Goal: Task Accomplishment & Management: Manage account settings

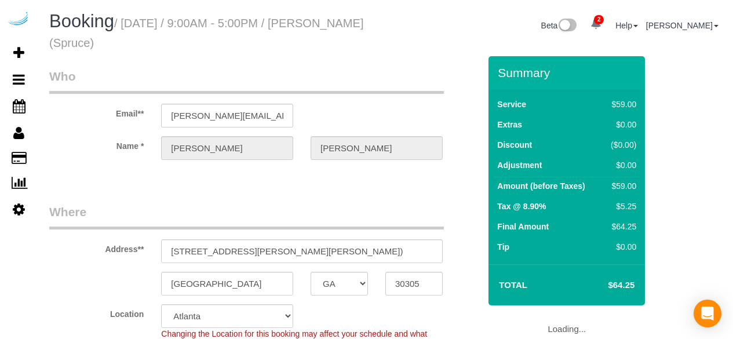
select select "GA"
select select "282"
select select "number:9"
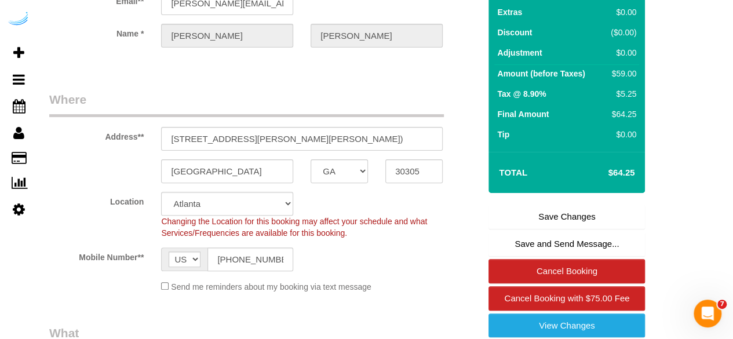
scroll to position [114, 0]
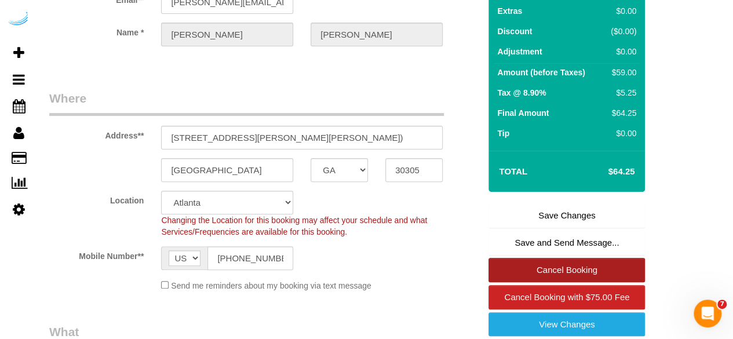
click at [550, 270] on link "Cancel Booking" at bounding box center [566, 270] width 156 height 24
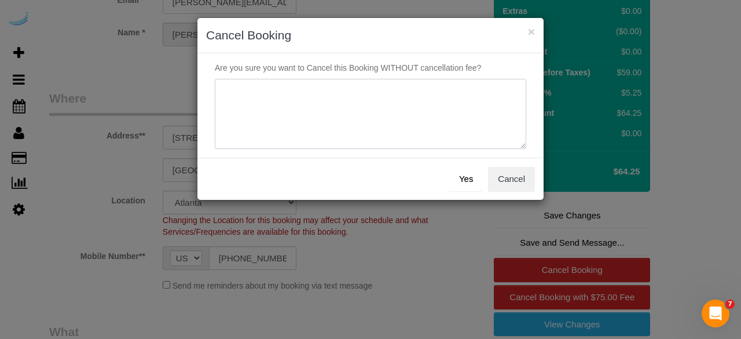
click at [423, 108] on textarea at bounding box center [371, 114] width 312 height 71
type textarea "Not on spruce."
click at [467, 179] on button "Yes" at bounding box center [466, 179] width 34 height 24
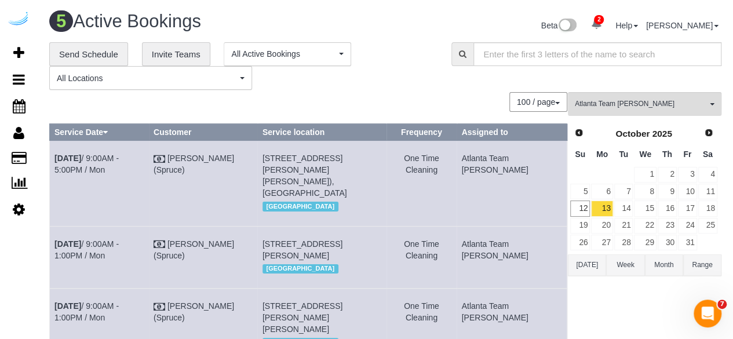
scroll to position [288, 0]
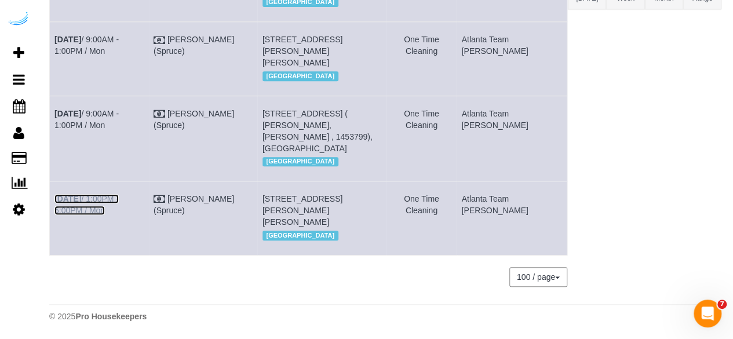
click at [119, 196] on link "Oct 13th / 1:00PM - 5:00PM / Mon" at bounding box center [86, 204] width 64 height 21
click at [119, 39] on link "[DATE] 9:00AM - 1:00PM / Mon" at bounding box center [86, 45] width 64 height 21
click at [119, 110] on link "Oct 13th / 9:00AM - 1:00PM / Mon" at bounding box center [86, 119] width 64 height 21
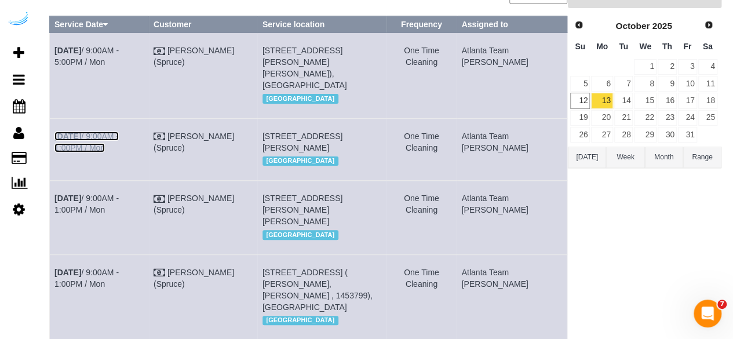
click at [113, 131] on link "Oct 13th / 9:00AM - 1:00PM / Mon" at bounding box center [86, 141] width 64 height 21
click at [119, 50] on link "Oct 13th / 9:00AM - 5:00PM / Mon" at bounding box center [86, 56] width 64 height 21
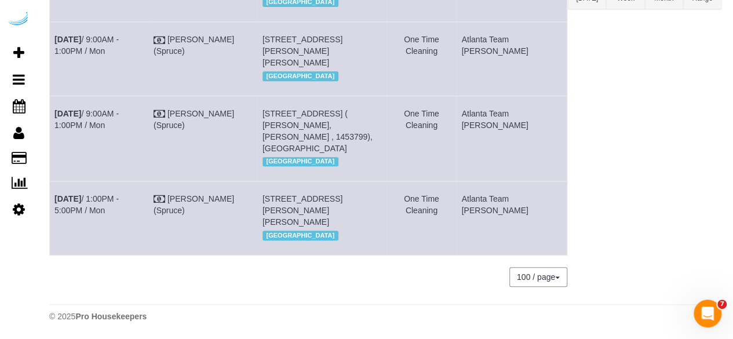
scroll to position [0, 0]
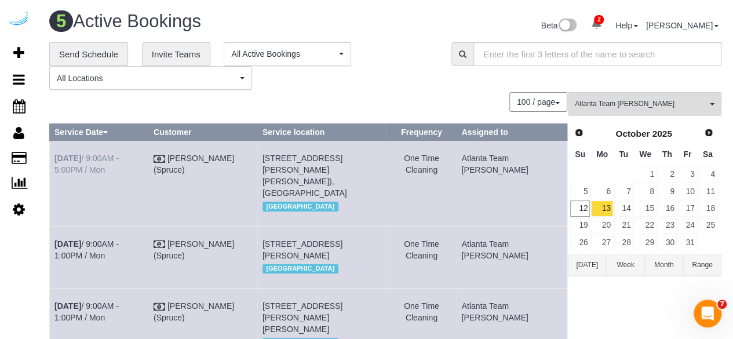
drag, startPoint x: 538, startPoint y: 209, endPoint x: 56, endPoint y: 156, distance: 484.7
click at [56, 156] on tbody "Oct 13th / 9:00AM - 5:00PM / Mon Brandie Louck (Spruce) 770 Juniper St Ne, Buil…" at bounding box center [308, 331] width 517 height 380
copy tbody "Oct 13th / 9:00AM - 5:00PM / Mon Brandie Louck (Spruce) 770 Juniper St Ne, Buil…"
click at [394, 82] on div "**********" at bounding box center [241, 66] width 385 height 48
click at [623, 204] on link "14" at bounding box center [623, 208] width 19 height 16
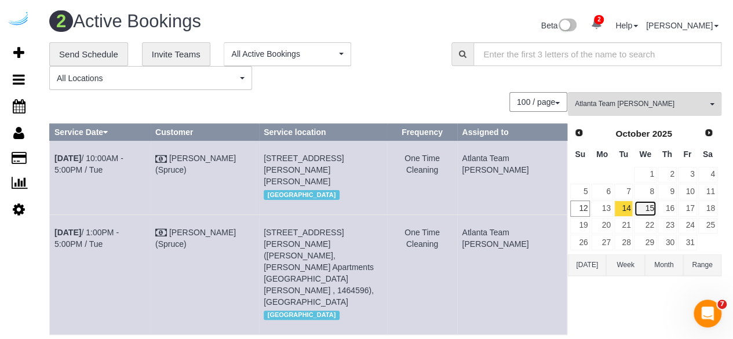
click at [647, 211] on link "15" at bounding box center [645, 208] width 22 height 16
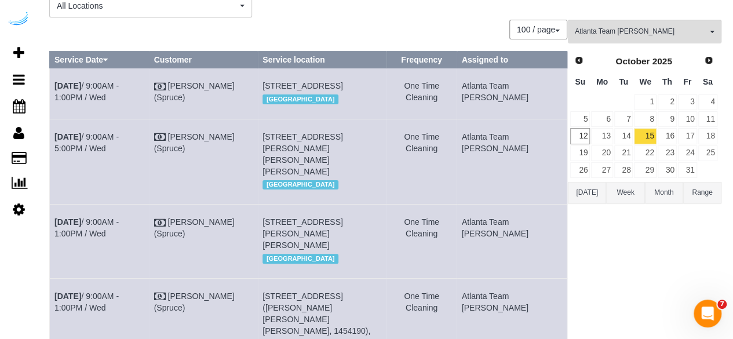
scroll to position [86, 0]
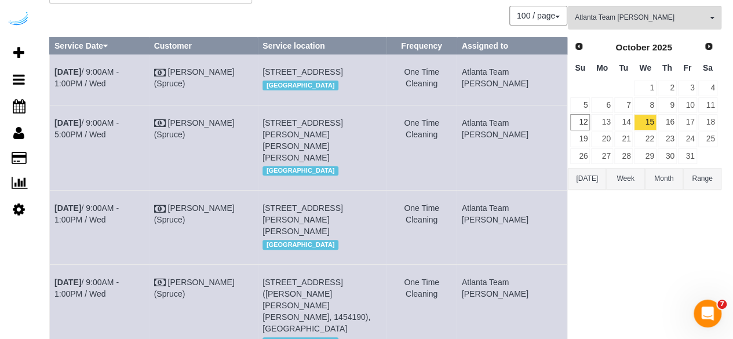
drag, startPoint x: 336, startPoint y: 83, endPoint x: 321, endPoint y: 82, distance: 15.7
click at [321, 76] on span "3372 Peachtree Rd Ne, Building 1110, Unit 1110 ( Colonia Madison, Elora At Buck…" at bounding box center [302, 71] width 80 height 9
copy span "1110"
drag, startPoint x: 317, startPoint y: 167, endPoint x: 300, endPoint y: 168, distance: 17.4
click at [300, 162] on span "700 Phipps Blvd Ne, Building 4, Unit 4101 (Kelton Pruett, Camden Phipps , 14547…" at bounding box center [302, 140] width 80 height 44
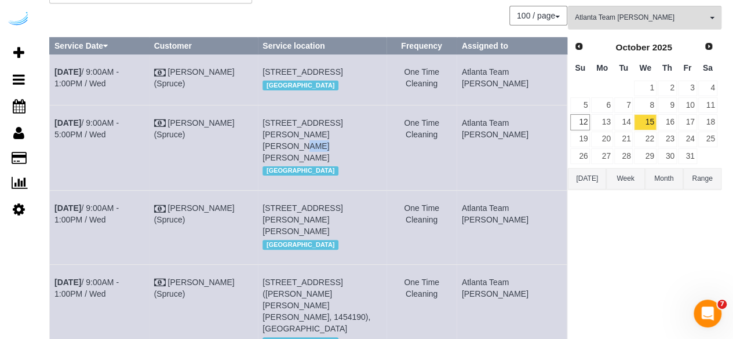
copy span "4101"
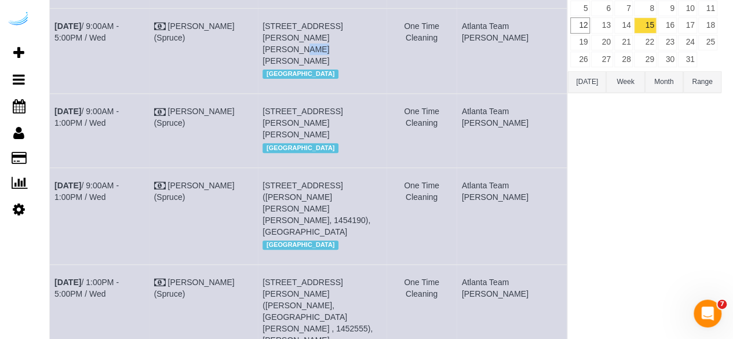
scroll to position [185, 0]
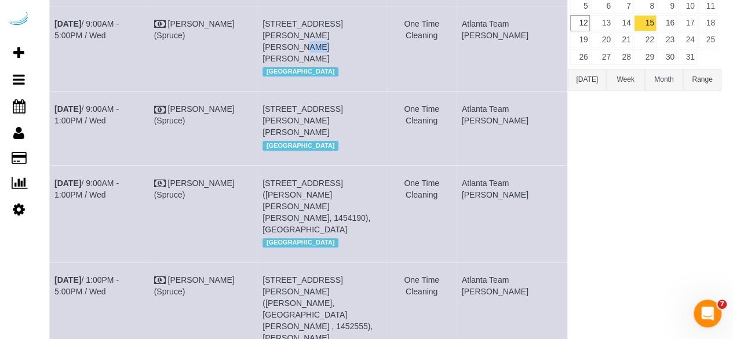
drag, startPoint x: 319, startPoint y: 155, endPoint x: 296, endPoint y: 159, distance: 22.9
click at [296, 137] on span "770 Juniper St Ne, Building 2412, Unit 2412 (Ellen Caparosa, The Hadley, 145328…" at bounding box center [302, 120] width 80 height 32
copy span "2412"
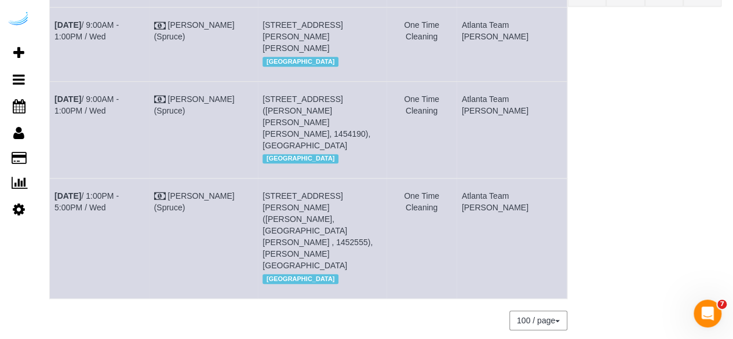
scroll to position [271, 0]
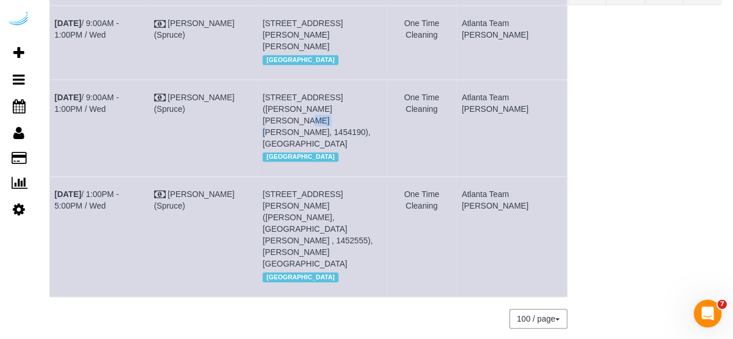
drag, startPoint x: 338, startPoint y: 156, endPoint x: 319, endPoint y: 156, distance: 19.7
click at [319, 148] on span "1382 Peachtree St Ne, Building 2711, Unit 2711 (Mark Anthony Martinez Taveras, …" at bounding box center [316, 121] width 108 height 56
copy span "2711"
drag, startPoint x: 299, startPoint y: 240, endPoint x: 281, endPoint y: 241, distance: 18.0
click at [281, 241] on td "8085 Adair Ln, Building 3100, Unit 3111 (Elizabeth Small, Arium Morgan Falls , …" at bounding box center [322, 237] width 129 height 120
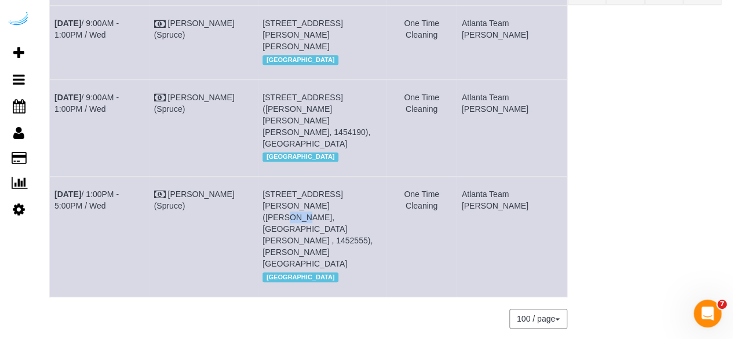
copy span "3111"
click at [309, 162] on span "[GEOGRAPHIC_DATA]" at bounding box center [300, 156] width 76 height 9
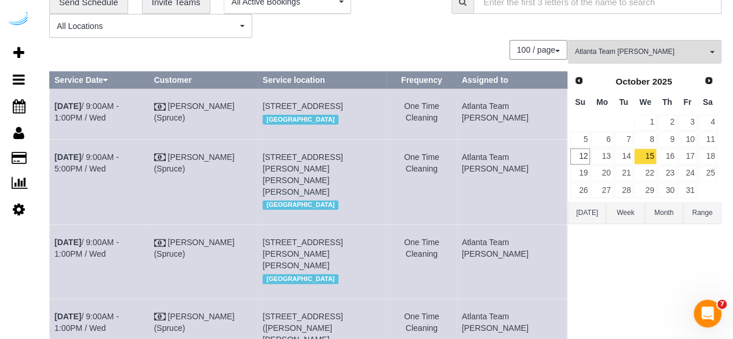
drag, startPoint x: 309, startPoint y: 191, endPoint x: 96, endPoint y: -50, distance: 321.6
click at [96, 0] on html "2 Beta Your Notifications You have 0 alerts × You have 19 to charge for 10/10/2…" at bounding box center [366, 117] width 733 height 339
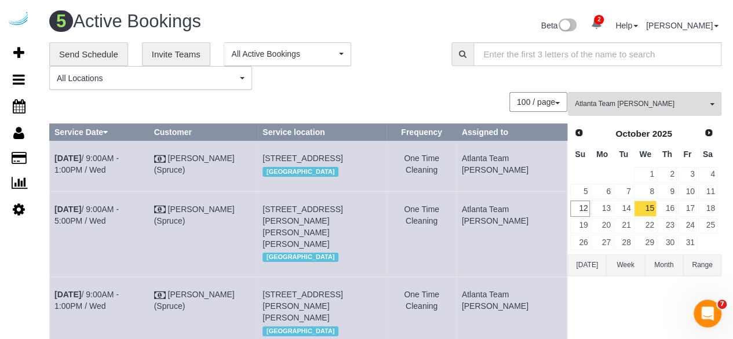
click at [266, 80] on div "**********" at bounding box center [241, 66] width 385 height 48
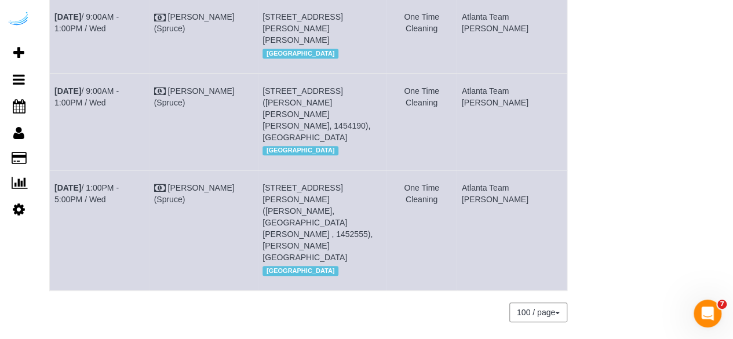
scroll to position [312, 0]
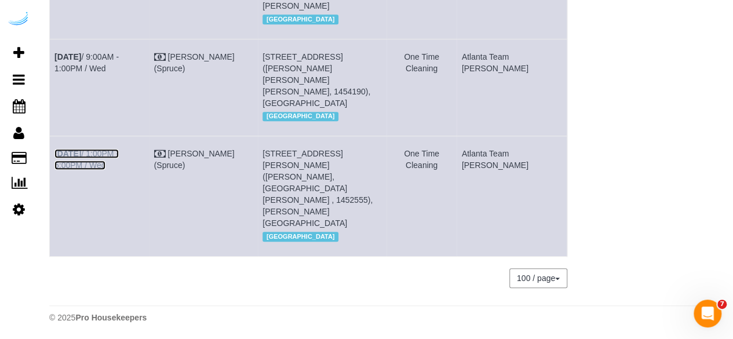
click at [119, 170] on link "Oct 15th / 1:00PM - 5:00PM / Wed" at bounding box center [86, 159] width 64 height 21
copy tr "Oct 15th / 1:00PM - 5:00PM / Wed Brandie Louck (Spruce) 8085 Adair Ln, Building…"
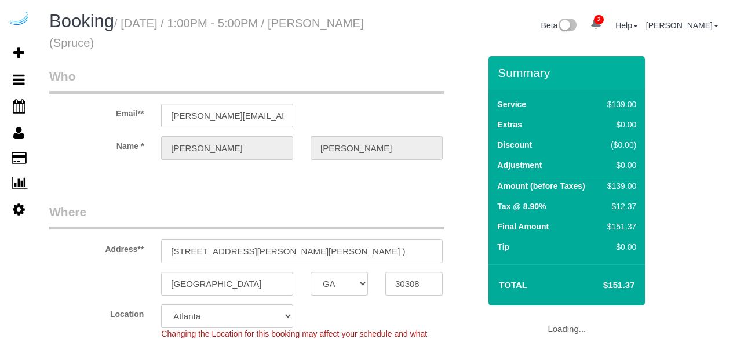
select select "GA"
select select "282"
select select "number:9"
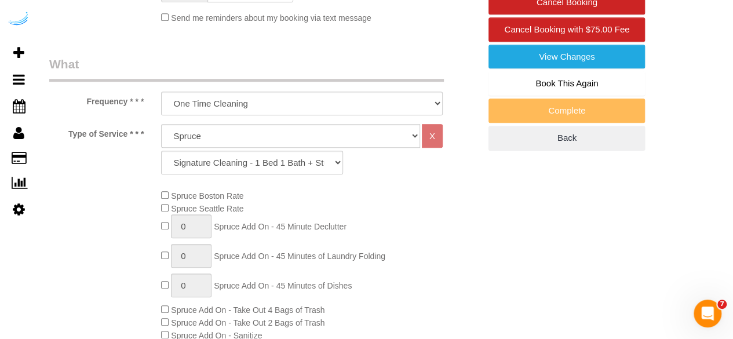
scroll to position [377, 0]
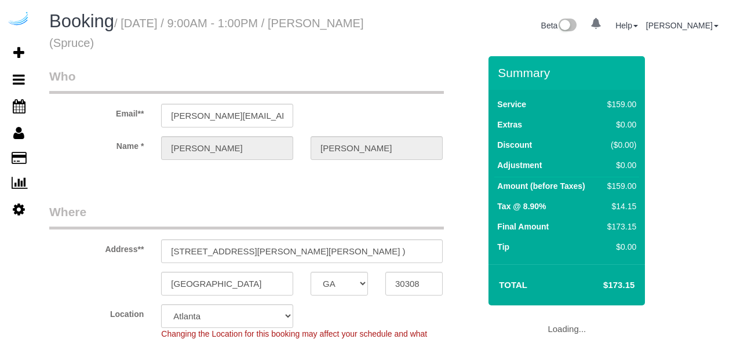
select select "GA"
select select "282"
select select "object:797"
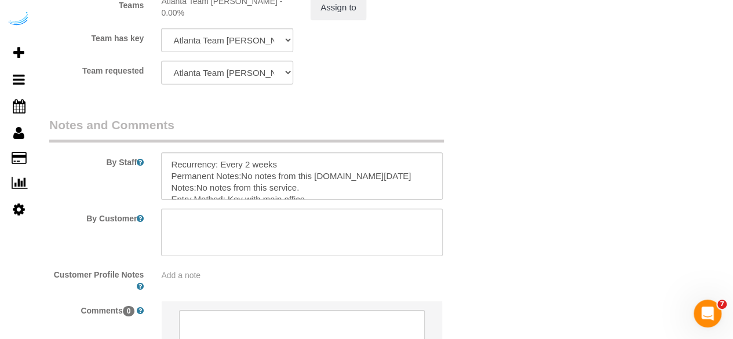
scroll to position [1806, 0]
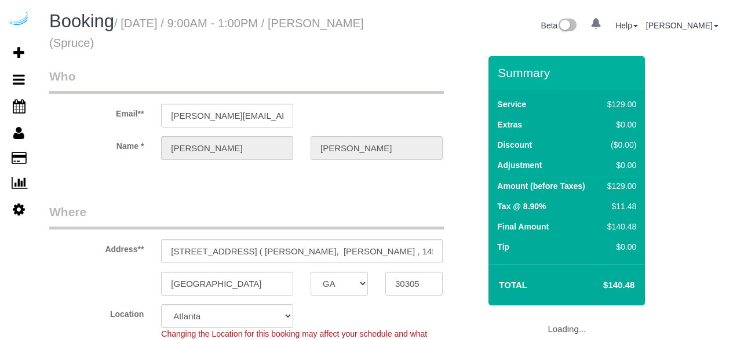
select select "GA"
select select "282"
select select "number:9"
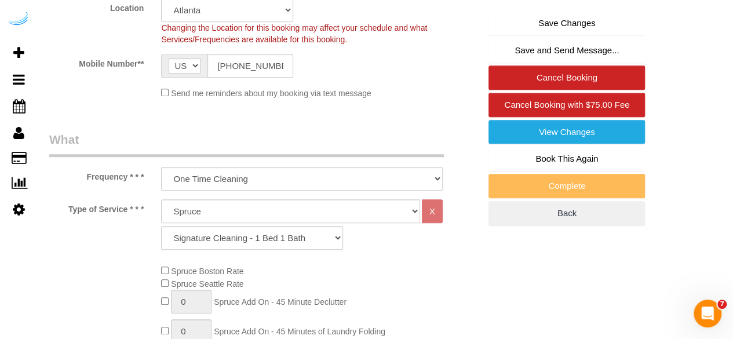
scroll to position [306, 0]
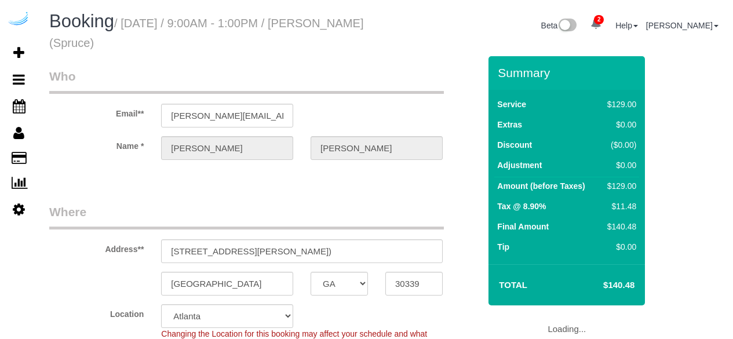
select select "GA"
select select "number:9"
select select "object:797"
select select "282"
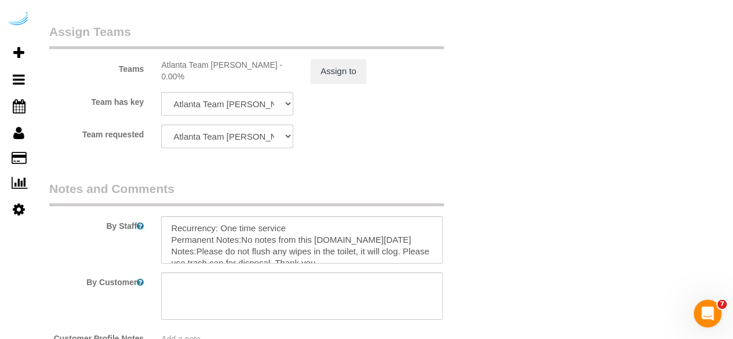
scroll to position [1741, 0]
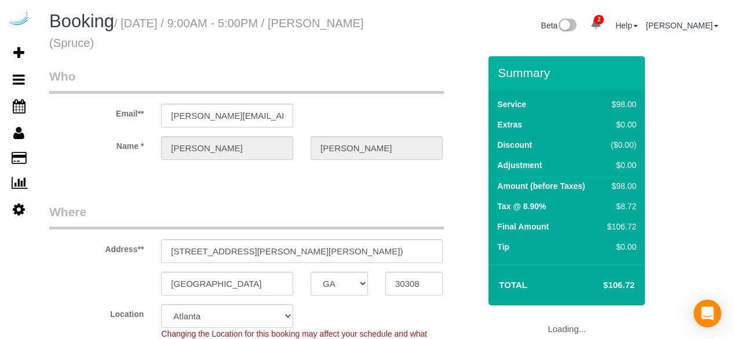
select select "GA"
select select "282"
select select "number:9"
select select "object:752"
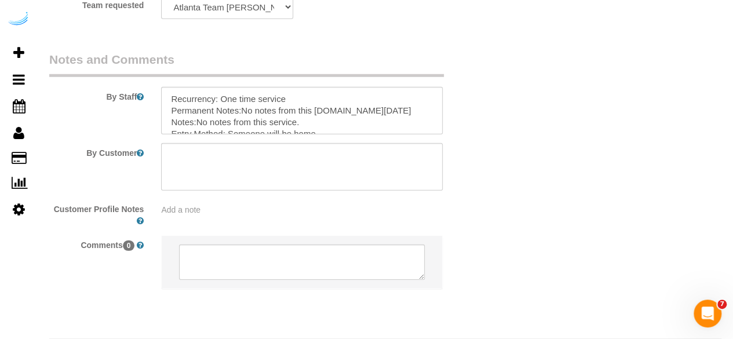
scroll to position [1701, 0]
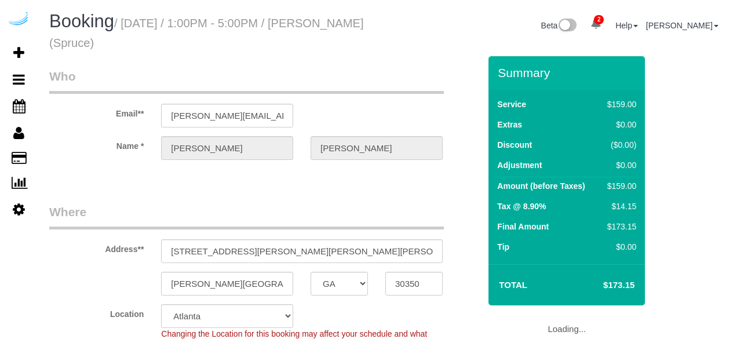
select select "GA"
select select "282"
select select "number:9"
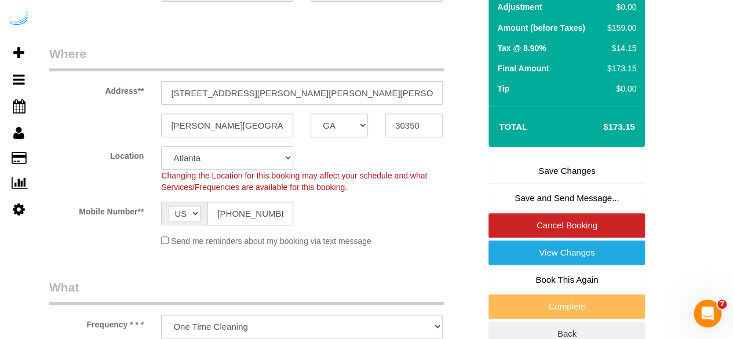
scroll to position [159, 0]
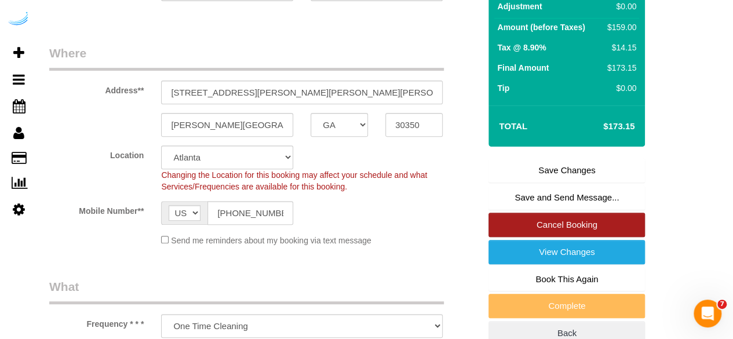
click at [555, 219] on link "Cancel Booking" at bounding box center [566, 225] width 156 height 24
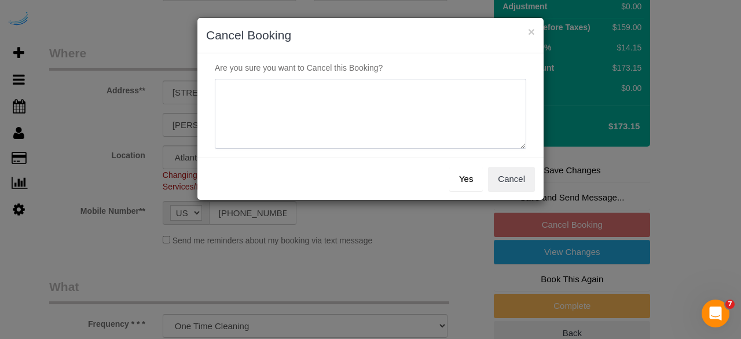
click at [420, 108] on textarea at bounding box center [371, 114] width 312 height 71
type textarea "Not on spruce."
click at [464, 177] on button "Yes" at bounding box center [466, 179] width 34 height 24
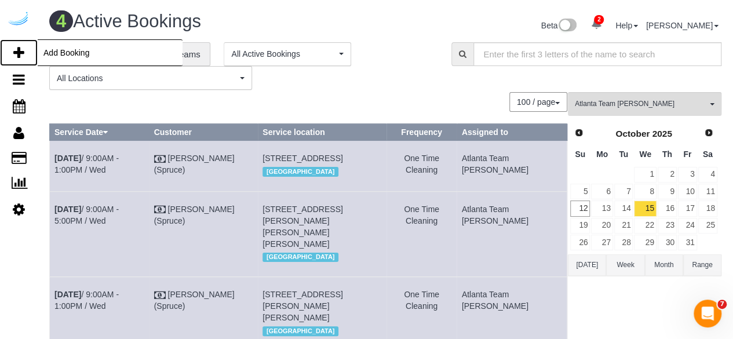
click at [13, 50] on icon at bounding box center [18, 53] width 11 height 14
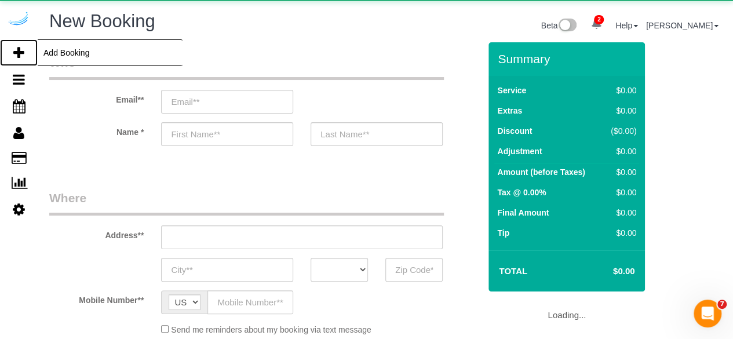
select select "number:9"
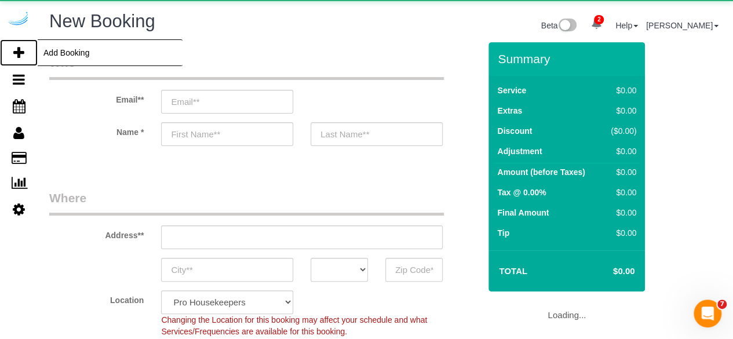
select select "object:1888"
select select "4"
select select "object:2024"
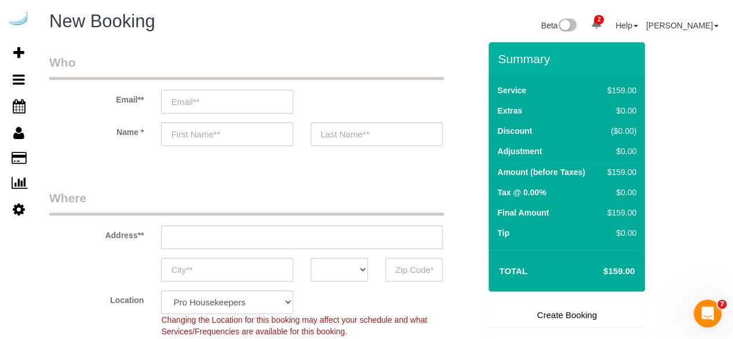
click at [261, 105] on input "email" at bounding box center [227, 102] width 132 height 24
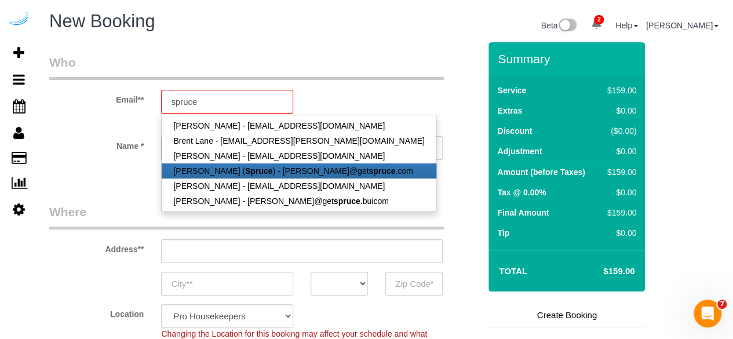
click at [247, 170] on strong "Spruce" at bounding box center [258, 170] width 27 height 9
type input "[PERSON_NAME][EMAIL_ADDRESS][DOMAIN_NAME]"
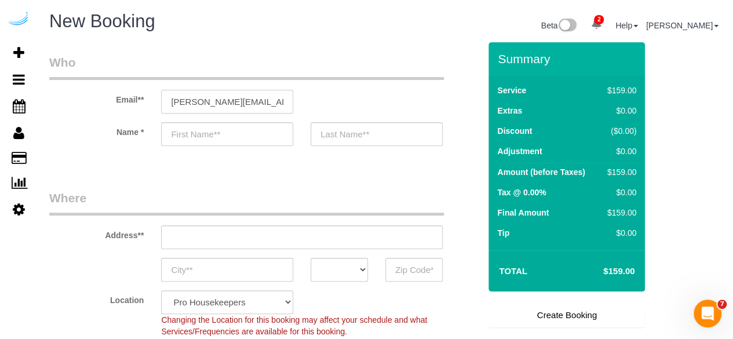
type input "[PERSON_NAME]"
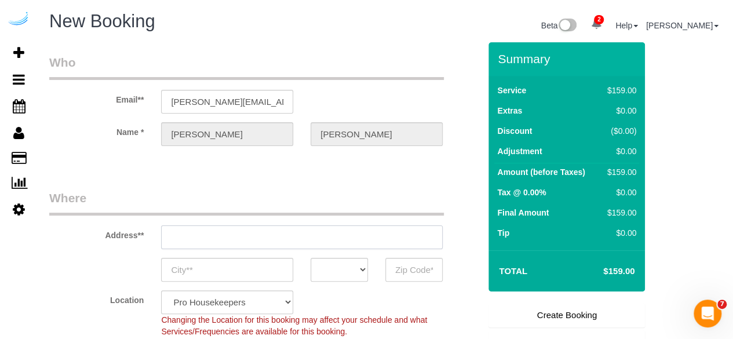
type input "[STREET_ADDRESS][PERSON_NAME]"
type input "Austin"
select select "[GEOGRAPHIC_DATA]"
type input "78704"
click at [281, 230] on input "3816 S Lamar Blvd" at bounding box center [301, 237] width 281 height 24
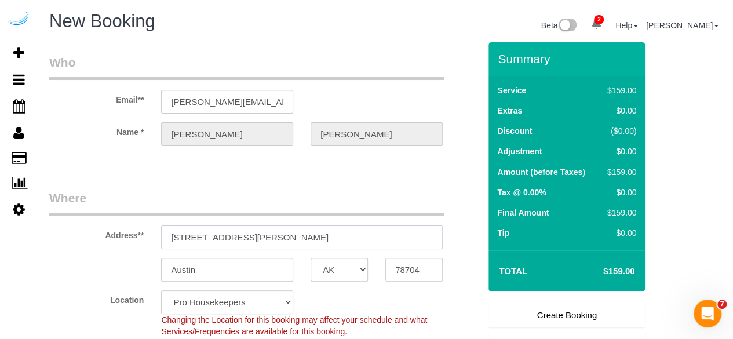
paste input "1455 Spring Rd SE, Smyrna, GA 30080"
type input "1455 Spring Rd SE, Smyrna, GA 30080"
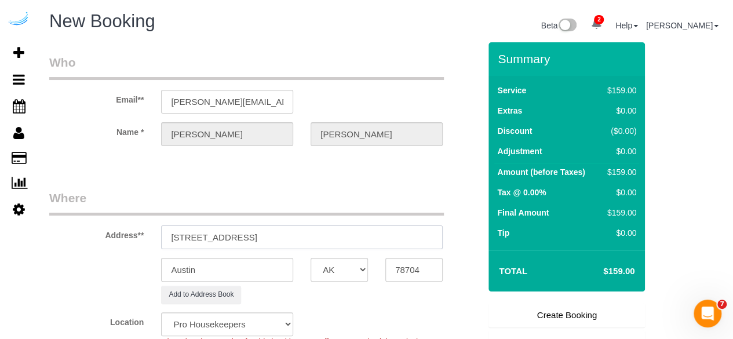
select select "9"
select select "object:2068"
drag, startPoint x: 298, startPoint y: 236, endPoint x: 420, endPoint y: 238, distance: 122.2
click at [420, 238] on input "1455 Spring Rd SE, Smyrna, GA 30080" at bounding box center [301, 237] width 281 height 24
type input "1455 Spring Rd SE, Smyrna, GA 30080"
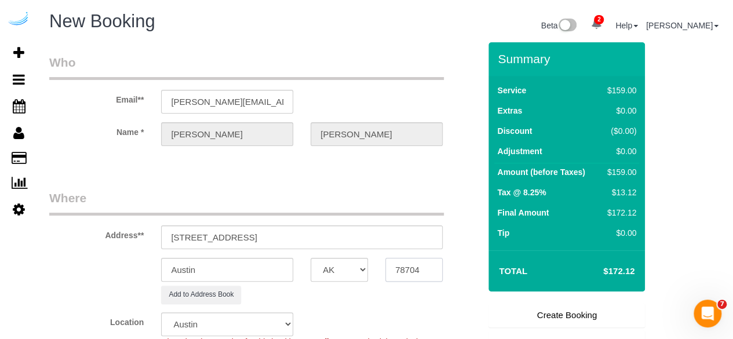
click at [413, 263] on input "78704" at bounding box center [413, 270] width 57 height 24
paste input "30080"
type input "30080"
click at [346, 267] on select "AK AL AR AZ CA CO CT DC DE FL GA HI IA ID IL IN KS KY LA MA MD ME MI MN MO MS M…" at bounding box center [338, 270] width 57 height 24
select select "8"
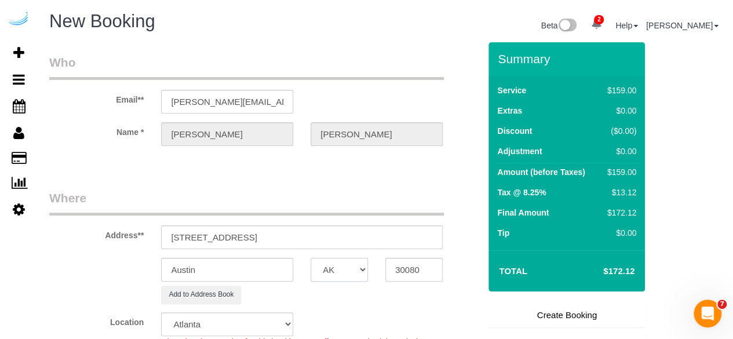
select select "object:2110"
select select "GA"
click at [279, 267] on input "Austin" at bounding box center [227, 270] width 132 height 24
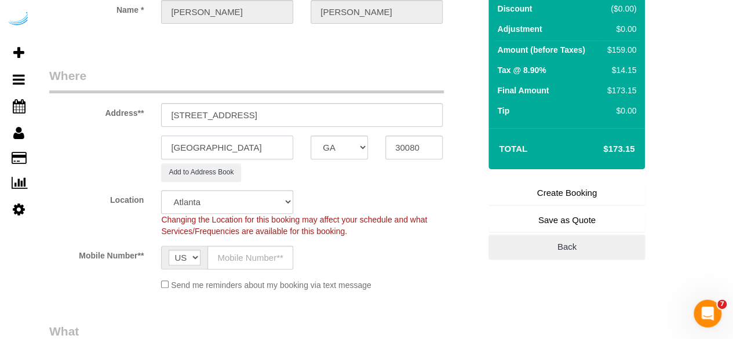
scroll to position [131, 0]
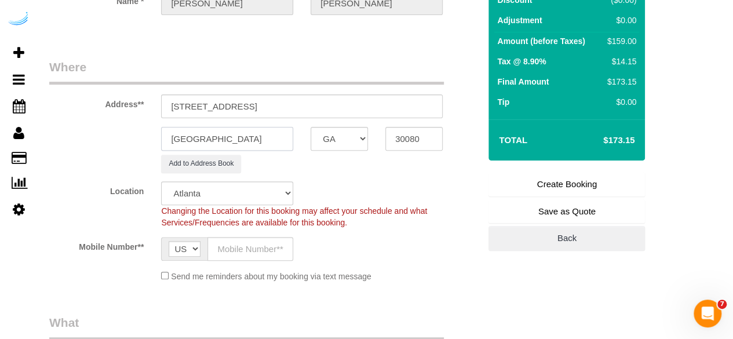
type input "Smyrna"
drag, startPoint x: 249, startPoint y: 107, endPoint x: 555, endPoint y: 80, distance: 307.5
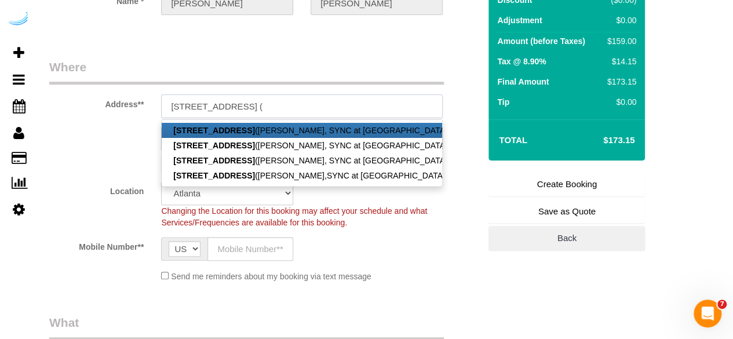
paste input "Alyssa Pentangelo"
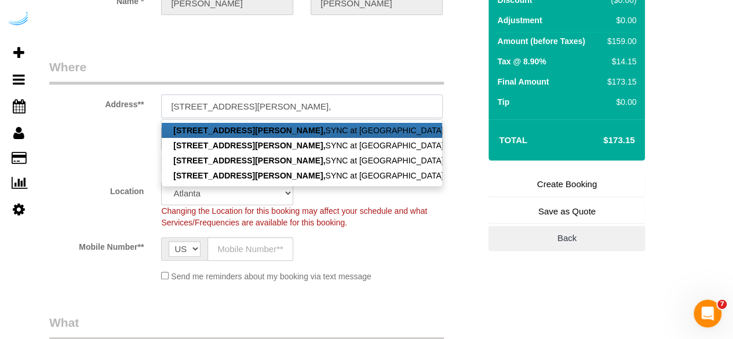
paste input "SYNC at Jonquil"
paste input "1506788"
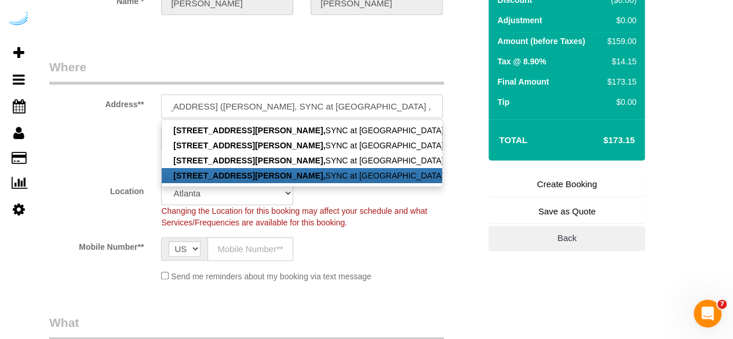
type input "1455 Spring Rd SE, Unit 417 (Alyssa Pentangelo, SYNC at Jonquil , 1506788)"
click at [361, 247] on div "Mobile Number** AF AL DZ AD AO AI AQ AG AR AM AW AU AT AZ BS BH BD BB BY BE BZ …" at bounding box center [265, 249] width 448 height 24
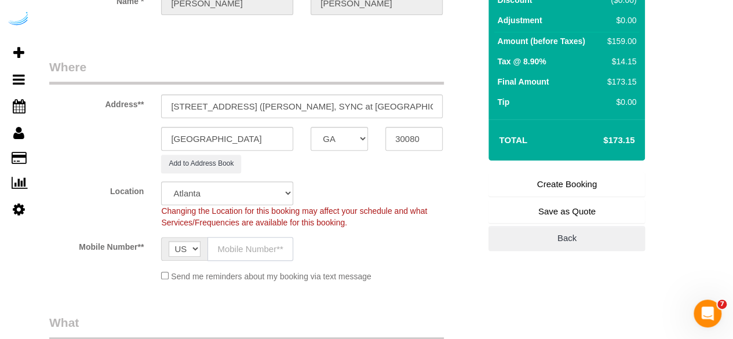
drag, startPoint x: 255, startPoint y: 254, endPoint x: 294, endPoint y: 284, distance: 49.5
click at [294, 284] on fieldset "Where Address** 1455 Spring Rd SE, Unit 417 (Alyssa Pentangelo, SYNC at Jonquil…" at bounding box center [264, 174] width 430 height 232
type input "[PHONE_NUMBER]"
type input "Brandie Louck"
type input "[PHONE_NUMBER]"
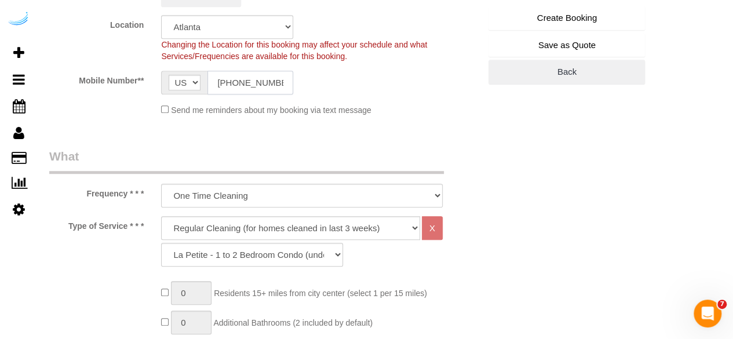
scroll to position [302, 0]
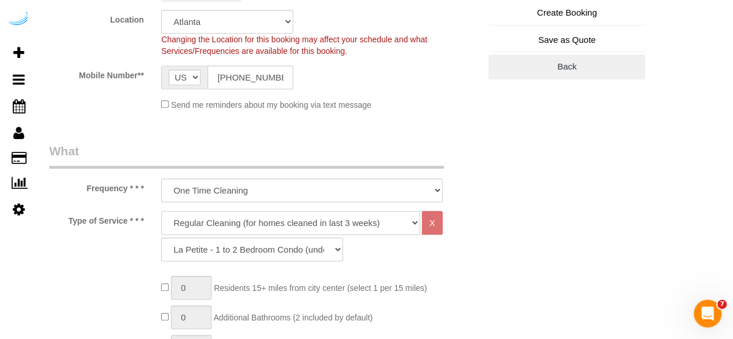
click at [302, 214] on select "Deep Cleaning (for homes that have not been cleaned in 3+ weeks) Spruce Regular…" at bounding box center [290, 223] width 259 height 24
select select "282"
click at [161, 211] on select "Deep Cleaning (for homes that have not been cleaned in 3+ weeks) Spruce Regular…" at bounding box center [290, 223] width 259 height 24
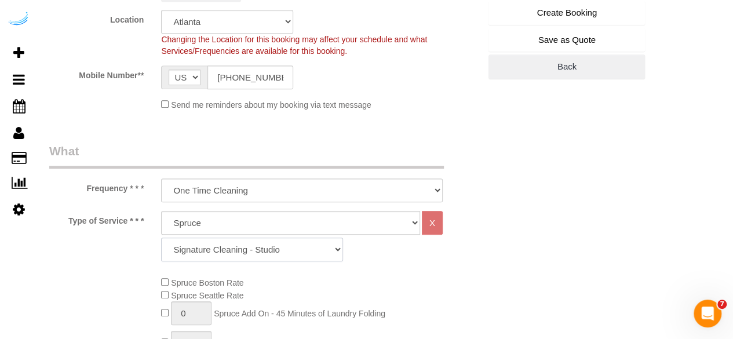
click at [266, 247] on select "Signature Cleaning - Studio Signature Cleaning - 1 Bed 1 Bath Signature Cleanin…" at bounding box center [252, 249] width 182 height 24
select select "309"
click at [161, 237] on select "Signature Cleaning - Studio Signature Cleaning - 1 Bed 1 Bath Signature Cleanin…" at bounding box center [252, 249] width 182 height 24
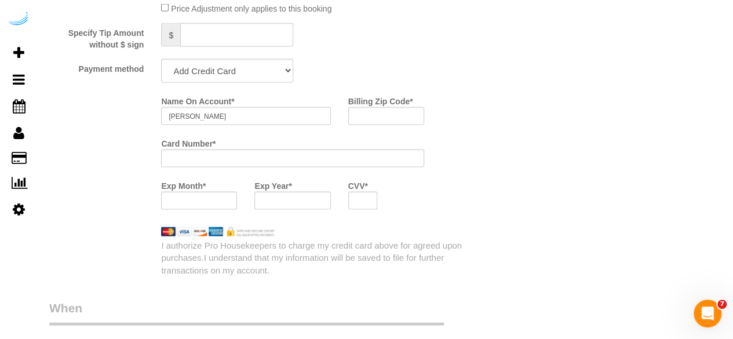
scroll to position [1119, 0]
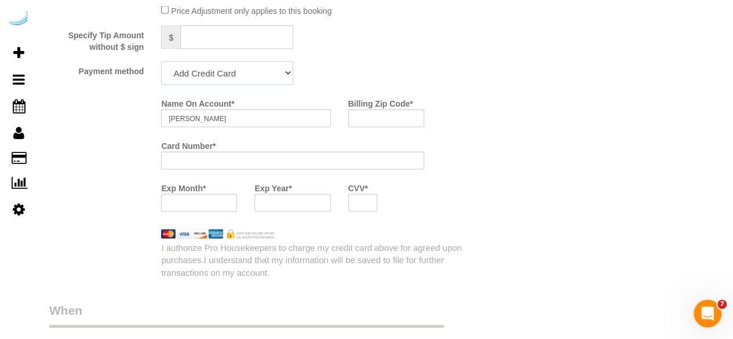
click at [240, 68] on select "Add Credit Card Cash Check Paypal" at bounding box center [227, 73] width 132 height 24
select select "string:check"
click at [161, 63] on select "Add Credit Card Cash Check Paypal" at bounding box center [227, 73] width 132 height 24
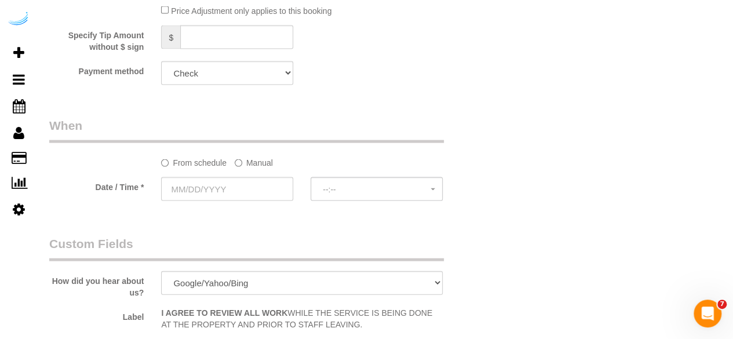
click at [243, 162] on label "Manual" at bounding box center [254, 161] width 38 height 16
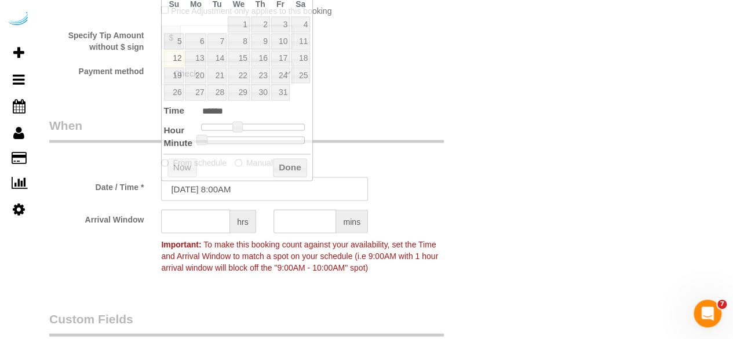
click at [228, 185] on input "10/12/2025 8:00AM" at bounding box center [264, 189] width 207 height 24
click at [239, 63] on link "15" at bounding box center [239, 59] width 22 height 16
type input "[DATE] 9:00AM"
type input "******"
type input "10/15/2025 10:00AM"
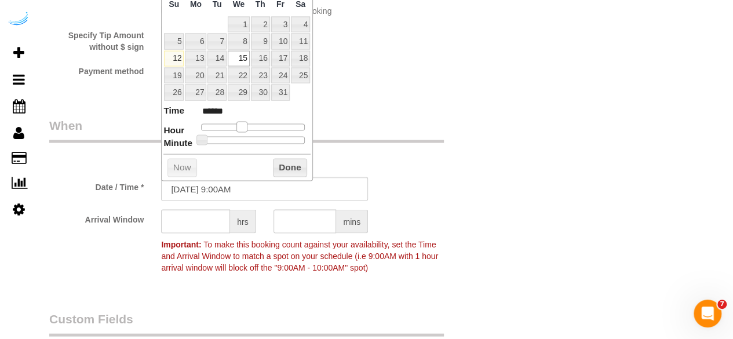
type input "*******"
type input "10/15/2025 11:00AM"
type input "*******"
type input "10/15/2025 12:00PM"
type input "*******"
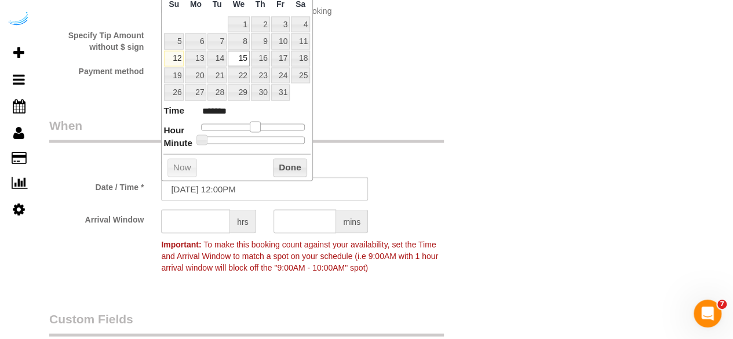
type input "10/15/2025 1:00PM"
type input "******"
drag, startPoint x: 235, startPoint y: 128, endPoint x: 257, endPoint y: 128, distance: 22.6
click at [257, 128] on span at bounding box center [259, 127] width 10 height 10
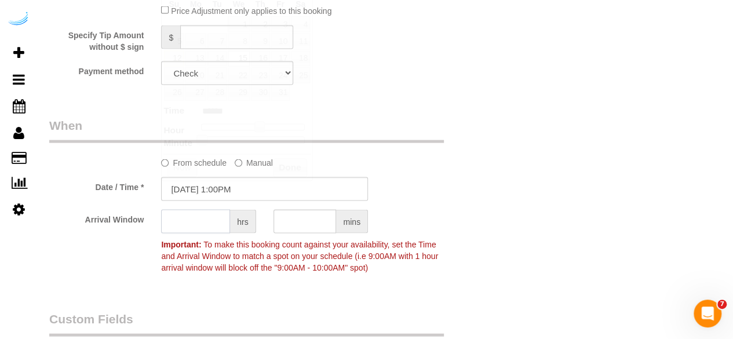
click at [192, 225] on input "text" at bounding box center [195, 222] width 69 height 24
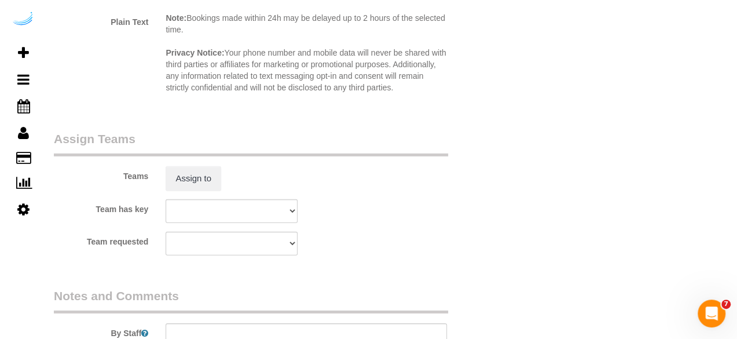
scroll to position [1643, 0]
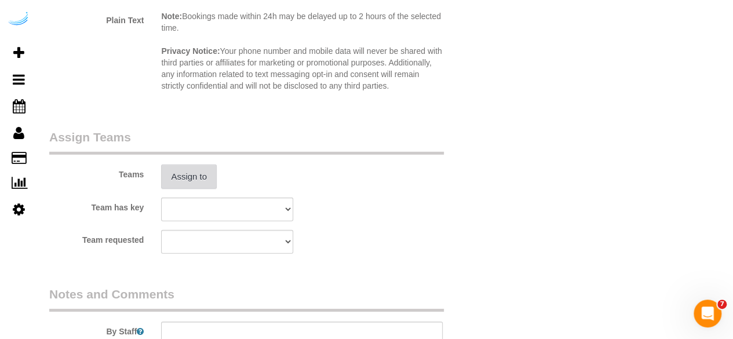
type input "4"
click at [189, 172] on button "Assign to" at bounding box center [189, 176] width 56 height 24
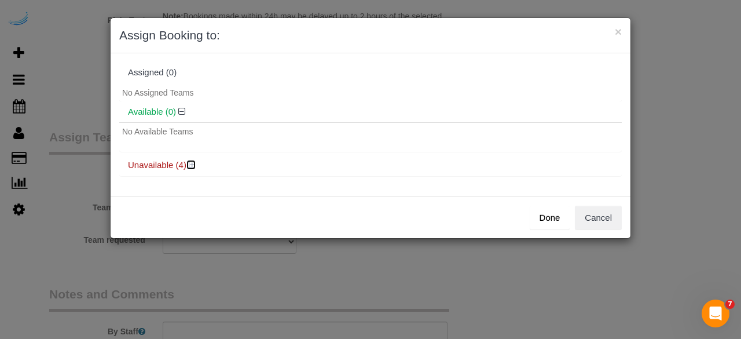
click at [191, 165] on icon at bounding box center [192, 164] width 7 height 9
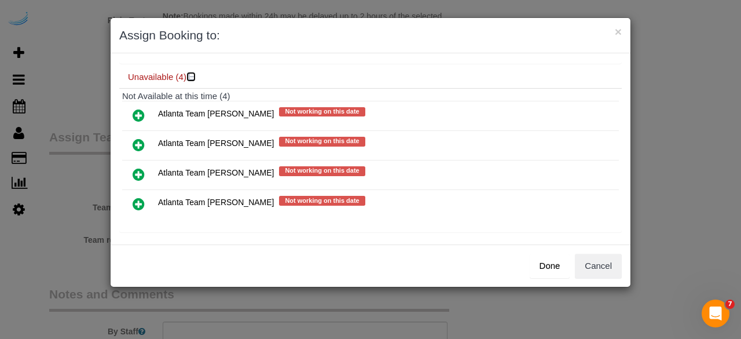
scroll to position [91, 0]
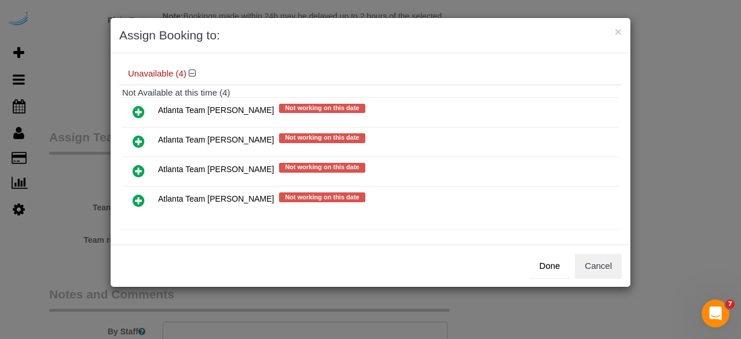
click at [137, 138] on icon at bounding box center [139, 141] width 12 height 14
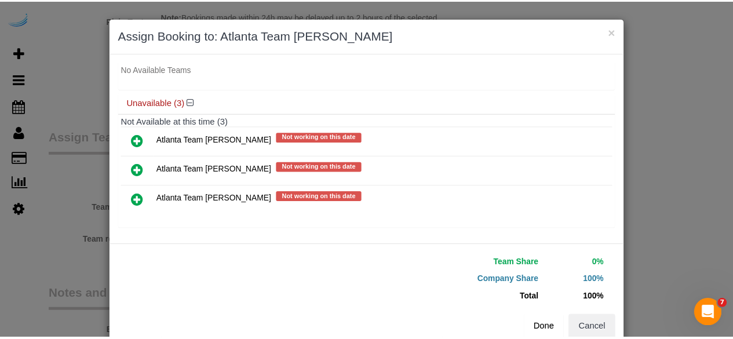
scroll to position [26, 0]
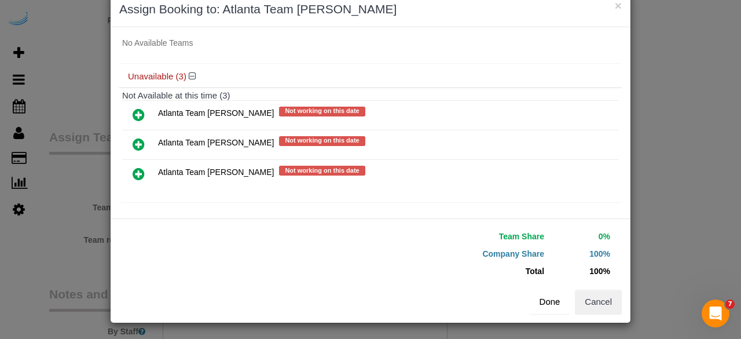
click at [542, 301] on button "Done" at bounding box center [550, 302] width 41 height 24
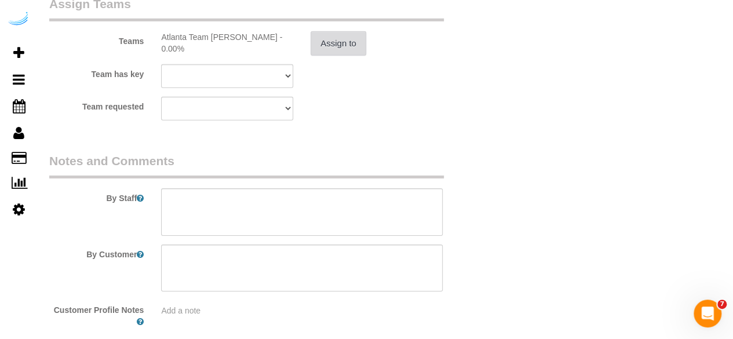
scroll to position [1780, 0]
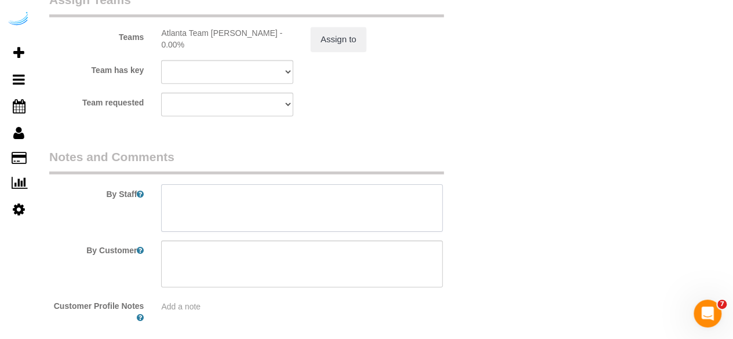
click at [347, 211] on textarea at bounding box center [301, 207] width 281 height 47
click at [266, 204] on textarea at bounding box center [301, 207] width 281 height 47
type textarea "r"
paste textarea "Permanent Notes:No notes from this customer.Today's Notes:No notes from this se…"
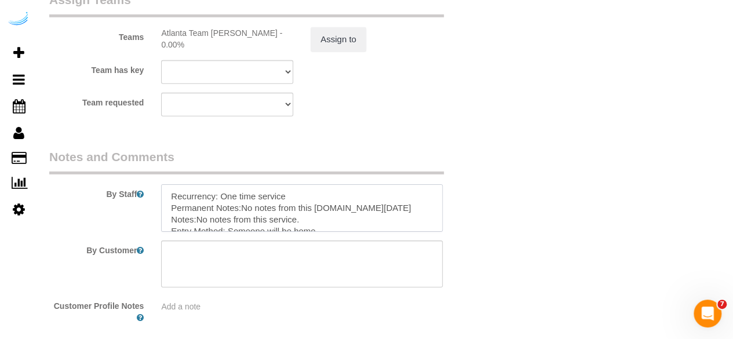
type textarea "Recurrency: One time service Permanent Notes:No notes from this customer.Today'…"
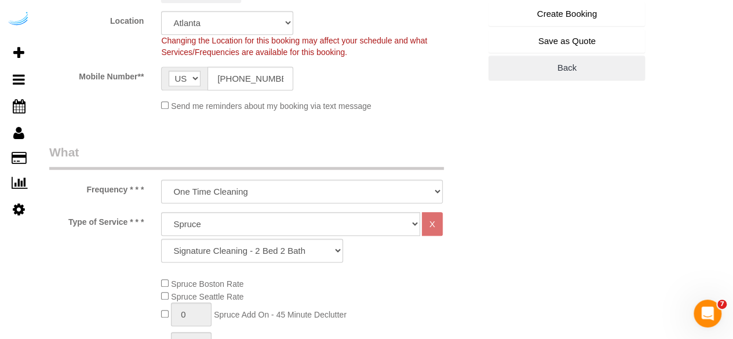
scroll to position [134, 0]
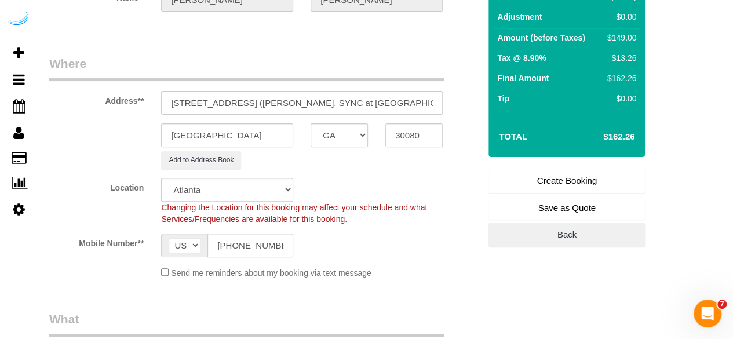
click at [519, 187] on link "Create Booking" at bounding box center [566, 181] width 156 height 24
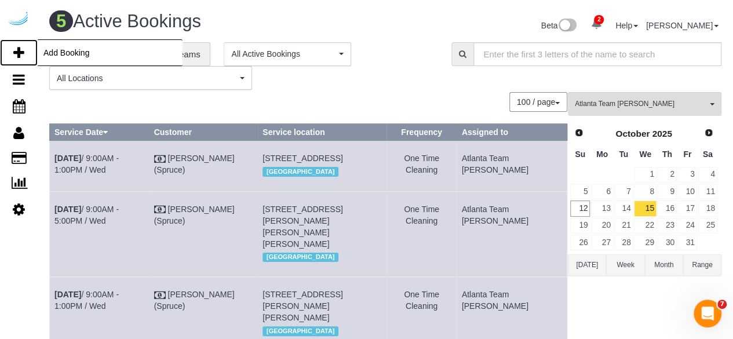
click at [19, 53] on icon at bounding box center [18, 53] width 11 height 14
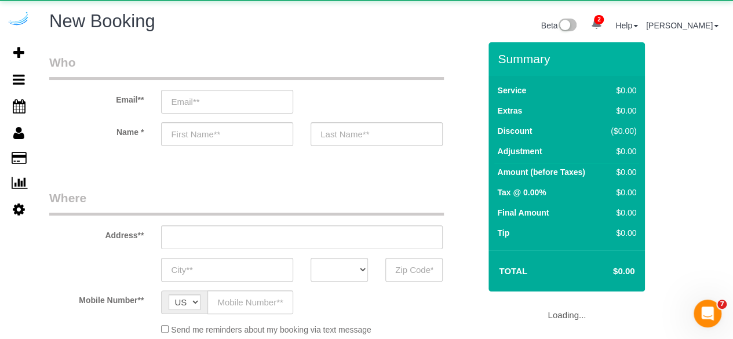
select select "object:3771"
select select "4"
select select "number:9"
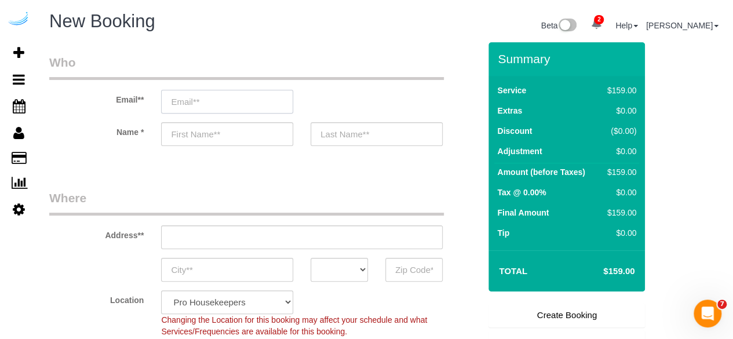
click at [217, 110] on input "email" at bounding box center [227, 102] width 132 height 24
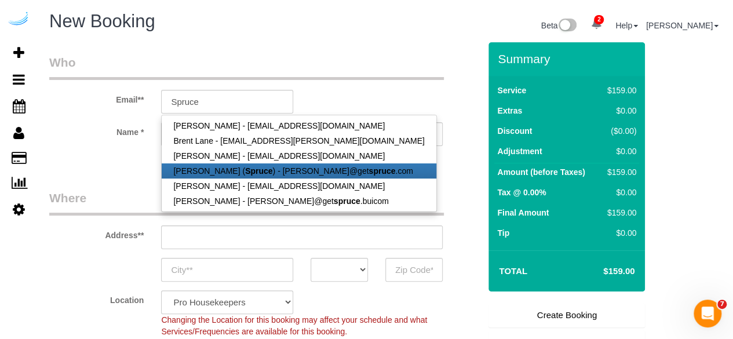
click at [247, 177] on link "Brandie Louck ( Spruce ) - brandie@get spruce .com" at bounding box center [299, 170] width 274 height 15
type input "[PERSON_NAME][EMAIL_ADDRESS][DOMAIN_NAME]"
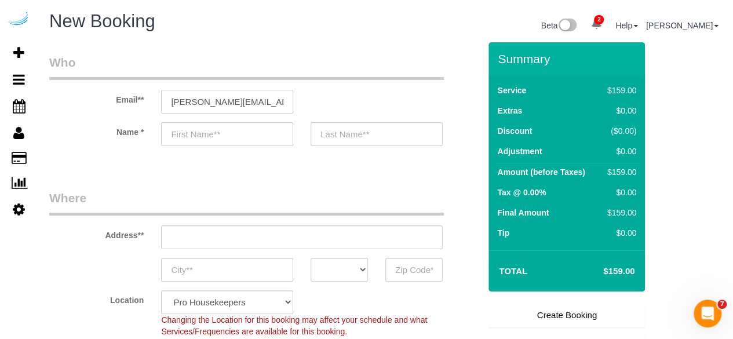
type input "[PERSON_NAME]"
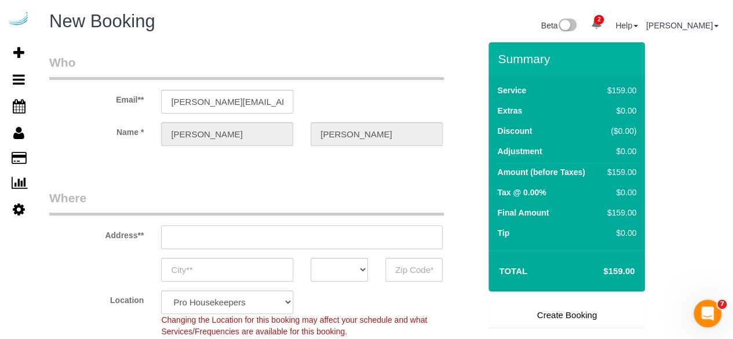
click at [345, 246] on input "text" at bounding box center [301, 237] width 281 height 24
type input "3816 S Lamar Blvd"
type input "Austin"
select select "[GEOGRAPHIC_DATA]"
type input "78704"
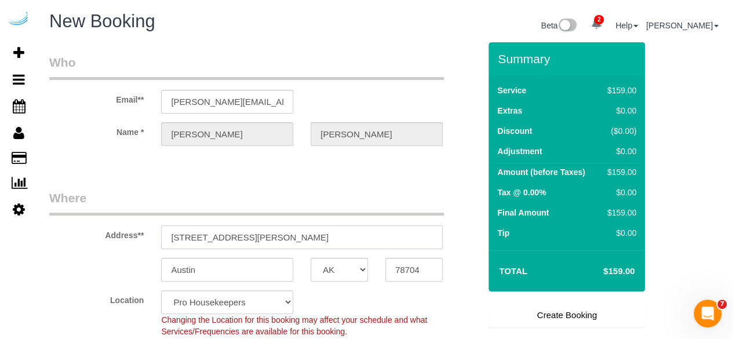
paste input "770 Juniper St NE, Atlanta, GA 30308"
type input "770 Juniper St NE, Atlanta, GA 30308"
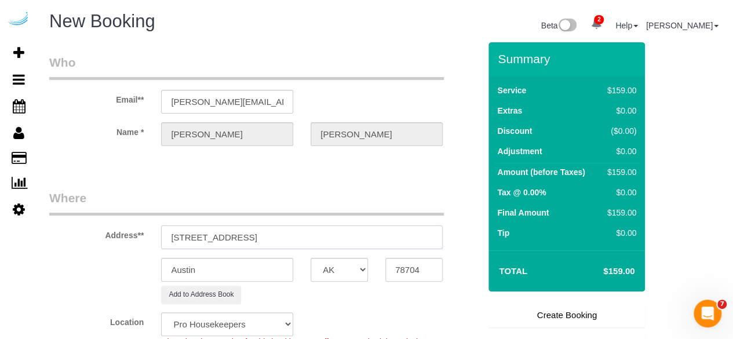
select select "9"
select select "object:3815"
drag, startPoint x: 288, startPoint y: 235, endPoint x: 395, endPoint y: 246, distance: 107.8
click at [395, 246] on input "770 Juniper St NE, Atlanta, GA 30308" at bounding box center [301, 237] width 281 height 24
type input "770 Juniper St NE, Atlanta, GA 30308"
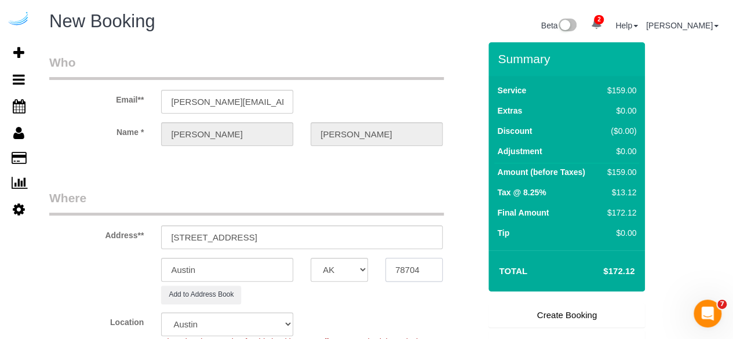
paste input "30308"
click at [408, 267] on input "78704" at bounding box center [413, 270] width 57 height 24
type input "30308"
click at [335, 267] on select "AK AL AR AZ CA CO CT DC DE FL GA HI IA ID IL IN KS KY LA MA MD ME MI MN MO MS M…" at bounding box center [338, 270] width 57 height 24
select select "8"
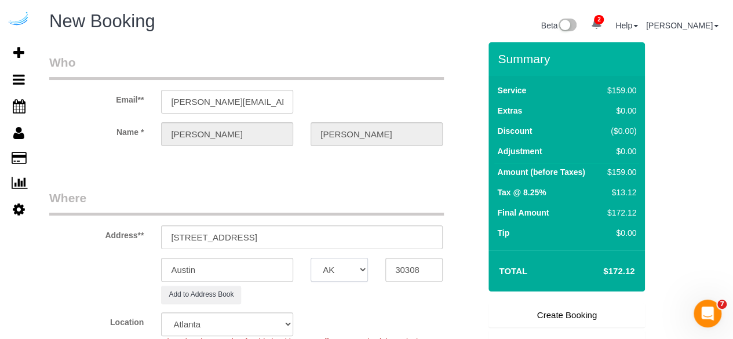
select select "GA"
click at [280, 272] on input "Austin" at bounding box center [227, 270] width 132 height 24
select select "object:3857"
type input "[GEOGRAPHIC_DATA]"
drag, startPoint x: 247, startPoint y: 239, endPoint x: 473, endPoint y: 245, distance: 225.9
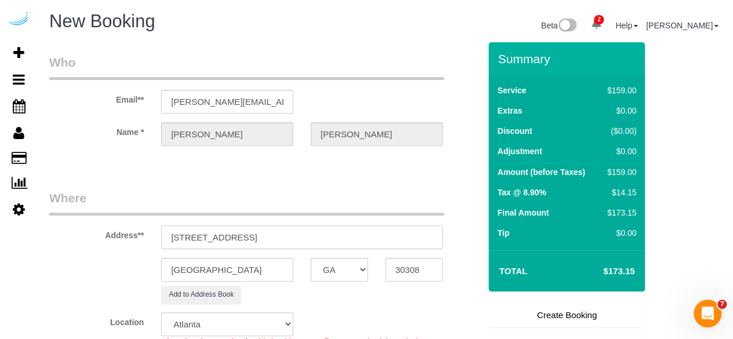
click at [473, 245] on div "Address** 770 Juniper St NE, Atlanta, GA 30308" at bounding box center [265, 219] width 448 height 60
paste input "Rashi Goel"
paste input "1505905"
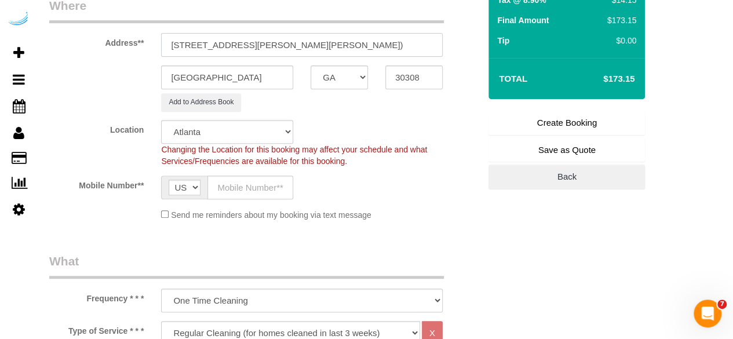
scroll to position [204, 0]
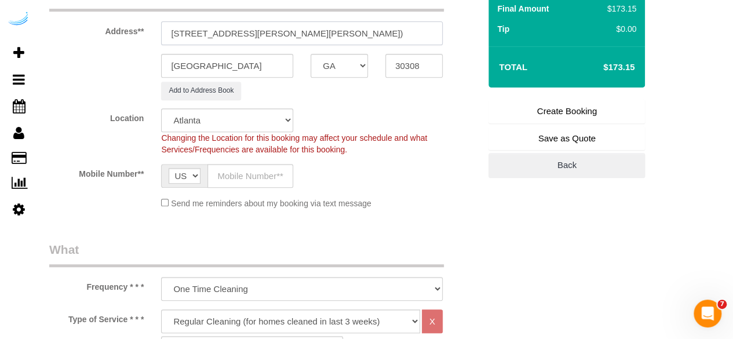
type input "770 Juniper St NE, Building 1611, Unit 1611 ( Rashi Goel , The Hadley, 1505905)"
click at [265, 178] on input "text" at bounding box center [250, 176] width 86 height 24
type input "[PHONE_NUMBER]"
type input "Brandie Louck"
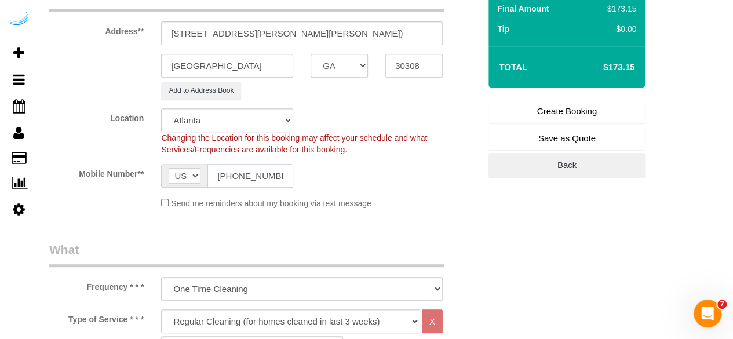
type input "[PHONE_NUMBER]"
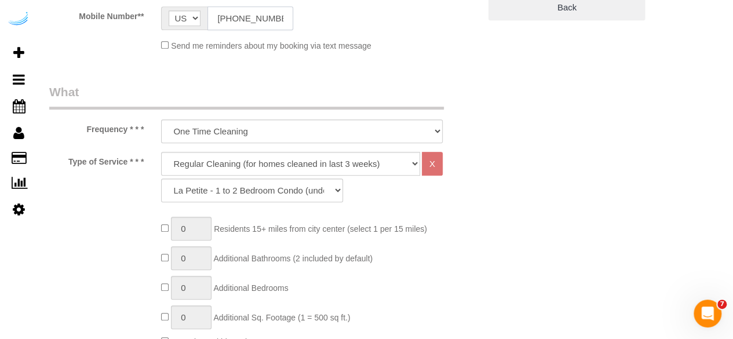
scroll to position [385, 0]
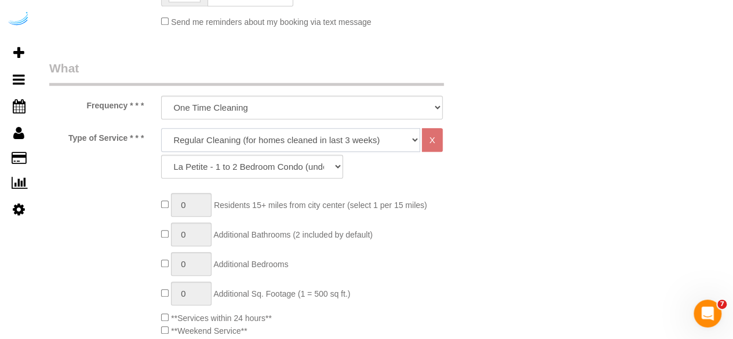
click at [290, 142] on select "Deep Cleaning (for homes that have not been cleaned in 3+ weeks) Spruce Regular…" at bounding box center [290, 140] width 259 height 24
select select "282"
click at [161, 128] on select "Deep Cleaning (for homes that have not been cleaned in 3+ weeks) Spruce Regular…" at bounding box center [290, 140] width 259 height 24
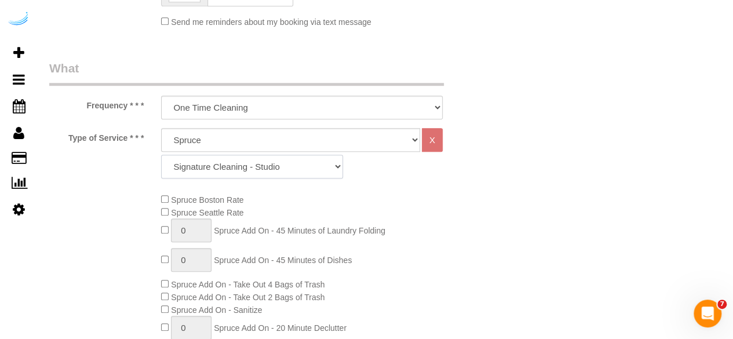
click at [266, 164] on select "Signature Cleaning - Studio Signature Cleaning - 1 Bed 1 Bath Signature Cleanin…" at bounding box center [252, 167] width 182 height 24
select select "313"
click at [161, 155] on select "Signature Cleaning - Studio Signature Cleaning - 1 Bed 1 Bath Signature Cleanin…" at bounding box center [252, 167] width 182 height 24
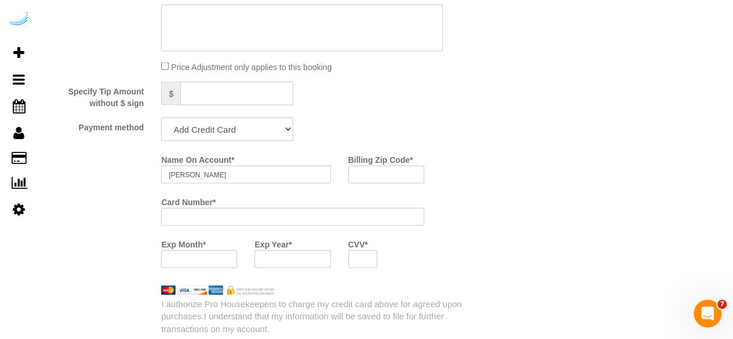
scroll to position [1071, 0]
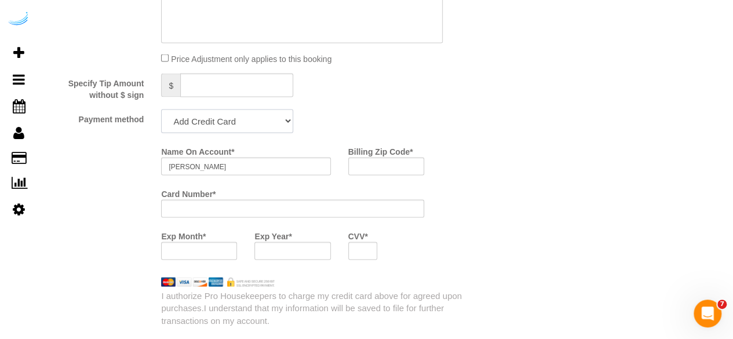
click at [253, 129] on select "Add Credit Card Cash Check Paypal" at bounding box center [227, 121] width 132 height 24
select select "string:check"
click at [161, 110] on select "Add Credit Card Cash Check Paypal" at bounding box center [227, 121] width 132 height 24
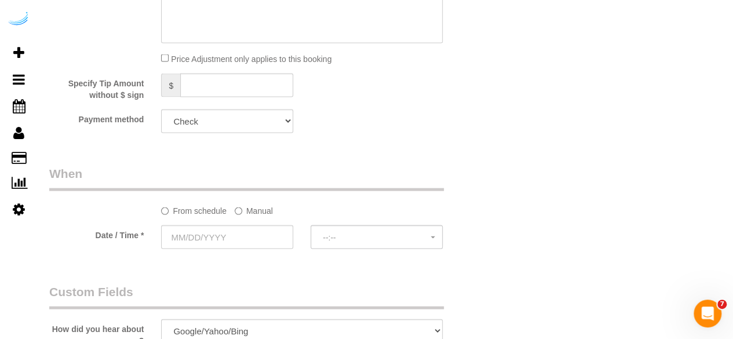
click at [247, 210] on label "Manual" at bounding box center [254, 208] width 38 height 16
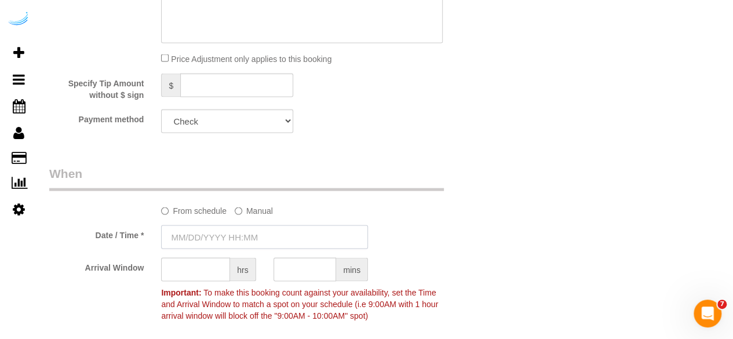
click at [223, 232] on input "text" at bounding box center [264, 237] width 207 height 24
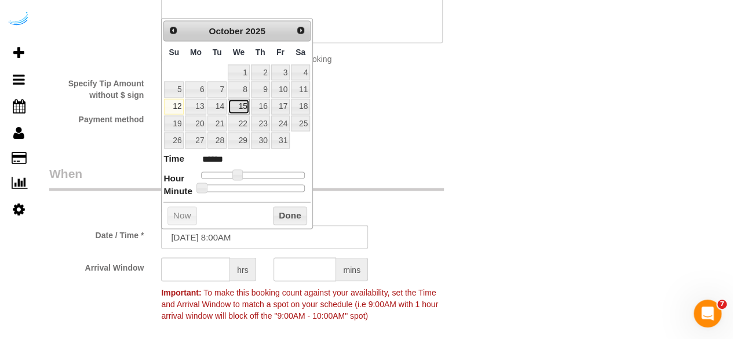
click at [239, 109] on link "15" at bounding box center [239, 106] width 22 height 16
type input "10/15/2025 9:00AM"
type input "******"
drag, startPoint x: 239, startPoint y: 175, endPoint x: 245, endPoint y: 175, distance: 6.4
click at [245, 175] on span at bounding box center [241, 174] width 10 height 10
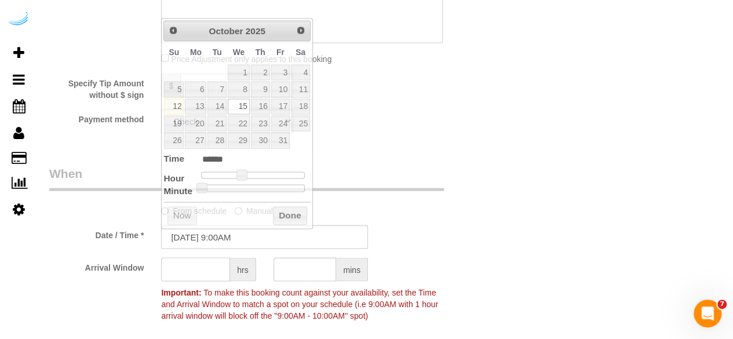
click at [204, 270] on input "text" at bounding box center [195, 269] width 69 height 24
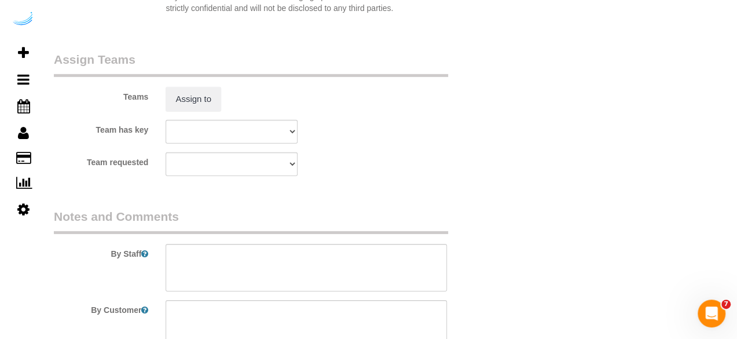
scroll to position [1721, 0]
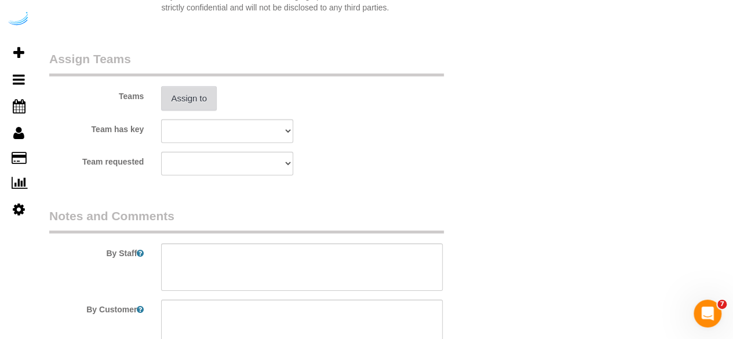
type input "4"
click at [203, 97] on button "Assign to" at bounding box center [189, 98] width 56 height 24
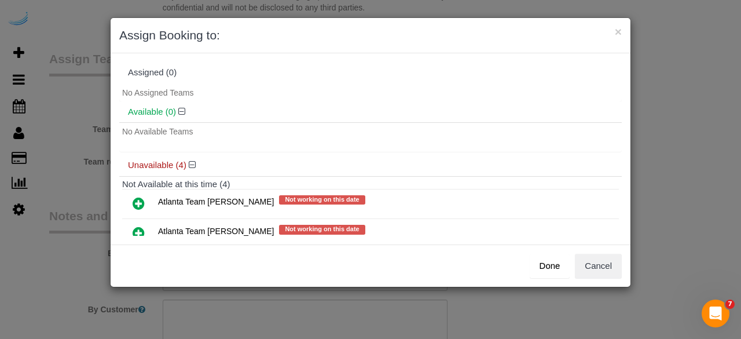
scroll to position [91, 0]
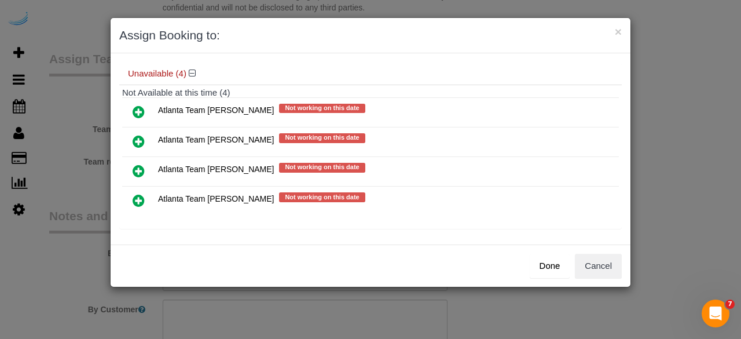
click at [139, 141] on icon at bounding box center [139, 141] width 12 height 14
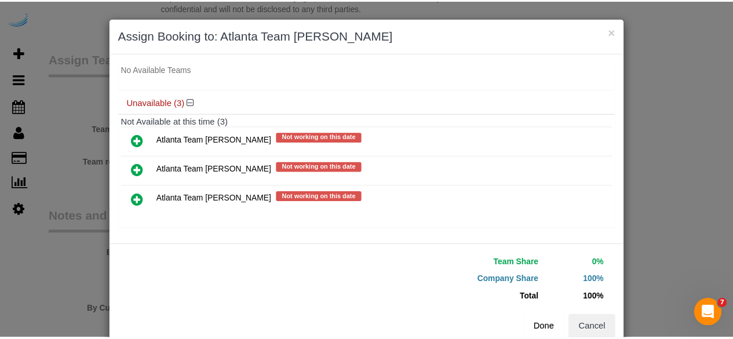
scroll to position [26, 0]
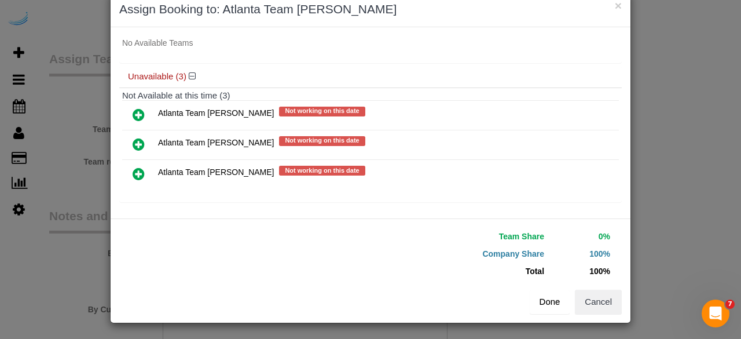
click at [550, 298] on button "Done" at bounding box center [550, 302] width 41 height 24
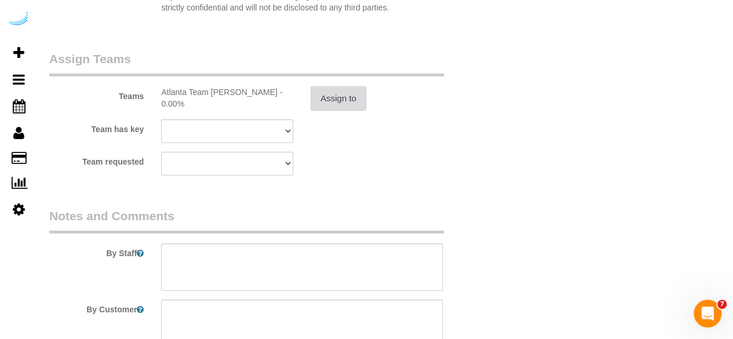
scroll to position [1836, 0]
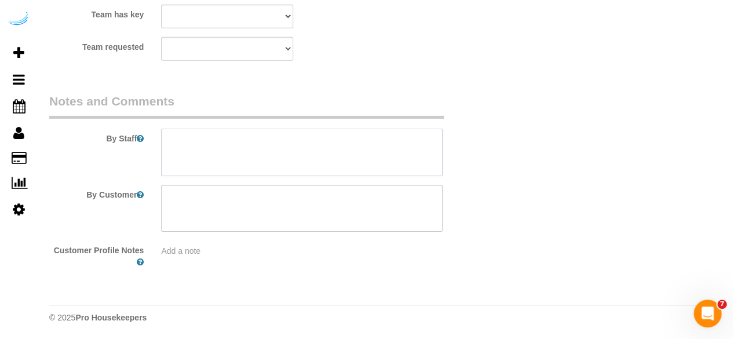
click at [324, 160] on textarea at bounding box center [301, 152] width 281 height 47
paste textarea "Permanent Notes:No notes from this customer.Today's Notes:No notes from this se…"
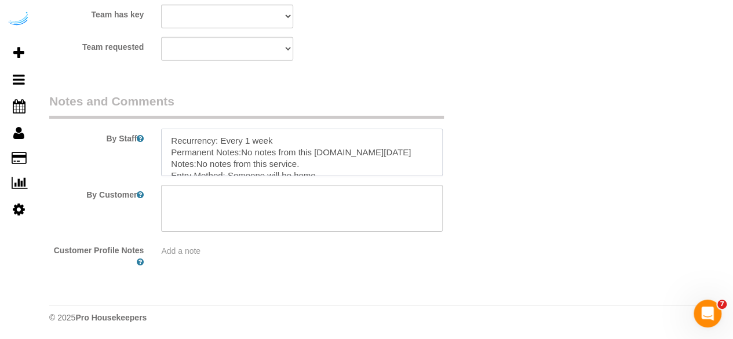
scroll to position [86, 0]
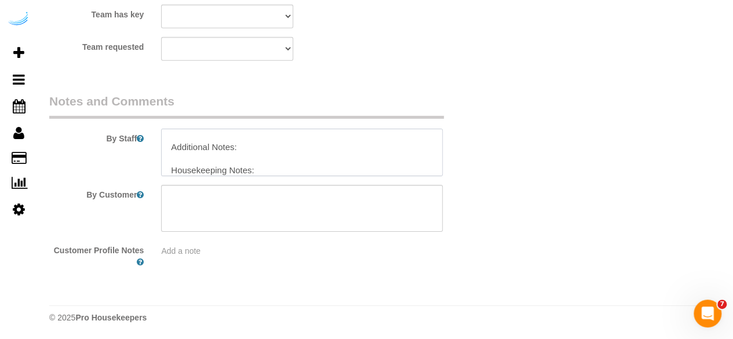
type textarea "Recurrency: Every 1 week Permanent Notes:No notes from this customer.Today's No…"
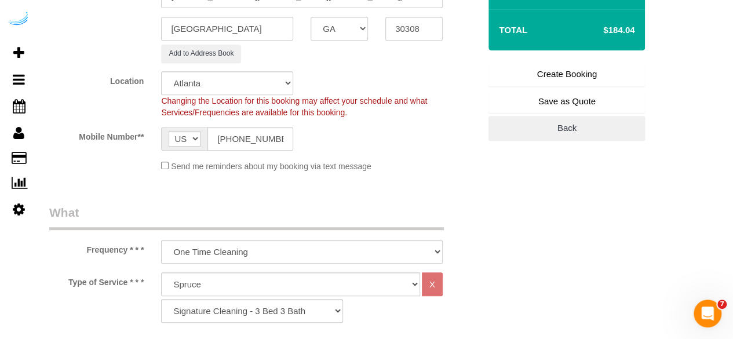
scroll to position [239, 0]
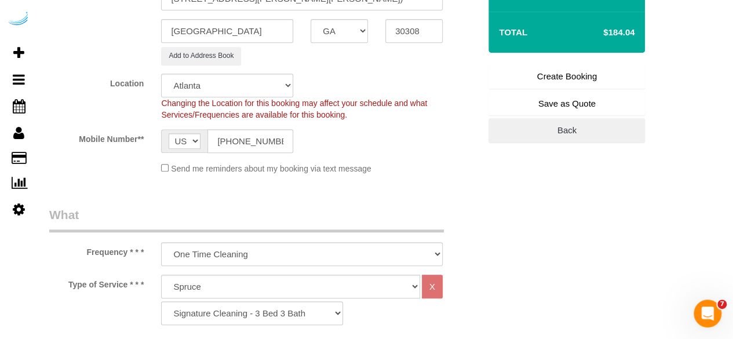
click at [522, 76] on link "Create Booking" at bounding box center [566, 76] width 156 height 24
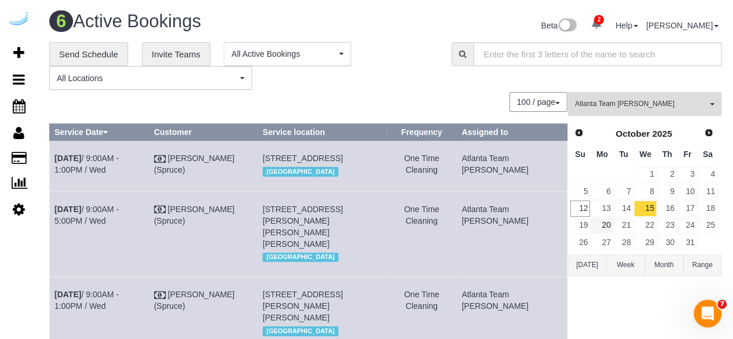
scroll to position [330, 0]
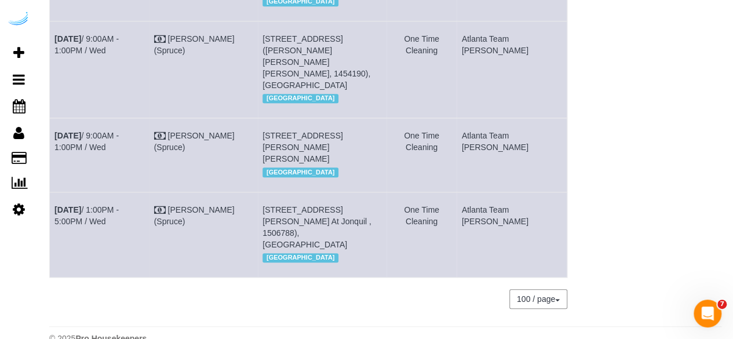
drag, startPoint x: 525, startPoint y: 189, endPoint x: 211, endPoint y: 25, distance: 354.6
click at [211, 25] on tbody "Oct 15th / 9:00AM - 1:00PM / Wed Brandie Louck (Spruce) 3372 Peachtree Rd Ne, B…" at bounding box center [308, 44] width 517 height 466
click at [518, 309] on button "100 / page" at bounding box center [538, 299] width 58 height 20
click at [529, 277] on td "Atlanta Team [PERSON_NAME]" at bounding box center [511, 234] width 110 height 85
copy tbody "Oct 15th / 9:00AM - 1:00PM / Wed Brandie Louck (Spruce) 770 Juniper St Ne, Buil…"
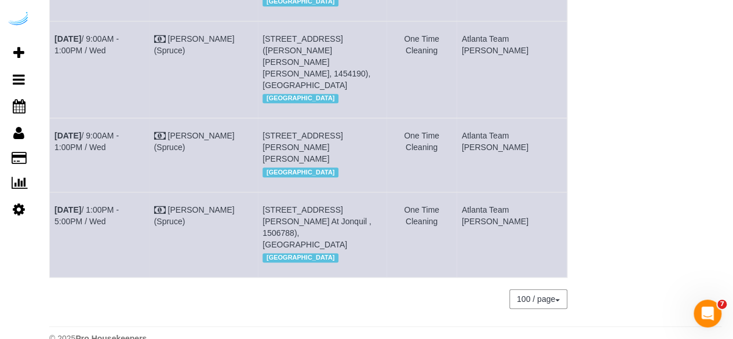
drag, startPoint x: 529, startPoint y: 278, endPoint x: 51, endPoint y: 166, distance: 491.2
click at [51, 166] on tbody "Oct 15th / 9:00AM - 1:00PM / Wed Brandie Louck (Spruce) 3372 Peachtree Rd Ne, B…" at bounding box center [308, 44] width 517 height 466
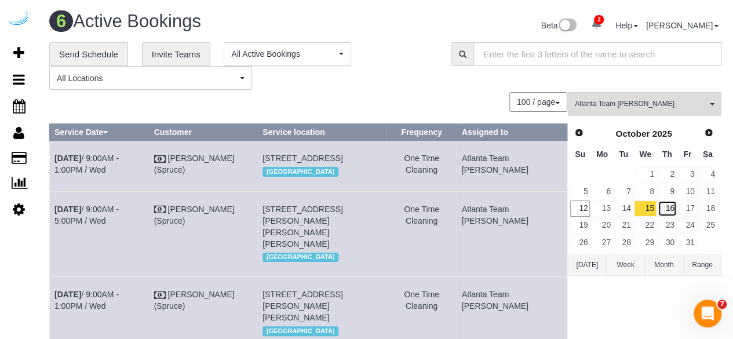
click at [662, 201] on link "16" at bounding box center [666, 208] width 19 height 16
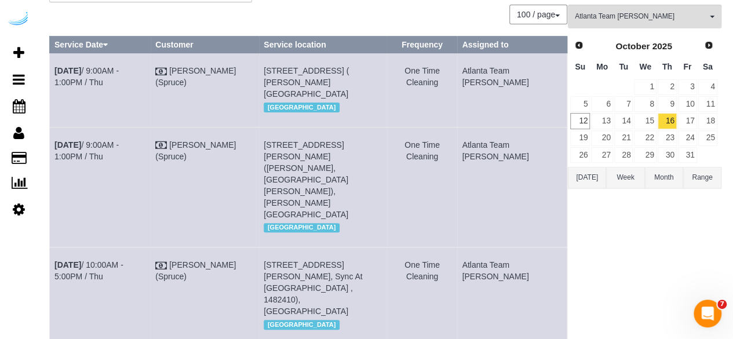
scroll to position [61, 0]
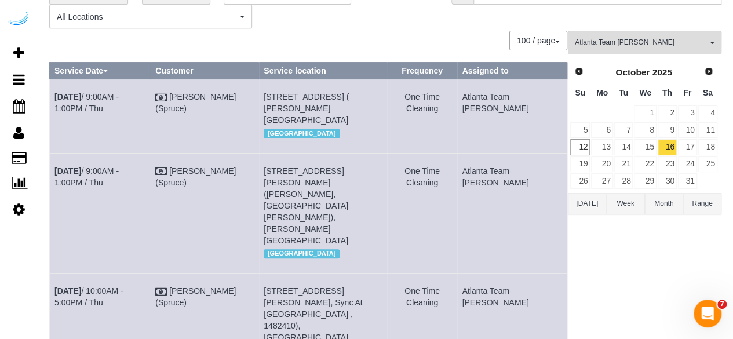
click at [371, 215] on td "8085 Adair Ln, Building 1704, Unit 1704 (Leah Takata, Arium Morgan Falls , 1485…" at bounding box center [323, 213] width 128 height 120
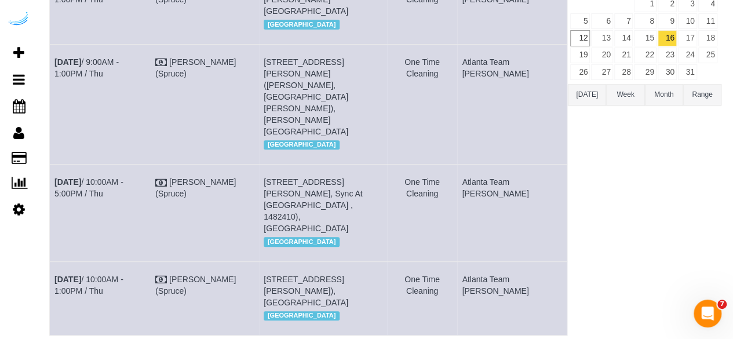
scroll to position [175, 0]
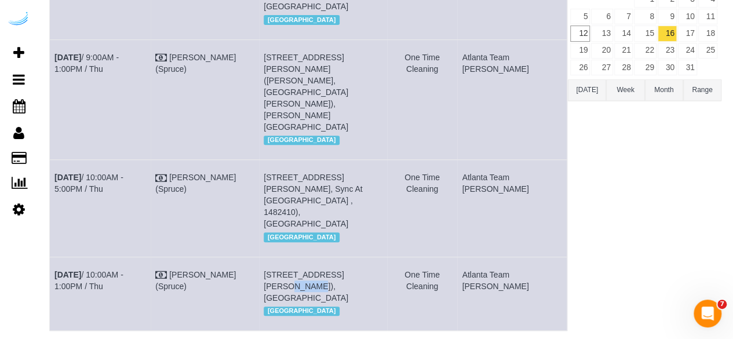
drag, startPoint x: 391, startPoint y: 232, endPoint x: 366, endPoint y: 237, distance: 26.0
click at [366, 257] on td "1455 Spring Rd Se, Unit 417 (Alyssa Pentangelo, Sync At Jonquil , 1468201), Smy…" at bounding box center [323, 294] width 128 height 74
click at [348, 270] on span "1455 Spring Rd Se, Unit 417 (Alyssa Pentangelo, Sync At Jonquil , 1468201), Smy…" at bounding box center [305, 286] width 85 height 32
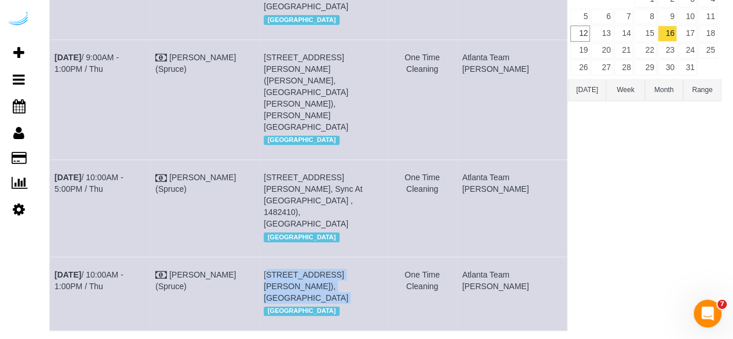
copy td "1455 Spring Rd Se, Unit 417 (Alyssa Pentangelo, Sync At Jonquil , 1468201), Smy…"
click at [348, 270] on span "1455 Spring Rd Se, Unit 417 (Alyssa Pentangelo, Sync At Jonquil , 1468201), Smy…" at bounding box center [305, 286] width 85 height 32
drag, startPoint x: 375, startPoint y: 238, endPoint x: 391, endPoint y: 238, distance: 16.8
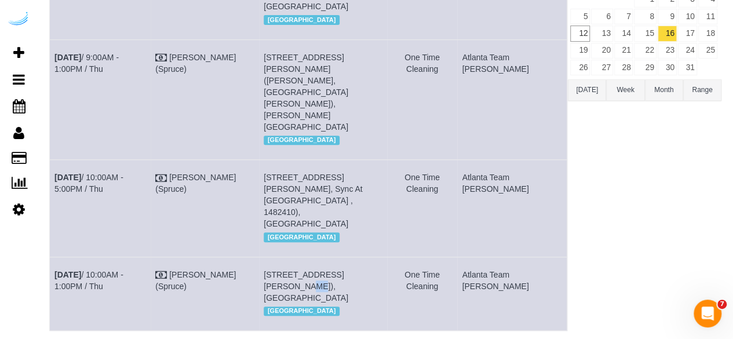
click at [387, 257] on td "1455 Spring Rd Se, Unit 417 (Alyssa Pentangelo, Sync At Jonquil , 1468201), Smy…" at bounding box center [323, 294] width 128 height 74
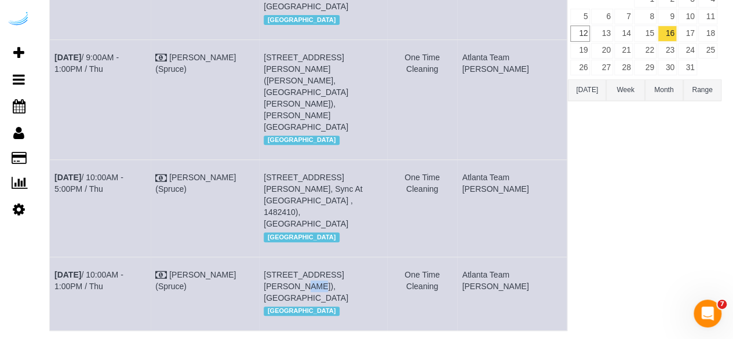
drag, startPoint x: 387, startPoint y: 238, endPoint x: 373, endPoint y: 240, distance: 14.0
click at [373, 257] on td "1455 Spring Rd Se, Unit 417 (Alyssa Pentangelo, Sync At Jonquil , 1468201), Smy…" at bounding box center [323, 294] width 128 height 74
copy span "417"
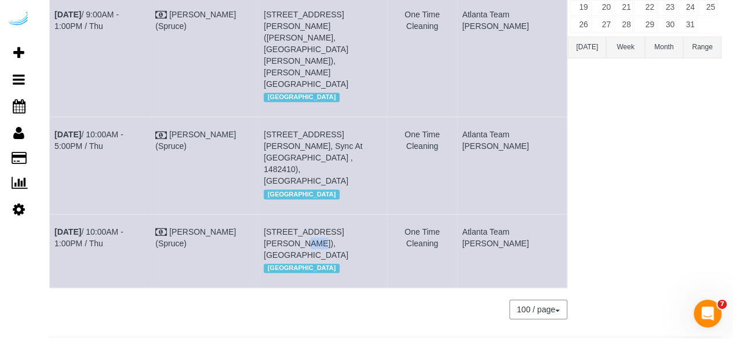
scroll to position [226, 0]
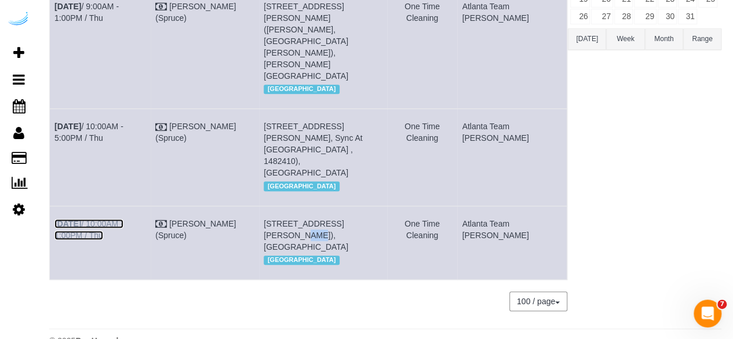
click at [123, 219] on link "Oct 16th / 10:00AM - 1:00PM / Thu" at bounding box center [88, 229] width 69 height 21
copy tr "Oct 16th / 10:00AM - 1:00PM / Thu Brandie Louck (Spruce) 1455 Spring Rd Se, Uni…"
drag, startPoint x: 524, startPoint y: 203, endPoint x: 54, endPoint y: 184, distance: 469.5
click at [54, 206] on tr "Oct 16th / 10:00AM - 1:00PM / Thu Brandie Louck (Spruce) 1455 Spring Rd Se, Uni…" at bounding box center [308, 243] width 517 height 74
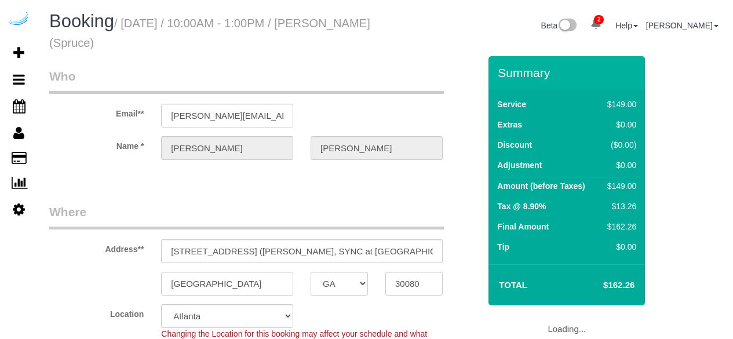
select select "GA"
select select "282"
select select "number:9"
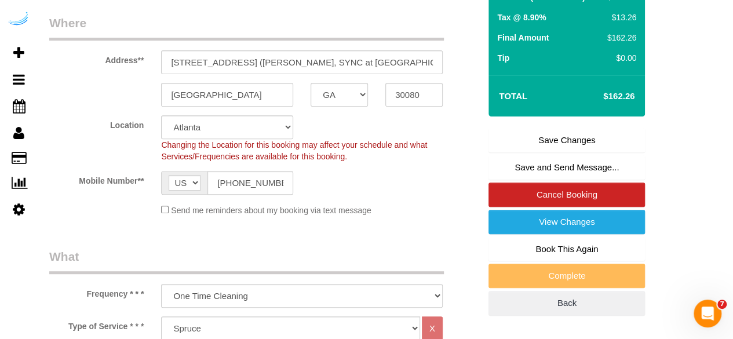
scroll to position [192, 0]
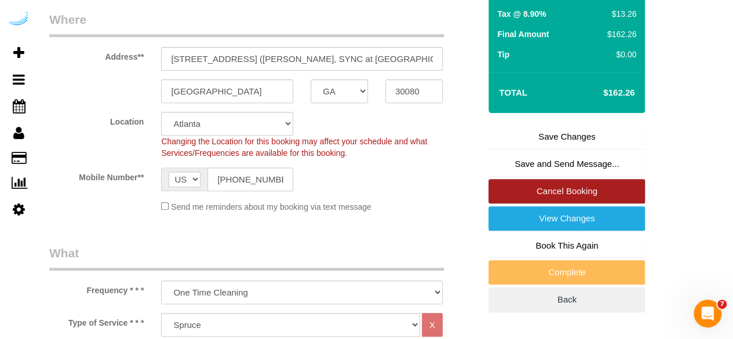
click at [550, 180] on link "Cancel Booking" at bounding box center [566, 191] width 156 height 24
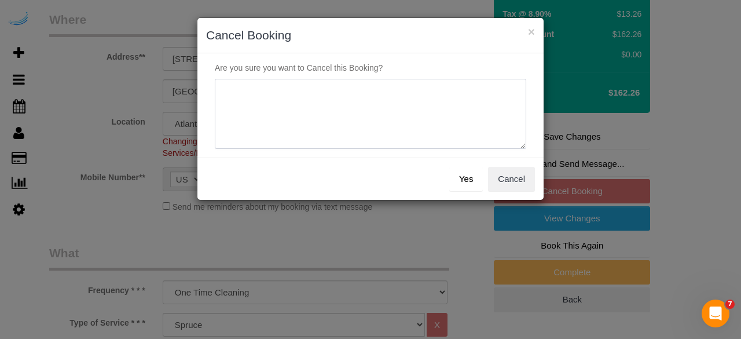
click at [451, 94] on textarea at bounding box center [371, 114] width 312 height 71
type textarea "o"
type textarea "Not on spruce."
click at [464, 177] on button "Yes" at bounding box center [466, 179] width 34 height 24
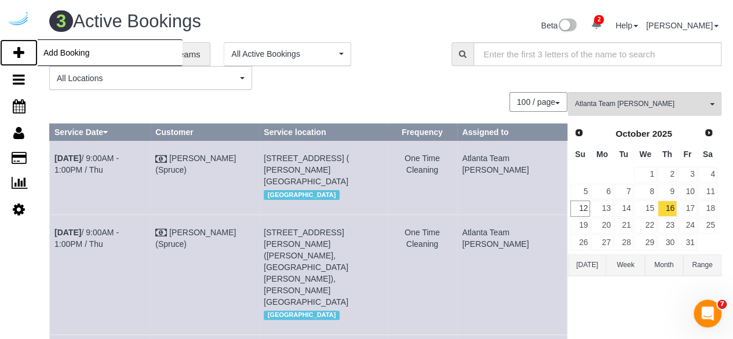
click at [24, 49] on link "Add Booking" at bounding box center [19, 52] width 38 height 27
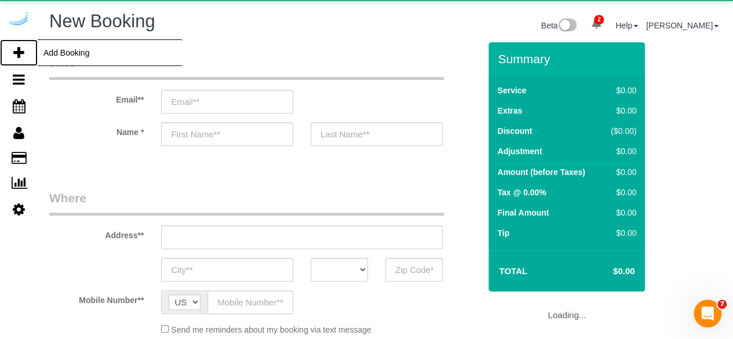
select select "number:9"
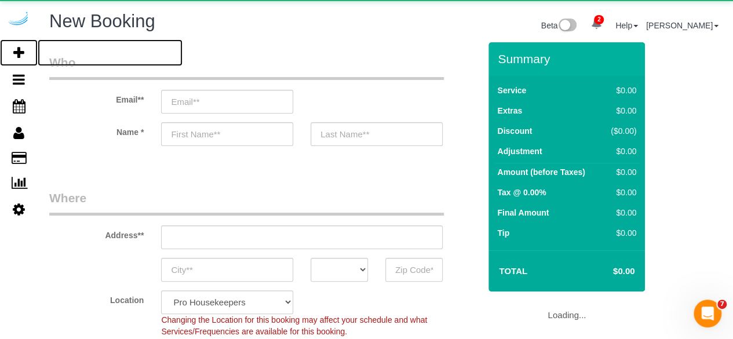
select select "4"
select select "object:2012"
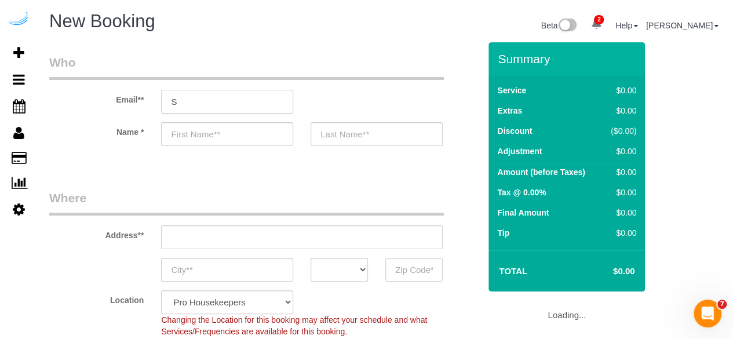
click at [250, 110] on input "S" at bounding box center [227, 102] width 132 height 24
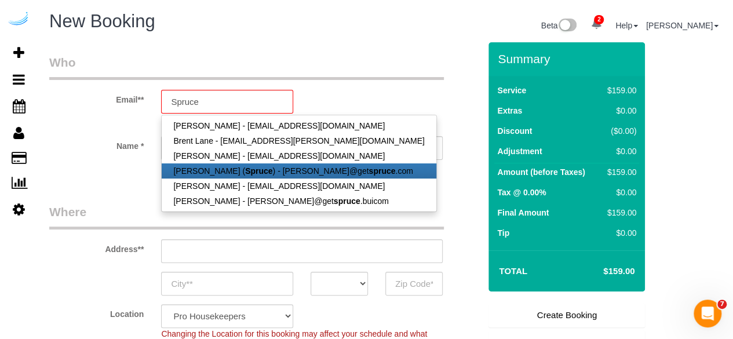
click at [262, 174] on link "Brandie Louck ( Spruce ) - brandie@get spruce .com" at bounding box center [299, 170] width 274 height 15
type input "[PERSON_NAME][EMAIL_ADDRESS][DOMAIN_NAME]"
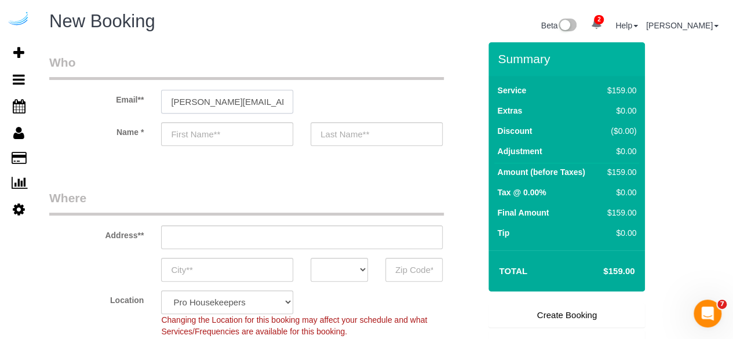
type input "[PERSON_NAME]"
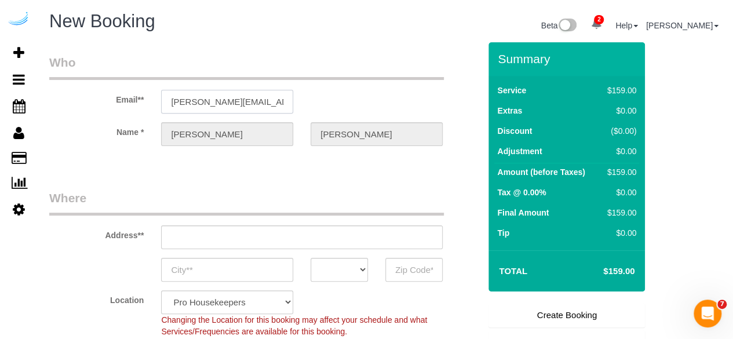
type input "[STREET_ADDRESS][PERSON_NAME]"
type input "Austin"
select select "[GEOGRAPHIC_DATA]"
type input "78704"
select select "9"
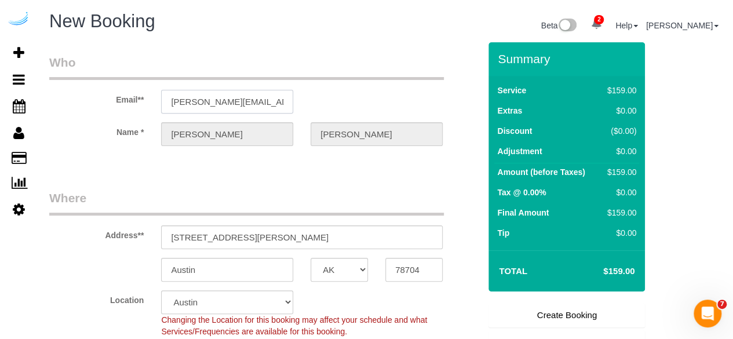
select select "object:2051"
click at [285, 241] on input "[STREET_ADDRESS][PERSON_NAME]" at bounding box center [301, 237] width 281 height 24
paste input "1400 W Peachtree St NW, Atlanta, GA 30309"
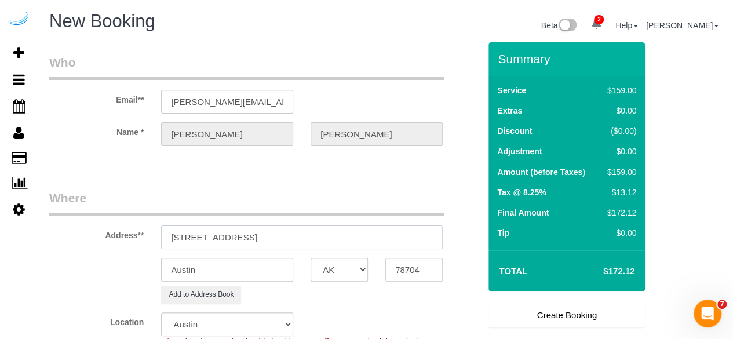
drag, startPoint x: 319, startPoint y: 235, endPoint x: 382, endPoint y: 235, distance: 63.1
click at [382, 235] on input "1400 W Peachtree St NW, Atlanta, GA 30309" at bounding box center [301, 237] width 281 height 24
type input "1400 W Peachtree St NW, Atlanta, GA 30309"
click at [433, 266] on input "78704" at bounding box center [413, 270] width 57 height 24
paste input "30309"
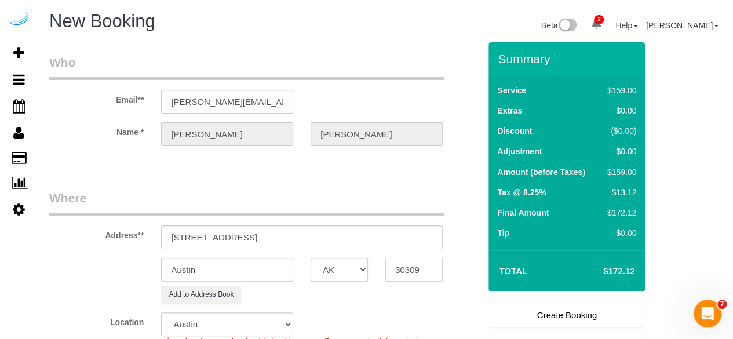
type input "30309"
click at [340, 269] on select "AK AL AR AZ CA CO CT DC DE FL GA HI IA ID IL IN KS KY LA MA MD ME MI MN MO MS M…" at bounding box center [338, 270] width 57 height 24
select select "GA"
click at [243, 272] on input "Austin" at bounding box center [227, 270] width 132 height 24
select select "8"
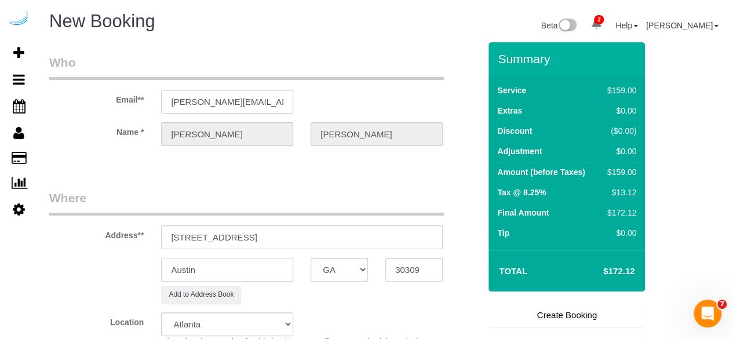
select select "object:2098"
type input "[GEOGRAPHIC_DATA]"
drag, startPoint x: 273, startPoint y: 235, endPoint x: 438, endPoint y: 229, distance: 165.1
click at [434, 234] on input "1400 W Peachtree St NW, Atlanta, GA 30309" at bounding box center [301, 237] width 281 height 24
paste input "Matteo Caporrella"
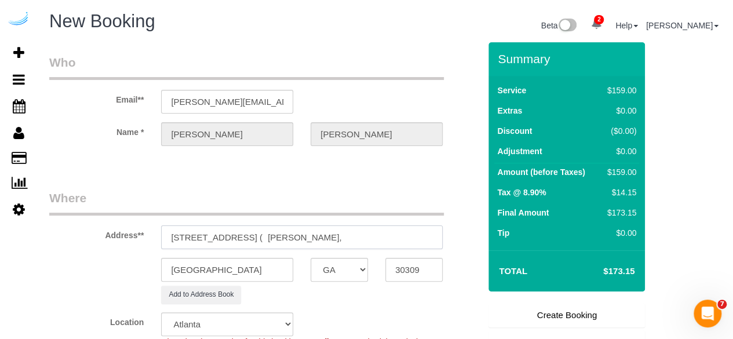
paste input "Ascent Midtown"
paste input "1505711"
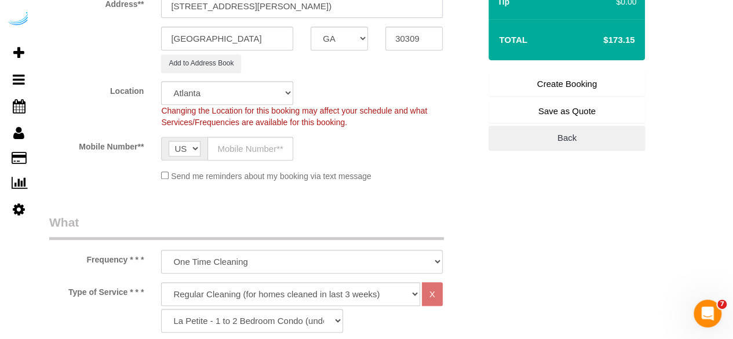
scroll to position [234, 0]
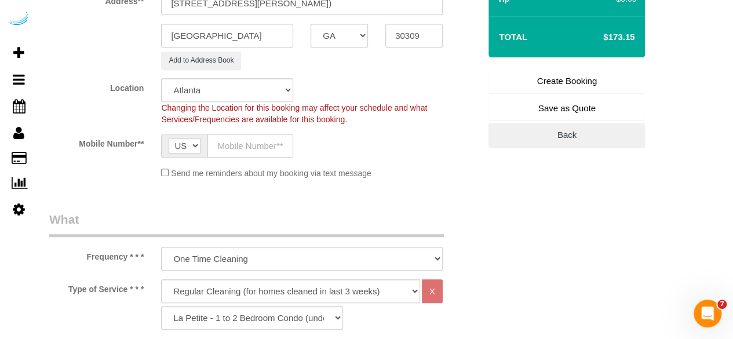
type input "1400 W Peachtree St NW, Building 1406, Unit 1406 ( Matteo Caporrella, Ascent Mi…"
click at [250, 144] on input "text" at bounding box center [250, 146] width 86 height 24
type input "[PHONE_NUMBER]"
type input "Brandie Louck"
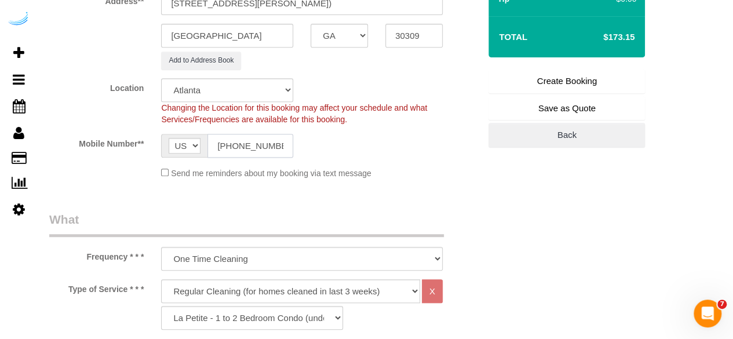
type input "[PHONE_NUMBER]"
click at [248, 296] on select "Deep Cleaning (for homes that have not been cleaned in 3+ weeks) Spruce Regular…" at bounding box center [290, 291] width 259 height 24
select select "282"
click at [161, 279] on select "Deep Cleaning (for homes that have not been cleaned in 3+ weeks) Spruce Regular…" at bounding box center [290, 291] width 259 height 24
select select "303"
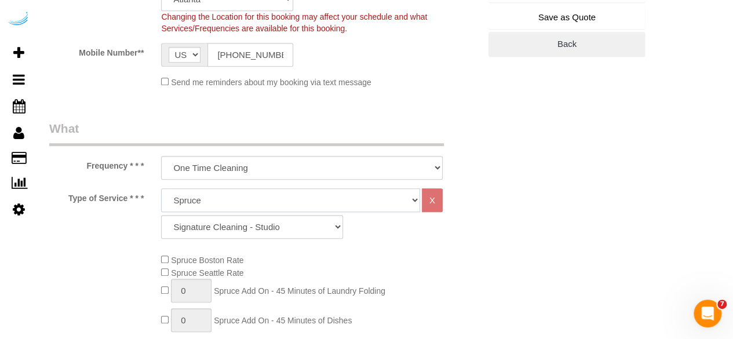
scroll to position [327, 0]
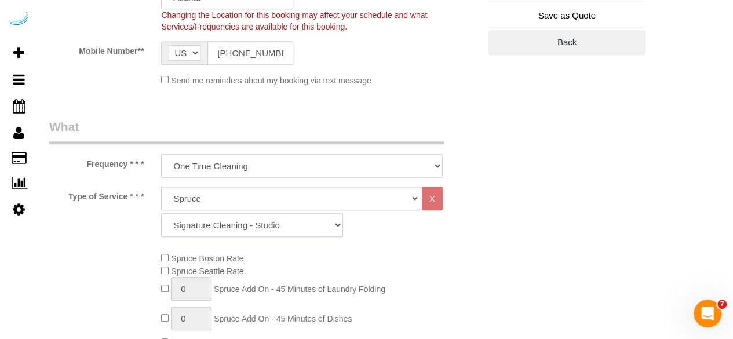
click at [238, 213] on select "Signature Cleaning - Studio Signature Cleaning - 1 Bed 1 Bath Signature Cleanin…" at bounding box center [252, 225] width 182 height 24
drag, startPoint x: 484, startPoint y: 19, endPoint x: 478, endPoint y: -5, distance: 25.1
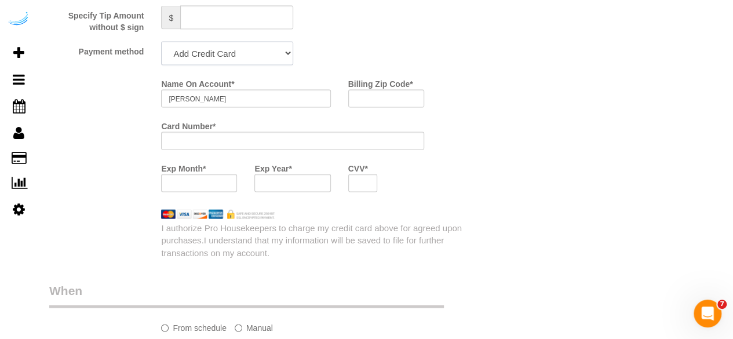
drag, startPoint x: 233, startPoint y: 57, endPoint x: 233, endPoint y: 65, distance: 7.5
click at [233, 57] on select "Add Credit Card Cash Check Paypal" at bounding box center [227, 54] width 132 height 24
select select "string:check"
click at [161, 42] on select "Add Credit Card Cash Check Paypal" at bounding box center [227, 53] width 132 height 24
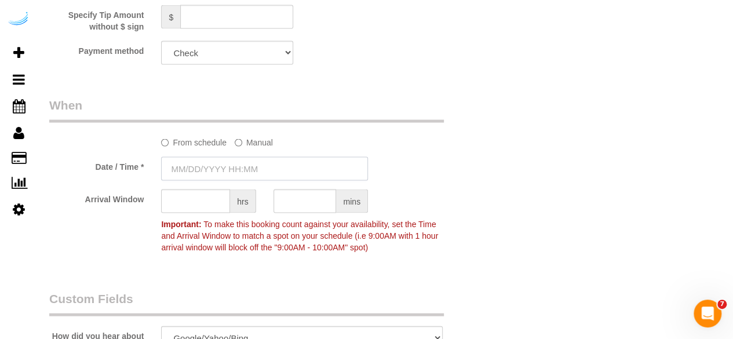
click at [239, 165] on input "text" at bounding box center [264, 169] width 207 height 24
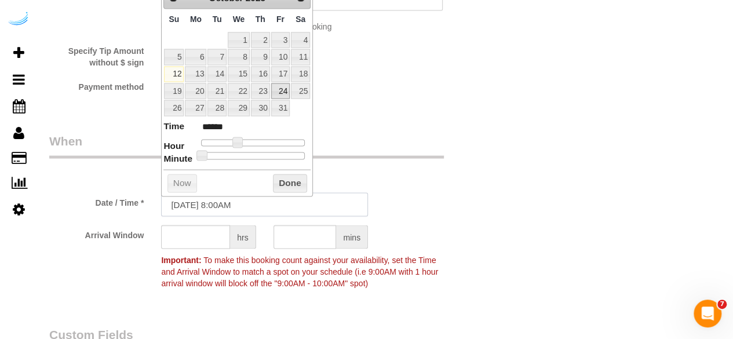
scroll to position [1071, 0]
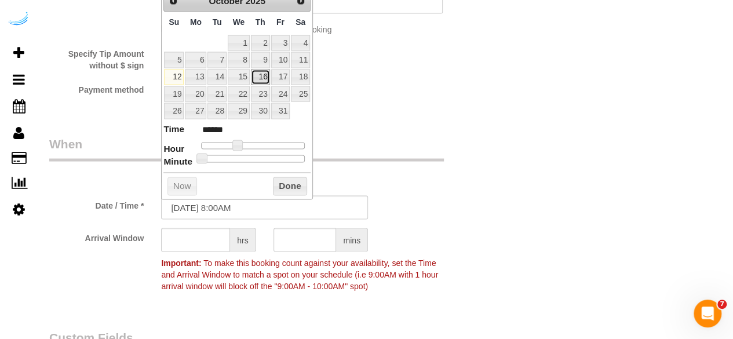
click at [266, 77] on link "16" at bounding box center [260, 77] width 19 height 16
type input "10/16/2025 10:00AM"
type input "*******"
type input "10/16/2025 11:00AM"
type input "*******"
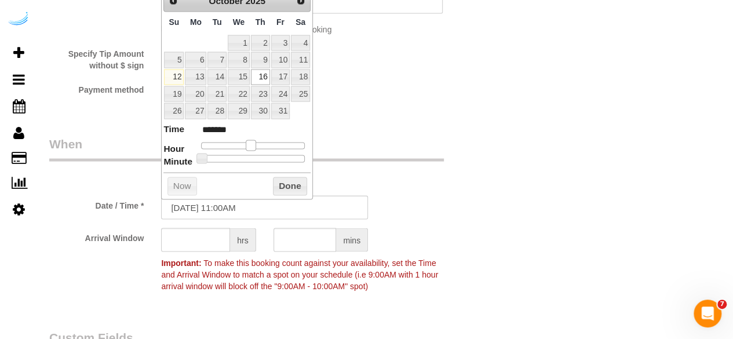
type input "10/16/2025 12:00PM"
type input "*******"
type input "10/16/2025 1:00PM"
type input "******"
type input "10/16/2025 2:00PM"
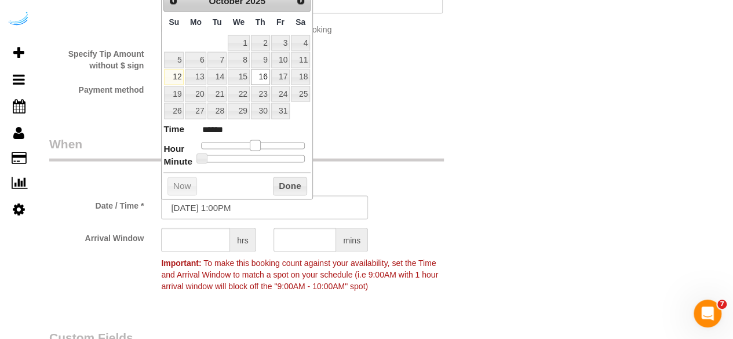
type input "******"
type input "10/16/2025 1:00PM"
type input "******"
drag, startPoint x: 240, startPoint y: 145, endPoint x: 263, endPoint y: 146, distance: 23.8
click at [263, 146] on span at bounding box center [259, 145] width 10 height 10
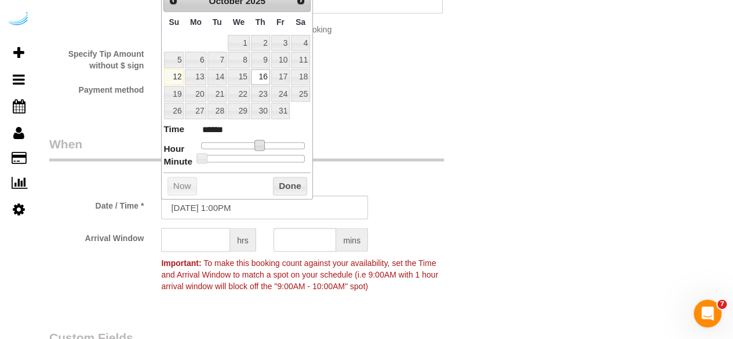
click at [202, 239] on input "text" at bounding box center [195, 240] width 69 height 24
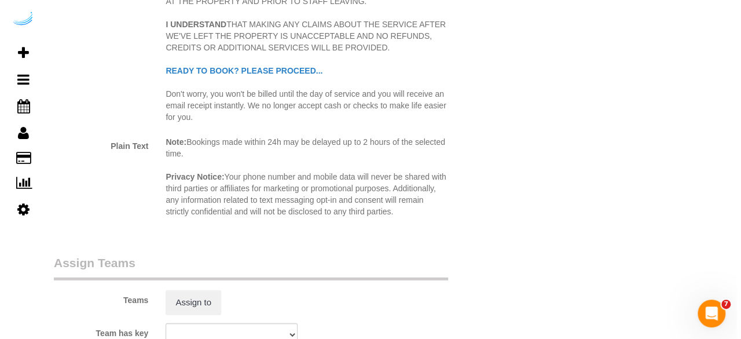
scroll to position [1698, 0]
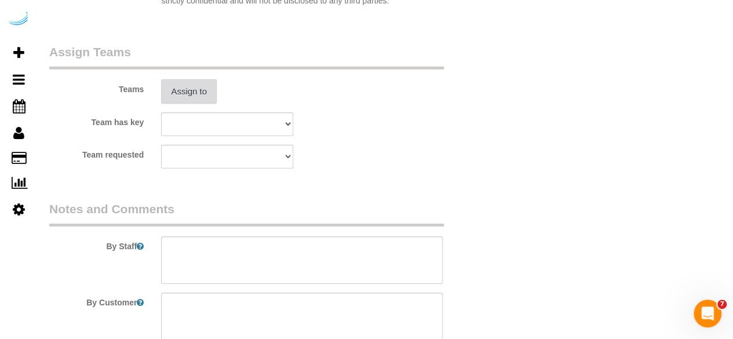
type input "4"
click at [197, 89] on button "Assign to" at bounding box center [189, 91] width 56 height 24
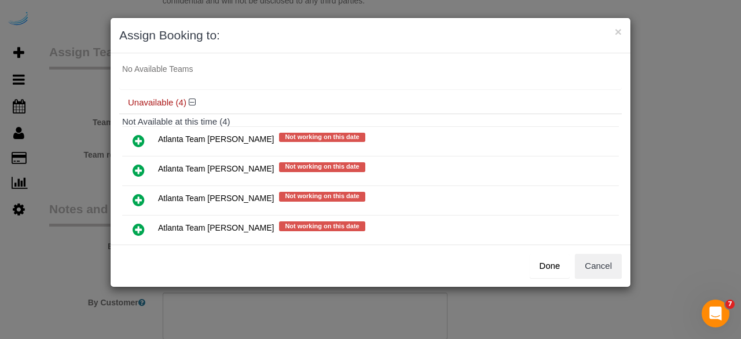
click at [137, 164] on icon at bounding box center [139, 170] width 12 height 14
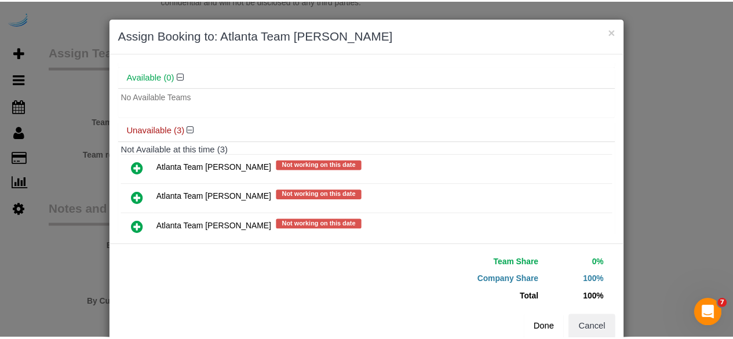
scroll to position [89, 0]
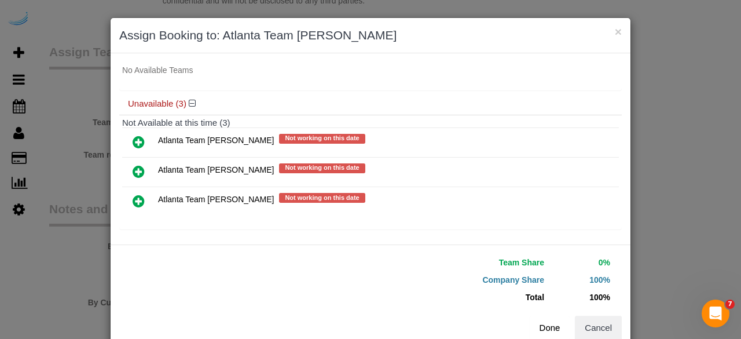
click at [555, 319] on button "Done" at bounding box center [550, 328] width 41 height 24
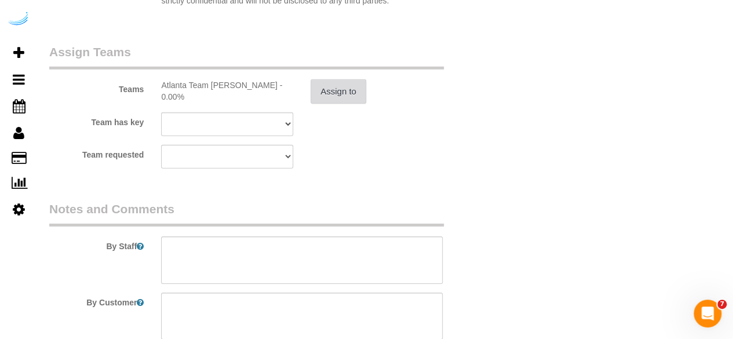
scroll to position [1806, 0]
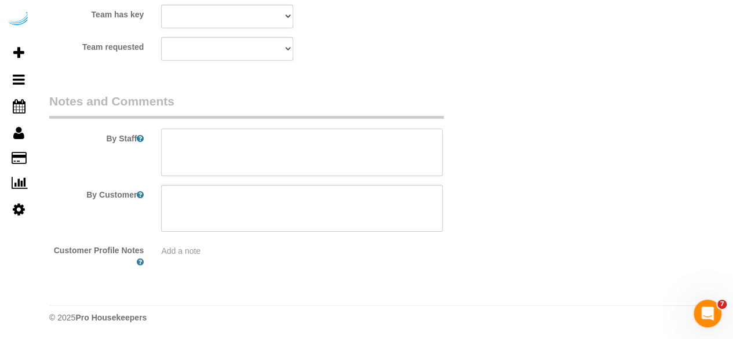
click at [347, 156] on textarea at bounding box center [301, 152] width 281 height 47
paste textarea "Permanent Notes:No notes from this customer.Today's Notes:No notes from this se…"
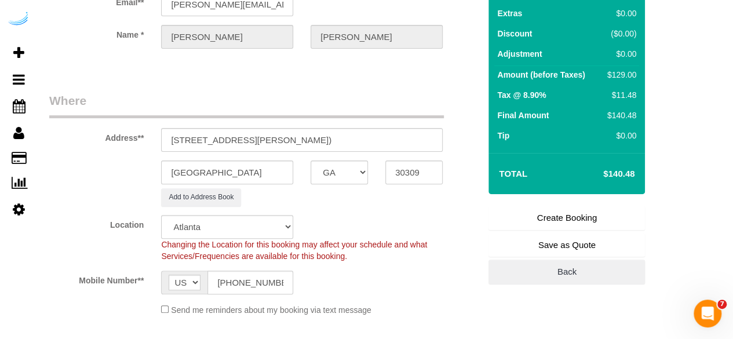
scroll to position [97, 0]
type textarea "Recurrency: One time service Permanent Notes:No notes from this customer.Today'…"
click at [545, 217] on link "Create Booking" at bounding box center [566, 218] width 156 height 24
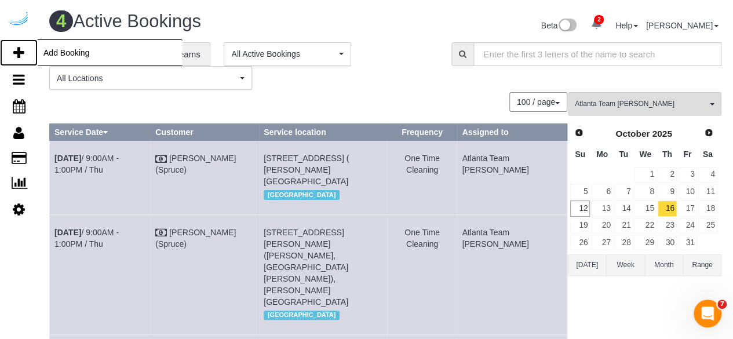
click at [19, 57] on icon at bounding box center [18, 53] width 11 height 14
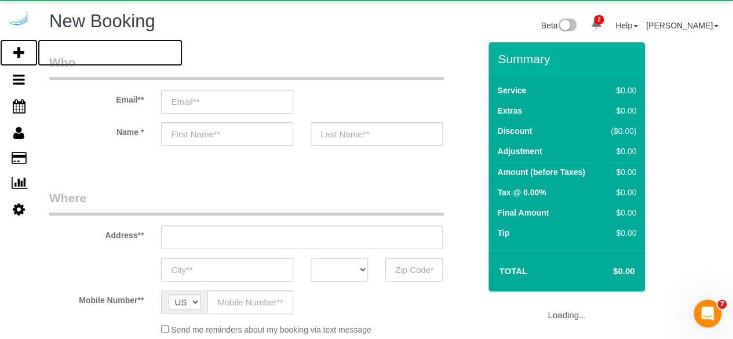
select select "object:3034"
select select "number:9"
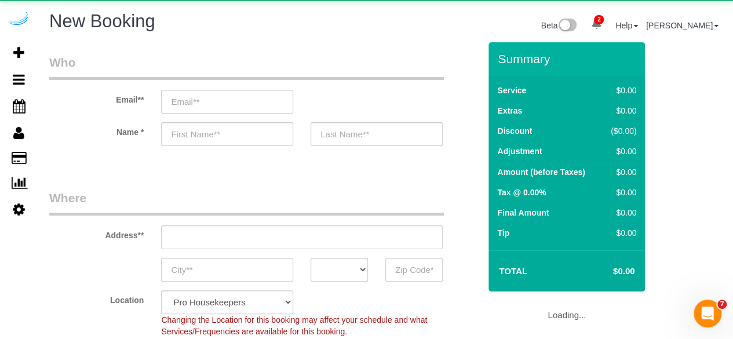
select select "4"
select select "object:3626"
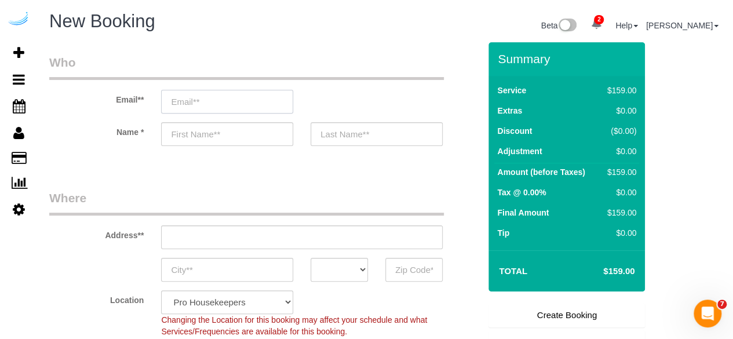
click at [241, 97] on input "email" at bounding box center [227, 102] width 132 height 24
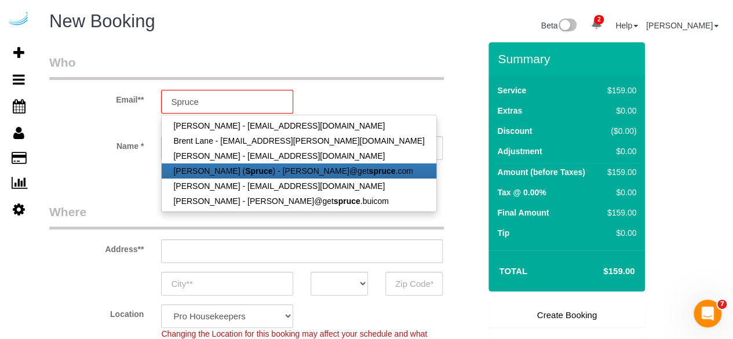
click at [243, 175] on link "Brandie Louck ( Spruce ) - brandie@get spruce .com" at bounding box center [299, 170] width 274 height 15
type input "[PERSON_NAME][EMAIL_ADDRESS][DOMAIN_NAME]"
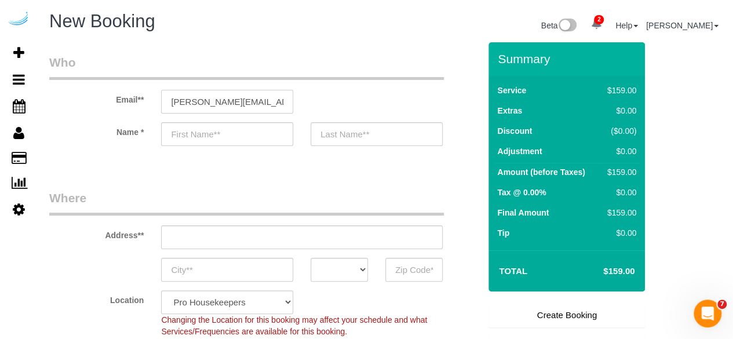
type input "[PERSON_NAME]"
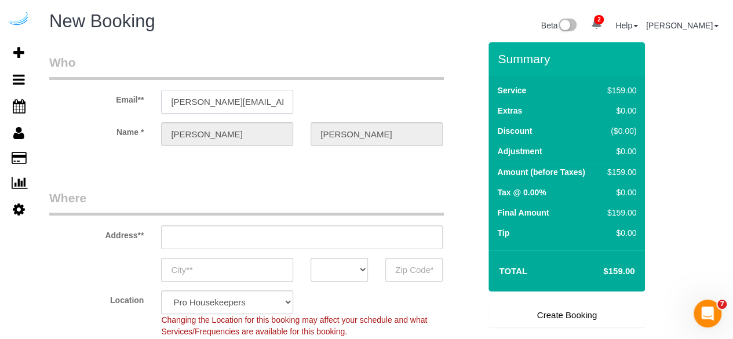
type input "3816 S Lamar Blvd"
type input "Austin"
select select "[GEOGRAPHIC_DATA]"
type input "78704"
click at [314, 240] on input "3816 S Lamar Blvd" at bounding box center [301, 237] width 281 height 24
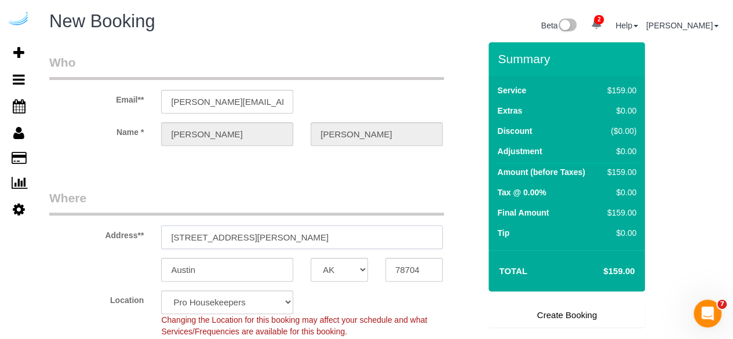
select select "9"
paste input "097 Maple Dr NE, Atlanta, GA 30305"
type input "3097 Maple Dr NE, Atlanta, GA 30305"
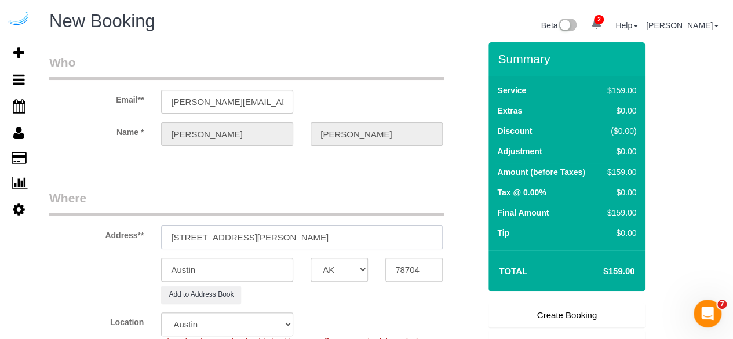
select select "object:3796"
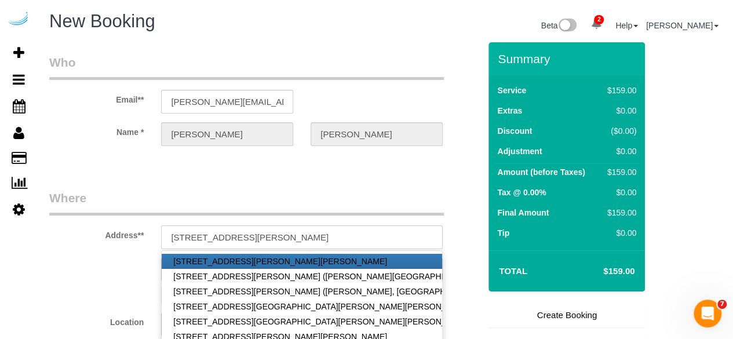
drag, startPoint x: 291, startPoint y: 237, endPoint x: 363, endPoint y: 231, distance: 72.6
click at [357, 230] on input "3097 Maple Dr NE, Atlanta, GA 30305" at bounding box center [301, 237] width 281 height 24
type input "3097 Maple Dr NE, Atlanta, GA 30305"
click at [403, 199] on legend "Where" at bounding box center [246, 202] width 394 height 26
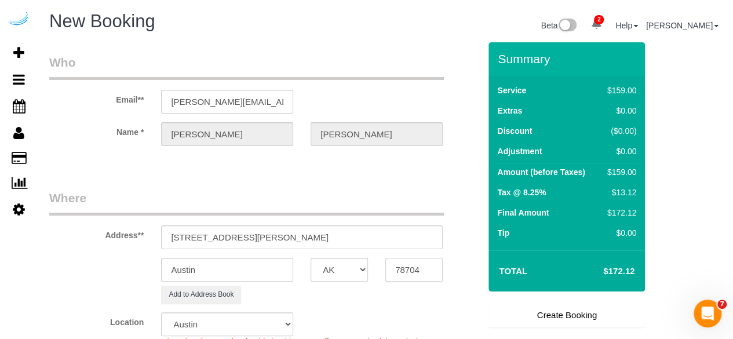
click at [421, 271] on input "78704" at bounding box center [413, 270] width 57 height 24
paste input "30305"
type input "30305"
select select "8"
select select "object:3838"
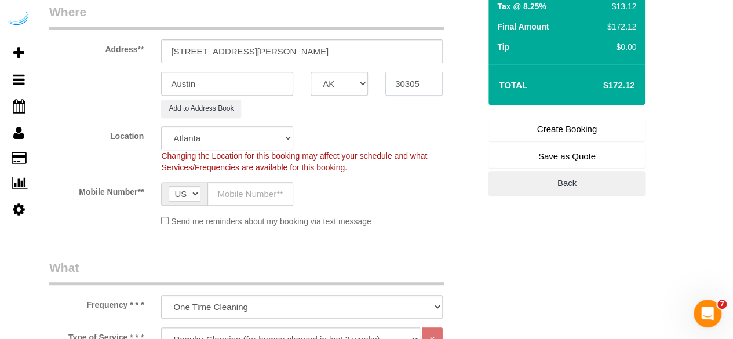
scroll to position [187, 0]
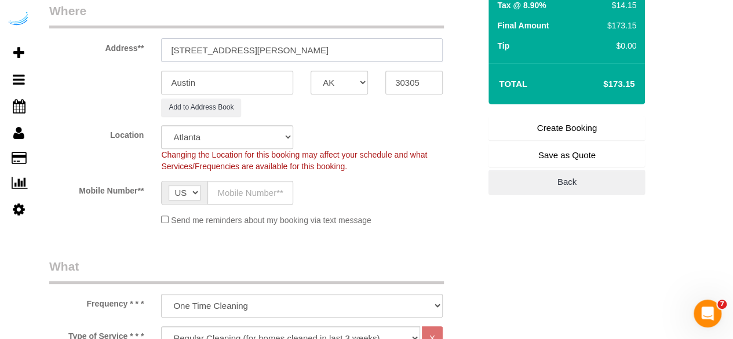
drag, startPoint x: 247, startPoint y: 52, endPoint x: 347, endPoint y: 44, distance: 100.5
click at [351, 38] on input "3097 Maple Dr NE, Atlanta, GA 30305" at bounding box center [301, 50] width 281 height 24
type input "3097 Maple Dr NE, Bui"
type input "l"
type input "[GEOGRAPHIC_DATA]"
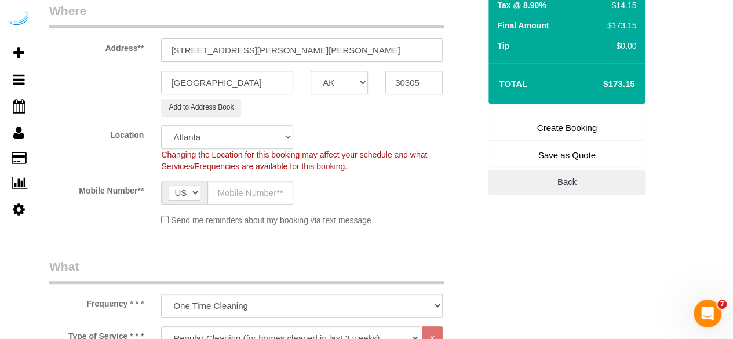
click at [347, 44] on input "3097 Maple Dr NE, Bui" at bounding box center [301, 50] width 281 height 24
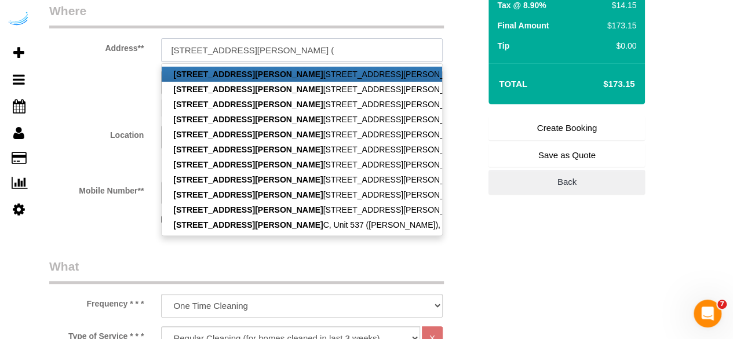
paste input "Erin Flagg"
paste input "Camden Buckhead Square"
paste input "1506837"
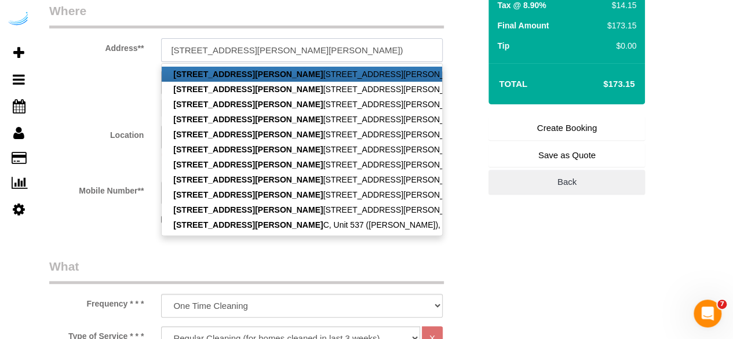
type input "3097 Maple Dr NE, Building 345, Unit 345 (Erin Flagg, Camden Buckhead Square , …"
click at [458, 112] on div "Add to Address Book" at bounding box center [265, 107] width 448 height 18
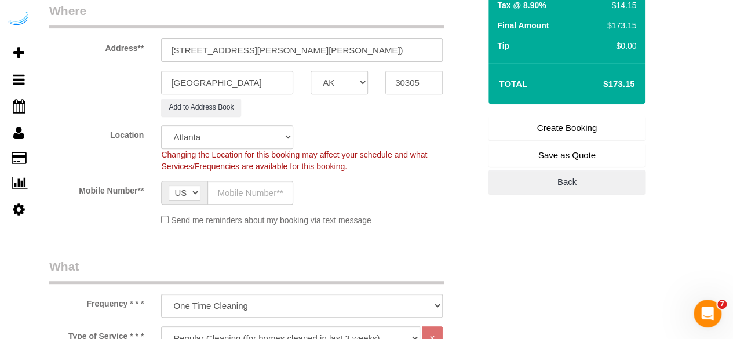
scroll to position [343, 0]
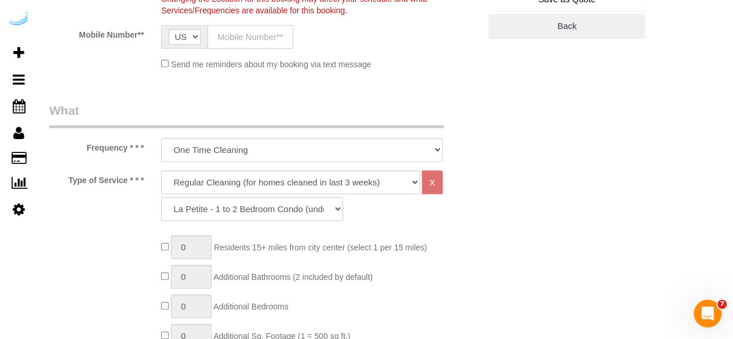
click at [261, 38] on input "text" at bounding box center [250, 37] width 86 height 24
type input "[PHONE_NUMBER]"
type input "Brandie Louck"
type input "[PHONE_NUMBER]"
drag, startPoint x: 274, startPoint y: 176, endPoint x: 268, endPoint y: 112, distance: 64.5
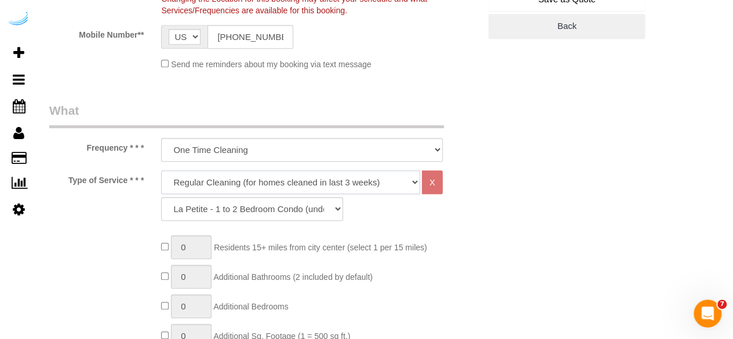
click at [274, 176] on select "Deep Cleaning (for homes that have not been cleaned in 3+ weeks) Spruce Regular…" at bounding box center [290, 182] width 259 height 24
select select "282"
click at [161, 170] on select "Deep Cleaning (for homes that have not been cleaned in 3+ weeks) Spruce Regular…" at bounding box center [290, 182] width 259 height 24
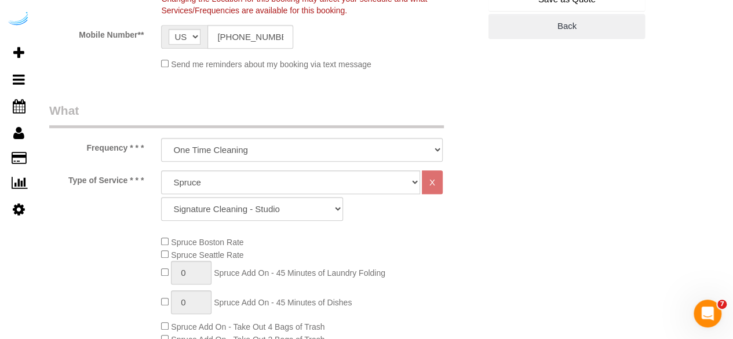
click at [229, 223] on div "Deep Cleaning (for homes that have not been cleaned in 3+ weeks) Spruce Regular…" at bounding box center [301, 198] width 299 height 56
click at [233, 214] on select "Signature Cleaning - Studio Signature Cleaning - 1 Bed 1 Bath Signature Cleanin…" at bounding box center [252, 209] width 182 height 24
select select "351"
click at [161, 197] on select "Signature Cleaning - Studio Signature Cleaning - 1 Bed 1 Bath Signature Cleanin…" at bounding box center [252, 209] width 182 height 24
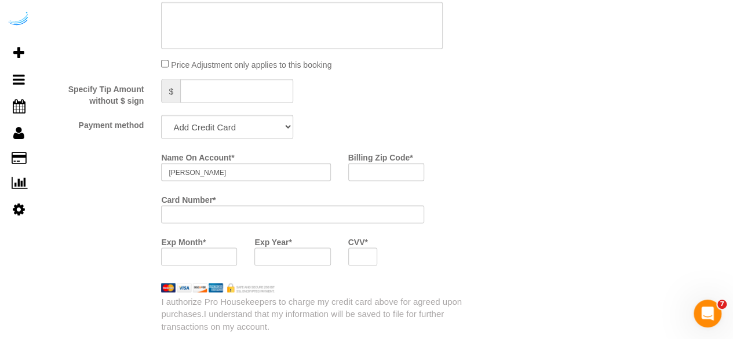
scroll to position [1073, 0]
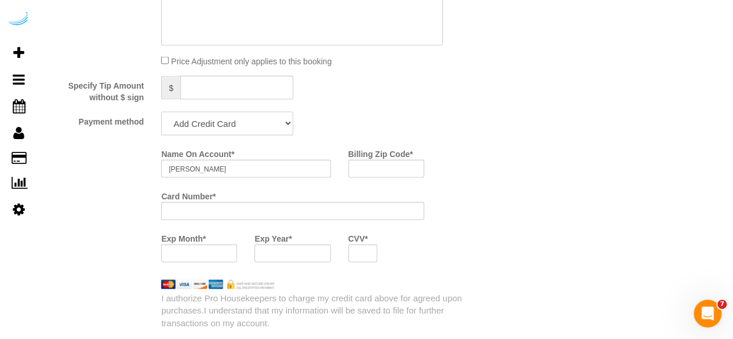
click at [236, 126] on select "Add Credit Card Cash Check Paypal" at bounding box center [227, 123] width 132 height 24
select select "string:check"
click at [161, 112] on select "Add Credit Card Cash Check Paypal" at bounding box center [227, 123] width 132 height 24
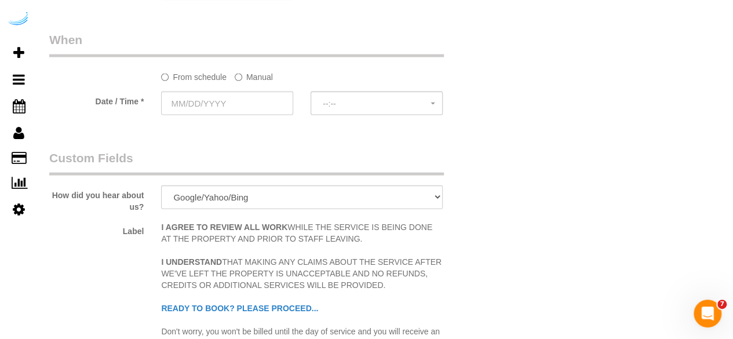
scroll to position [1133, 0]
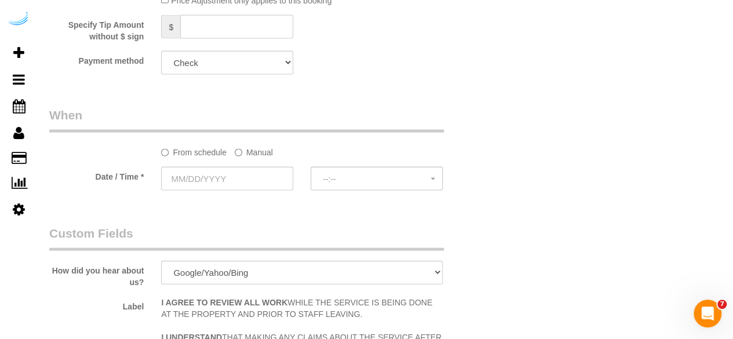
click at [259, 150] on label "Manual" at bounding box center [254, 150] width 38 height 16
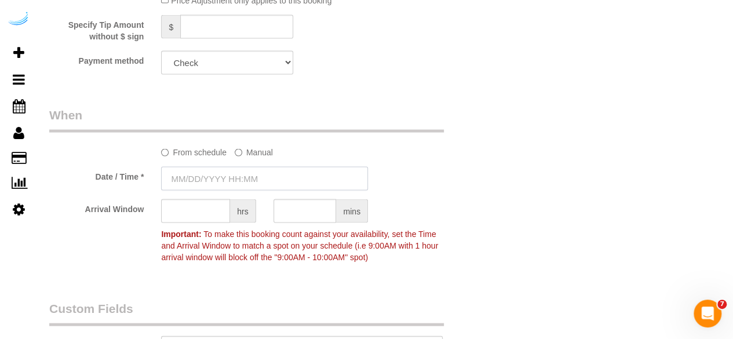
click at [254, 175] on input "text" at bounding box center [264, 179] width 207 height 24
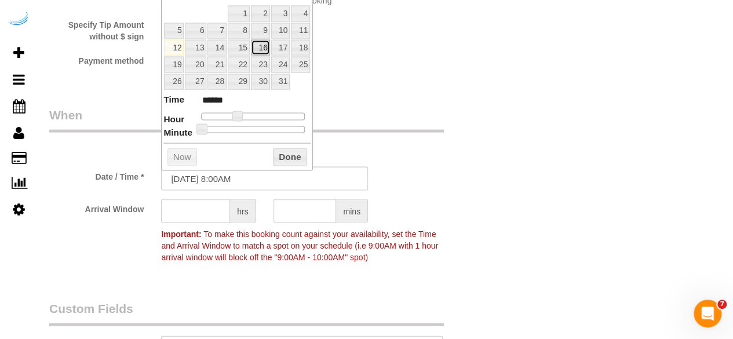
click at [254, 45] on link "16" at bounding box center [260, 48] width 19 height 16
type input "10/16/2025 10:00AM"
type input "*******"
type input "10/16/2025 11:00AM"
type input "*******"
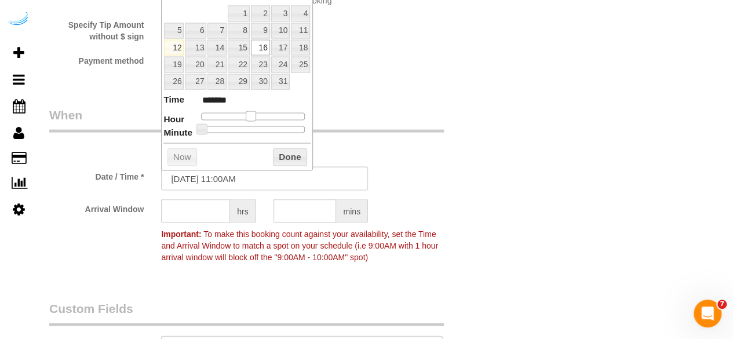
click at [246, 114] on span at bounding box center [251, 116] width 10 height 10
type input "10/16/2025 10:00AM"
type input "*******"
type input "10/16/2025 9:00AM"
type input "******"
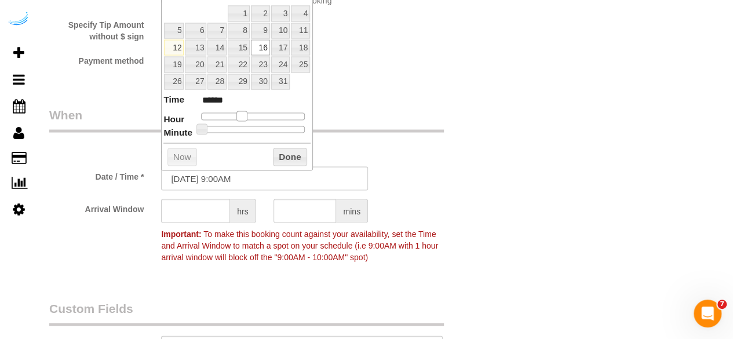
drag, startPoint x: 246, startPoint y: 114, endPoint x: 236, endPoint y: 115, distance: 9.3
click at [236, 115] on span at bounding box center [241, 116] width 10 height 10
click at [200, 209] on input "text" at bounding box center [195, 211] width 69 height 24
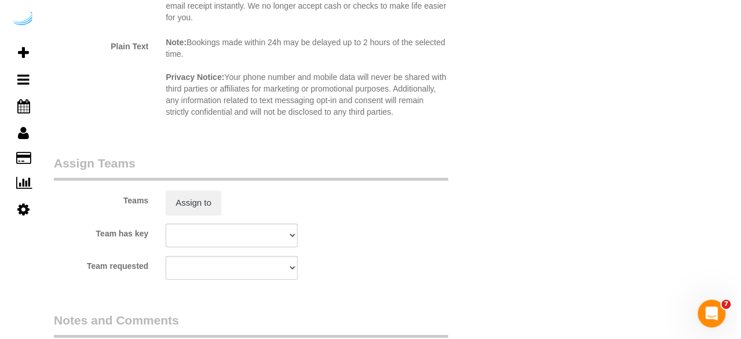
scroll to position [1652, 0]
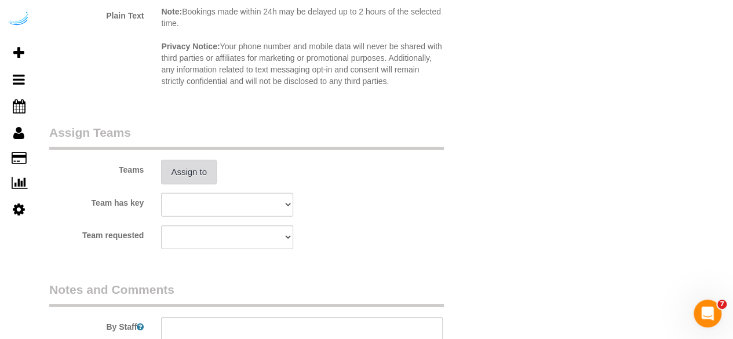
type input "8"
click at [188, 177] on button "Assign to" at bounding box center [189, 172] width 56 height 24
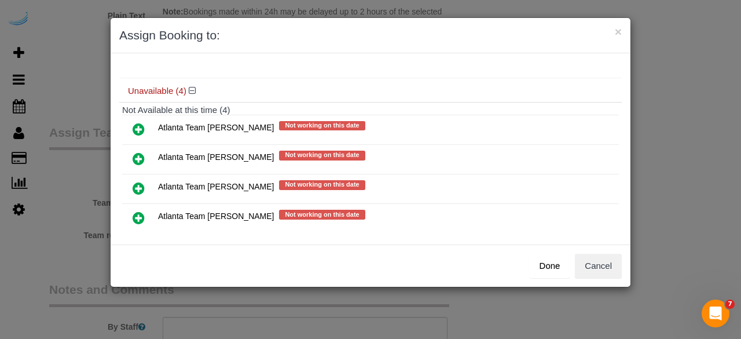
click at [135, 153] on icon at bounding box center [139, 159] width 12 height 14
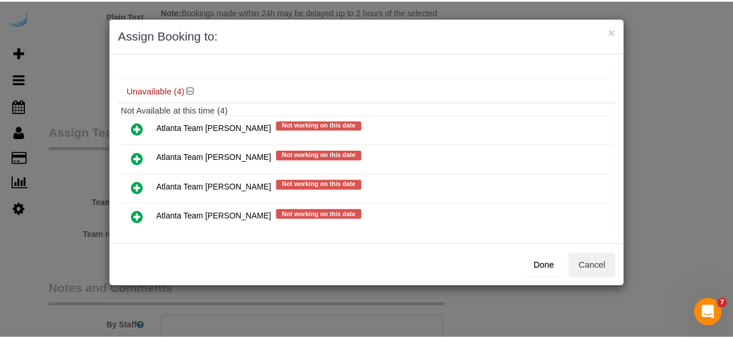
scroll to position [90, 0]
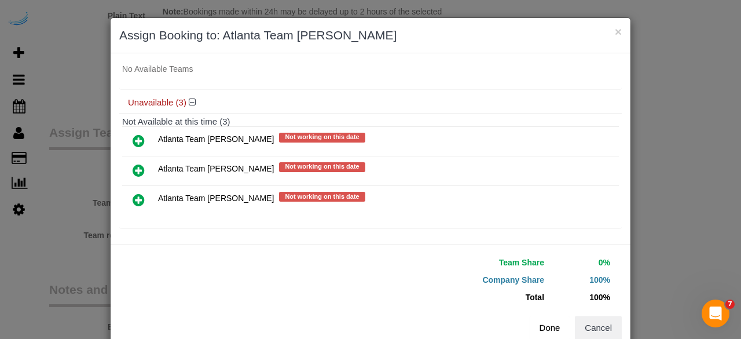
click at [546, 327] on button "Done" at bounding box center [550, 328] width 41 height 24
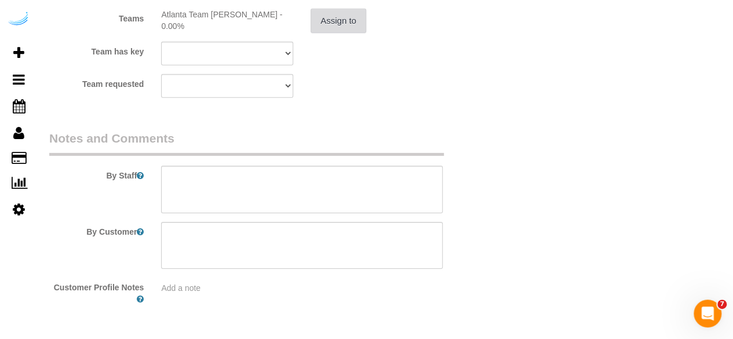
scroll to position [1803, 0]
click at [307, 206] on textarea at bounding box center [301, 188] width 281 height 47
paste textarea "Permanent Notes:No notes from this customer.Today's Notes:No notes from this se…"
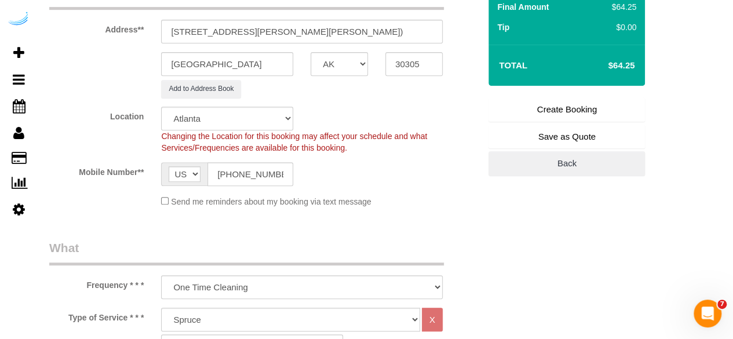
scroll to position [205, 0]
type textarea "Recurrency: Every 4 weeks Permanent Notes:No notes from this customer.Today's N…"
drag, startPoint x: 552, startPoint y: 111, endPoint x: 545, endPoint y: 103, distance: 11.1
click at [552, 111] on link "Create Booking" at bounding box center [566, 110] width 156 height 24
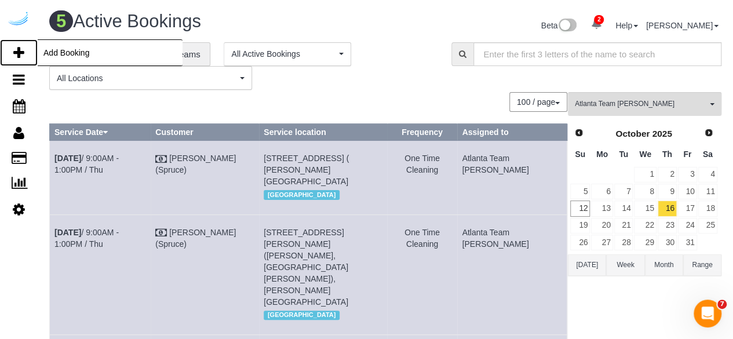
click at [17, 45] on link "Add Booking" at bounding box center [19, 52] width 38 height 27
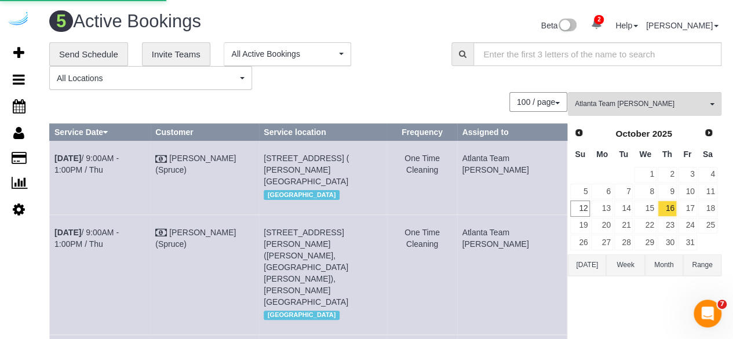
select select "number:9"
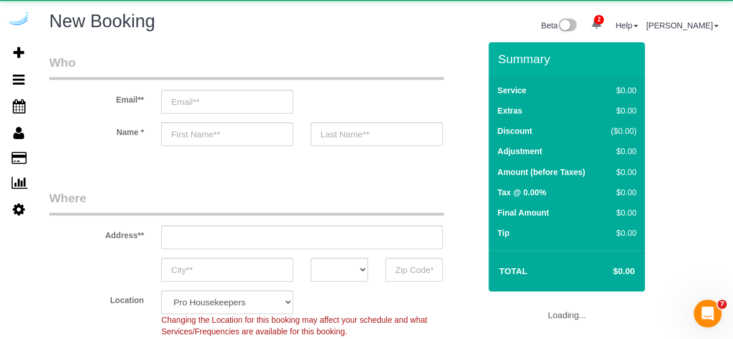
select select "4"
select select "object:5433"
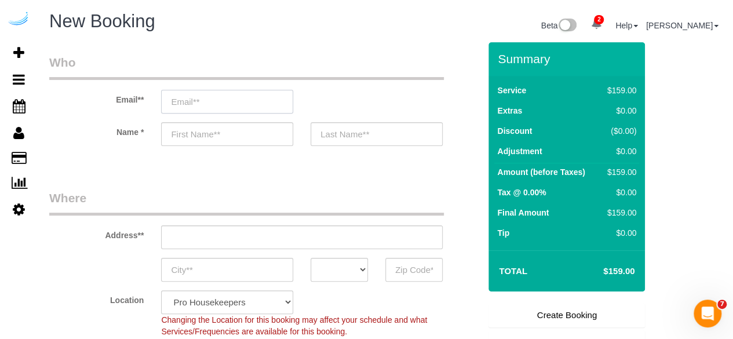
click at [278, 103] on input "email" at bounding box center [227, 102] width 132 height 24
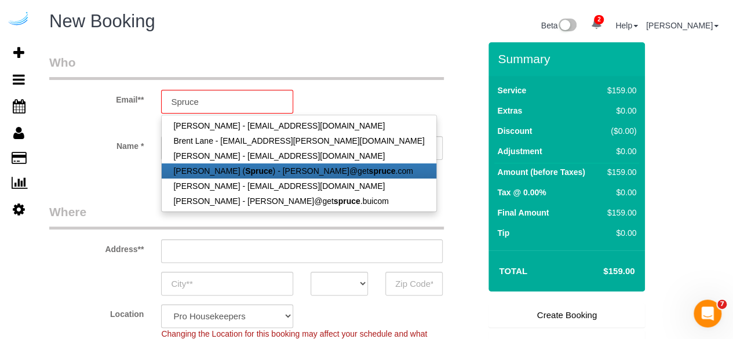
click at [273, 173] on link "Brandie Louck ( Spruce ) - brandie@get spruce .com" at bounding box center [299, 170] width 274 height 15
type input "[PERSON_NAME][EMAIL_ADDRESS][DOMAIN_NAME]"
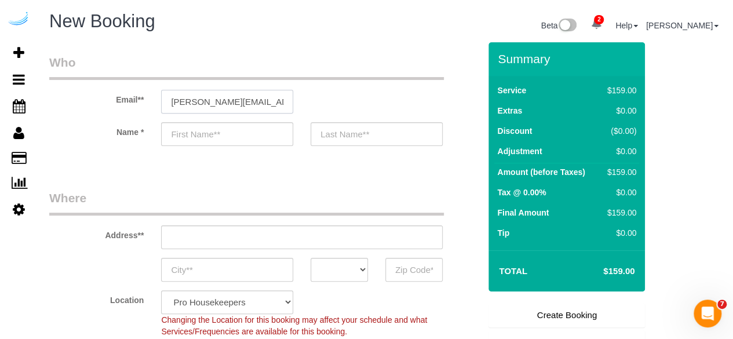
type input "[PERSON_NAME]"
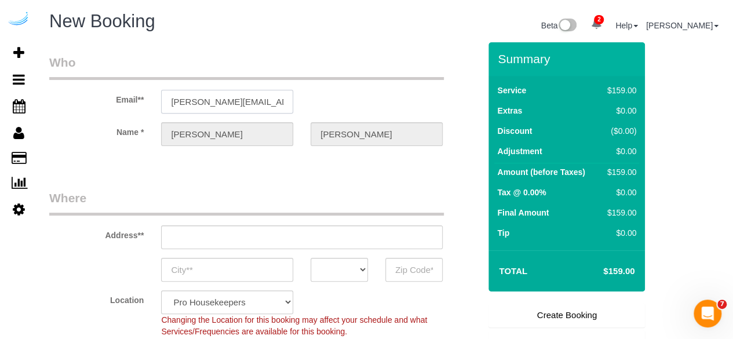
type input "3816 S Lamar Blvd"
type input "Austin"
select select "[GEOGRAPHIC_DATA]"
type input "78704"
click at [290, 236] on input "3816 S Lamar Blvd" at bounding box center [301, 237] width 281 height 24
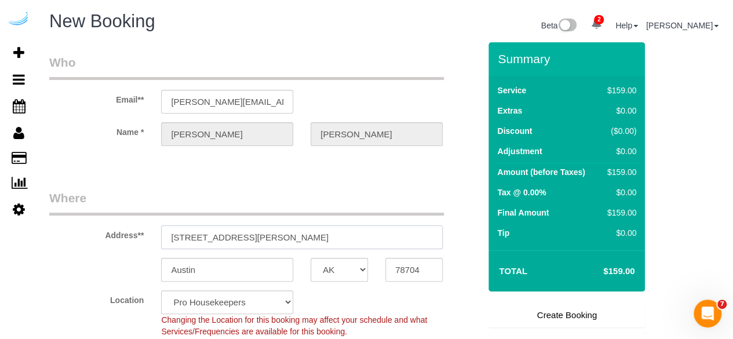
paste input "699 Lenox Rd NE, Atlanta, GA 30305"
type input "3699 Lenox Rd NE, Atlanta, GA 30305"
select select "9"
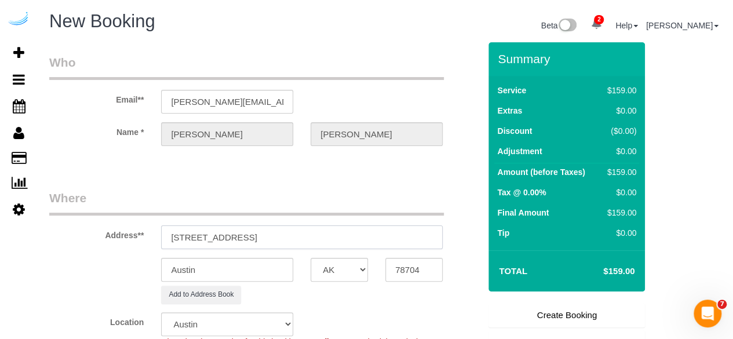
select select "object:5477"
drag, startPoint x: 294, startPoint y: 236, endPoint x: 382, endPoint y: 238, distance: 88.0
click at [382, 238] on input "3699 Lenox Rd NE, Atlanta, GA 30305" at bounding box center [301, 237] width 281 height 24
type input "3699 Lenox Rd NE, Atlanta, GA 30305"
click at [395, 258] on input "78704" at bounding box center [413, 270] width 57 height 24
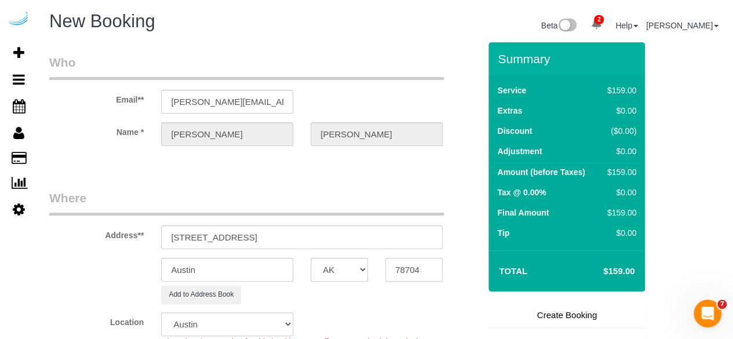
paste input "30305"
type input "30305"
click at [335, 272] on select "AK AL AR AZ CA CO CT DC DE FL GA HI IA ID IL IN KS KY LA MA MD ME MI MN MO MS M…" at bounding box center [338, 270] width 57 height 24
select select "GA"
click at [335, 272] on select "AK AL AR AZ CA CO CT DC DE FL GA HI IA ID IL IN KS KY LA MA MD ME MI MN MO MS M…" at bounding box center [338, 270] width 57 height 24
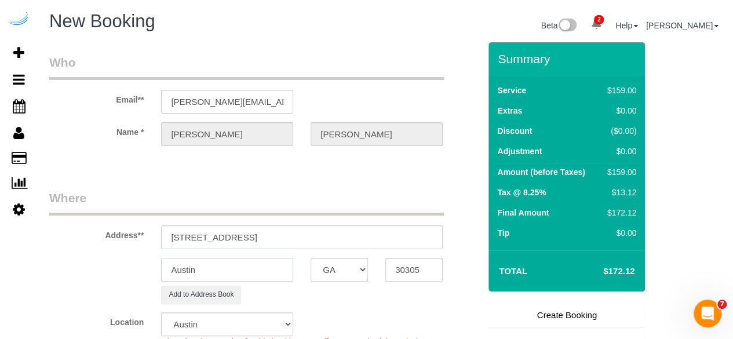
click at [263, 274] on input "Austin" at bounding box center [227, 270] width 132 height 24
select select "8"
type input "A"
select select "object:5519"
type input "[GEOGRAPHIC_DATA]"
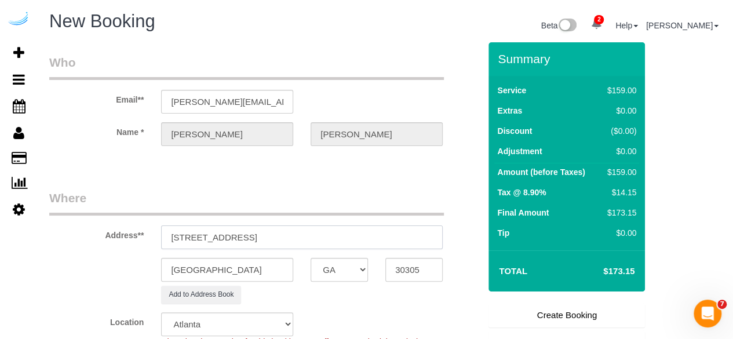
drag, startPoint x: 250, startPoint y: 239, endPoint x: 379, endPoint y: 236, distance: 128.6
click at [379, 236] on input "3699 Lenox Rd NE, Atlanta, GA 30305" at bounding box center [301, 237] width 281 height 24
paste input "Chirag Patel"
paste input "Prominence"
paste input "1505534"
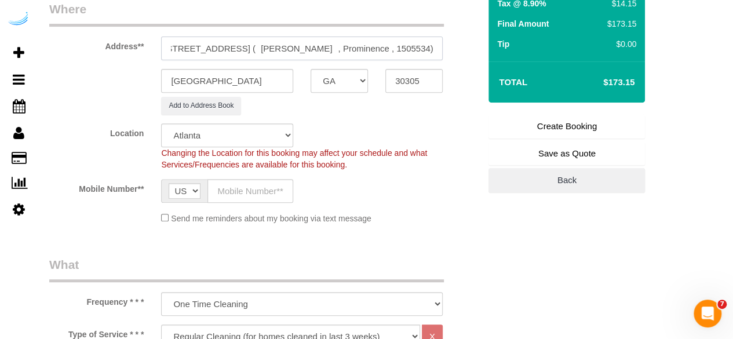
scroll to position [191, 0]
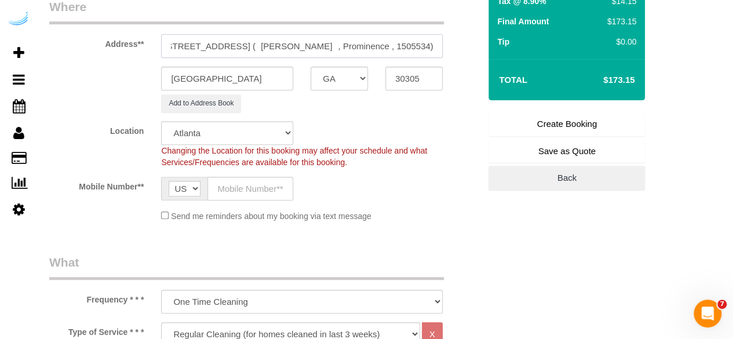
type input "3699 Lenox Rd NE, Building 0410, Unit 0410 ( Chirag Patel , Prominence , 150553…"
drag, startPoint x: 252, startPoint y: 191, endPoint x: 266, endPoint y: 199, distance: 16.4
click at [252, 191] on input "text" at bounding box center [250, 189] width 86 height 24
type input "[PHONE_NUMBER]"
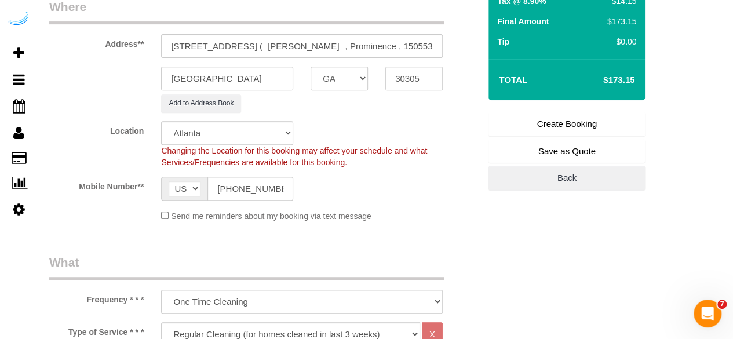
type input "Brandie Louck"
type input "[PHONE_NUMBER]"
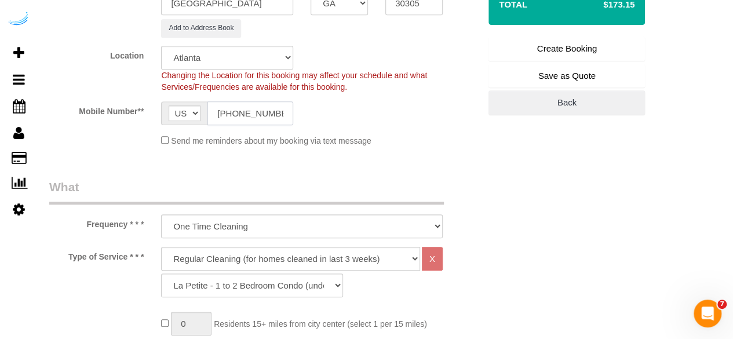
scroll to position [300, 0]
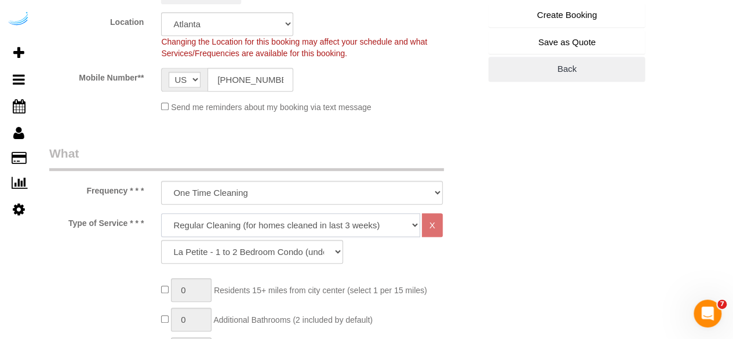
click at [285, 227] on select "Deep Cleaning (for homes that have not been cleaned in 3+ weeks) Spruce Regular…" at bounding box center [290, 225] width 259 height 24
select select "282"
click at [161, 213] on select "Deep Cleaning (for homes that have not been cleaned in 3+ weeks) Spruce Regular…" at bounding box center [290, 225] width 259 height 24
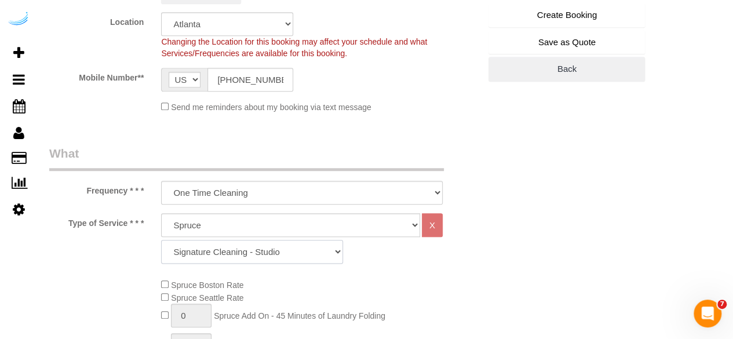
click at [277, 246] on select "Signature Cleaning - Studio Signature Cleaning - 1 Bed 1 Bath Signature Cleanin…" at bounding box center [252, 252] width 182 height 24
select select "351"
click at [161, 240] on select "Signature Cleaning - Studio Signature Cleaning - 1 Bed 1 Bath Signature Cleanin…" at bounding box center [252, 252] width 182 height 24
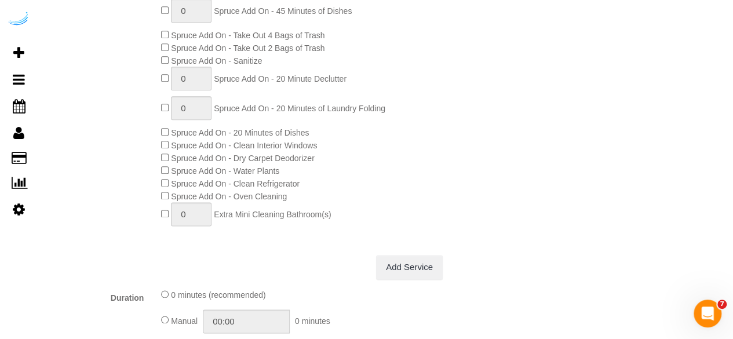
scroll to position [644, 0]
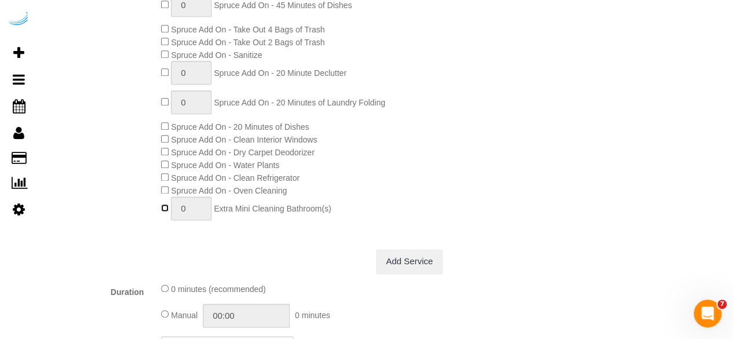
type input "1"
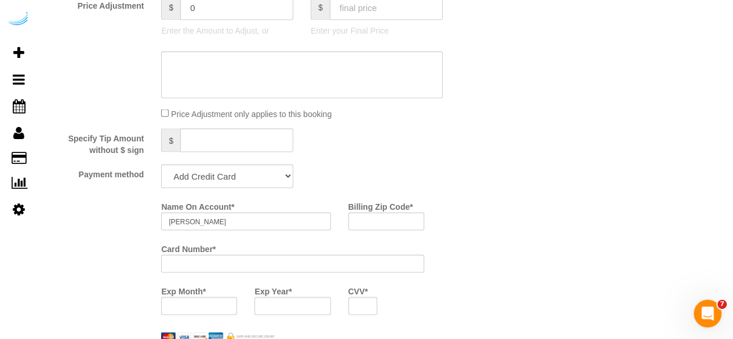
scroll to position [1114, 0]
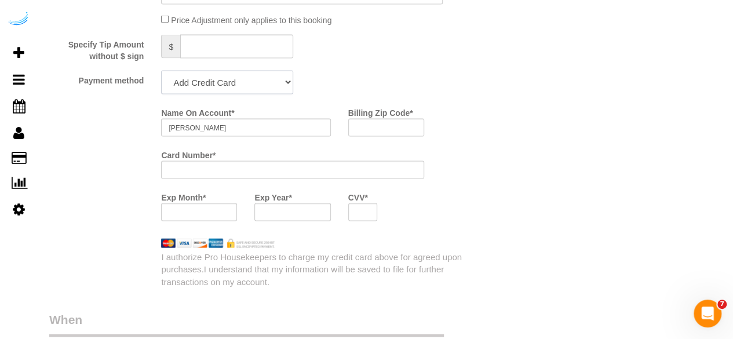
click at [249, 86] on select "Add Credit Card Cash Check Paypal" at bounding box center [227, 83] width 132 height 24
select select "string:check"
click at [161, 71] on select "Add Credit Card Cash Check Paypal" at bounding box center [227, 83] width 132 height 24
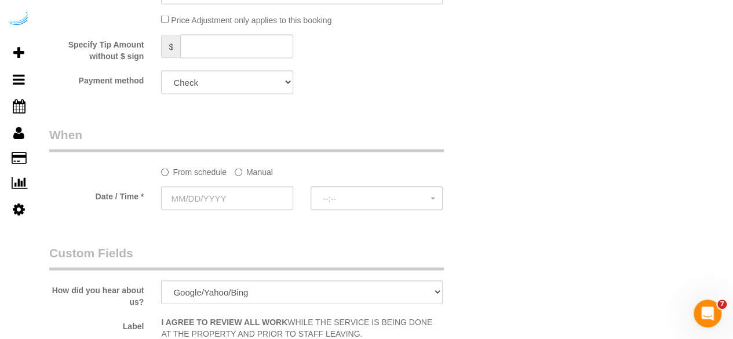
click at [246, 170] on label "Manual" at bounding box center [254, 170] width 38 height 16
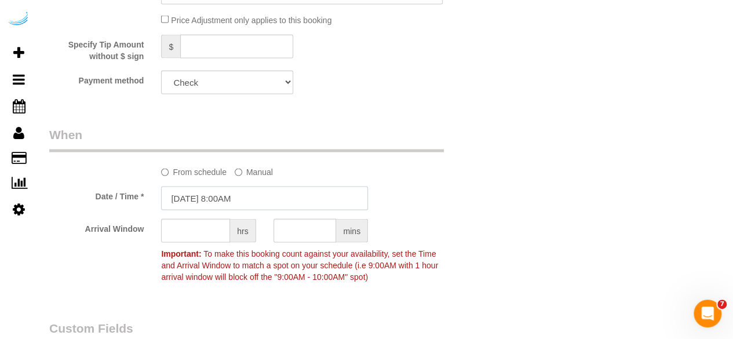
click at [219, 194] on input "10/12/2025 8:00AM" at bounding box center [264, 198] width 207 height 24
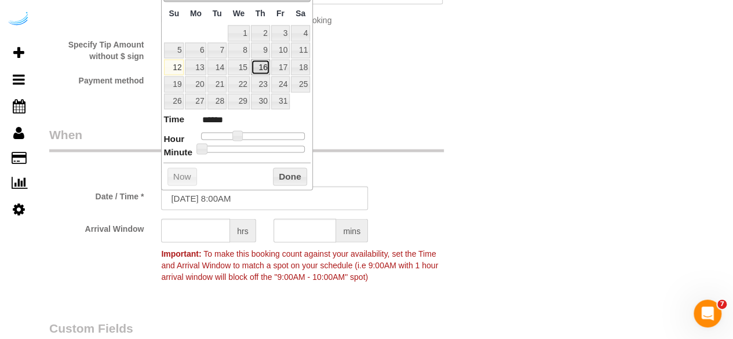
click at [265, 65] on link "16" at bounding box center [260, 68] width 19 height 16
type input "10/16/2025 10:00AM"
type input "*******"
type input "10/16/2025 9:00AM"
type input "******"
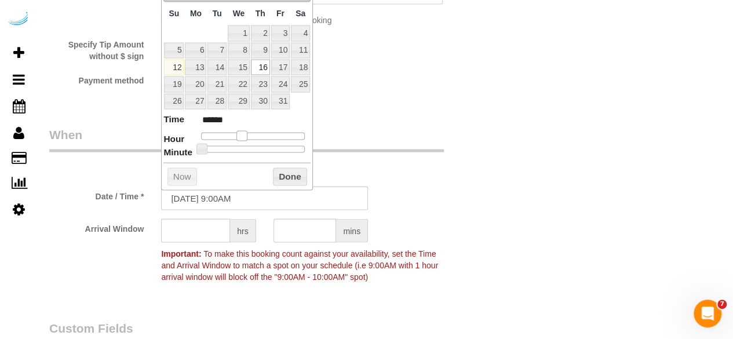
click at [244, 137] on span at bounding box center [241, 136] width 10 height 10
click at [200, 236] on input "text" at bounding box center [195, 231] width 69 height 24
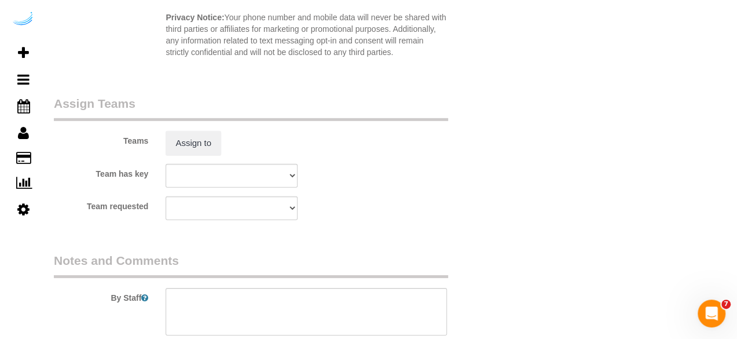
scroll to position [1682, 0]
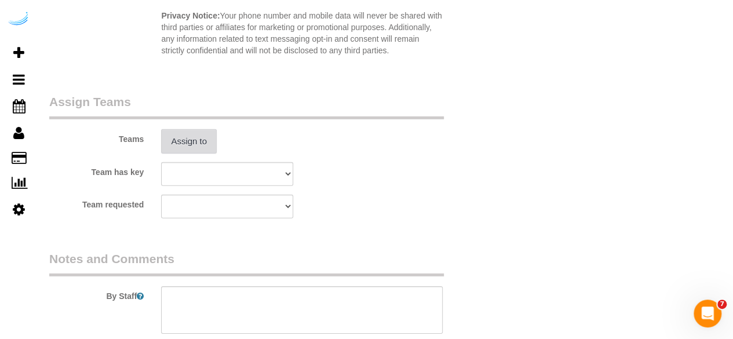
type input "8"
click at [202, 151] on button "Assign to" at bounding box center [189, 141] width 56 height 24
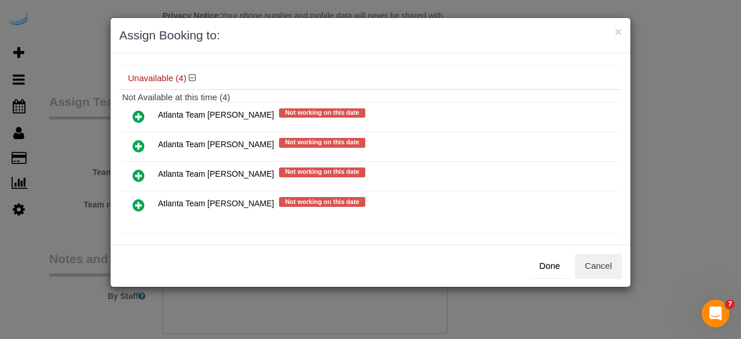
click at [134, 141] on icon at bounding box center [139, 146] width 12 height 14
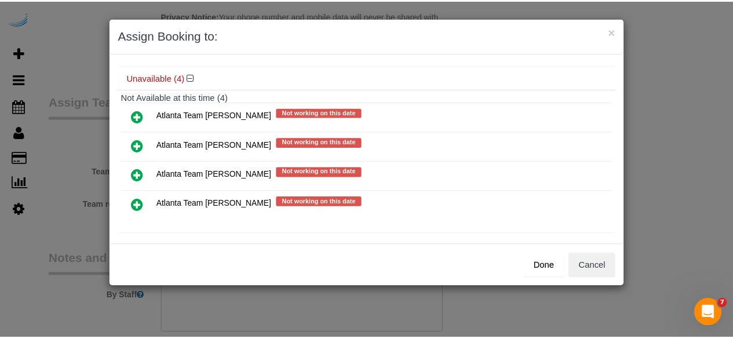
scroll to position [90, 0]
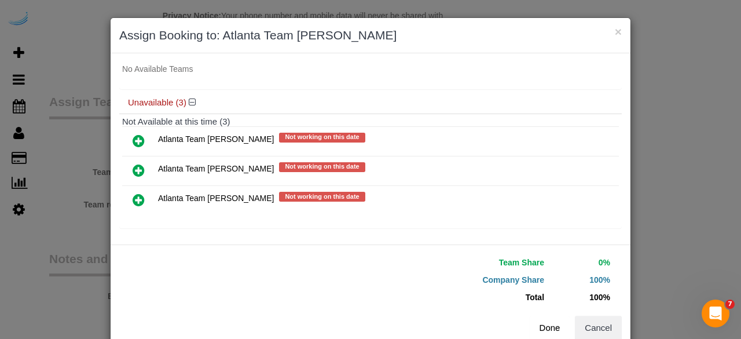
click at [540, 325] on button "Done" at bounding box center [550, 328] width 41 height 24
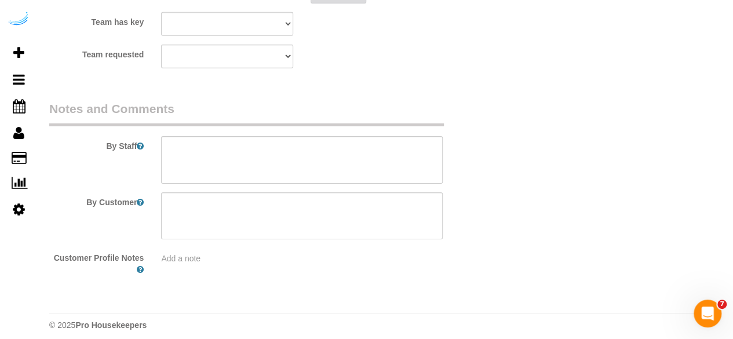
scroll to position [1839, 0]
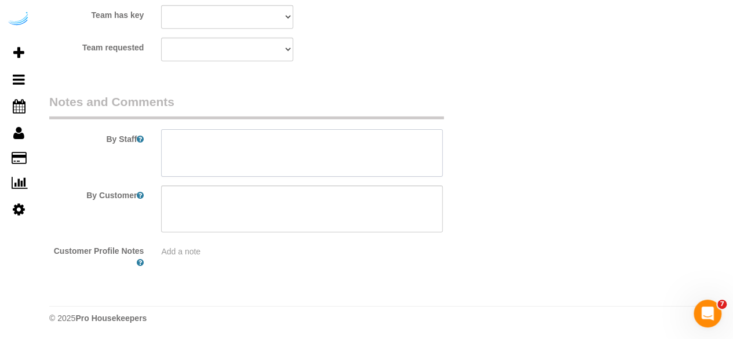
drag, startPoint x: 270, startPoint y: 151, endPoint x: 265, endPoint y: 133, distance: 18.5
click at [270, 149] on textarea at bounding box center [301, 152] width 281 height 47
click at [363, 147] on textarea at bounding box center [301, 152] width 281 height 47
paste textarea "Permanent Notes:No notes from this customer.Today's Notes:No notes from this se…"
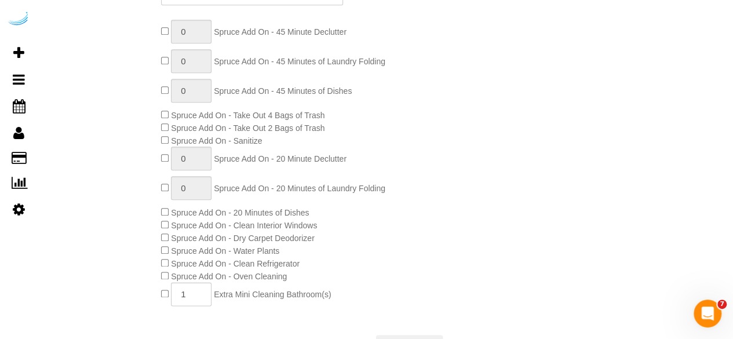
scroll to position [185, 0]
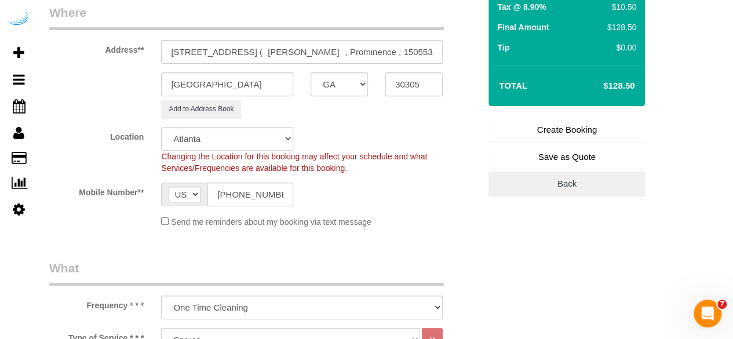
type textarea "Recurrency: One time service Permanent Notes:No notes from this customer.Today'…"
click at [569, 129] on link "Create Booking" at bounding box center [566, 130] width 156 height 24
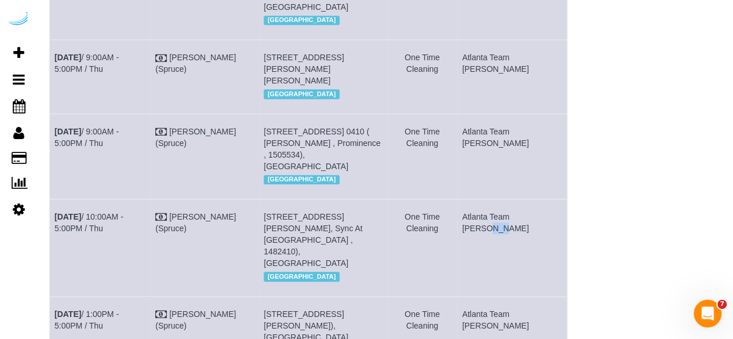
scroll to position [294, 0]
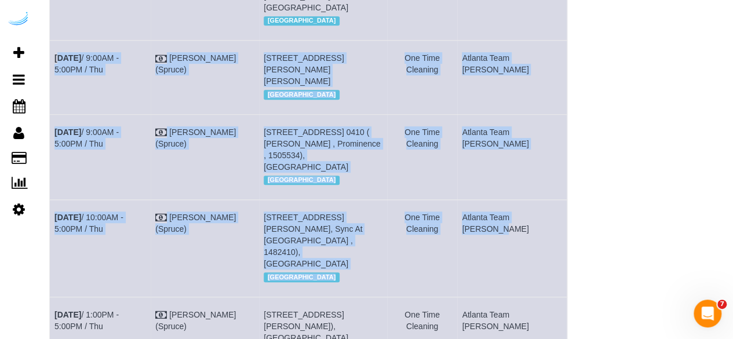
drag, startPoint x: 533, startPoint y: 207, endPoint x: 51, endPoint y: 38, distance: 510.8
click at [51, 38] on tbody "Oct 16th / 9:00AM - 1:00PM / Thu Brandie Louck (Spruce) 1050 Lenox Park Blvd Ne…" at bounding box center [308, 109] width 517 height 524
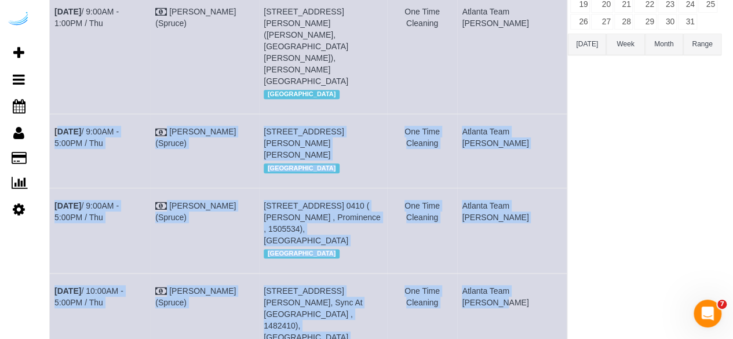
scroll to position [0, 0]
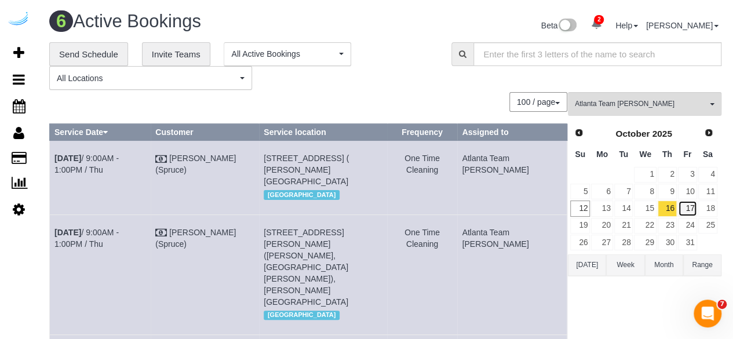
click at [683, 207] on link "17" at bounding box center [687, 208] width 19 height 16
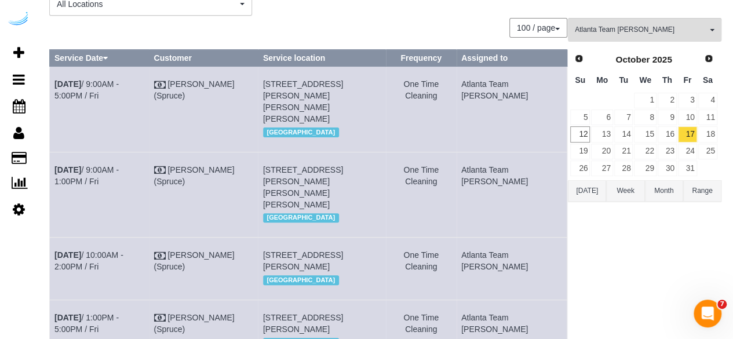
scroll to position [312, 0]
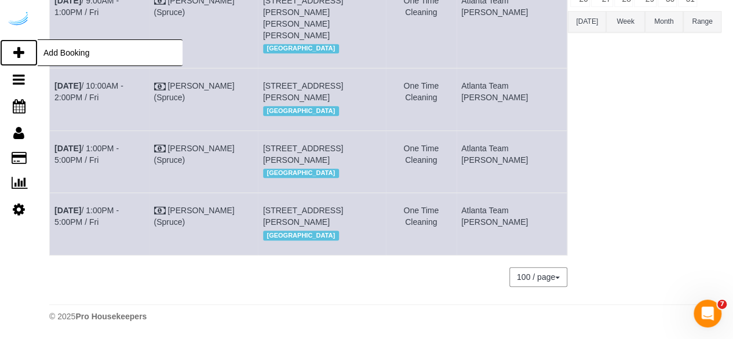
click at [20, 50] on icon at bounding box center [18, 53] width 11 height 14
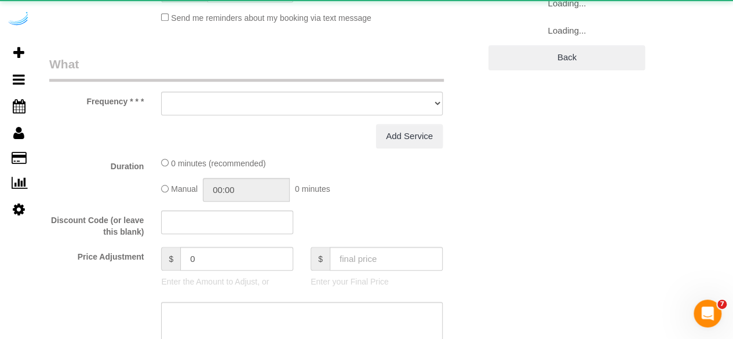
select select "4"
select select "number:9"
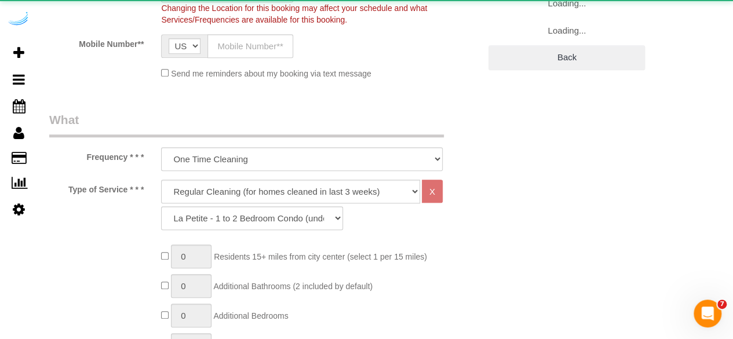
select select "object:7167"
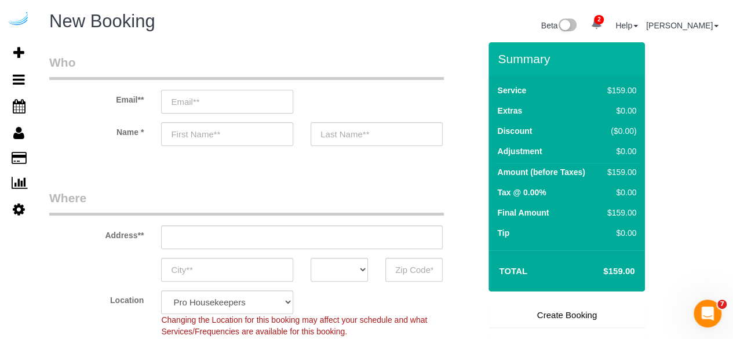
click at [243, 97] on input "email" at bounding box center [227, 102] width 132 height 24
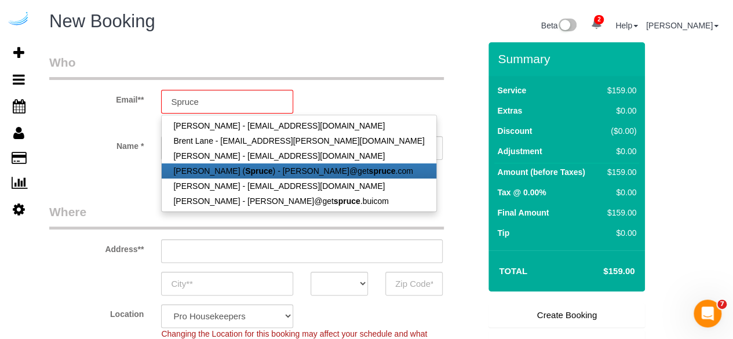
click at [247, 171] on strong "Spruce" at bounding box center [258, 170] width 27 height 9
type input "[PERSON_NAME][EMAIL_ADDRESS][DOMAIN_NAME]"
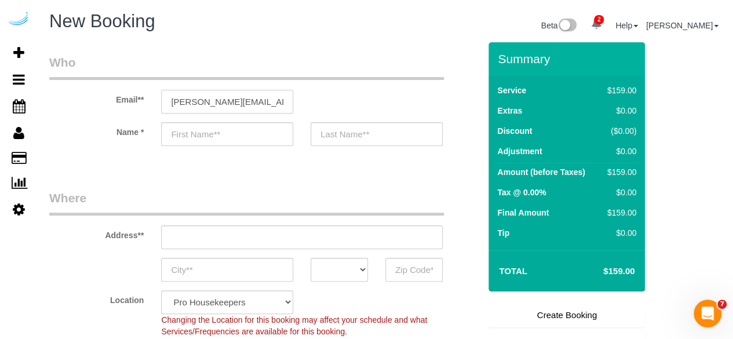
type input "[PERSON_NAME]"
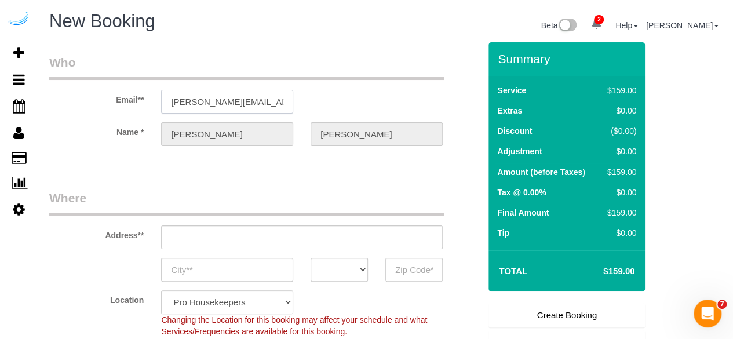
type input "3816 S Lamar Blvd"
type input "Austin"
select select "[GEOGRAPHIC_DATA]"
type input "78704"
select select "9"
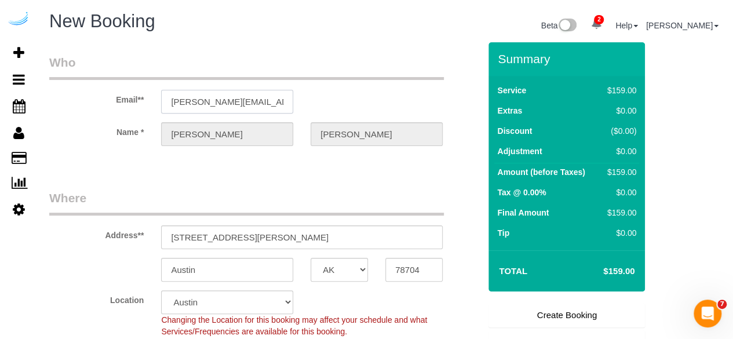
select select "object:7206"
click at [257, 238] on input "3816 S Lamar Blvd" at bounding box center [301, 237] width 281 height 24
paste input "200 Spring Hill Pkwy SE, Smyrna, GA 30080"
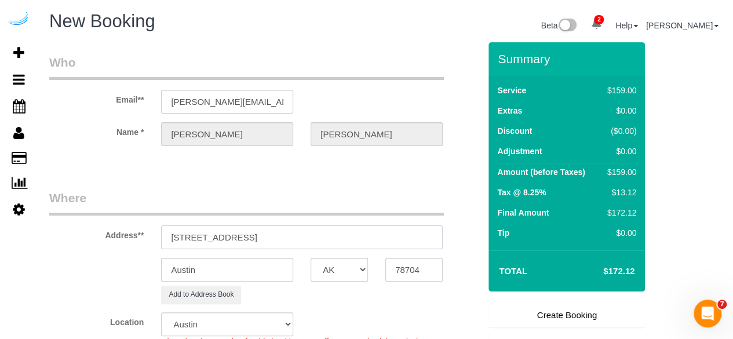
drag, startPoint x: 320, startPoint y: 235, endPoint x: 417, endPoint y: 257, distance: 99.6
click at [417, 257] on sui-booking-address "Address** 3200 Spring Hill Pkwy SE, Smyrna, GA 30080 Austin AK AL AR AZ CA CO C…" at bounding box center [264, 246] width 430 height 114
type input "3200 Spring Hill Pkwy SE, Smyrna, GA 30080"
click at [432, 268] on input "78704" at bounding box center [413, 270] width 57 height 24
paste input "30080"
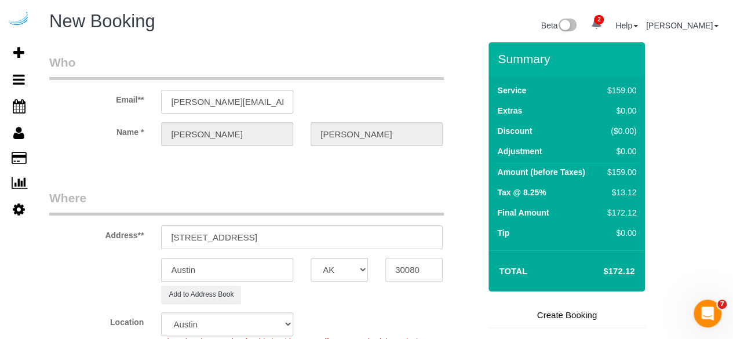
type input "30080"
click at [339, 270] on select "AK AL AR AZ CA CO CT DC DE FL GA HI IA ID IL IN KS KY LA MA MD ME MI MN MO MS M…" at bounding box center [338, 270] width 57 height 24
select select "8"
select select "GA"
click at [276, 268] on input "Austin" at bounding box center [227, 270] width 132 height 24
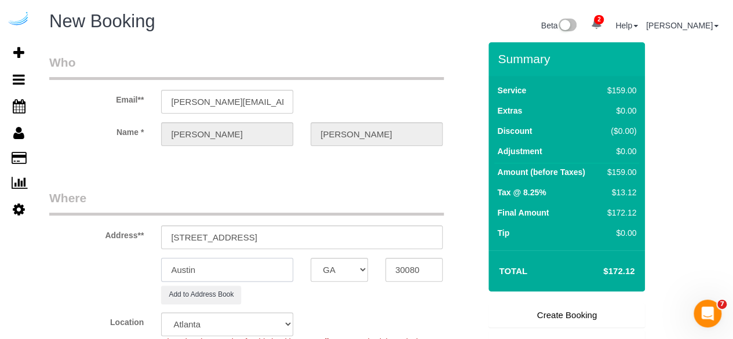
select select "object:7253"
type input "Smyrna"
drag, startPoint x: 273, startPoint y: 236, endPoint x: 466, endPoint y: 208, distance: 194.3
click at [466, 208] on div "Address** 3200 Spring Hill Pkwy SE, Smyrna, GA 30080" at bounding box center [265, 219] width 448 height 60
paste input "Elizabeth Lupercio"
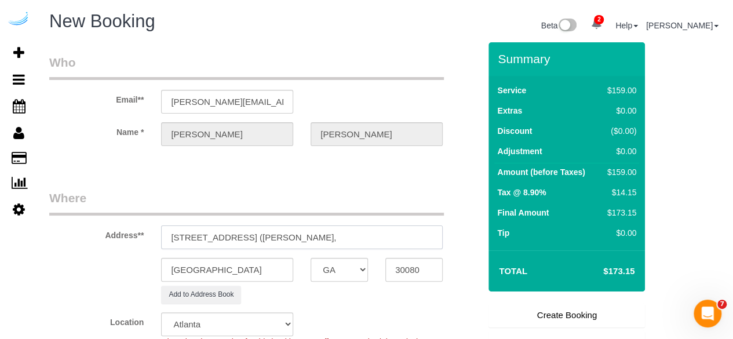
paste input "Berkshires at Vinings"
paste input "1505931"
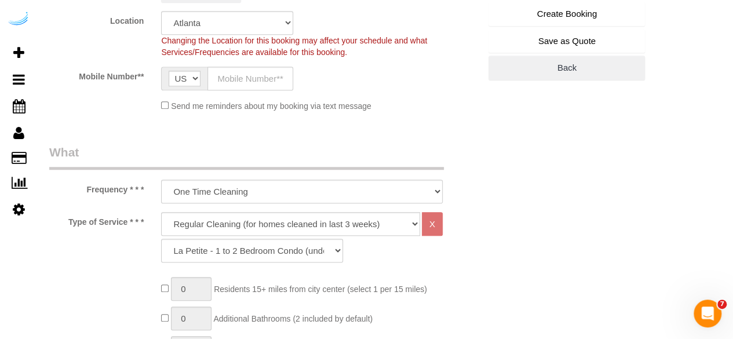
scroll to position [324, 0]
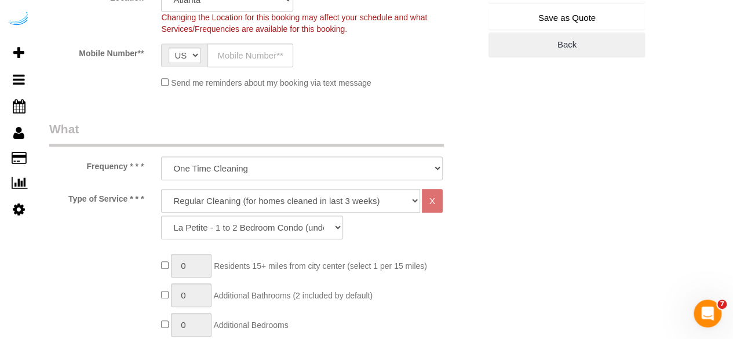
type input "3200 Spring Hill Pkwy SE, Unit 1608 (Elizabeth Lupercio, Berkshires at Vinings …"
drag, startPoint x: 241, startPoint y: 52, endPoint x: 254, endPoint y: 61, distance: 16.1
click at [241, 52] on input "text" at bounding box center [250, 55] width 86 height 24
type input "[PHONE_NUMBER]"
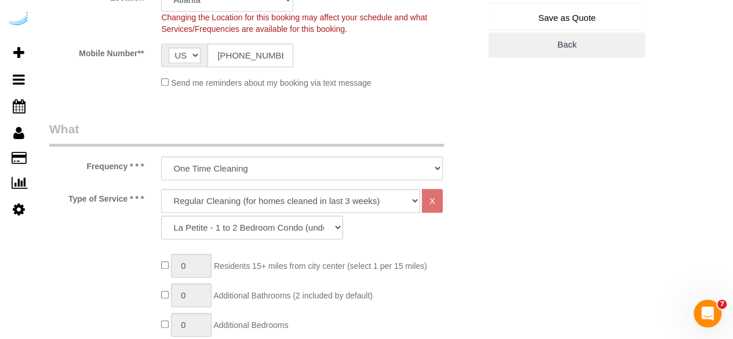
type input "Brandie Louck"
type input "[PHONE_NUMBER]"
drag, startPoint x: 281, startPoint y: 196, endPoint x: 281, endPoint y: 156, distance: 40.0
click at [281, 196] on select "Deep Cleaning (for homes that have not been cleaned in 3+ weeks) Spruce Regular…" at bounding box center [290, 201] width 259 height 24
select select "282"
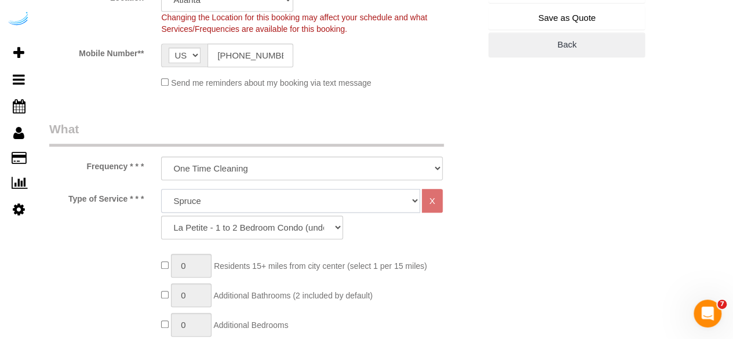
click at [161, 189] on select "Deep Cleaning (for homes that have not been cleaned in 3+ weeks) Spruce Regular…" at bounding box center [290, 201] width 259 height 24
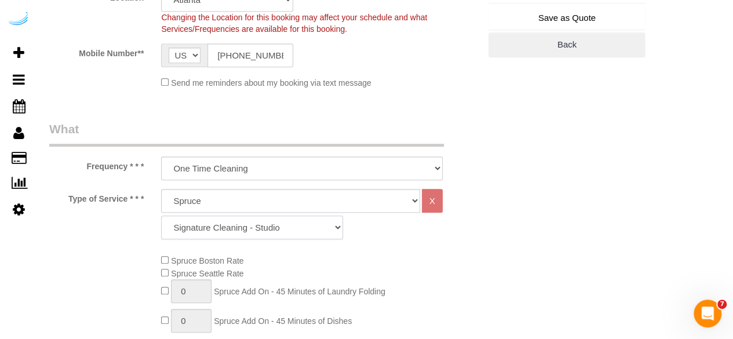
drag, startPoint x: 269, startPoint y: 233, endPoint x: 269, endPoint y: 216, distance: 16.8
click at [269, 233] on select "Signature Cleaning - Studio Signature Cleaning - 1 Bed 1 Bath Signature Cleanin…" at bounding box center [252, 227] width 182 height 24
select select "304"
click at [161, 215] on select "Signature Cleaning - Studio Signature Cleaning - 1 Bed 1 Bath Signature Cleanin…" at bounding box center [252, 227] width 182 height 24
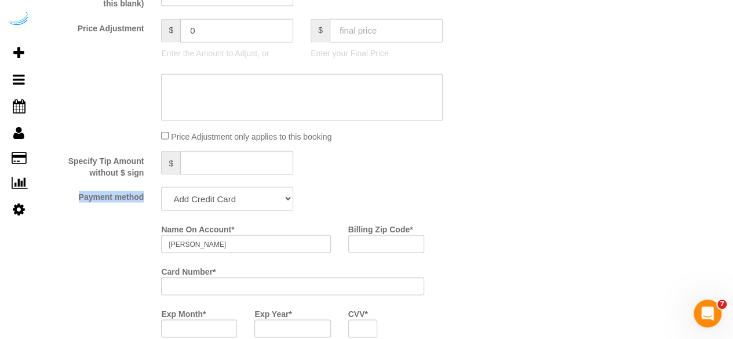
click at [224, 194] on select "Add Credit Card Cash Check Paypal" at bounding box center [227, 198] width 132 height 24
select select "string:check"
click at [161, 188] on select "Add Credit Card Cash Check Paypal" at bounding box center [227, 198] width 132 height 24
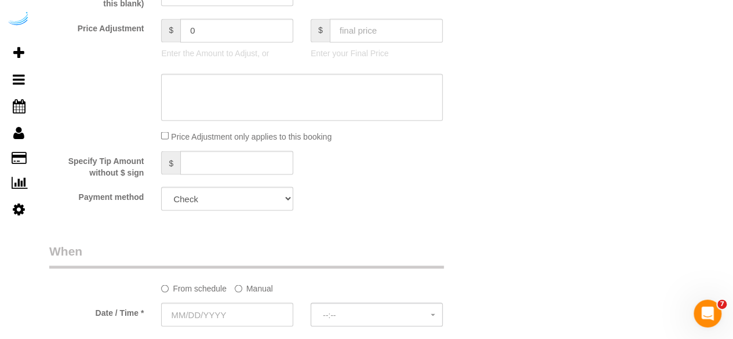
click at [257, 290] on label "Manual" at bounding box center [254, 286] width 38 height 16
click at [249, 313] on input "text" at bounding box center [264, 314] width 207 height 24
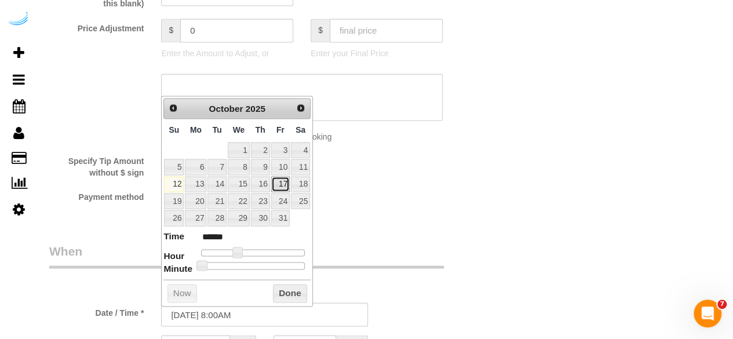
click at [279, 188] on link "17" at bounding box center [280, 184] width 19 height 16
type input "10/17/2025 9:00AM"
type input "******"
drag, startPoint x: 235, startPoint y: 252, endPoint x: 241, endPoint y: 252, distance: 6.4
click at [241, 252] on span at bounding box center [241, 252] width 10 height 10
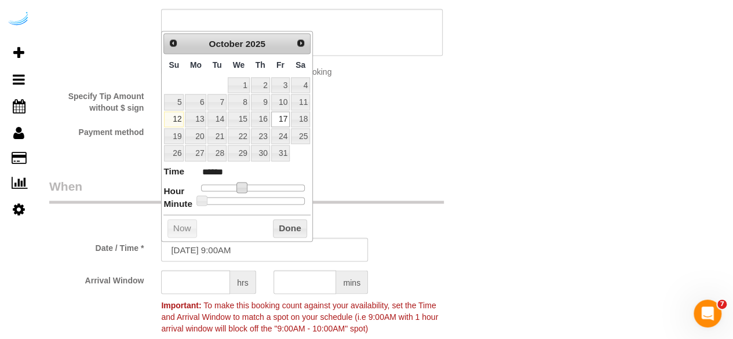
scroll to position [1060, 0]
click at [204, 276] on input "text" at bounding box center [195, 281] width 69 height 24
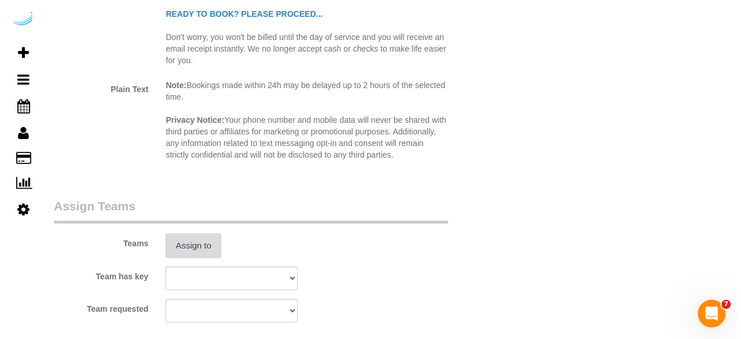
scroll to position [1575, 0]
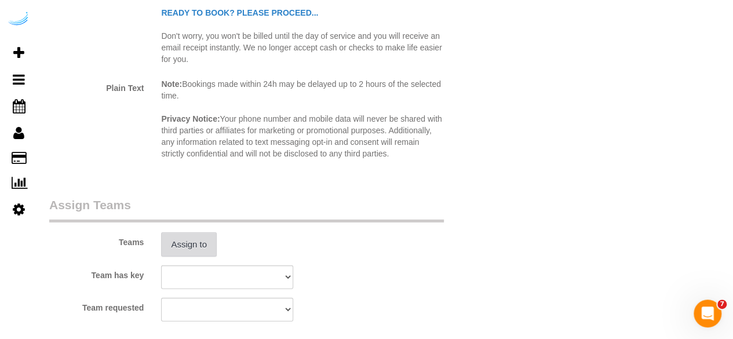
type input "8"
click at [197, 241] on button "Assign to" at bounding box center [189, 244] width 56 height 24
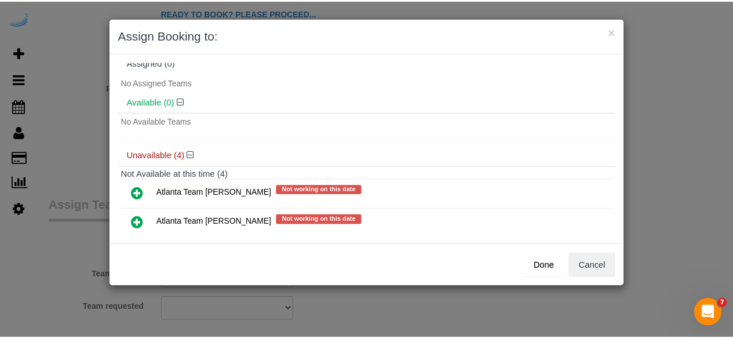
scroll to position [10, 0]
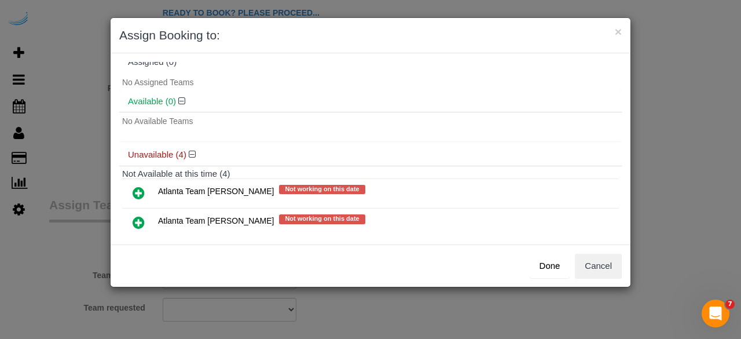
click at [136, 224] on icon at bounding box center [139, 222] width 12 height 14
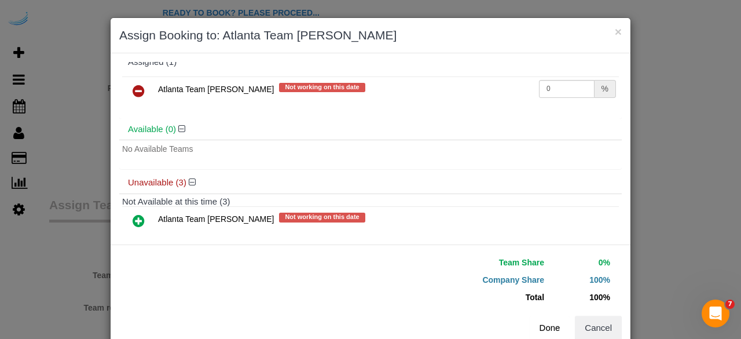
click at [542, 323] on button "Done" at bounding box center [550, 328] width 41 height 24
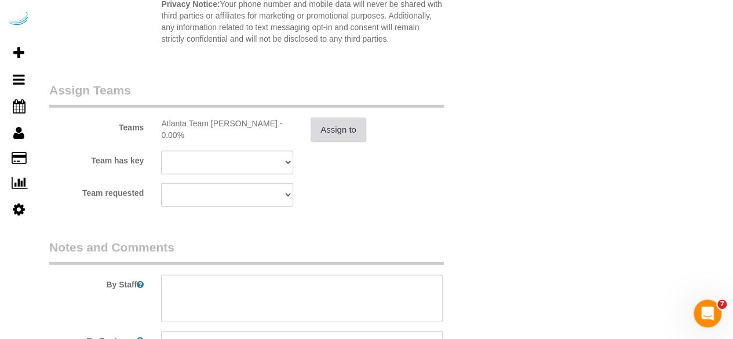
scroll to position [1691, 0]
click at [280, 292] on textarea at bounding box center [301, 296] width 281 height 47
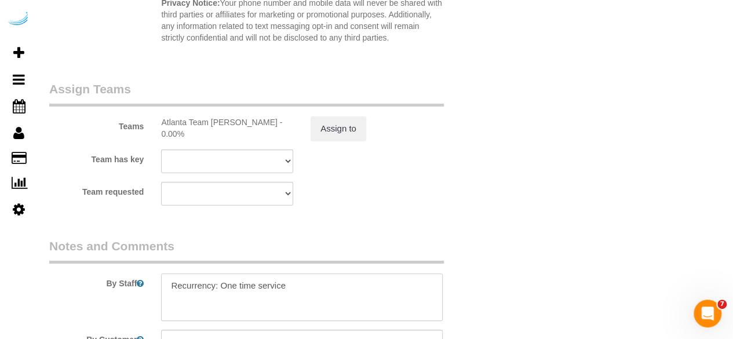
paste textarea "Permanent Notes:No notes from this customer.Today's Notes:No notes from this se…"
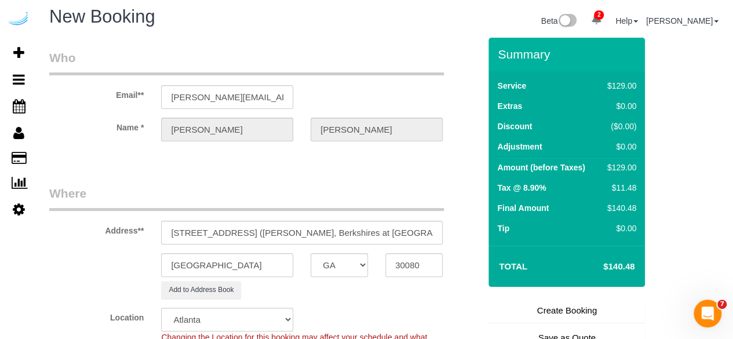
scroll to position [5, 0]
type textarea "Recurrency: One time service Permanent Notes:No notes from this customer.Today'…"
click at [573, 304] on link "Create Booking" at bounding box center [566, 310] width 156 height 24
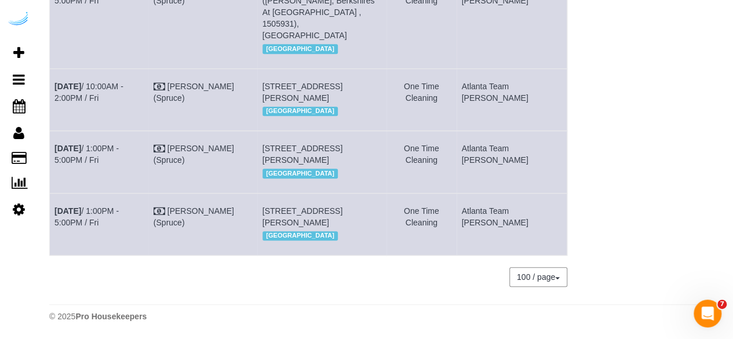
scroll to position [210, 0]
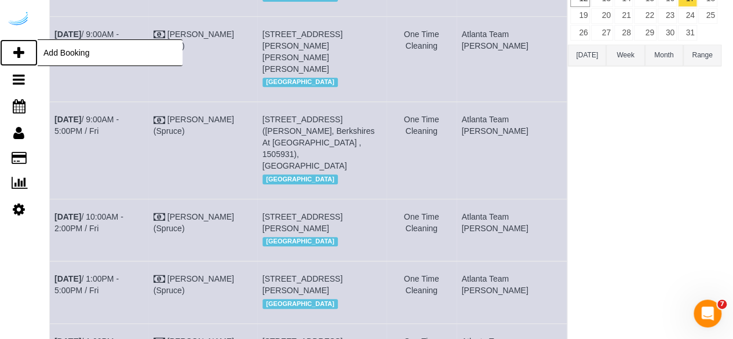
drag, startPoint x: 21, startPoint y: 50, endPoint x: 47, endPoint y: 47, distance: 26.2
click at [21, 50] on icon at bounding box center [18, 53] width 11 height 14
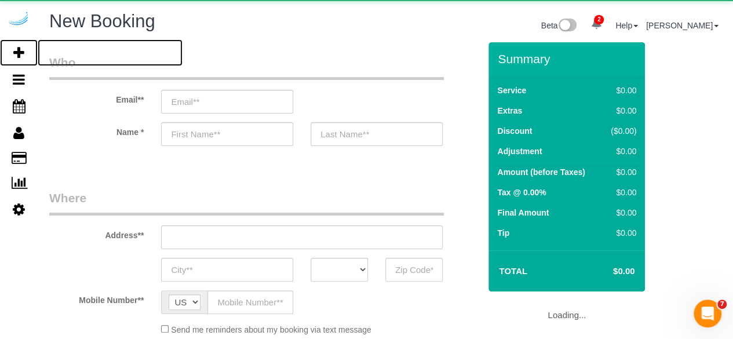
select select "object:8274"
select select "4"
select select "number:9"
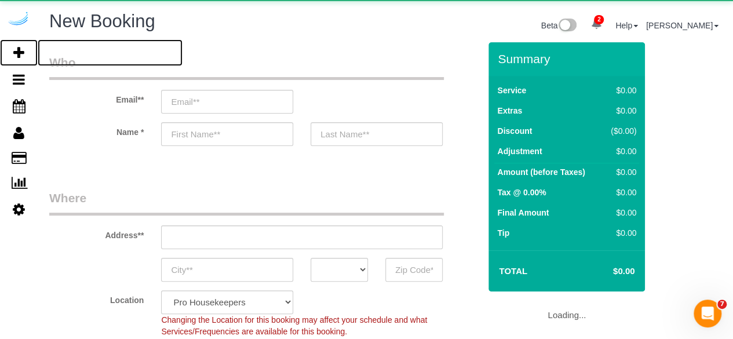
select select "object:8866"
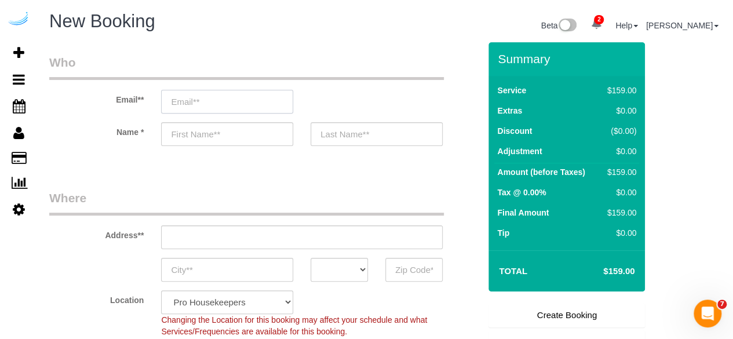
click at [247, 103] on input "email" at bounding box center [227, 102] width 132 height 24
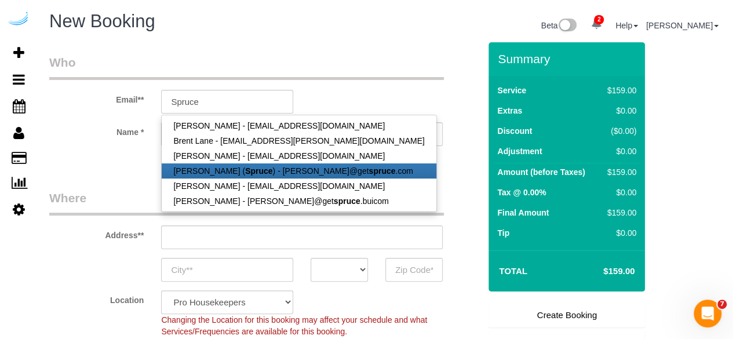
click at [250, 166] on strong "Spruce" at bounding box center [258, 170] width 27 height 9
type input "[PERSON_NAME][EMAIL_ADDRESS][DOMAIN_NAME]"
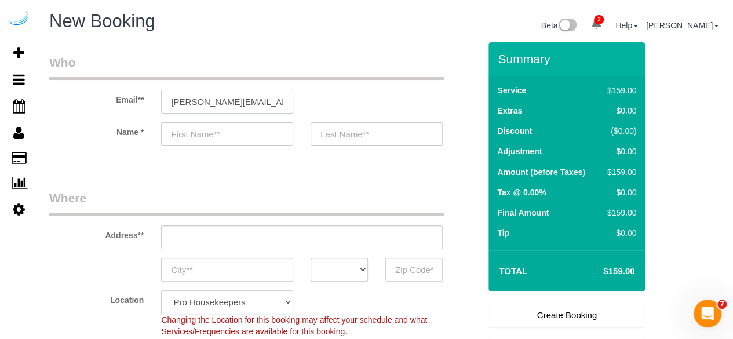
type input "[PERSON_NAME]"
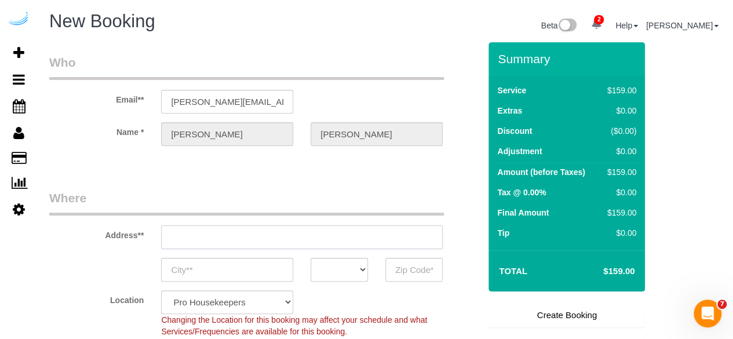
type input "3816 S Lamar Blvd"
type input "Austin"
select select "[GEOGRAPHIC_DATA]"
type input "78704"
click at [301, 243] on input "3816 S Lamar Blvd" at bounding box center [301, 237] width 281 height 24
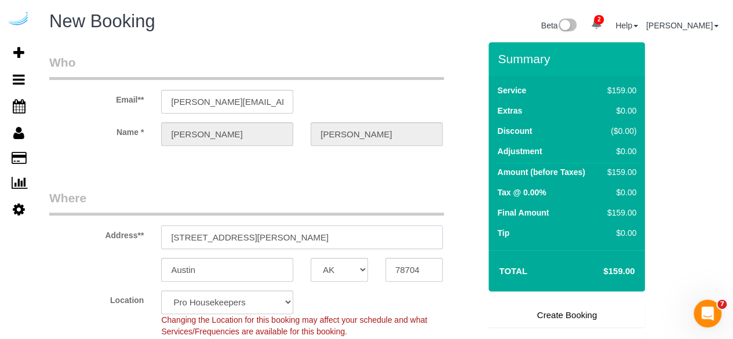
paste input "705 Town Blvd, Atlanta, GA 30319"
type input "705 Town Blvd, Atlanta, GA 30319"
select select "9"
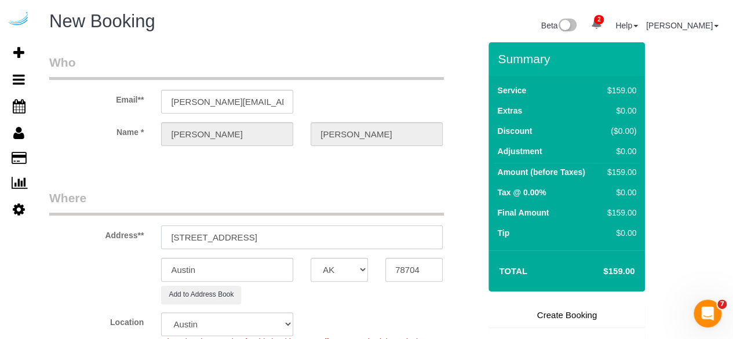
select select "object:8910"
drag, startPoint x: 279, startPoint y: 240, endPoint x: 371, endPoint y: 246, distance: 92.3
click at [363, 243] on input "705 Town Blvd, Atlanta, GA 30319" at bounding box center [301, 237] width 281 height 24
type input "705 Town Blvd, Atlanta, GA 30319"
click at [407, 273] on input "78704" at bounding box center [413, 270] width 57 height 24
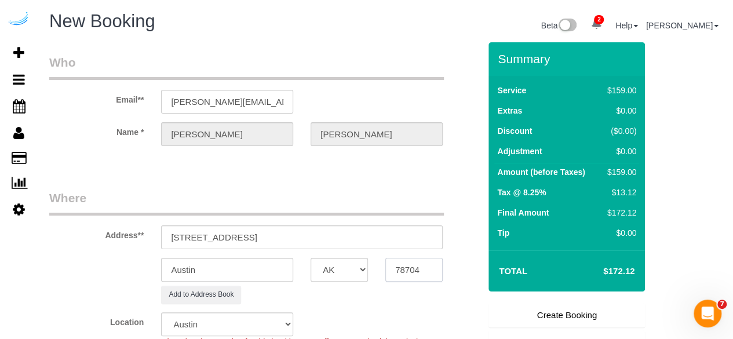
paste input "30319"
type input "30319"
click at [353, 268] on select "AK AL AR AZ CA CO CT DC DE FL GA HI IA ID IL IN KS KY LA MA MD ME MI MN MO MS M…" at bounding box center [338, 270] width 57 height 24
select select "GA"
click at [266, 273] on input "Austin" at bounding box center [227, 270] width 132 height 24
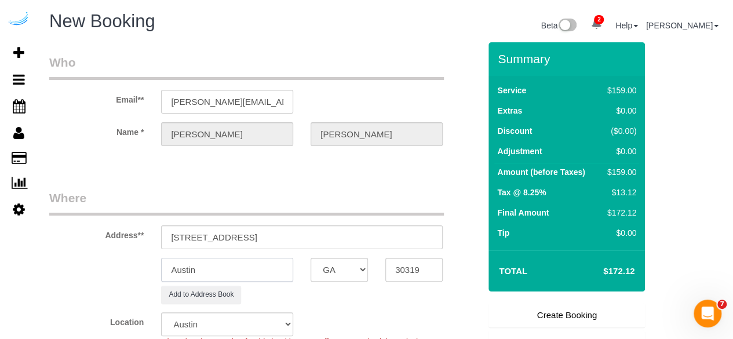
select select "8"
select select "object:8952"
type input "[GEOGRAPHIC_DATA]"
drag, startPoint x: 230, startPoint y: 238, endPoint x: 386, endPoint y: 219, distance: 156.3
click at [386, 219] on div "Address** 705 Town Blvd, Atlanta, GA 30319" at bounding box center [265, 219] width 448 height 60
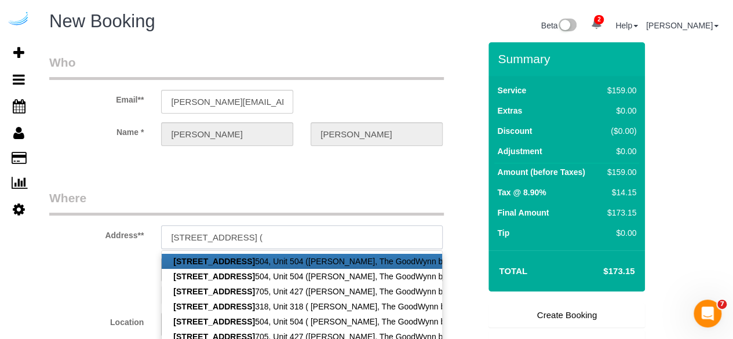
paste input "Brian Byrd"
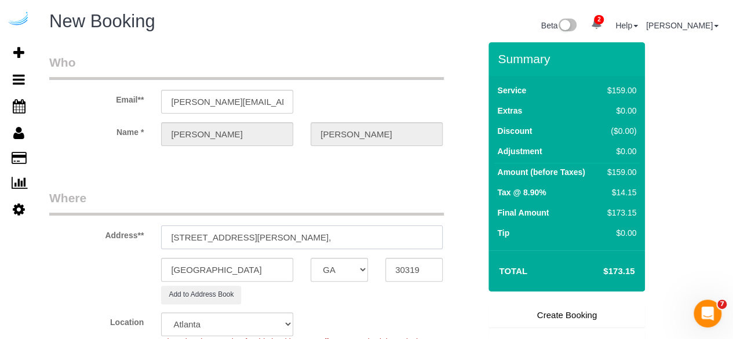
click at [297, 235] on input "705 Town Blvd, Building 551, Unti 551 ( Brian Byrd," at bounding box center [301, 237] width 281 height 24
click at [387, 234] on input "705 Town Blvd, Building 551, Unit 551 ( Brian Byrd," at bounding box center [301, 237] width 281 height 24
paste input "The GoodWynn by ARIUM"
paste input "1505610"
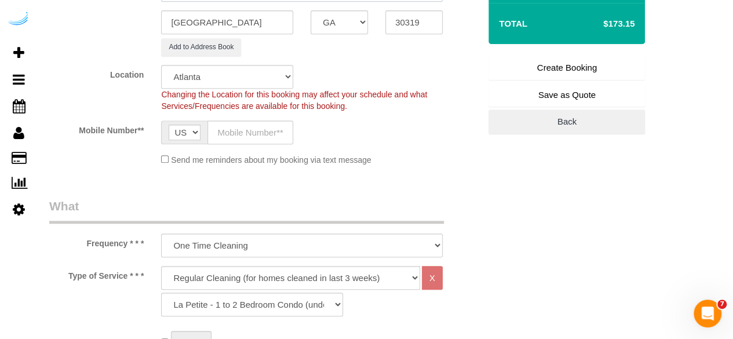
scroll to position [249, 0]
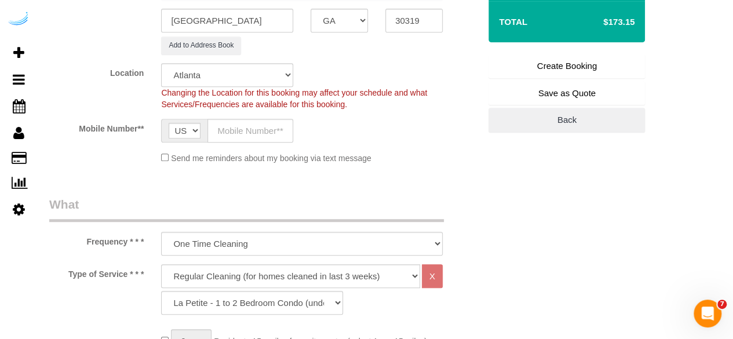
type input "705 Town Blvd, Building 551, Unit 551 ( Brian Byrd, The GoodWynn by ARIUM, 1505…"
click at [269, 112] on sui-booking-location "Location Pro Housekeepers Atlanta Austin Boston Chicago Cincinnati Clearwater D…" at bounding box center [264, 113] width 430 height 101
drag, startPoint x: 269, startPoint y: 110, endPoint x: 272, endPoint y: 122, distance: 11.9
click at [269, 110] on sui-booking-location "Location Pro Housekeepers Atlanta Austin Boston Chicago Cincinnati Clearwater D…" at bounding box center [264, 113] width 430 height 101
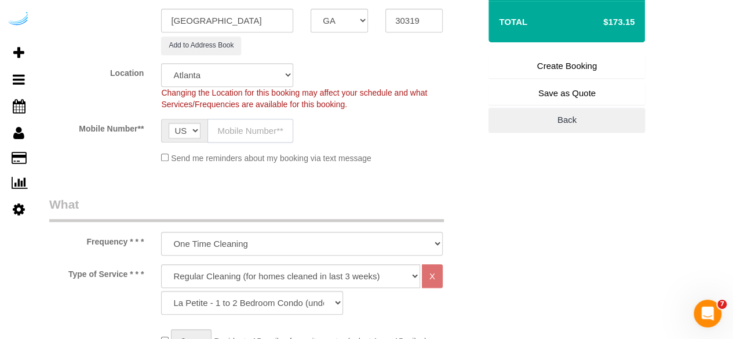
click at [286, 125] on input "text" at bounding box center [250, 131] width 86 height 24
type input "[PHONE_NUMBER]"
type input "Brandie Louck"
type input "[PHONE_NUMBER]"
click at [277, 281] on select "Deep Cleaning (for homes that have not been cleaned in 3+ weeks) Spruce Regular…" at bounding box center [290, 276] width 259 height 24
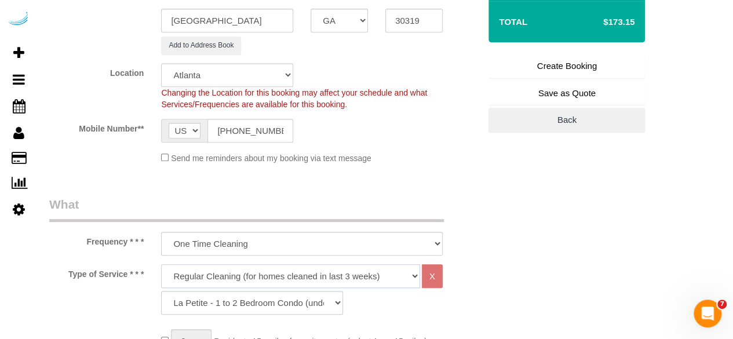
select select "282"
click at [161, 264] on select "Deep Cleaning (for homes that have not been cleaned in 3+ weeks) Spruce Regular…" at bounding box center [290, 276] width 259 height 24
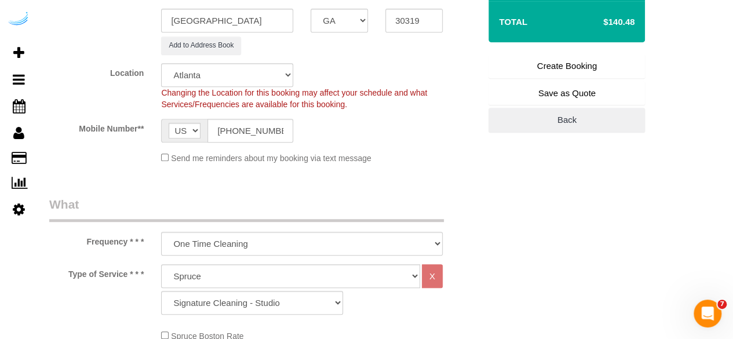
drag, startPoint x: 244, startPoint y: 314, endPoint x: 252, endPoint y: 280, distance: 35.7
click at [244, 314] on div "Deep Cleaning (for homes that have not been cleaned in 3+ weeks) Spruce Regular…" at bounding box center [301, 292] width 299 height 56
click at [252, 280] on select "Deep Cleaning (for homes that have not been cleaned in 3+ weeks) Spruce Regular…" at bounding box center [290, 276] width 259 height 24
click at [161, 264] on select "Deep Cleaning (for homes that have not been cleaned in 3+ weeks) Spruce Regular…" at bounding box center [290, 276] width 259 height 24
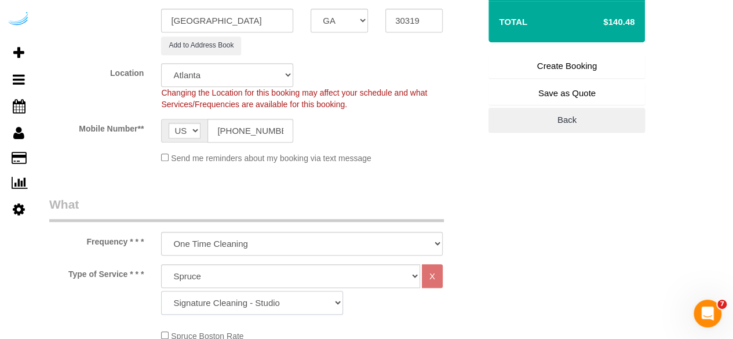
click at [278, 291] on select "Signature Cleaning - Studio Signature Cleaning - 1 Bed 1 Bath Signature Cleanin…" at bounding box center [252, 303] width 182 height 24
select select "304"
click at [161, 291] on select "Signature Cleaning - Studio Signature Cleaning - 1 Bed 1 Bath Signature Cleanin…" at bounding box center [252, 303] width 182 height 24
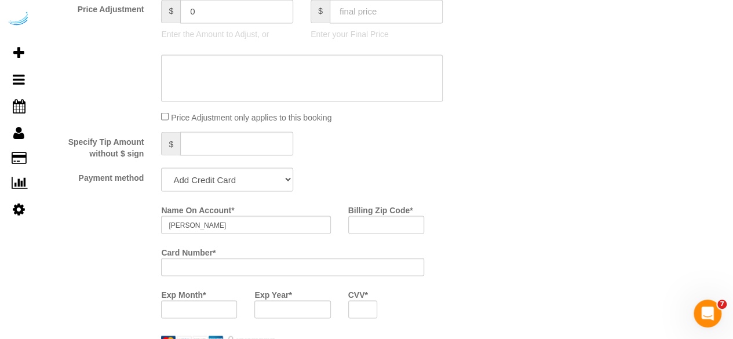
scroll to position [1021, 0]
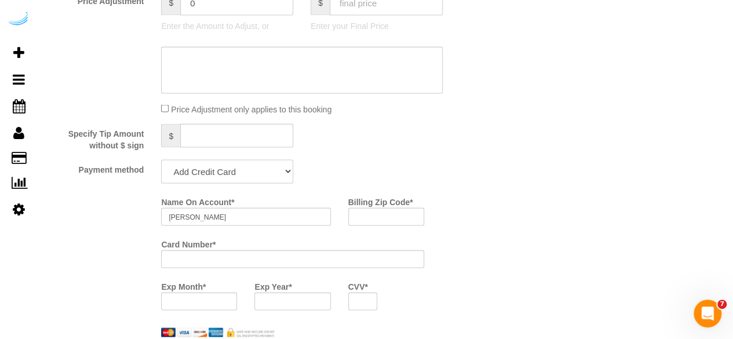
drag, startPoint x: 225, startPoint y: 173, endPoint x: 224, endPoint y: 180, distance: 7.0
click at [225, 173] on select "Add Credit Card Cash Check Paypal" at bounding box center [227, 171] width 132 height 24
select select "string:check"
click at [161, 160] on select "Add Credit Card Cash Check Paypal" at bounding box center [227, 171] width 132 height 24
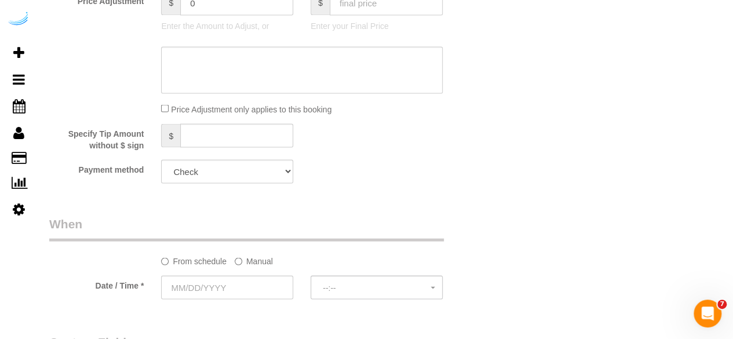
click at [246, 261] on label "Manual" at bounding box center [254, 259] width 38 height 16
click at [238, 288] on input "text" at bounding box center [264, 287] width 207 height 24
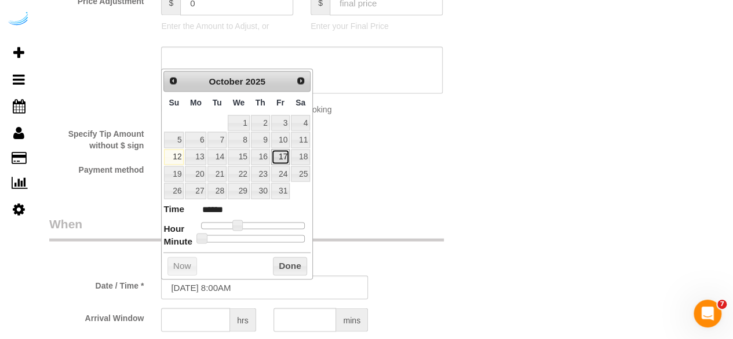
click at [284, 159] on link "17" at bounding box center [280, 157] width 19 height 16
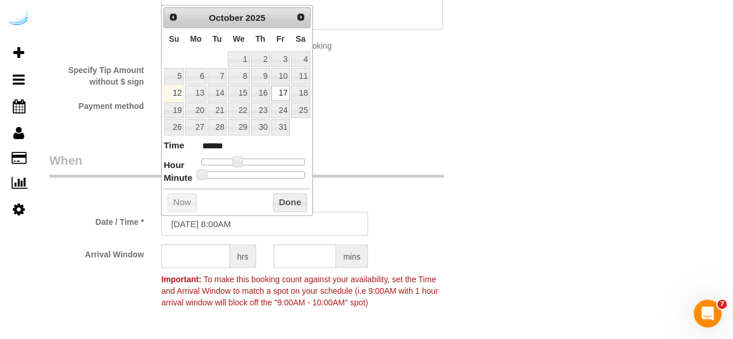
scroll to position [1086, 0]
type input "10/17/2025 10:00AM"
type input "*******"
type input "10/17/2025 9:00AM"
type input "******"
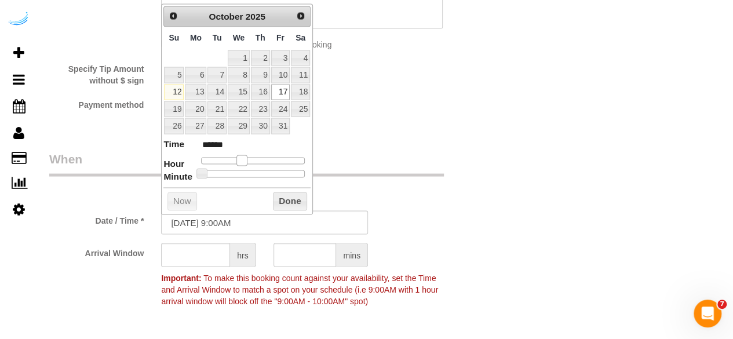
click at [240, 159] on span at bounding box center [241, 160] width 10 height 10
click at [215, 262] on input "text" at bounding box center [195, 255] width 69 height 24
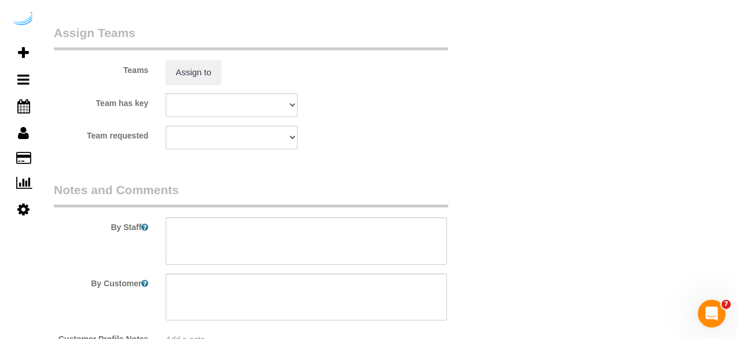
scroll to position [1752, 0]
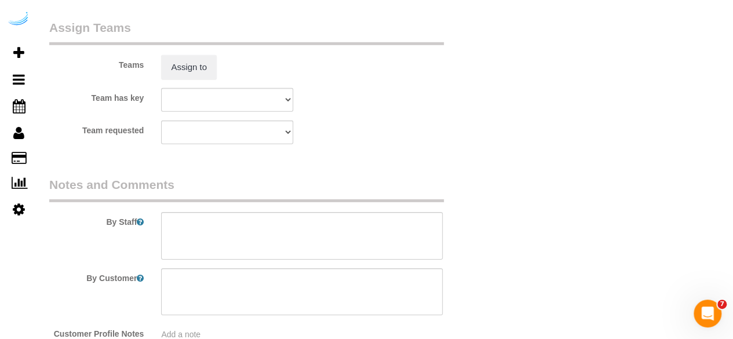
type input "8"
click at [181, 83] on sui-booking-teams "Teams Assign to Team has key Atlanta Team Andrea Atlanta Team Eliane Atlanta Te…" at bounding box center [264, 81] width 430 height 125
click at [196, 75] on button "Assign to" at bounding box center [189, 67] width 56 height 24
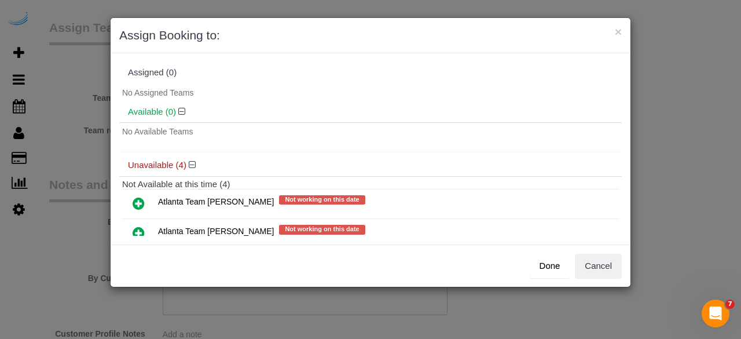
scroll to position [53, 0]
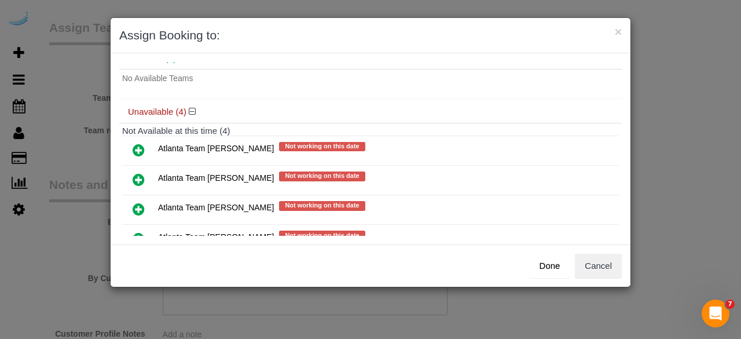
click at [138, 177] on icon at bounding box center [139, 180] width 12 height 14
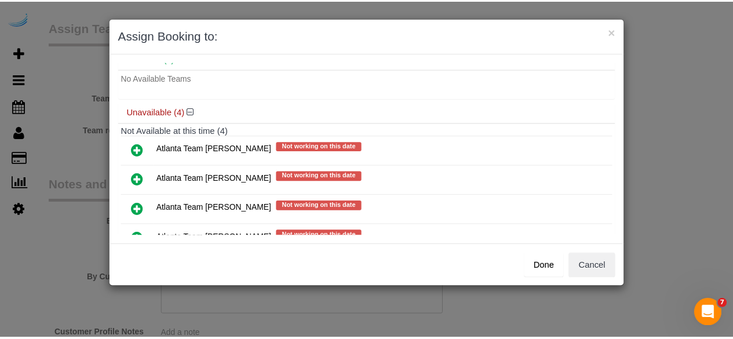
scroll to position [80, 0]
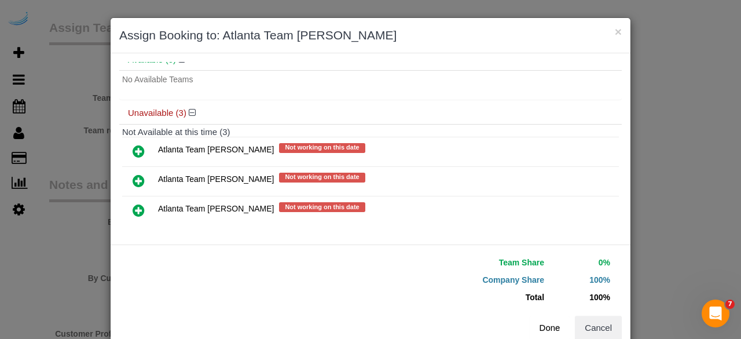
drag, startPoint x: 551, startPoint y: 324, endPoint x: 481, endPoint y: 290, distance: 78.5
click at [551, 323] on button "Done" at bounding box center [550, 328] width 41 height 24
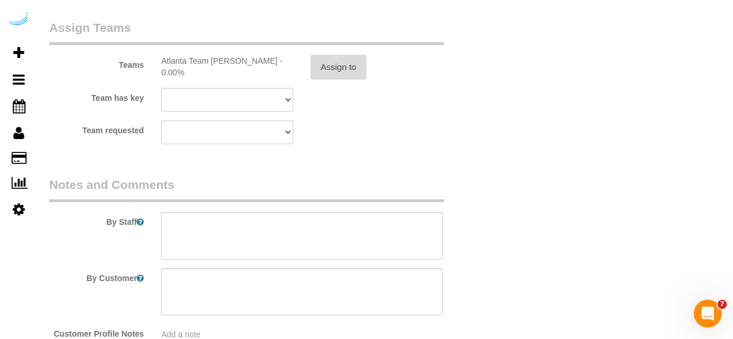
scroll to position [1836, 0]
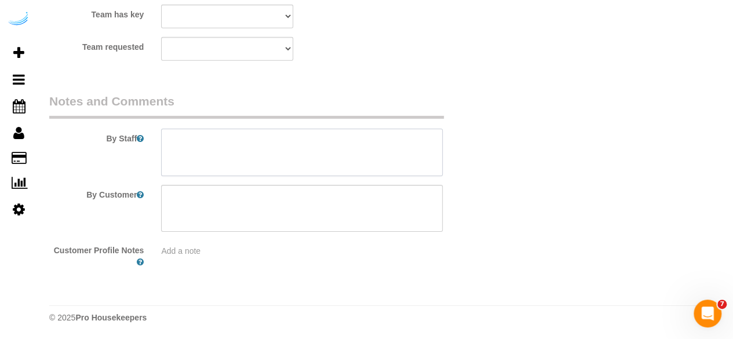
click at [285, 131] on textarea at bounding box center [301, 152] width 281 height 47
click at [398, 145] on textarea at bounding box center [301, 152] width 281 height 47
paste textarea "Permanent Notes:No notes from this customer.Today's Notes:No notes from this se…"
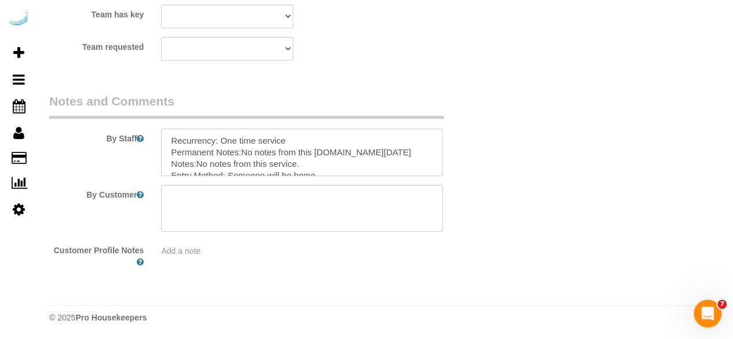
type textarea "Recurrency: One time service Permanent Notes:No notes from this customer.Today'…"
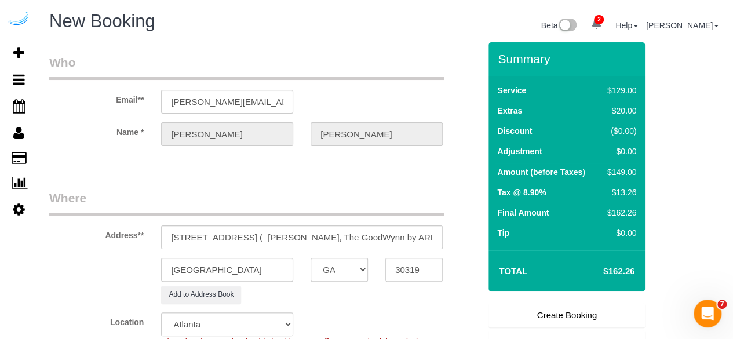
scroll to position [5, 0]
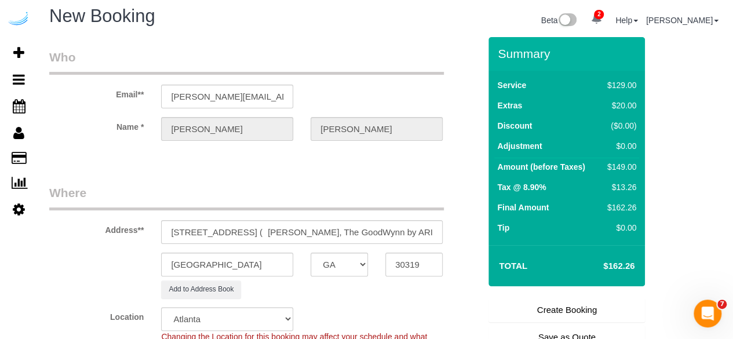
click at [526, 309] on link "Create Booking" at bounding box center [566, 310] width 156 height 24
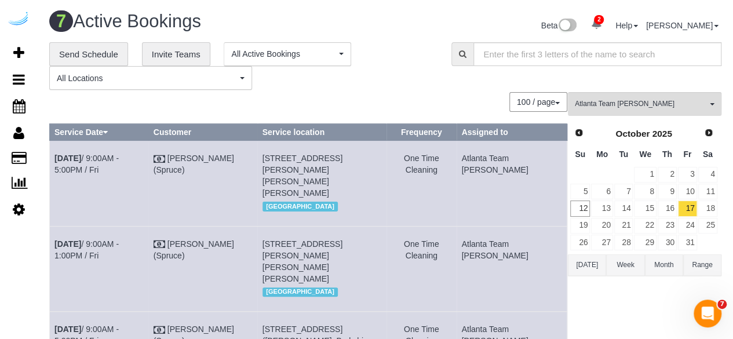
scroll to position [244, 0]
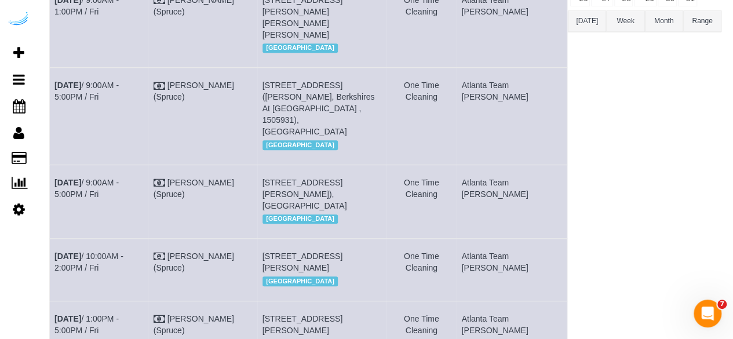
drag, startPoint x: 537, startPoint y: 192, endPoint x: 52, endPoint y: 90, distance: 495.3
click at [52, 90] on tbody "Oct 17th / 9:00AM - 5:00PM / Fri Brandie Louck (Spruce) 230 Bill Kennedy Wy Se,…" at bounding box center [308, 161] width 517 height 528
copy tbody "Oct 17th / 9:00AM - 5:00PM / Fri Brandie Louck (Spruce) 3200 Spring Hill Pkwy S…"
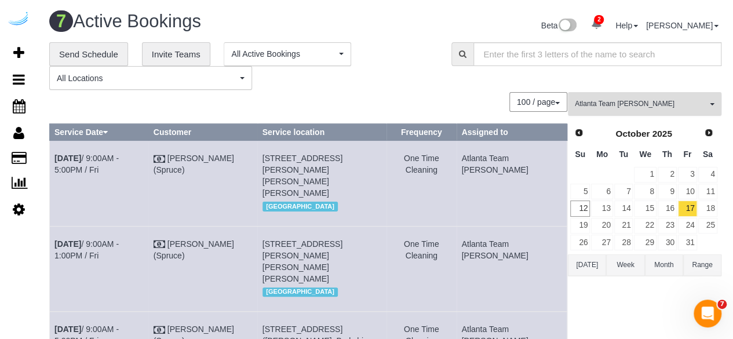
click at [592, 101] on span "Atlanta Team [PERSON_NAME]" at bounding box center [640, 104] width 132 height 10
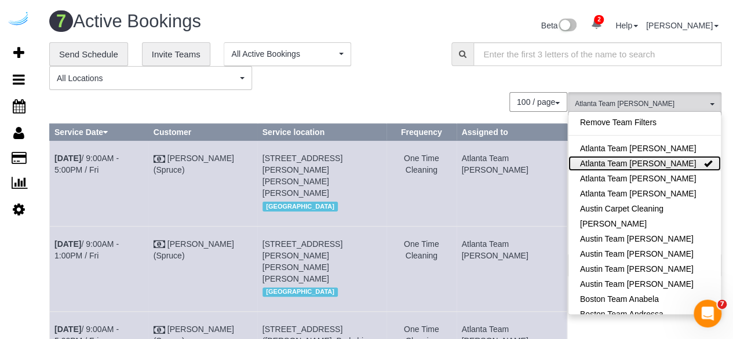
click at [628, 158] on link "Atlanta Team [PERSON_NAME]" at bounding box center [644, 163] width 152 height 15
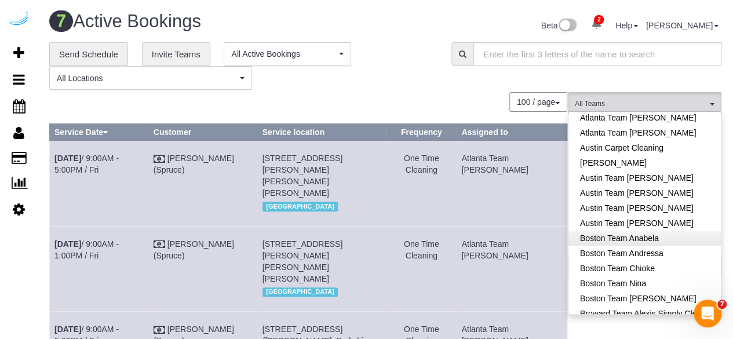
scroll to position [65, 0]
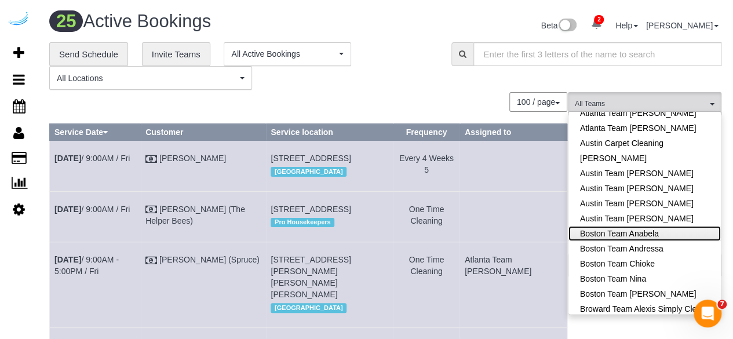
click at [662, 237] on link "Boston Team Anabela" at bounding box center [644, 233] width 152 height 15
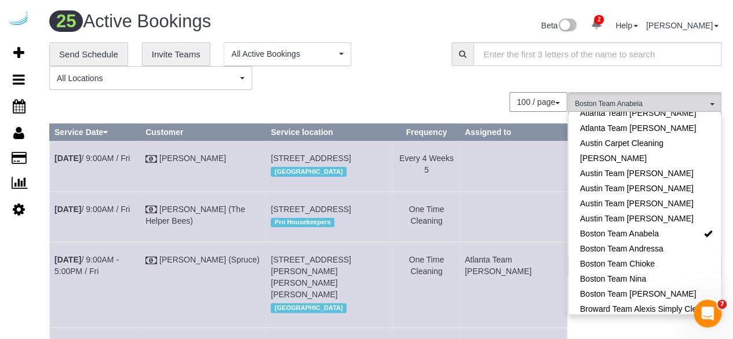
click at [460, 94] on div "100 / page 10 / page 20 / page 30 / page 40 / page 50 / page 100 / page" at bounding box center [308, 102] width 518 height 20
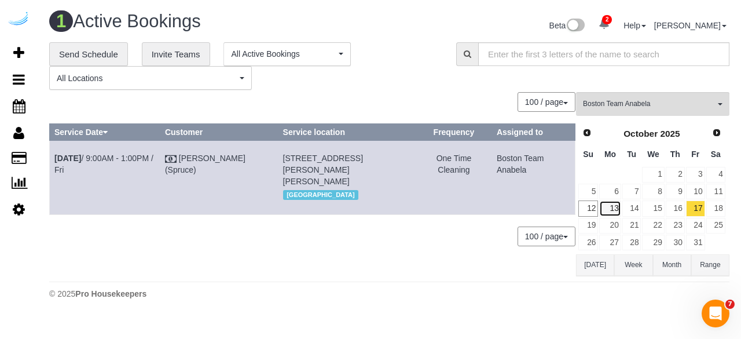
click at [610, 207] on link "13" at bounding box center [609, 208] width 21 height 16
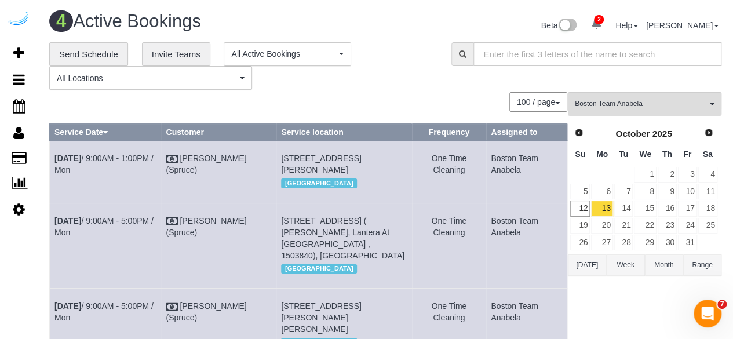
scroll to position [5, 0]
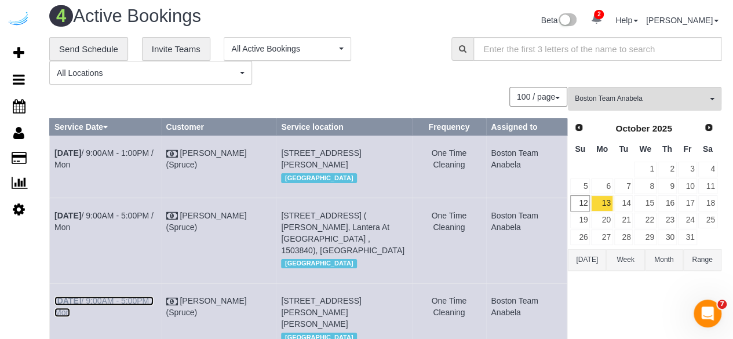
click at [134, 317] on link "Oct 13th / 9:00AM - 5:00PM / Mon" at bounding box center [103, 306] width 99 height 21
click at [140, 241] on td "Oct 13th / 9:00AM - 5:00PM / Mon" at bounding box center [105, 239] width 111 height 85
click at [141, 232] on link "Oct 13th / 9:00AM - 5:00PM / Mon" at bounding box center [103, 221] width 99 height 21
click at [138, 156] on link "Oct 13th / 9:00AM - 1:00PM / Mon" at bounding box center [103, 158] width 99 height 21
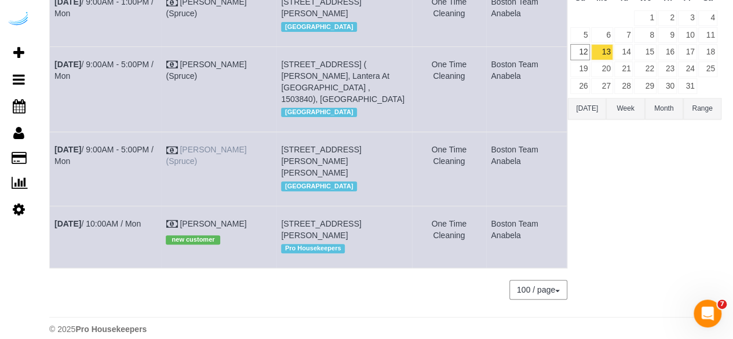
scroll to position [191, 0]
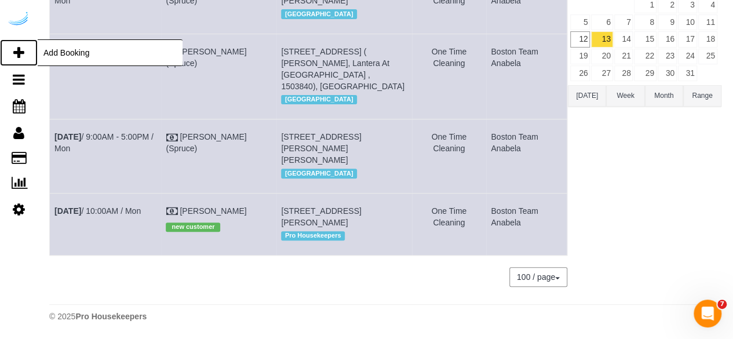
click at [16, 52] on icon at bounding box center [18, 53] width 11 height 14
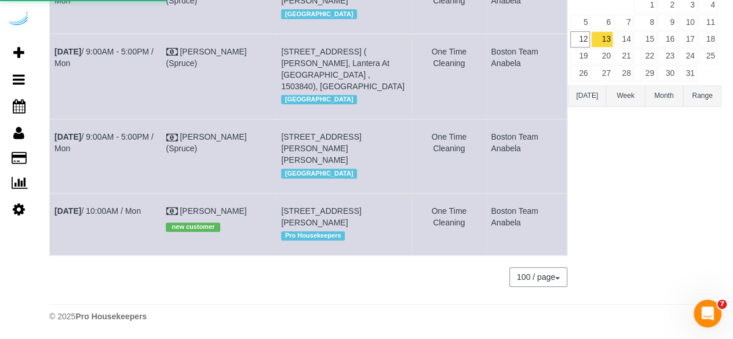
select select "number:9"
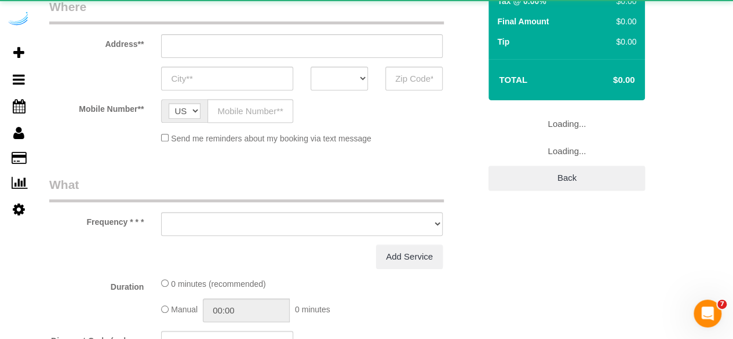
select select "object:11035"
select select "4"
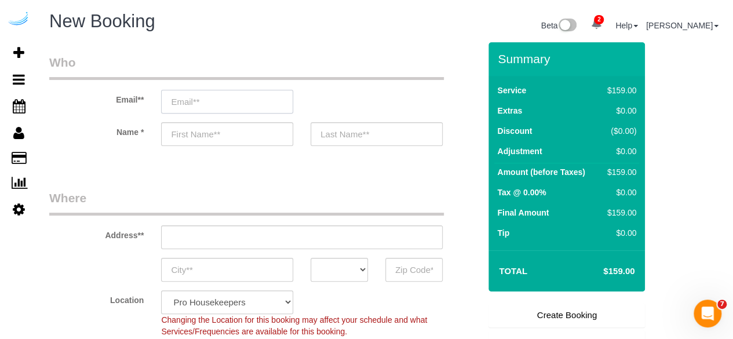
click at [258, 96] on input "email" at bounding box center [227, 102] width 132 height 24
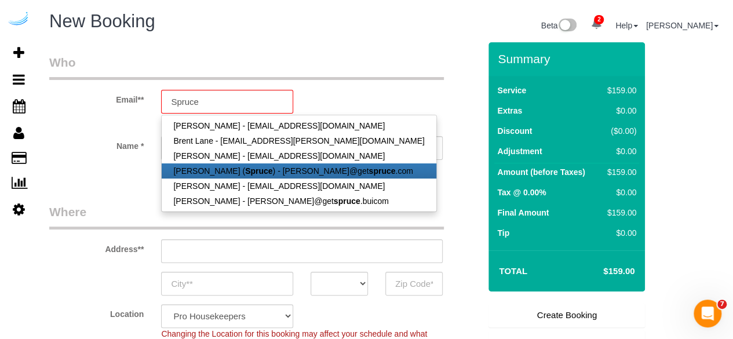
click at [267, 171] on link "Brandie Louck ( Spruce ) - brandie@get spruce .com" at bounding box center [299, 170] width 274 height 15
type input "[PERSON_NAME][EMAIL_ADDRESS][DOMAIN_NAME]"
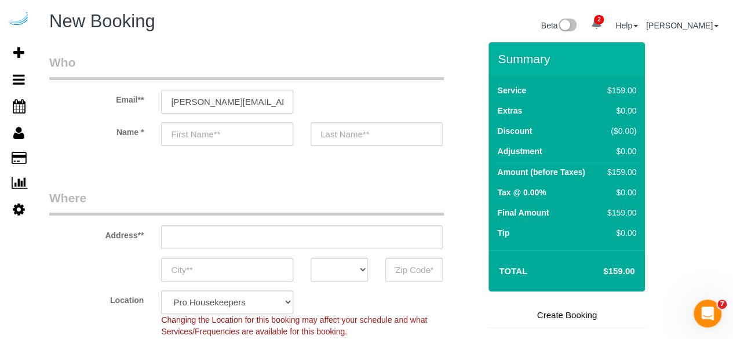
type input "[PERSON_NAME]"
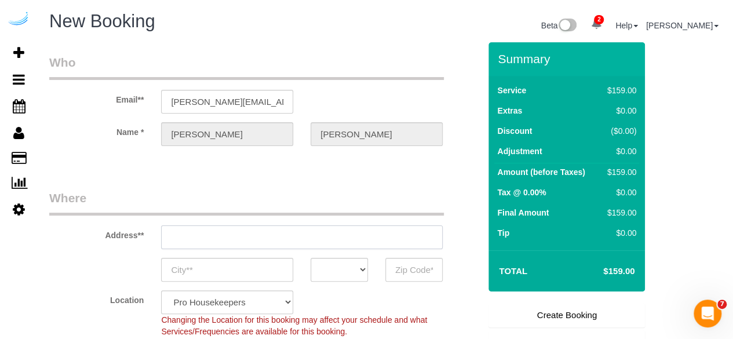
click at [308, 233] on input "text" at bounding box center [301, 237] width 281 height 24
type input "3816 S Lamar Blvd"
type input "Austin"
select select "[GEOGRAPHIC_DATA]"
type input "78704"
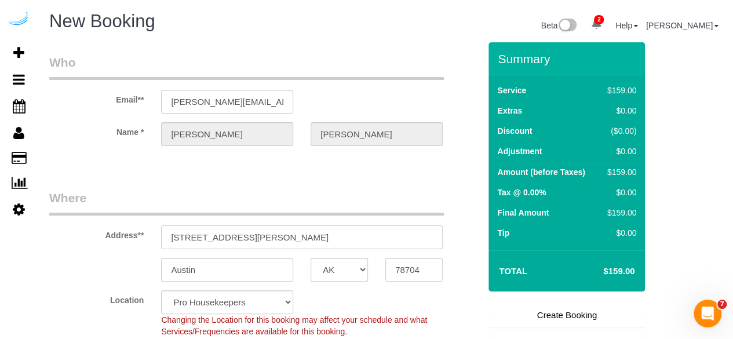
paste input "Velo Forest Hills Apartments, 3686 Washington St, Boston, MA 02130"
type input "Velo Forest Hills Apartments, 3686 Washington St, Boston, MA 02130"
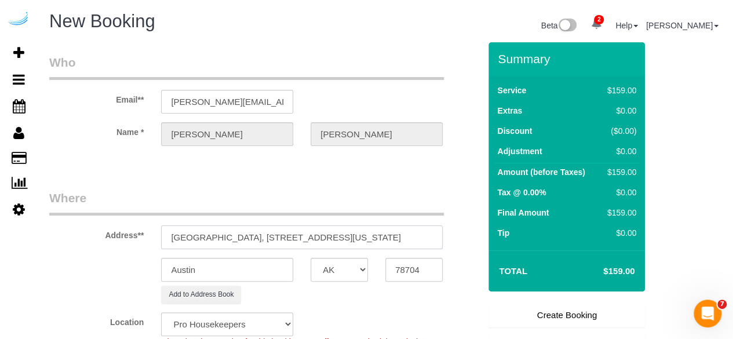
select select "9"
select select "object:11079"
click at [369, 233] on input "Velo Forest Hills Apartments, 3686 Washington St, Boston, MA 02130" at bounding box center [301, 237] width 281 height 24
paste input "text"
click at [455, 237] on div "Address** Velo Forest Hills Apartments, 3686 Washington St, Boston, MA 02130" at bounding box center [265, 219] width 448 height 60
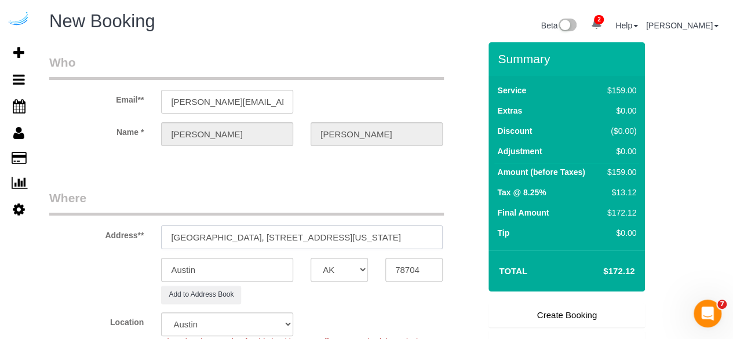
drag, startPoint x: 408, startPoint y: 236, endPoint x: 450, endPoint y: 238, distance: 41.8
click at [450, 238] on div "Velo Forest Hills Apartments, 3686 Washington St, Boston, MA 02130" at bounding box center [301, 237] width 299 height 24
type input "Velo Forest Hills Apartments, 3686 Washington St, Boston, MA 02130"
click at [407, 261] on input "78704" at bounding box center [413, 270] width 57 height 24
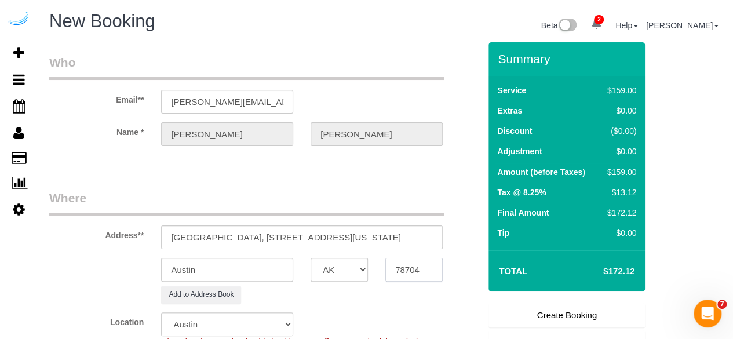
paste input "02130"
type input "02130"
click at [336, 271] on select "AK AL AR AZ CA CO CT DC DE FL GA HI IA ID IL IN KS KY LA MA MD ME MI MN MO MS M…" at bounding box center [338, 270] width 57 height 24
select select "7"
click at [336, 271] on select "AK AL AR AZ CA CO CT DC DE FL GA HI IA ID IL IN KS KY LA MA MD ME MI MN MO MS M…" at bounding box center [338, 270] width 57 height 24
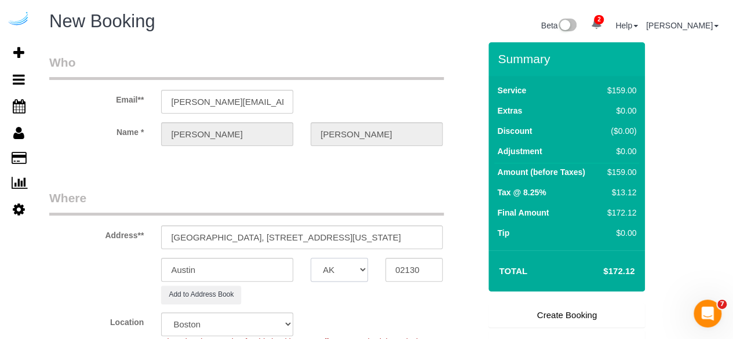
click at [336, 271] on select "AK AL AR AZ CA CO CT DC DE FL GA HI IA ID IL IN KS KY LA MA MD ME MI MN MO MS M…" at bounding box center [338, 270] width 57 height 24
select select "object:11121"
select select "MA"
click at [310, 258] on select "AK AL AR AZ CA CO CT DC DE FL GA HI IA ID IL IN KS KY LA MA MD ME MI MN MO MS M…" at bounding box center [338, 270] width 57 height 24
click at [236, 264] on input "Austin" at bounding box center [227, 270] width 132 height 24
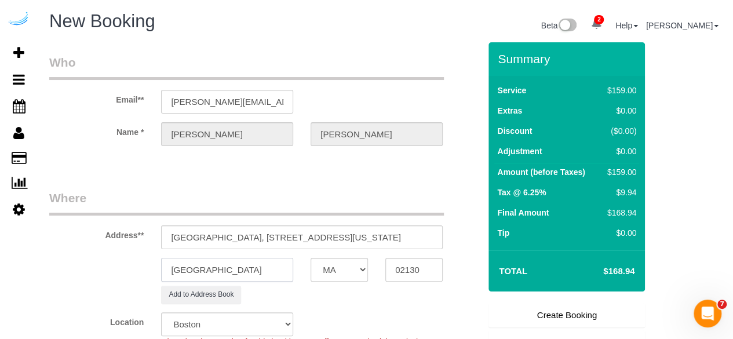
type input "[GEOGRAPHIC_DATA]"
drag, startPoint x: 449, startPoint y: 228, endPoint x: 459, endPoint y: 228, distance: 9.3
click at [459, 228] on div "Address** Velo Forest Hills Apartments, 3686 Washington St, Boston, MA 02130" at bounding box center [265, 219] width 448 height 60
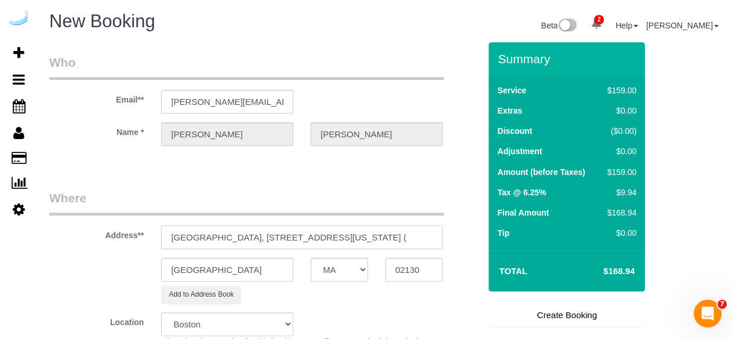
paste input "hussam bahloul"
paste input "Velo Forest Hills"
paste input "1505606"
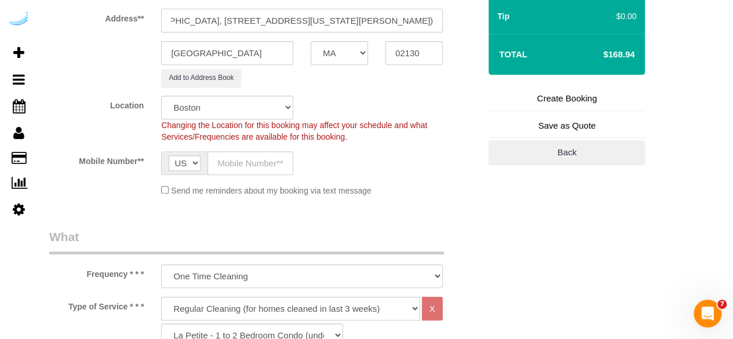
scroll to position [217, 0]
type input "Velo Forest Hills Apartments, 3686 Washington St, Building 3, Unit 3405 (hussam…"
click at [247, 159] on input "text" at bounding box center [250, 163] width 86 height 24
type input "[PHONE_NUMBER]"
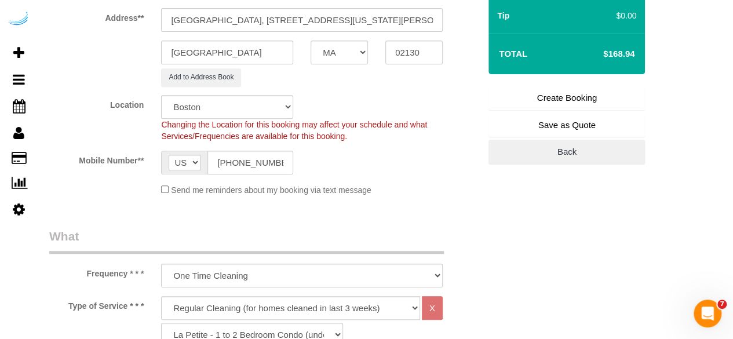
type input "Brandie Louck"
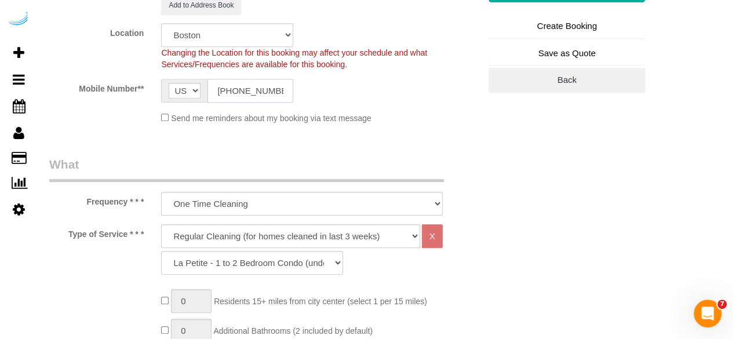
scroll to position [297, 0]
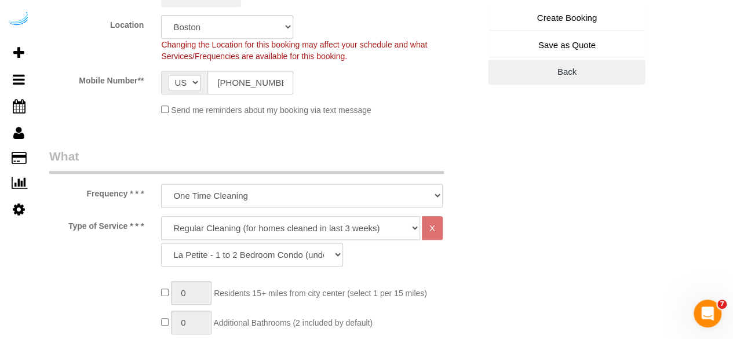
click at [247, 232] on select "Deep Cleaning (for homes that have not been cleaned in 3+ weeks) Spruce Regular…" at bounding box center [290, 228] width 259 height 24
click at [161, 216] on select "Deep Cleaning (for homes that have not been cleaned in 3+ weeks) Spruce Regular…" at bounding box center [290, 228] width 259 height 24
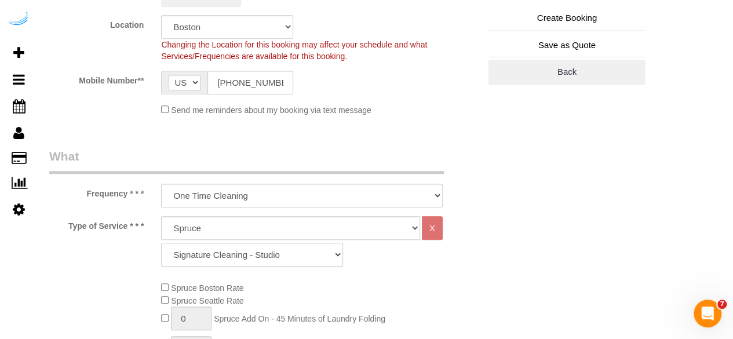
click at [231, 250] on select "Signature Cleaning - Studio Signature Cleaning - 1 Bed 1 Bath Signature Cleanin…" at bounding box center [252, 255] width 182 height 24
click at [161, 243] on select "Signature Cleaning - Studio Signature Cleaning - 1 Bed 1 Bath Signature Cleanin…" at bounding box center [252, 255] width 182 height 24
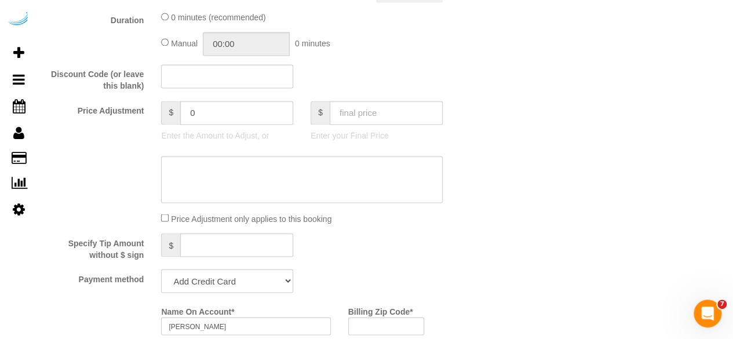
scroll to position [986, 0]
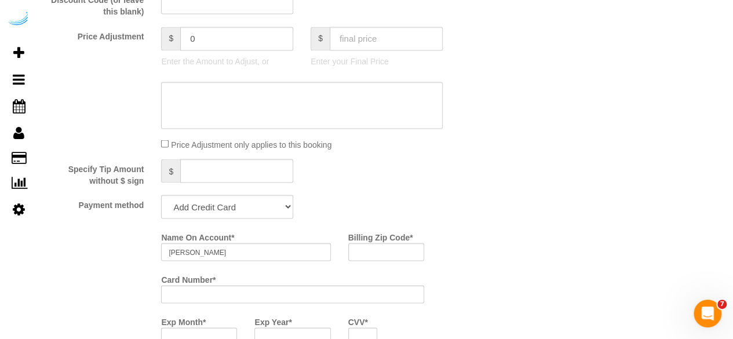
click at [248, 229] on div "Name On Account * Brandie Louck" at bounding box center [245, 244] width 186 height 34
click at [254, 212] on select "Add Credit Card Cash Check Paypal" at bounding box center [227, 207] width 132 height 24
click at [161, 196] on select "Add Credit Card Cash Check Paypal" at bounding box center [227, 207] width 132 height 24
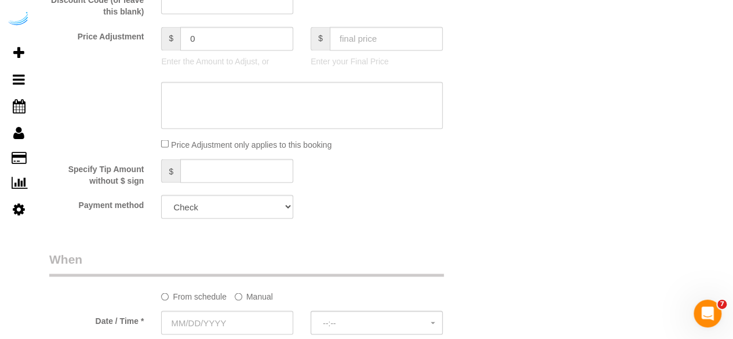
click at [243, 302] on label "Manual" at bounding box center [254, 294] width 38 height 16
click at [228, 321] on input "text" at bounding box center [264, 322] width 207 height 24
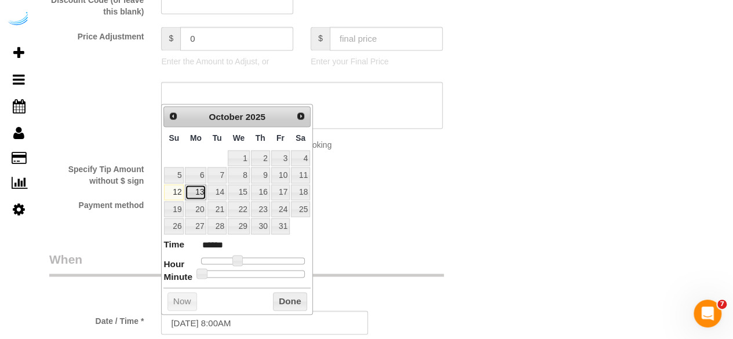
click at [196, 190] on link "13" at bounding box center [195, 192] width 21 height 16
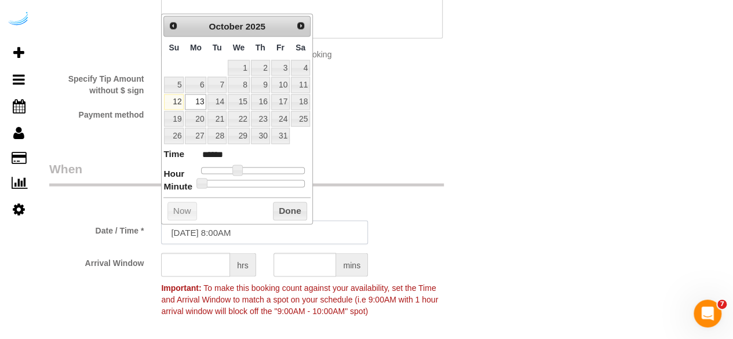
scroll to position [1083, 0]
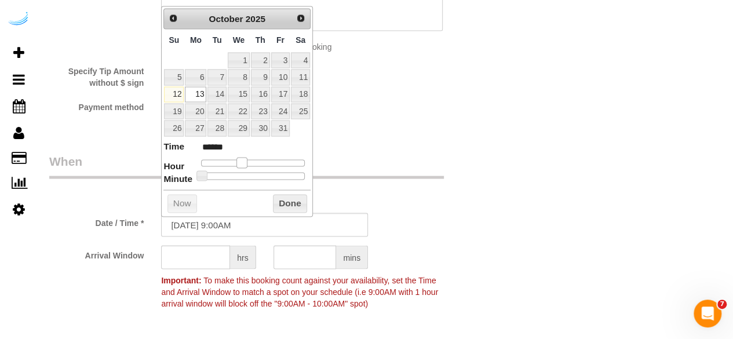
click at [242, 159] on span at bounding box center [241, 162] width 10 height 10
click at [210, 252] on input "text" at bounding box center [195, 257] width 69 height 24
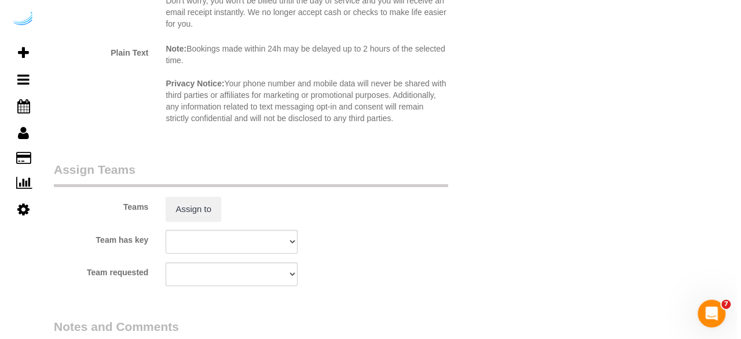
scroll to position [1709, 0]
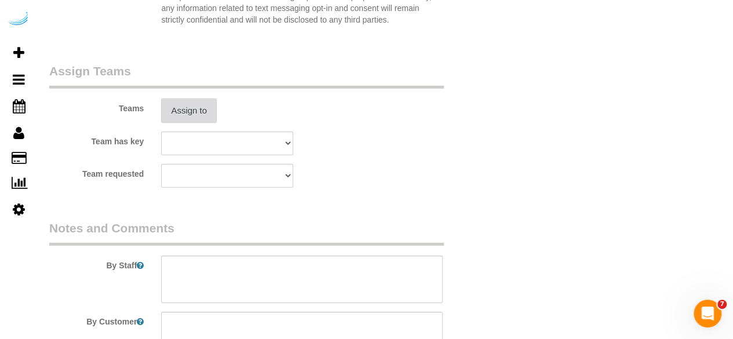
click at [195, 105] on button "Assign to" at bounding box center [189, 110] width 56 height 24
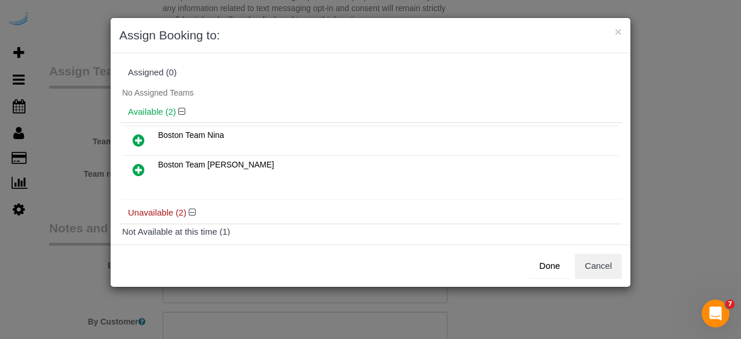
scroll to position [100, 0]
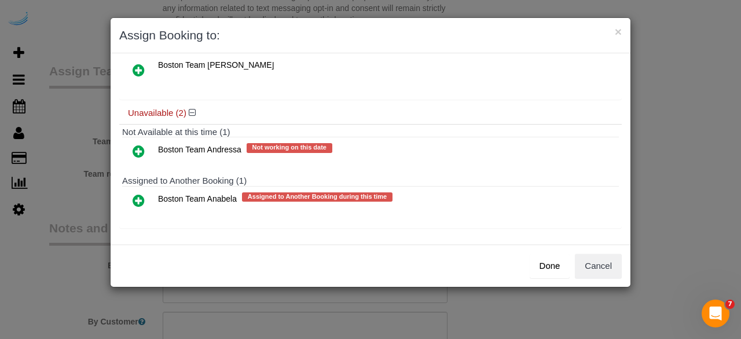
click at [141, 193] on icon at bounding box center [139, 200] width 12 height 14
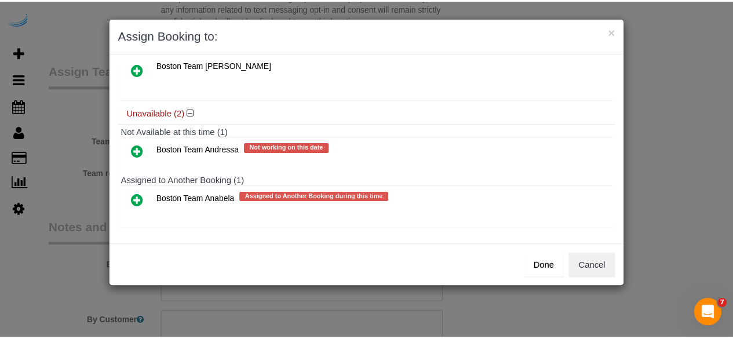
scroll to position [79, 0]
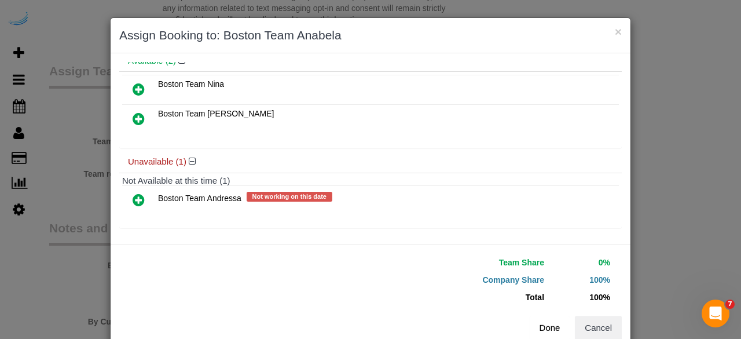
click at [555, 332] on button "Done" at bounding box center [550, 328] width 41 height 24
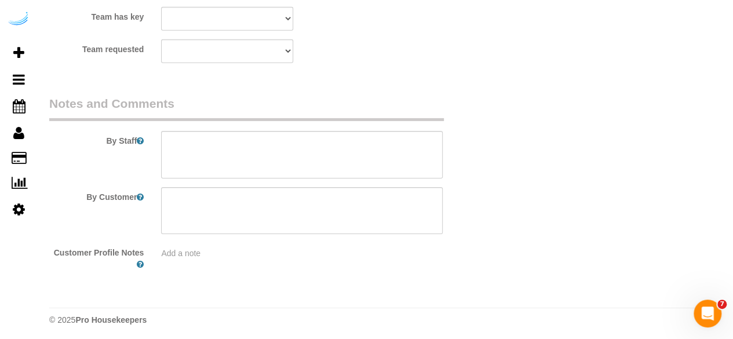
scroll to position [1832, 0]
click at [270, 149] on textarea at bounding box center [301, 155] width 281 height 47
paste textarea "Permanent Notes:No notes from this customer.Today's Notes:No notes from this se…"
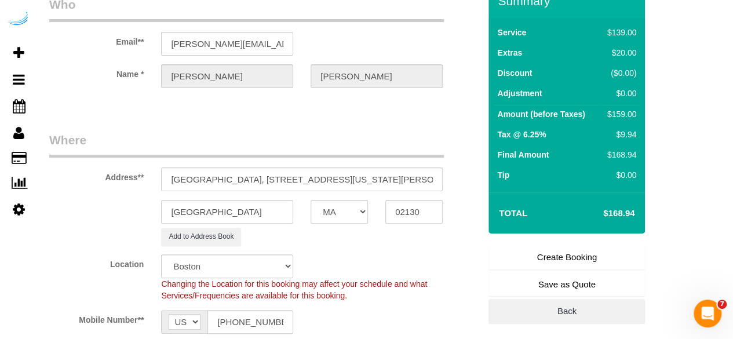
scroll to position [60, 0]
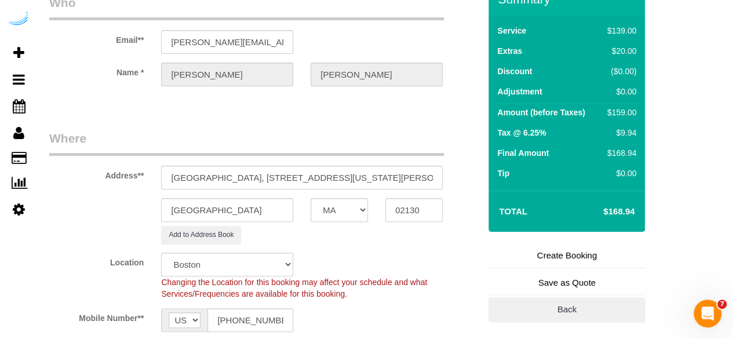
click at [564, 257] on link "Create Booking" at bounding box center [566, 255] width 156 height 24
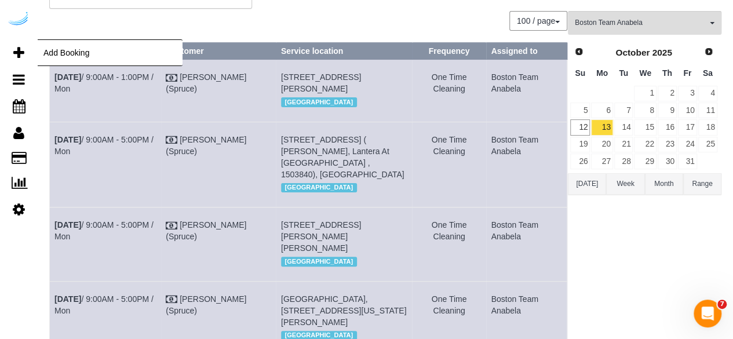
scroll to position [43, 0]
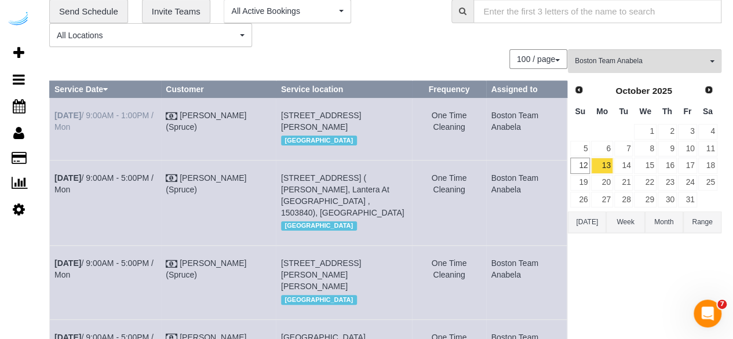
drag, startPoint x: 519, startPoint y: 200, endPoint x: 57, endPoint y: 118, distance: 470.1
click at [57, 118] on tbody "Oct 13th / 9:00AM - 1:00PM / Mon Brandie Louck (Spruce) 205 Revere Beach Pkwy, …" at bounding box center [308, 276] width 517 height 357
copy tbody "Oct 13th / 9:00AM - 1:00PM / Mon Brandie Louck (Spruce) 205 Revere Beach Pkwy, …"
click at [627, 167] on link "14" at bounding box center [623, 166] width 19 height 16
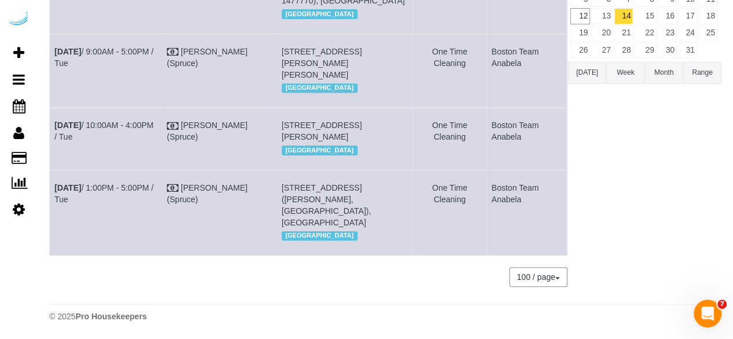
scroll to position [148, 0]
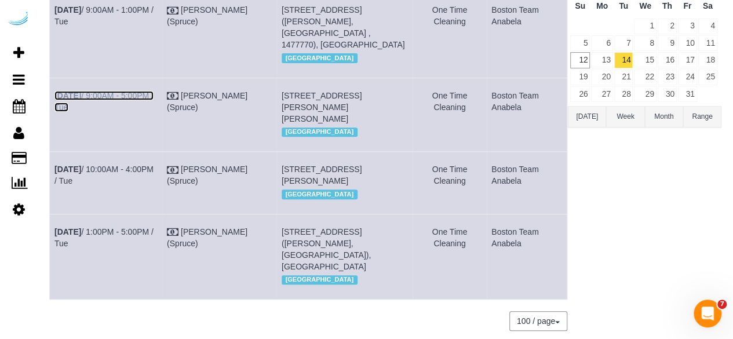
click at [127, 93] on link "Oct 14th / 9:00AM - 5:00PM / Tue" at bounding box center [103, 101] width 99 height 21
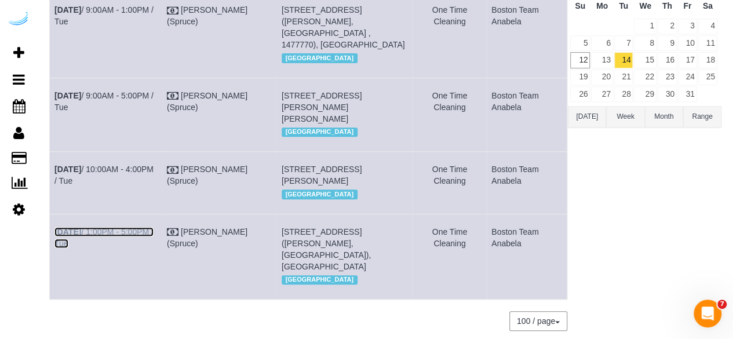
click at [81, 236] on b "Oct 14th" at bounding box center [67, 231] width 27 height 9
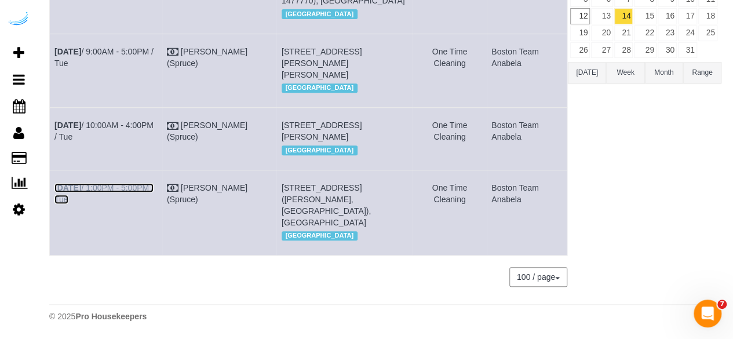
scroll to position [141, 0]
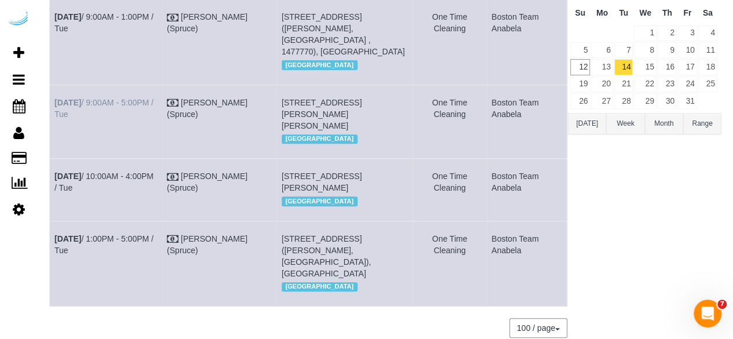
drag, startPoint x: 477, startPoint y: 108, endPoint x: 56, endPoint y: 101, distance: 421.6
click at [56, 101] on tr "Oct 14th / 9:00AM - 5:00PM / Tue Brandie Louck (Spruce) 80 Fawcett St, Building…" at bounding box center [308, 122] width 517 height 74
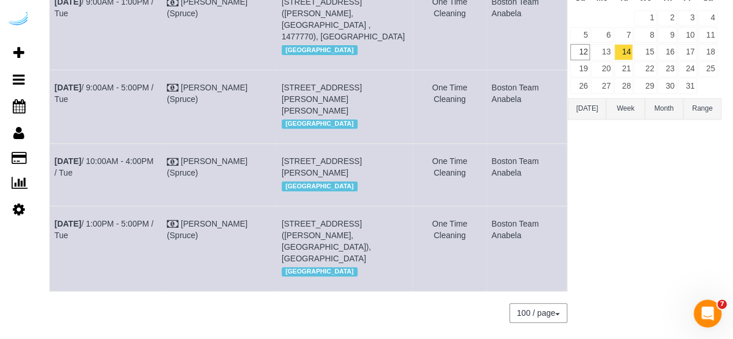
scroll to position [156, 0]
drag, startPoint x: 526, startPoint y: 262, endPoint x: 56, endPoint y: 248, distance: 471.0
click at [56, 248] on tr "Oct 14th / 1:00PM - 5:00PM / Tue Brandie Louck (Spruce) 11 Overlook Ridge Dr, B…" at bounding box center [308, 248] width 517 height 85
copy tr "Oct 14th / 1:00PM - 5:00PM / Tue Brandie Louck (Spruce) 11 Overlook Ridge Dr, B…"
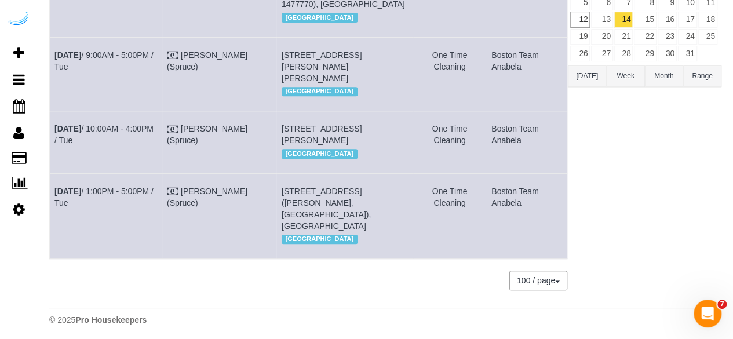
scroll to position [144, 0]
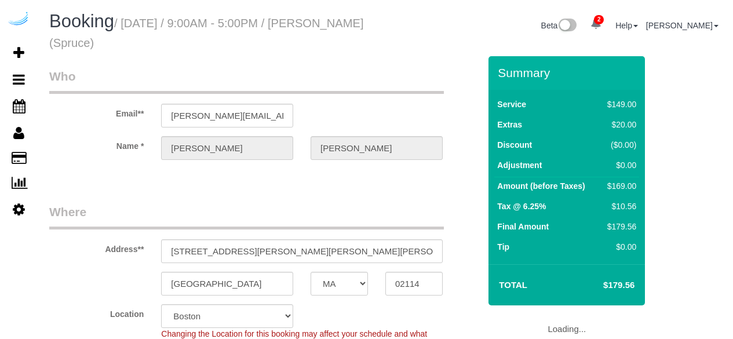
select select "MA"
select select "282"
select select "number:9"
select select "object:797"
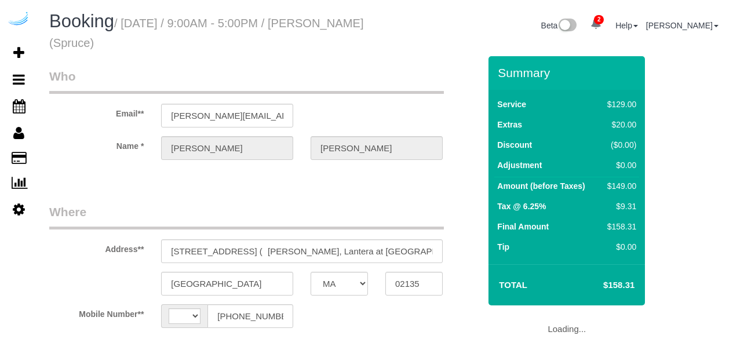
select select "MA"
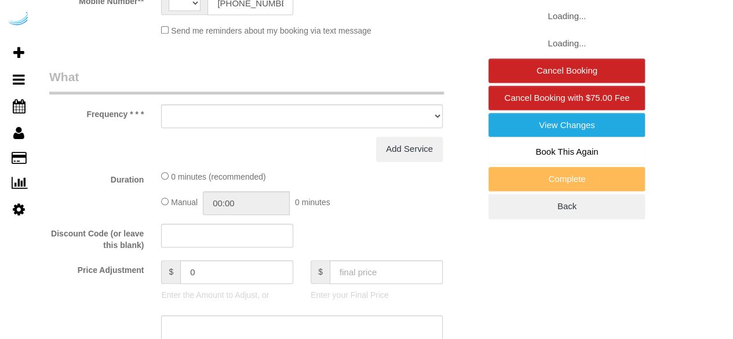
select select "string:[GEOGRAPHIC_DATA]"
select select "object:713"
select select "number:9"
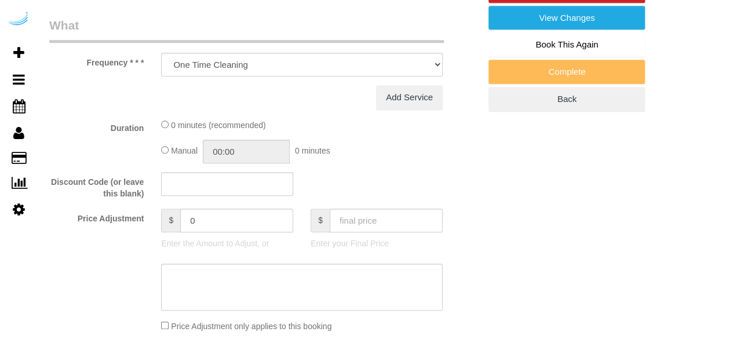
select select "282"
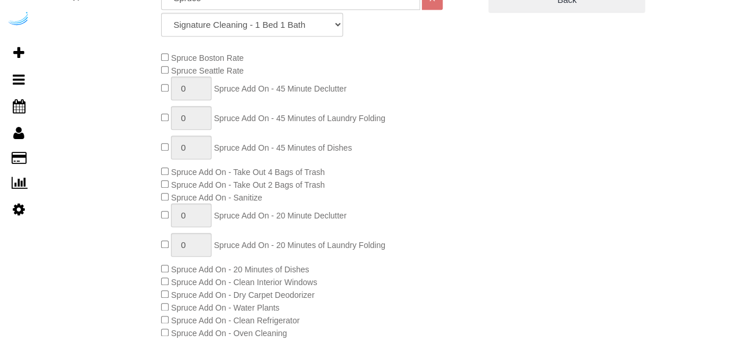
select select "object:797"
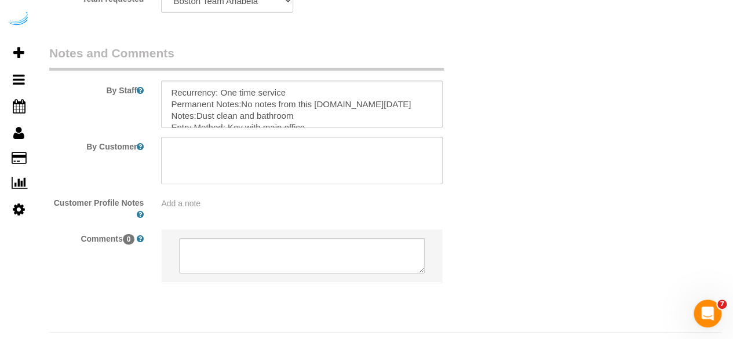
scroll to position [1902, 0]
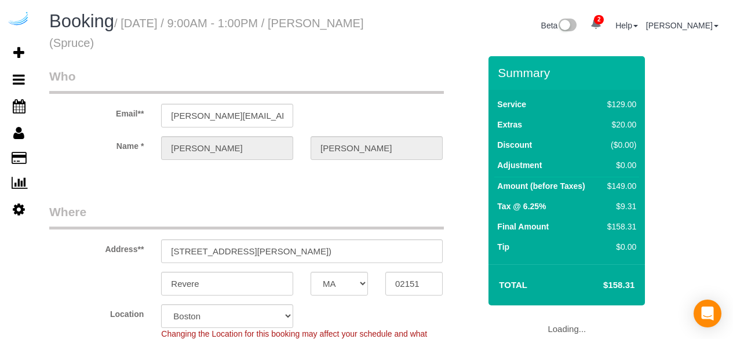
select select "MA"
select select "number:9"
select select "object:797"
select select "282"
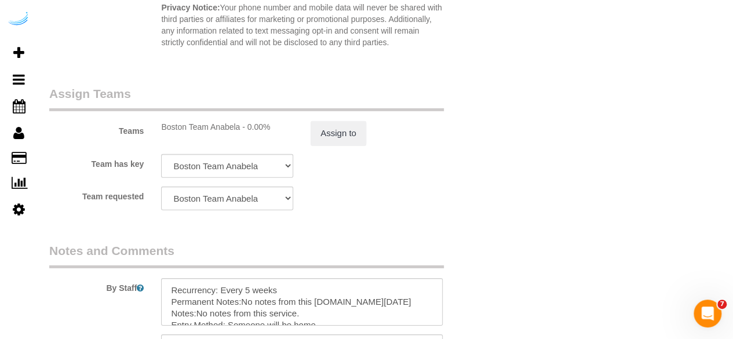
scroll to position [1742, 0]
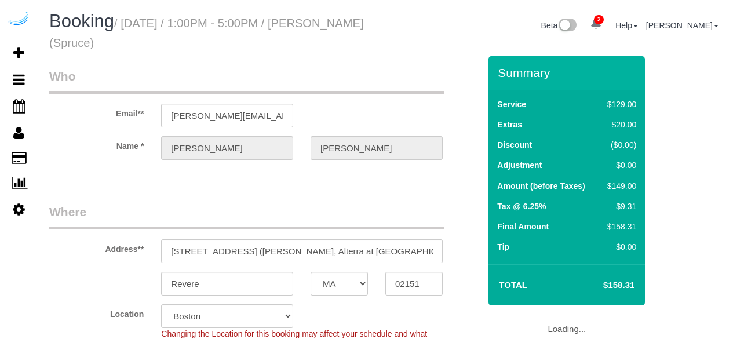
select select "MA"
select select "282"
select select "number:9"
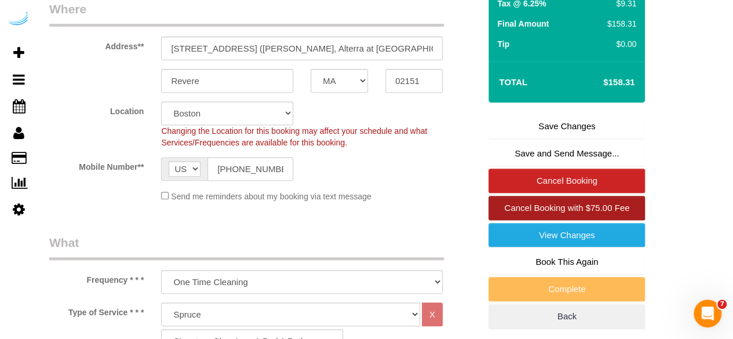
scroll to position [204, 0]
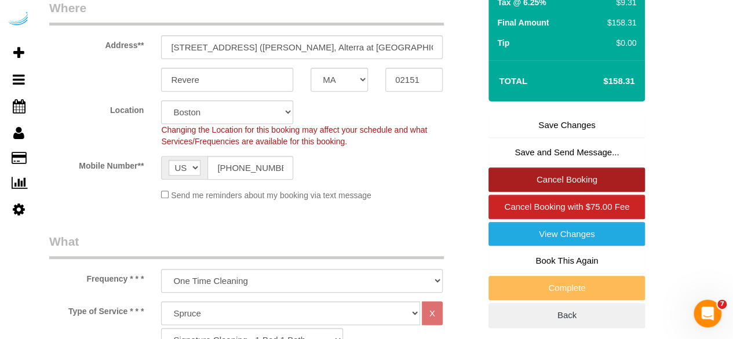
click at [564, 177] on link "Cancel Booking" at bounding box center [566, 179] width 156 height 24
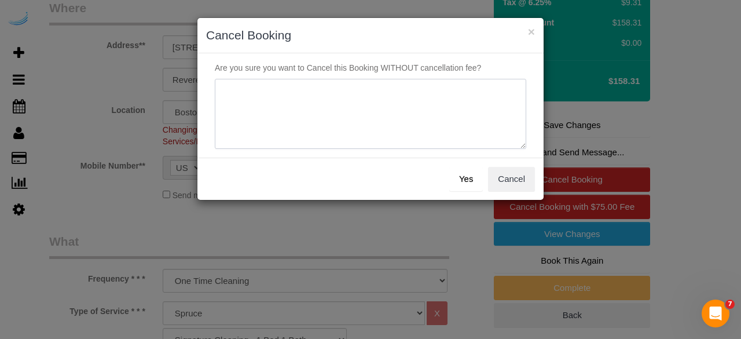
click at [366, 90] on textarea at bounding box center [371, 114] width 312 height 71
type textarea "Not on spruce."
click at [472, 174] on button "Yes" at bounding box center [466, 179] width 34 height 24
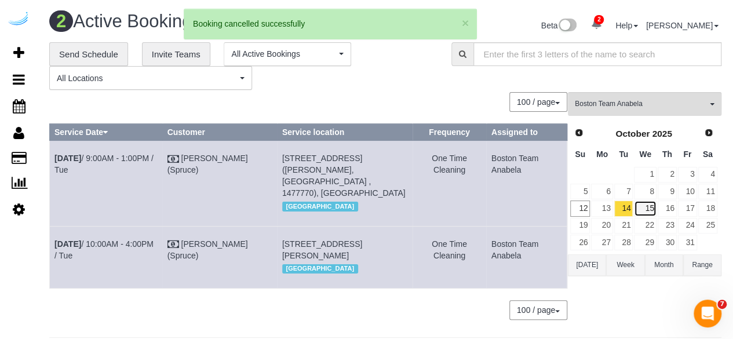
click at [647, 204] on link "15" at bounding box center [645, 208] width 22 height 16
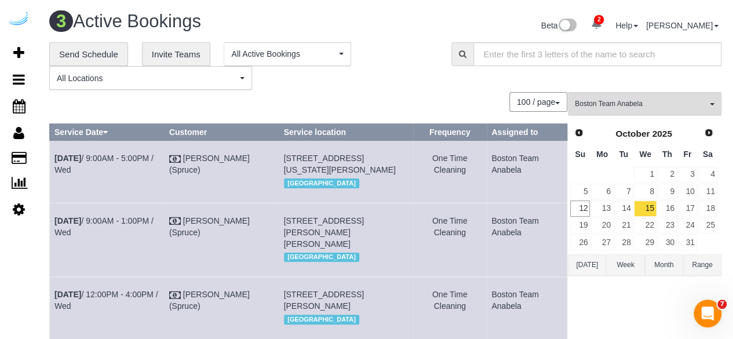
scroll to position [152, 0]
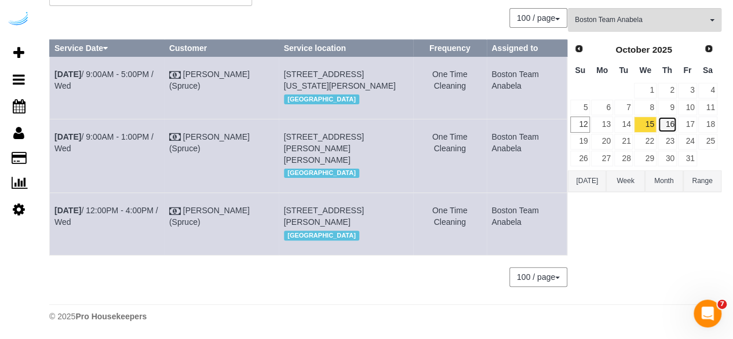
click at [671, 116] on link "16" at bounding box center [666, 124] width 19 height 16
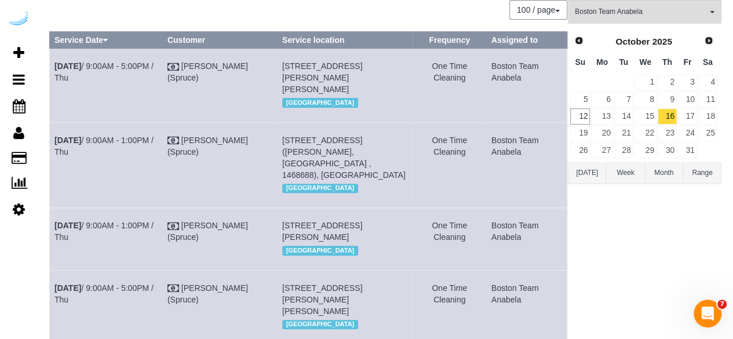
scroll to position [0, 0]
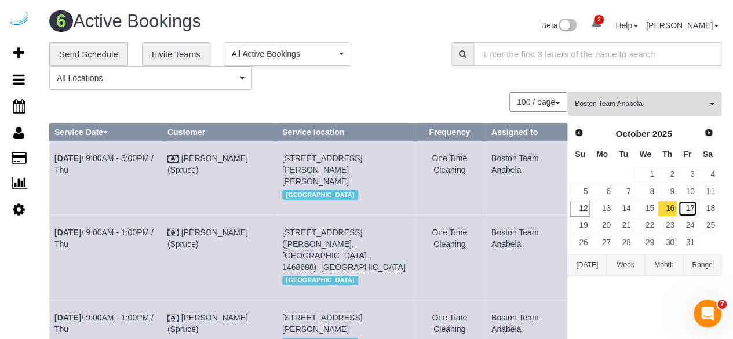
click at [689, 206] on link "17" at bounding box center [687, 208] width 19 height 16
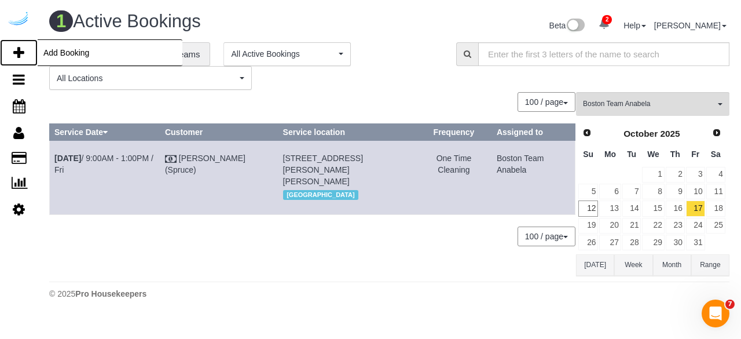
drag, startPoint x: 10, startPoint y: 51, endPoint x: 22, endPoint y: 45, distance: 13.2
click at [10, 51] on link "Add Booking" at bounding box center [19, 52] width 38 height 27
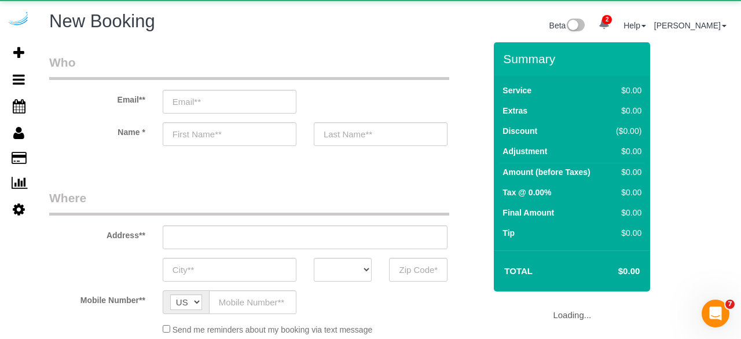
select select "object:2125"
select select "4"
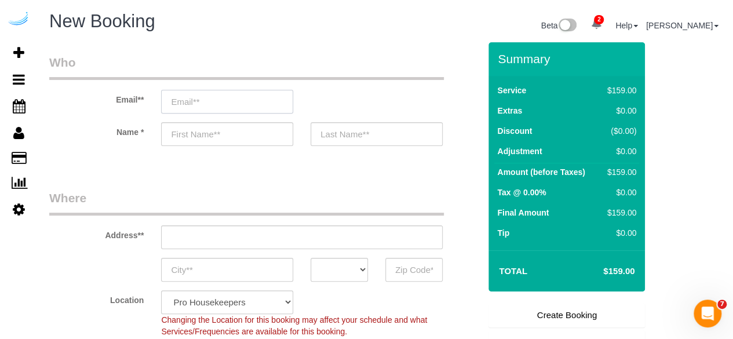
click at [247, 99] on input "email" at bounding box center [227, 102] width 132 height 24
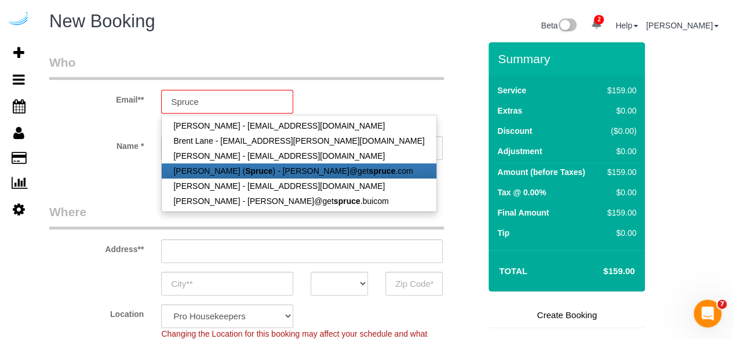
click at [246, 170] on strong "Spruce" at bounding box center [258, 170] width 27 height 9
type input "[PERSON_NAME][EMAIL_ADDRESS][DOMAIN_NAME]"
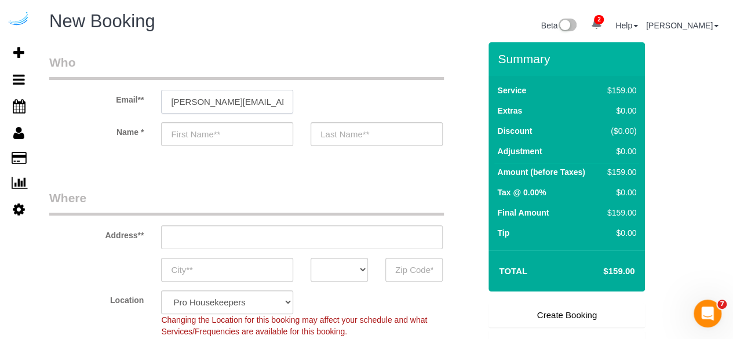
type input "[PERSON_NAME]"
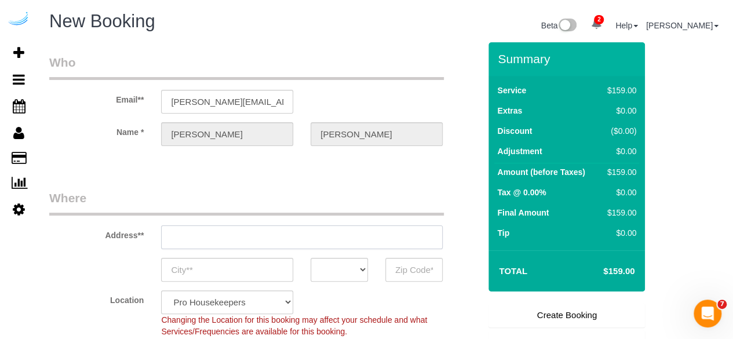
click at [261, 230] on input "text" at bounding box center [301, 237] width 281 height 24
type input "3816 S Lamar Blvd"
type input "Austin"
select select "[GEOGRAPHIC_DATA]"
type input "78704"
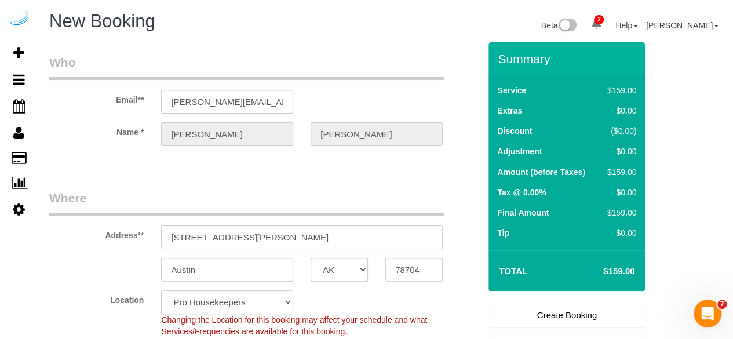
paste input "125 Guest St, Brighton, MA 02135"
type input "125 Guest St, Brighton, MA 02135"
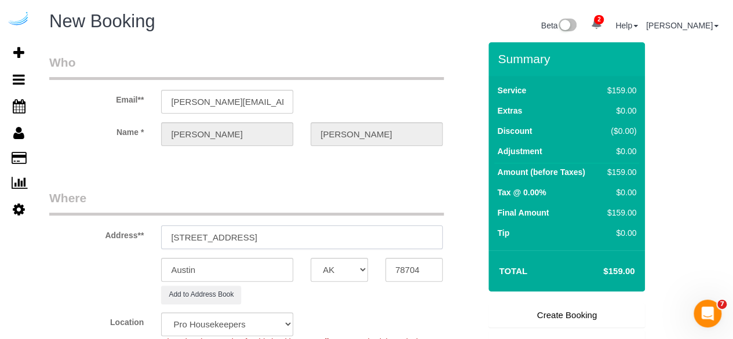
select select "9"
click at [274, 239] on input "125 Guest St, Brighton, MA 02135" at bounding box center [301, 237] width 281 height 24
select select "object:2169"
paste input "text"
drag, startPoint x: 278, startPoint y: 236, endPoint x: 365, endPoint y: 236, distance: 86.9
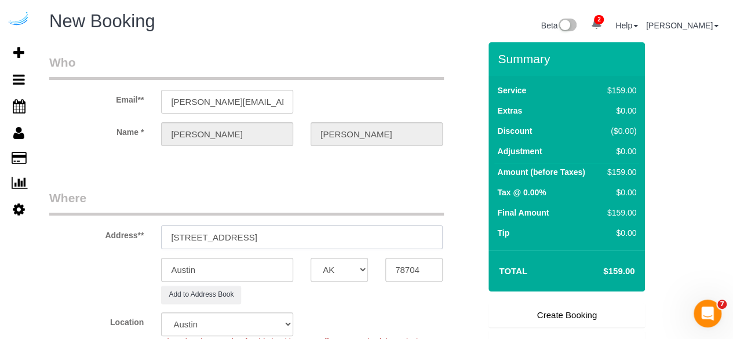
click at [365, 236] on input "125 Guest St, Brighton, MA 02135" at bounding box center [301, 237] width 281 height 24
type input "125 Guest St, Brighton, MA 02135"
click at [404, 261] on input "78704" at bounding box center [413, 270] width 57 height 24
paste input "02135"
type input "02135"
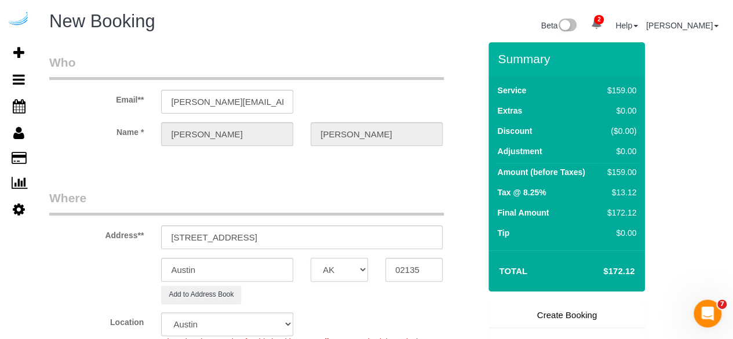
click at [346, 270] on select "AK AL AR AZ CA CO CT DC DE FL GA HI IA ID IL IN KS KY LA MA MD ME MI MN MO MS M…" at bounding box center [338, 270] width 57 height 24
select select "7"
select select "object:2211"
click at [321, 273] on select "AK AL AR AZ CA CO CT DC DE FL GA HI IA ID IL IN KS KY LA MA MD ME MI MN MO MS M…" at bounding box center [338, 270] width 57 height 24
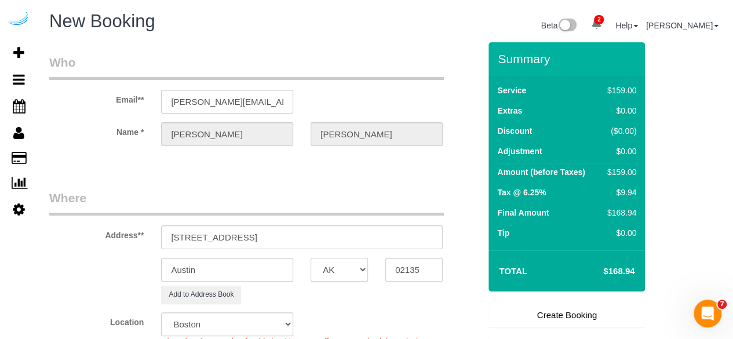
select select "MA"
click at [310, 258] on select "AK AL AR AZ CA CO CT DC DE FL GA HI IA ID IL IN KS KY LA MA MD ME MI MN MO MS M…" at bounding box center [338, 270] width 57 height 24
click at [228, 272] on input "Austin" at bounding box center [227, 270] width 132 height 24
type input "Brighton"
drag, startPoint x: 230, startPoint y: 236, endPoint x: 392, endPoint y: 253, distance: 162.5
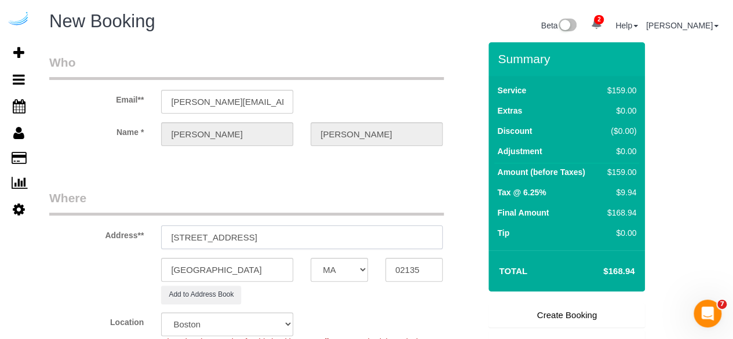
click at [390, 252] on sui-booking-address "Address** 125 Guest St, Brighton, MA 02135 Brighton AK AL AR AZ CA CO CT DC DE …" at bounding box center [264, 246] width 430 height 114
paste input "Elizabeth Lewis"
paste input "Lantera at Boston Landing"
paste input "1505939"
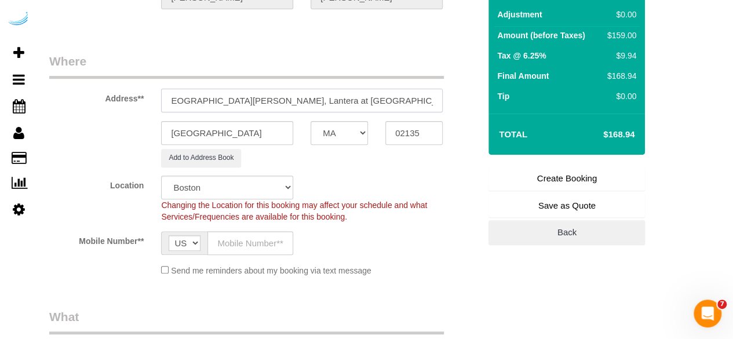
scroll to position [142, 0]
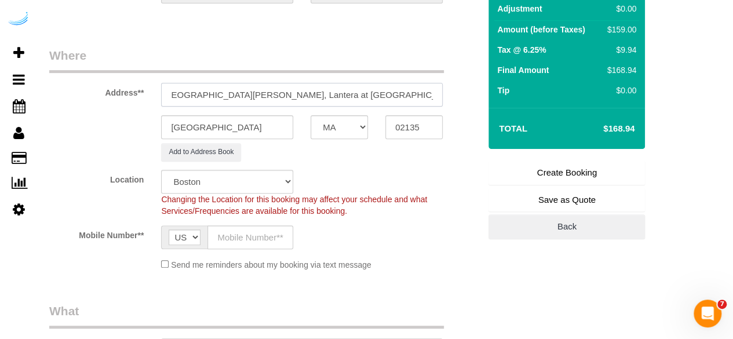
type input "125 Guest St, Building 430, Unit 430 (Elizabeth Lewis, Lantera at Boston Landin…"
drag, startPoint x: 251, startPoint y: 244, endPoint x: 267, endPoint y: 247, distance: 16.5
click at [251, 244] on input "text" at bounding box center [250, 237] width 86 height 24
type input "[PHONE_NUMBER]"
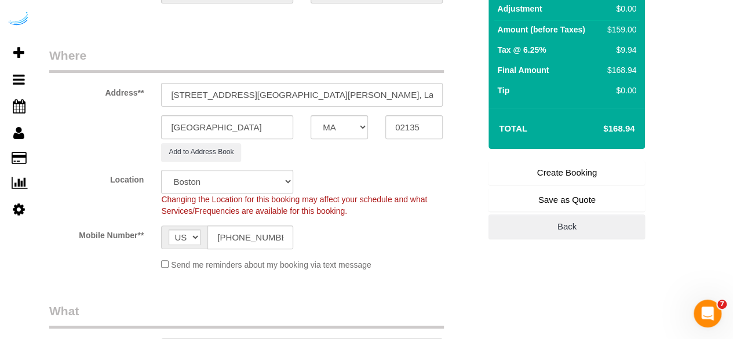
type input "Brandie Louck"
type input "[PHONE_NUMBER]"
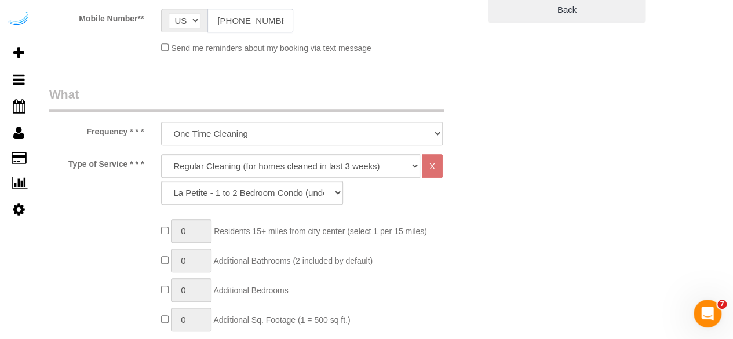
scroll to position [360, 0]
drag, startPoint x: 250, startPoint y: 152, endPoint x: 256, endPoint y: 167, distance: 16.3
click at [250, 153] on select "Deep Cleaning (for homes that have not been cleaned in 3+ weeks) Spruce Regular…" at bounding box center [290, 165] width 259 height 24
select select "5"
click at [161, 153] on select "Deep Cleaning (for homes that have not been cleaned in 3+ weeks) Spruce Regular…" at bounding box center [290, 165] width 259 height 24
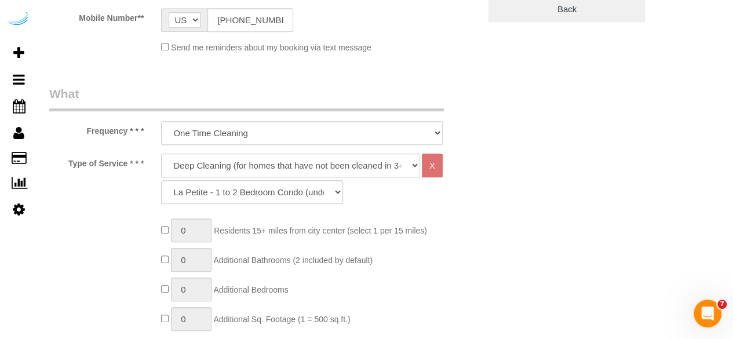
select select "93"
click at [210, 177] on div "Deep Cleaning (for homes that have not been cleaned in 3+ weeks) Spruce Regular…" at bounding box center [301, 178] width 281 height 50
click at [215, 172] on select "Deep Cleaning (for homes that have not been cleaned in 3+ weeks) Spruce Regular…" at bounding box center [290, 165] width 259 height 24
select select "282"
click at [161, 153] on select "Deep Cleaning (for homes that have not been cleaned in 3+ weeks) Spruce Regular…" at bounding box center [290, 165] width 259 height 24
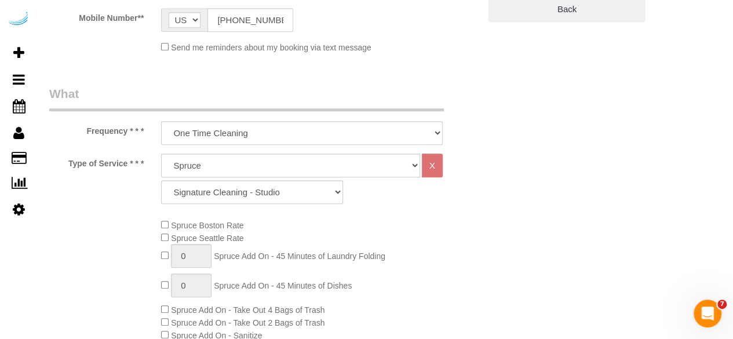
click at [323, 202] on div "Deep Cleaning (for homes that have not been cleaned in 3+ weeks) Spruce Regular…" at bounding box center [301, 181] width 299 height 56
drag, startPoint x: 320, startPoint y: 197, endPoint x: 317, endPoint y: 181, distance: 16.5
click at [320, 197] on select "Signature Cleaning - Studio Signature Cleaning - 1 Bed 1 Bath Signature Cleanin…" at bounding box center [252, 192] width 182 height 24
select select "304"
click at [161, 180] on select "Signature Cleaning - Studio Signature Cleaning - 1 Bed 1 Bath Signature Cleanin…" at bounding box center [252, 192] width 182 height 24
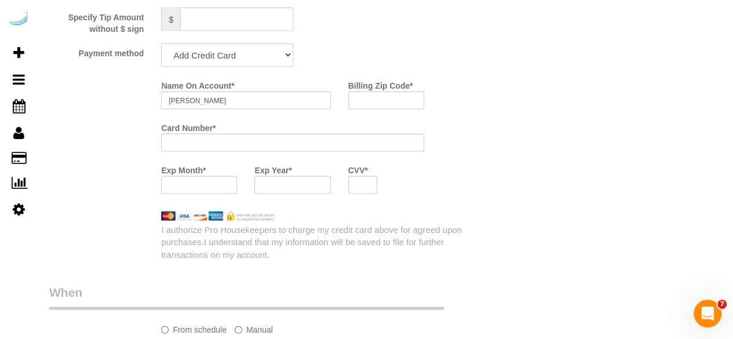
scroll to position [1138, 0]
click at [235, 55] on select "Add Credit Card Cash Check Paypal" at bounding box center [227, 54] width 132 height 24
select select "string:check"
click at [161, 43] on select "Add Credit Card Cash Check Paypal" at bounding box center [227, 54] width 132 height 24
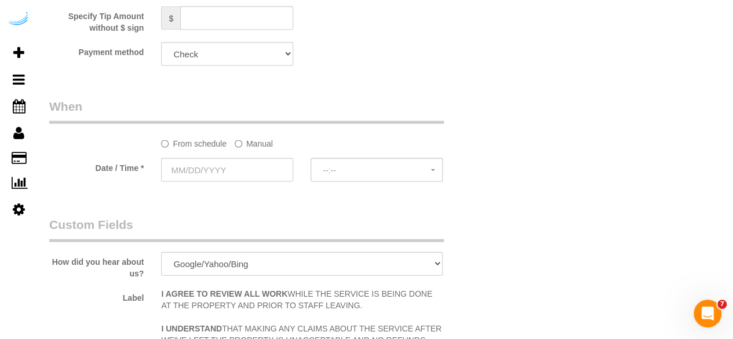
click at [255, 148] on label "Manual" at bounding box center [254, 142] width 38 height 16
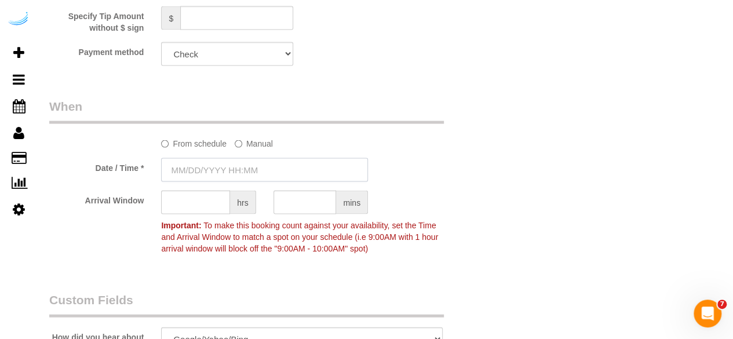
click at [239, 169] on input "text" at bounding box center [264, 170] width 207 height 24
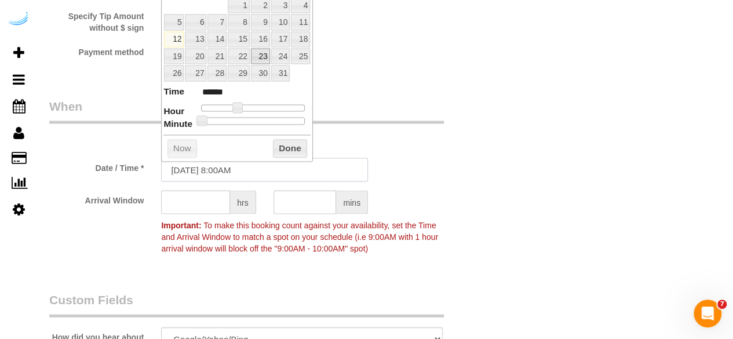
scroll to position [1109, 0]
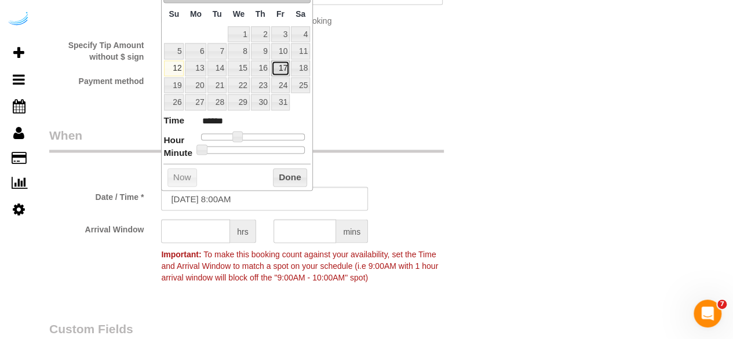
click at [281, 65] on link "17" at bounding box center [280, 69] width 19 height 16
type input "10/17/2025 9:00AM"
type input "******"
click at [237, 136] on span at bounding box center [241, 136] width 10 height 10
click at [206, 235] on input "text" at bounding box center [195, 231] width 69 height 24
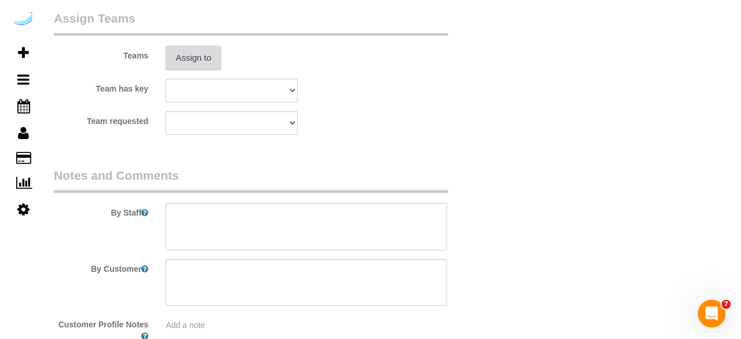
scroll to position [1762, 0]
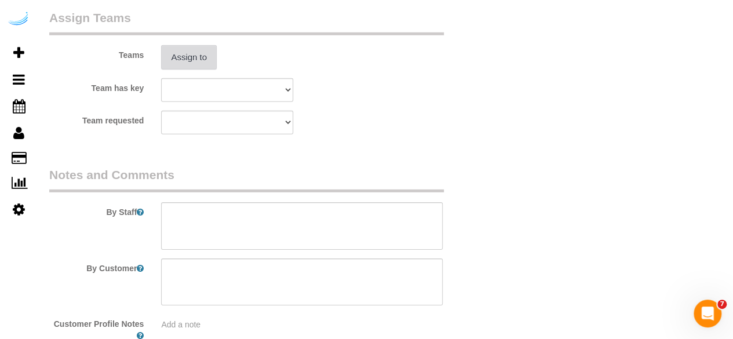
type input "4"
click at [206, 57] on button "Assign to" at bounding box center [189, 57] width 56 height 24
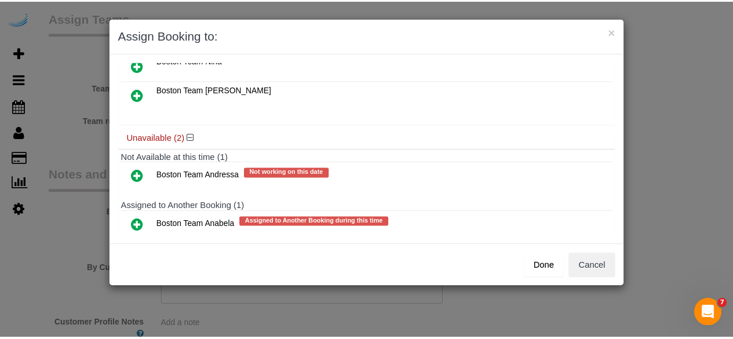
scroll to position [79, 0]
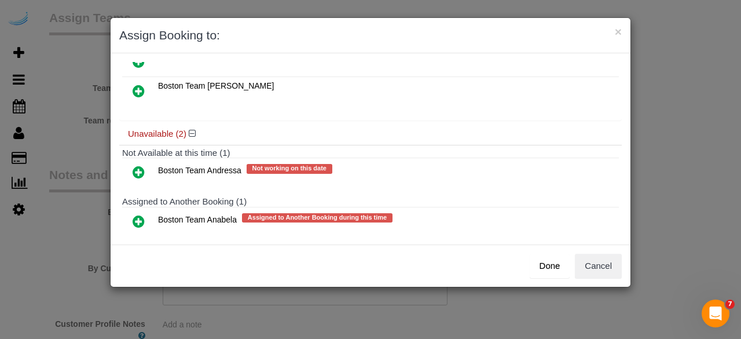
click at [134, 218] on icon at bounding box center [139, 221] width 12 height 14
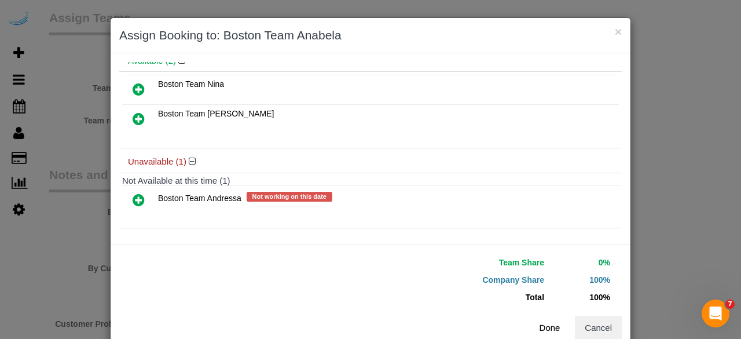
click at [549, 330] on button "Done" at bounding box center [550, 328] width 41 height 24
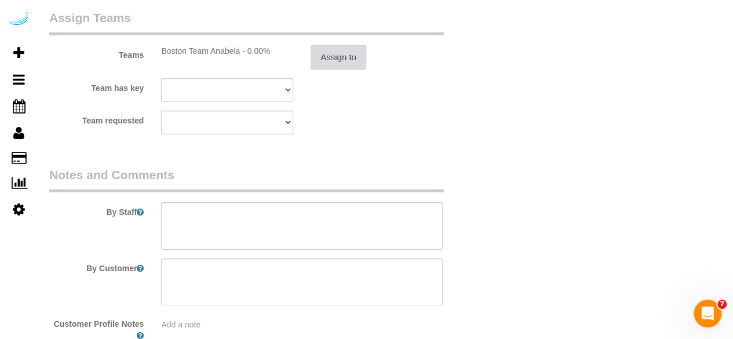
scroll to position [1836, 0]
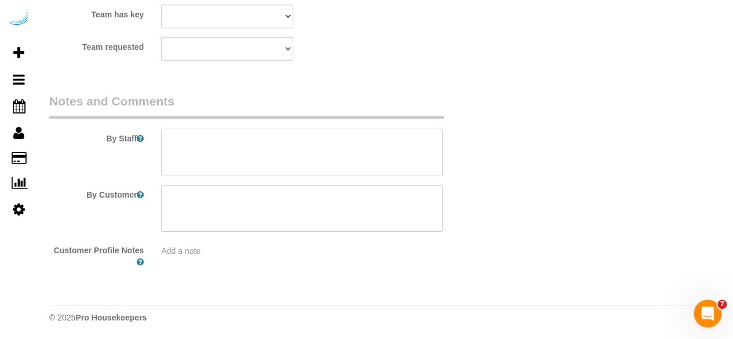
drag, startPoint x: 284, startPoint y: 157, endPoint x: 244, endPoint y: 1, distance: 161.4
click at [284, 150] on textarea at bounding box center [301, 152] width 281 height 47
click at [371, 148] on textarea at bounding box center [301, 152] width 281 height 47
paste textarea "Permanent Notes:No notes from this customer.Today's Notes:No notes from this se…"
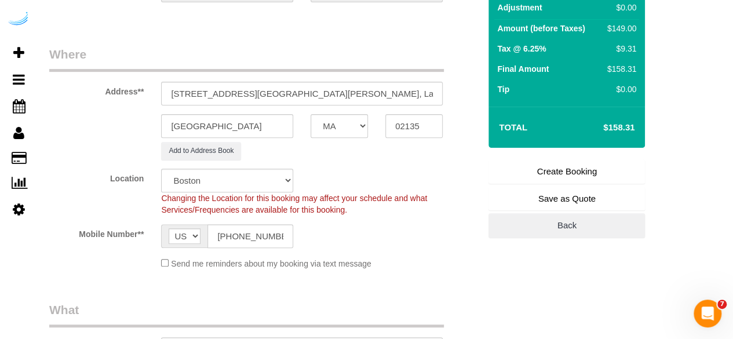
scroll to position [144, 0]
type textarea "Recurrency: Every 4 weeks Permanent Notes:No notes from this customer.Today's N…"
click at [539, 173] on link "Create Booking" at bounding box center [566, 171] width 156 height 24
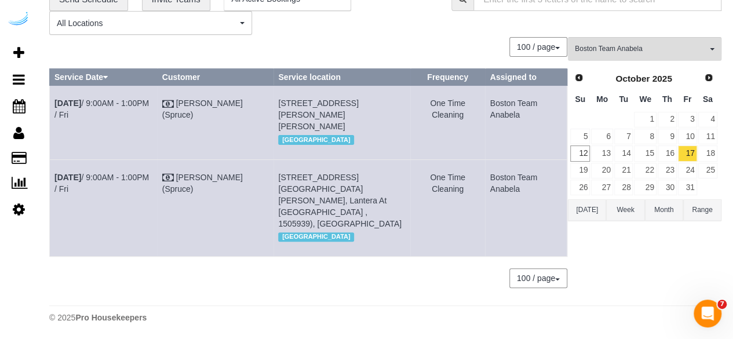
scroll to position [56, 0]
drag, startPoint x: 401, startPoint y: 192, endPoint x: 57, endPoint y: 193, distance: 344.0
click at [57, 193] on tr "Oct 17th / 9:00AM - 1:00PM / Fri Brandie Louck (Spruce) 125 Guest St, Building …" at bounding box center [308, 207] width 517 height 97
click at [661, 45] on span "Boston Team Anabela" at bounding box center [640, 48] width 132 height 10
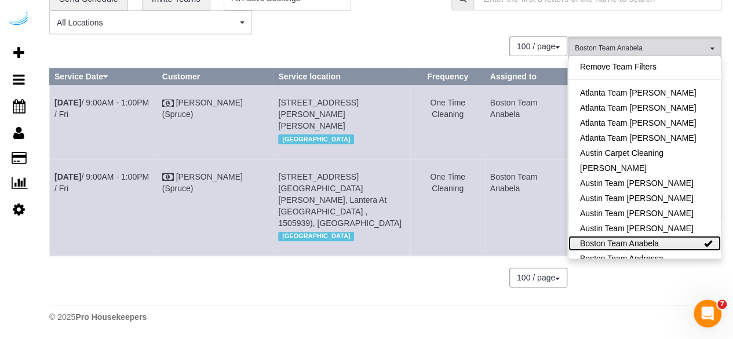
click at [653, 238] on link "Boston Team Anabela" at bounding box center [644, 243] width 152 height 15
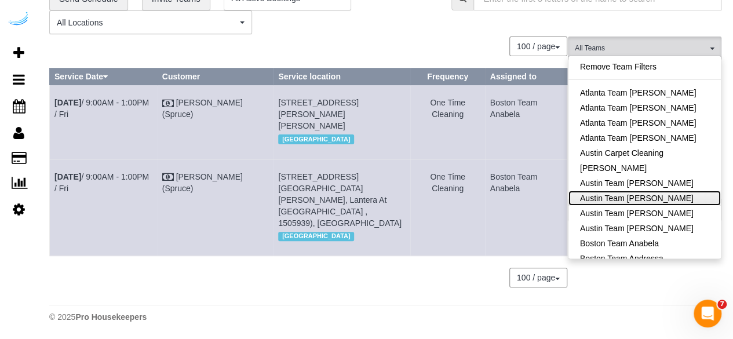
click at [659, 197] on link "Austin Team [PERSON_NAME]" at bounding box center [644, 198] width 152 height 15
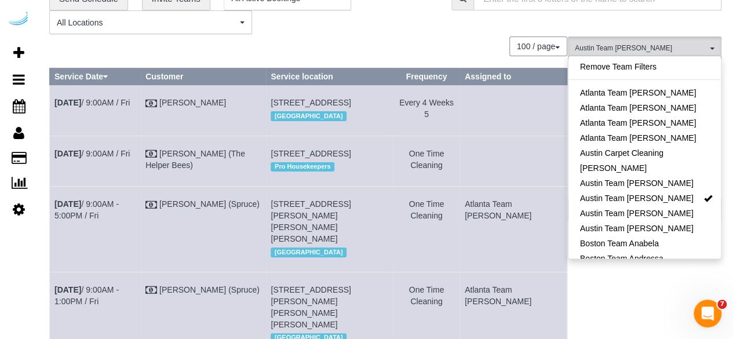
click at [393, 41] on div "100 / page 10 / page 20 / page 30 / page 40 / page 50 / page 100 / page" at bounding box center [308, 46] width 518 height 20
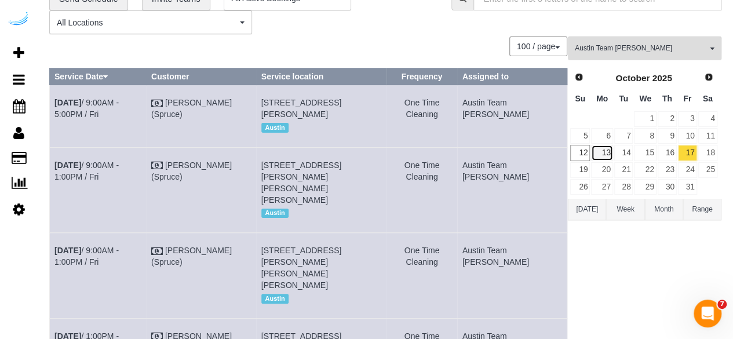
click at [612, 154] on link "13" at bounding box center [601, 153] width 21 height 16
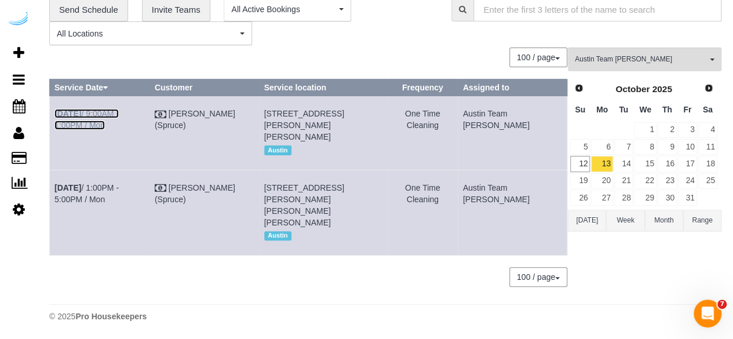
click at [119, 109] on link "[DATE] 9:00AM - 1:00PM / Mon" at bounding box center [86, 119] width 64 height 21
drag, startPoint x: 527, startPoint y: 119, endPoint x: 53, endPoint y: 106, distance: 474.5
click at [53, 106] on tr "Oct 13th / 9:00AM - 1:00PM / Mon Brandie Louck (Spruce) 5321 Barton Creek Blvd,…" at bounding box center [308, 133] width 517 height 74
copy tr "Oct 13th / 9:00AM - 1:00PM / Mon Brandie Louck (Spruce) 5321 Barton Creek Blvd,…"
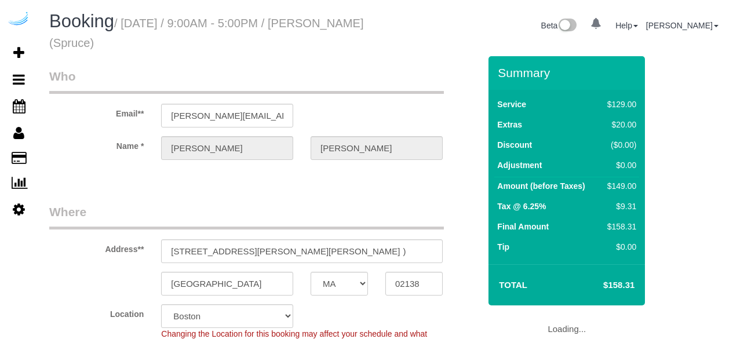
select select "MA"
select select "282"
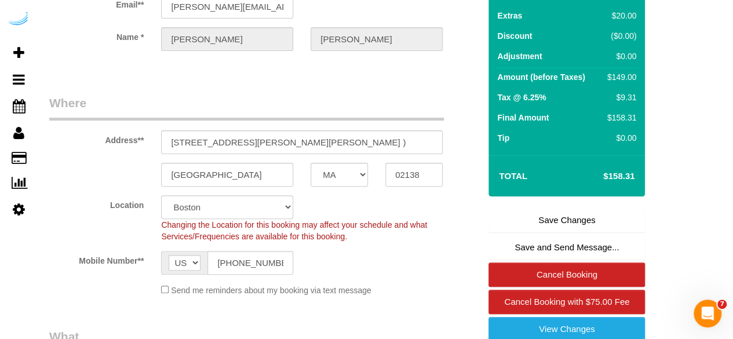
scroll to position [109, 0]
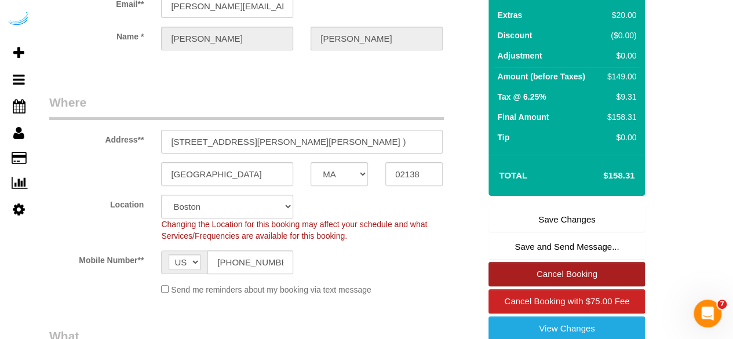
click at [578, 277] on link "Cancel Booking" at bounding box center [566, 274] width 156 height 24
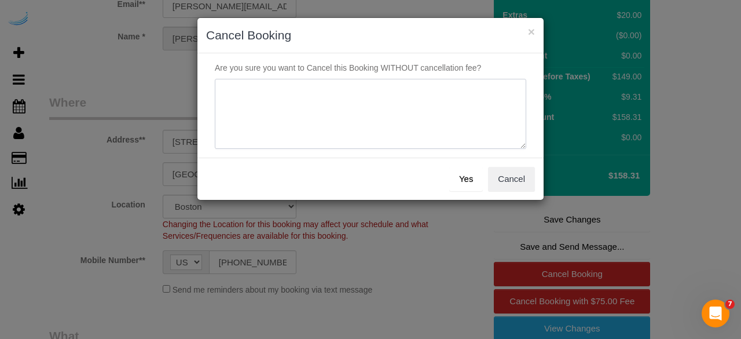
click at [399, 106] on textarea at bounding box center [371, 114] width 312 height 71
type textarea "Not on spruce."
click at [471, 181] on button "Yes" at bounding box center [466, 179] width 34 height 24
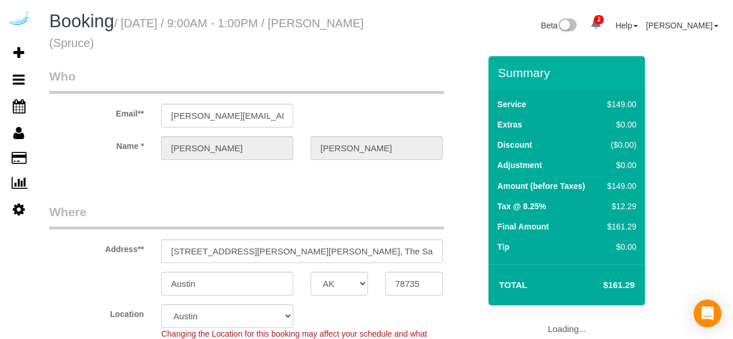
select select "[GEOGRAPHIC_DATA]"
select select "282"
select select "number:9"
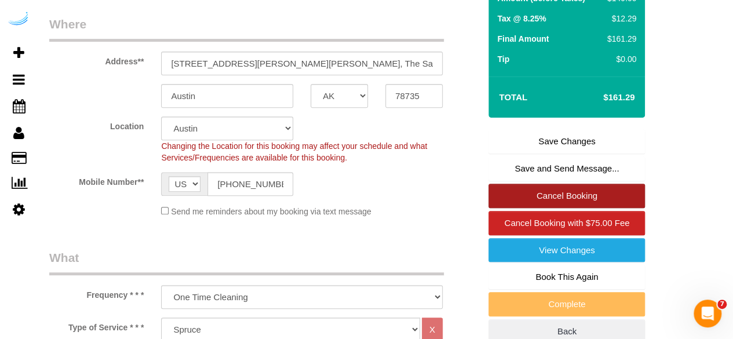
click at [580, 202] on link "Cancel Booking" at bounding box center [566, 196] width 156 height 24
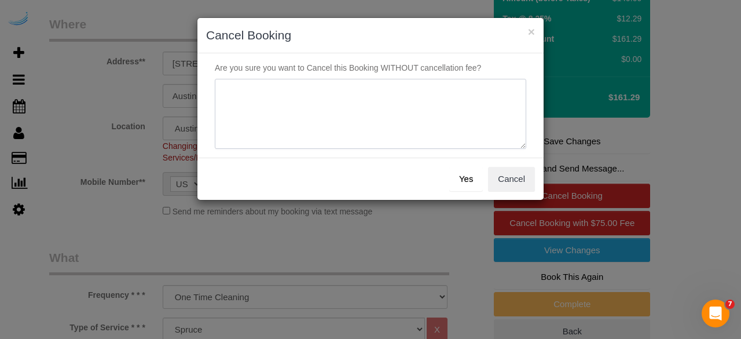
click at [401, 141] on textarea at bounding box center [371, 114] width 312 height 71
type textarea "Not on spruce."
click at [482, 174] on button "Yes" at bounding box center [466, 179] width 34 height 24
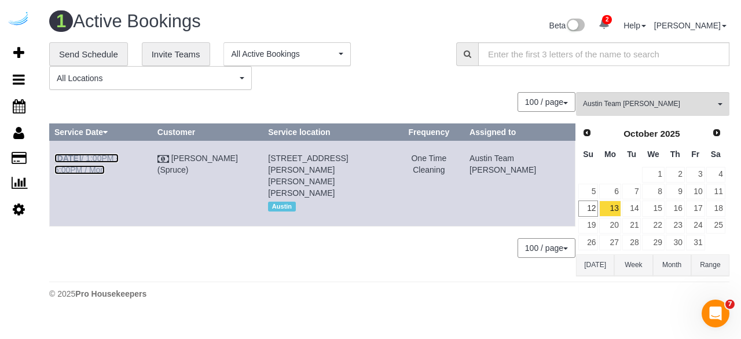
click at [119, 156] on link "[DATE] 1:00PM - 5:00PM / Mon" at bounding box center [86, 163] width 64 height 21
drag, startPoint x: 544, startPoint y: 177, endPoint x: 54, endPoint y: 162, distance: 490.1
click at [54, 162] on tr "[DATE] 1:00PM - 5:00PM / Mon [PERSON_NAME] (Spruce) [STREET_ADDRESS][PERSON_NAM…" at bounding box center [313, 183] width 526 height 85
copy tr "[DATE] 1:00PM - 5:00PM / [GEOGRAPHIC_DATA][PERSON_NAME] ([GEOGRAPHIC_DATA]) [ST…"
click at [632, 208] on link "14" at bounding box center [632, 208] width 19 height 16
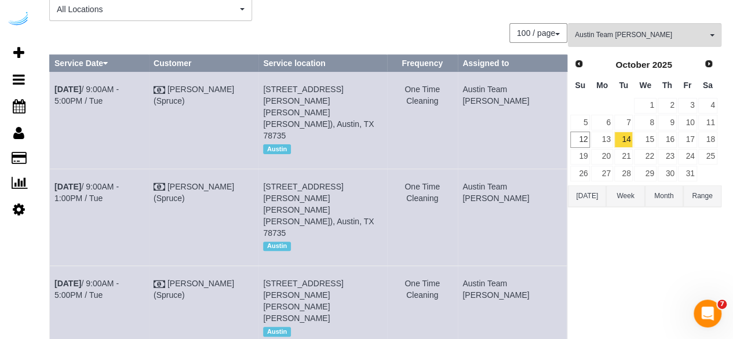
scroll to position [141, 0]
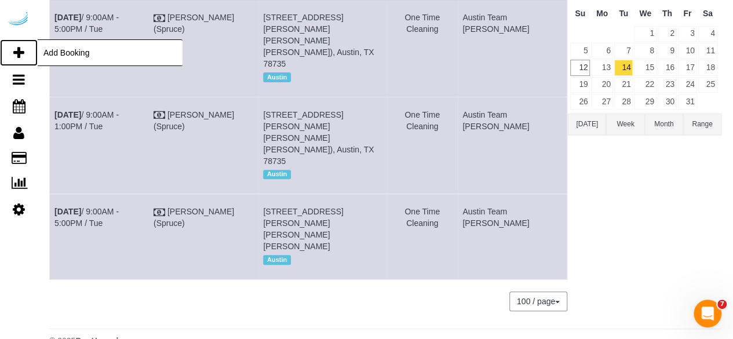
click at [13, 52] on icon at bounding box center [18, 53] width 11 height 14
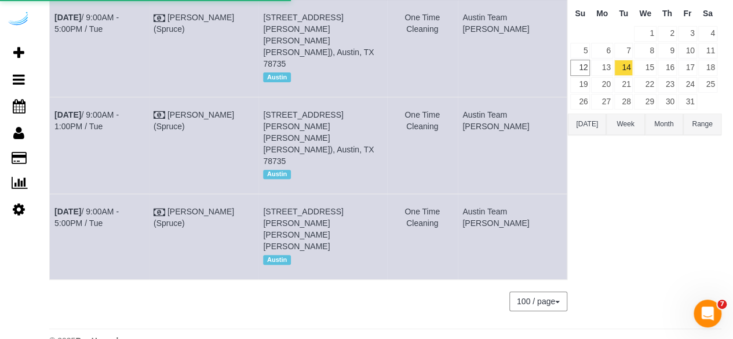
select select "number:9"
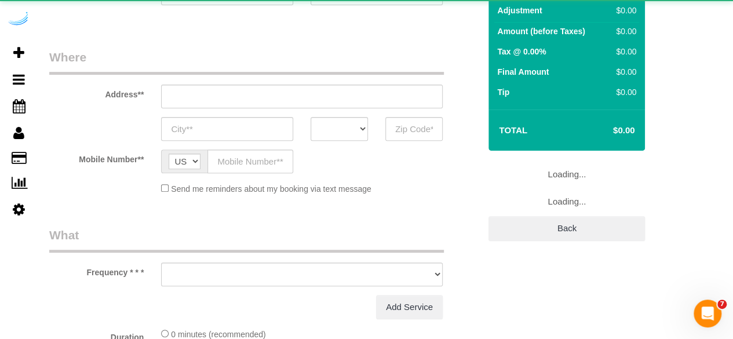
select select "4"
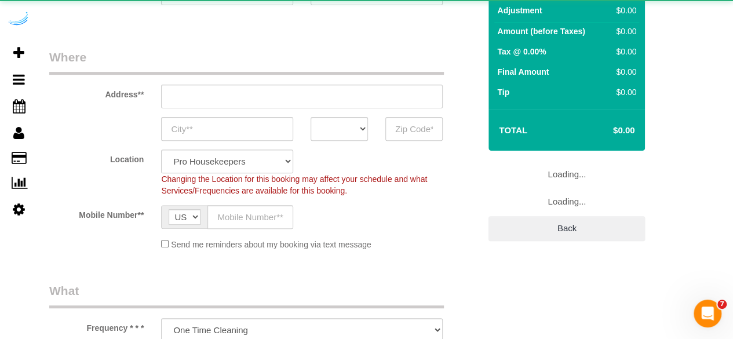
select select "object:2062"
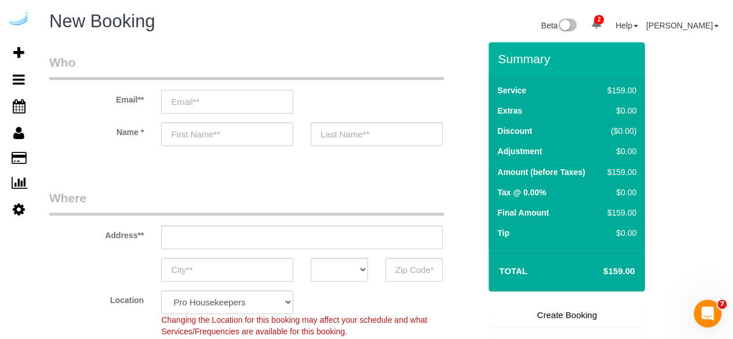
click at [266, 98] on input "email" at bounding box center [227, 102] width 132 height 24
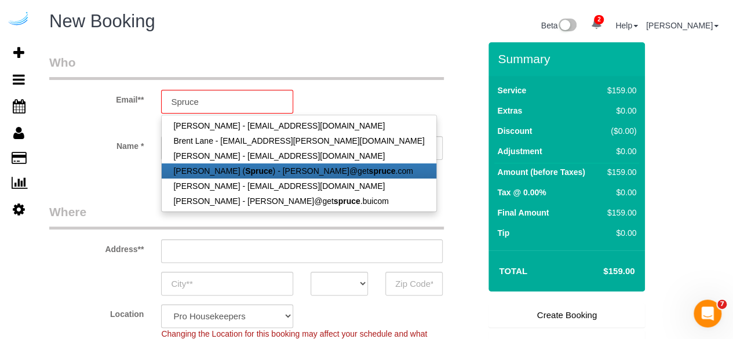
click at [309, 174] on link "[PERSON_NAME] ( Spruce ) - [PERSON_NAME]@get spruce .com" at bounding box center [299, 170] width 274 height 15
type input "[PERSON_NAME][EMAIL_ADDRESS][DOMAIN_NAME]"
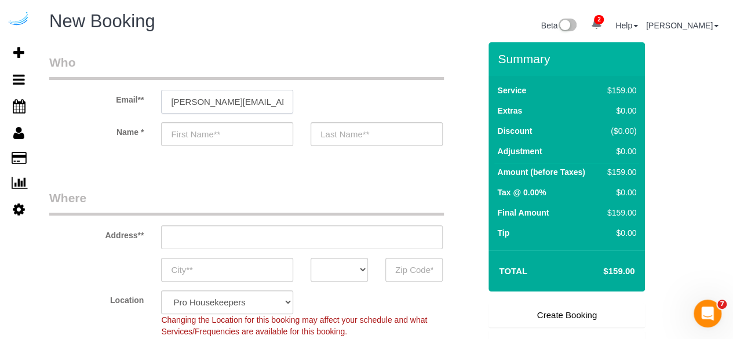
type input "[PERSON_NAME]"
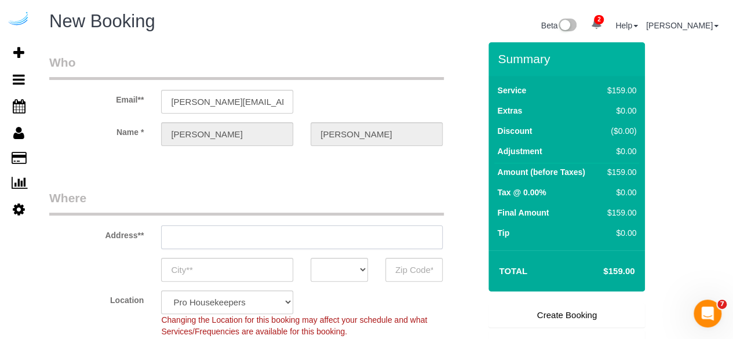
type input "[STREET_ADDRESS][PERSON_NAME]"
type input "Austin"
select select "[GEOGRAPHIC_DATA]"
type input "78704"
click at [312, 240] on input "[STREET_ADDRESS][PERSON_NAME]" at bounding box center [301, 237] width 281 height 24
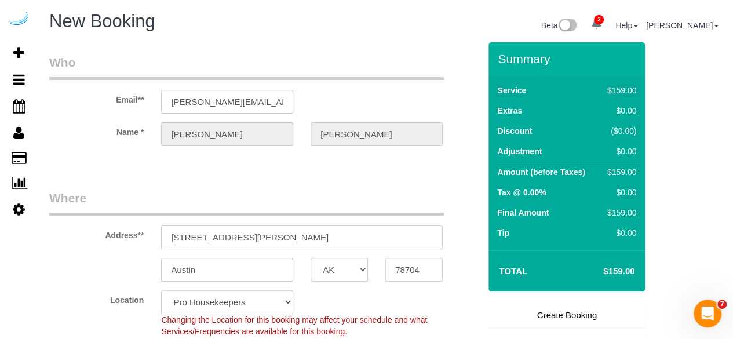
paste input "[STREET_ADDRESS][PERSON_NAME]"
type input "[STREET_ADDRESS][PERSON_NAME]"
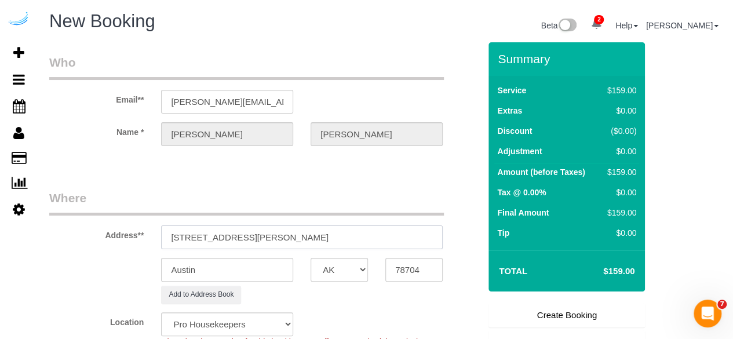
select select "9"
select select "object:2106"
drag, startPoint x: 310, startPoint y: 237, endPoint x: 417, endPoint y: 233, distance: 106.6
click at [417, 233] on input "[STREET_ADDRESS][PERSON_NAME]" at bounding box center [301, 237] width 281 height 24
type input "[STREET_ADDRESS][PERSON_NAME]"
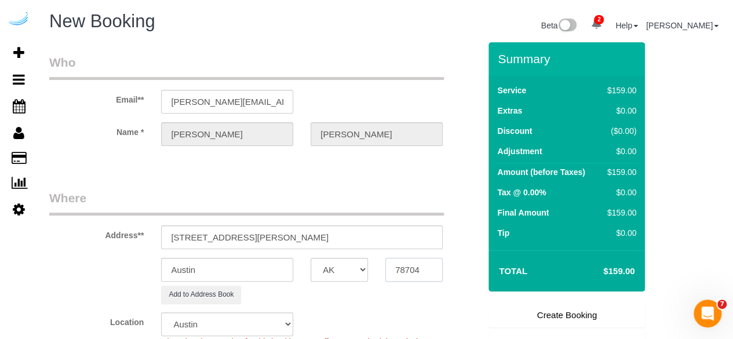
click at [427, 279] on input "78704" at bounding box center [413, 270] width 57 height 24
paste input "35"
type input "78735"
drag, startPoint x: 270, startPoint y: 235, endPoint x: 366, endPoint y: 229, distance: 96.3
click at [366, 229] on input "[STREET_ADDRESS][PERSON_NAME]" at bounding box center [301, 237] width 281 height 24
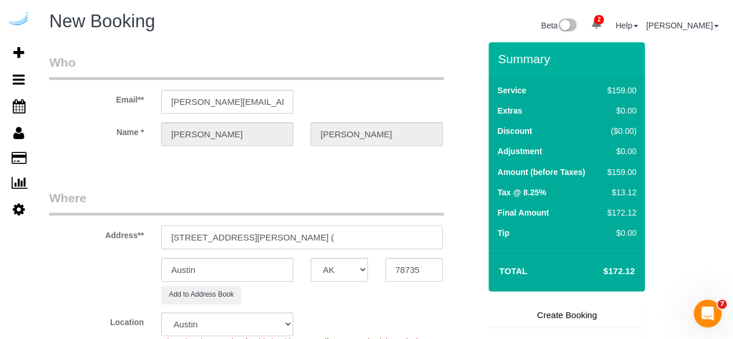
paste input "[PERSON_NAME]"
paste input "The Saint June"
paste input "1453824"
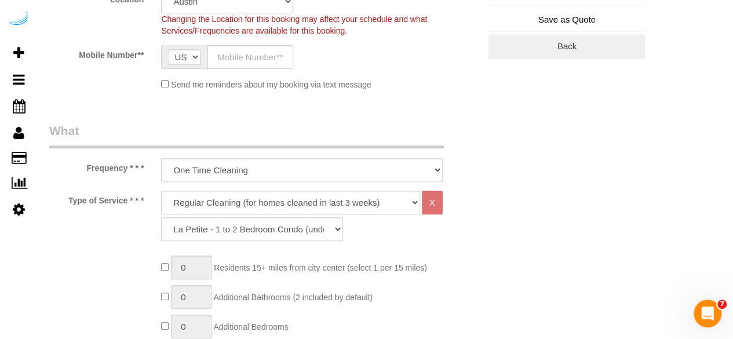
scroll to position [273, 0]
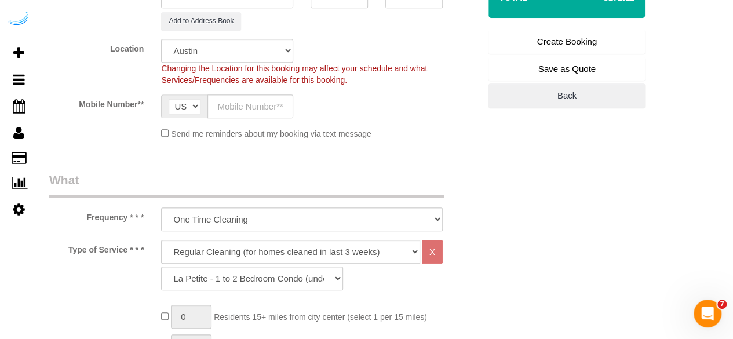
type input "[STREET_ADDRESS][PERSON_NAME][PERSON_NAME], The Saint June , 1453824)"
click at [249, 104] on input "text" at bounding box center [250, 106] width 86 height 24
paste input "[PHONE_NUMBER]"
type input "[PHONE_NUMBER]"
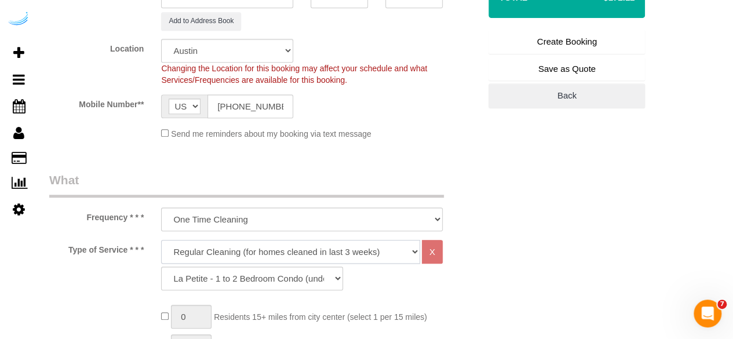
click at [295, 246] on select "Deep Cleaning (for homes that have not been cleaned in 3+ weeks) Spruce Regular…" at bounding box center [290, 252] width 259 height 24
select select "282"
click at [161, 240] on select "Deep Cleaning (for homes that have not been cleaned in 3+ weeks) Spruce Regular…" at bounding box center [290, 252] width 259 height 24
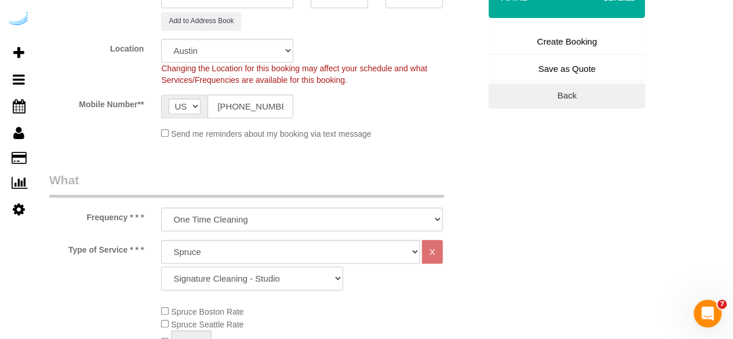
click at [269, 275] on select "Signature Cleaning - Studio Signature Cleaning - 1 Bed 1 Bath Signature Cleanin…" at bounding box center [252, 278] width 182 height 24
click at [289, 276] on select "Signature Cleaning - Studio Signature Cleaning - 1 Bed 1 Bath Signature Cleanin…" at bounding box center [252, 278] width 182 height 24
select select "309"
click at [161, 266] on select "Signature Cleaning - Studio Signature Cleaning - 1 Bed 1 Bath Signature Cleanin…" at bounding box center [252, 278] width 182 height 24
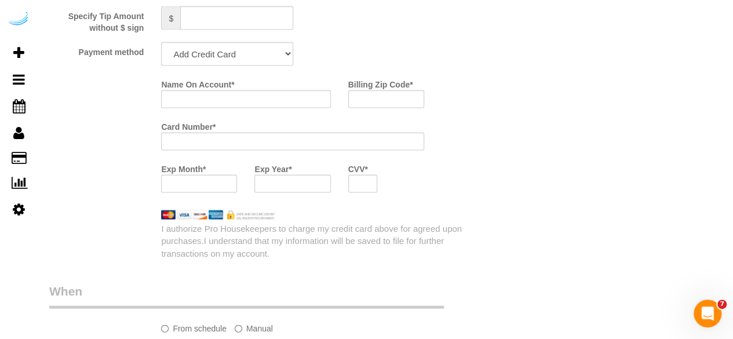
scroll to position [1145, 0]
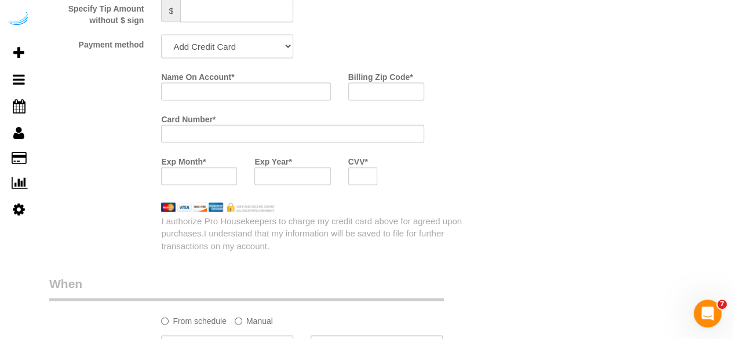
drag, startPoint x: 211, startPoint y: 50, endPoint x: 211, endPoint y: 59, distance: 8.7
click at [211, 50] on select "Add Credit Card Cash Check Paypal" at bounding box center [227, 47] width 132 height 24
select select "string:check"
click at [161, 36] on select "Add Credit Card Cash Check Paypal" at bounding box center [227, 47] width 132 height 24
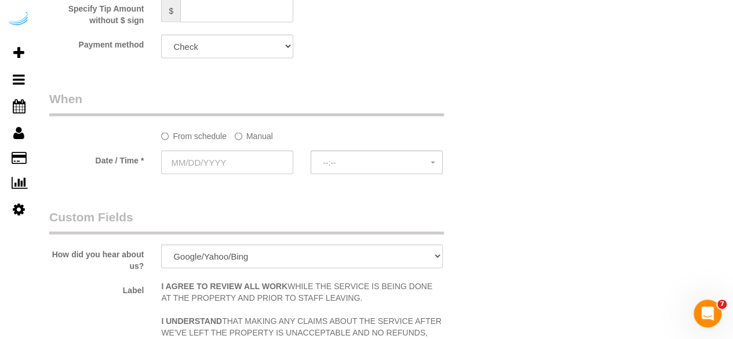
click at [251, 135] on label "Manual" at bounding box center [254, 134] width 38 height 16
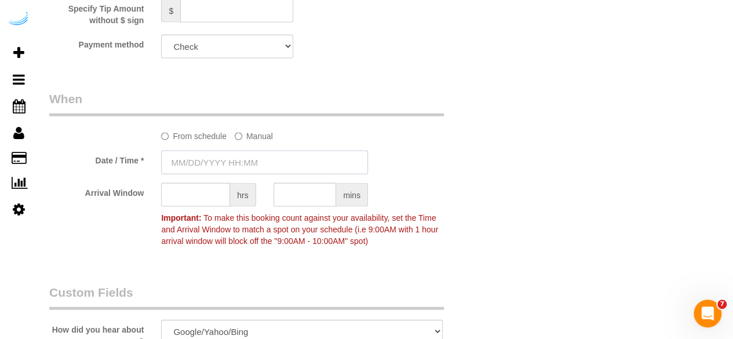
click at [245, 153] on input "text" at bounding box center [264, 163] width 207 height 24
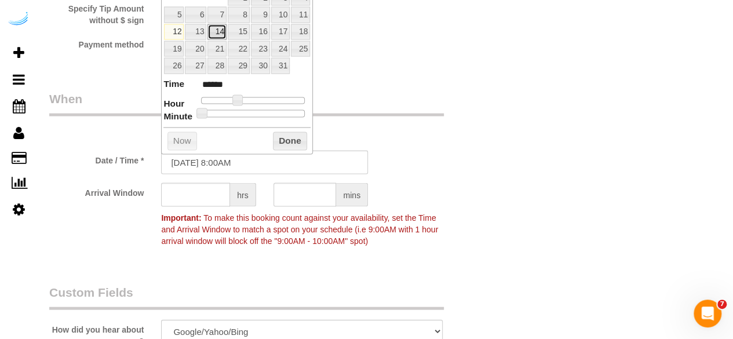
click at [221, 30] on link "14" at bounding box center [216, 32] width 19 height 16
type input "[DATE] 9:00AM"
type input "******"
click at [240, 98] on span at bounding box center [241, 100] width 10 height 10
click at [189, 195] on input "text" at bounding box center [195, 195] width 69 height 24
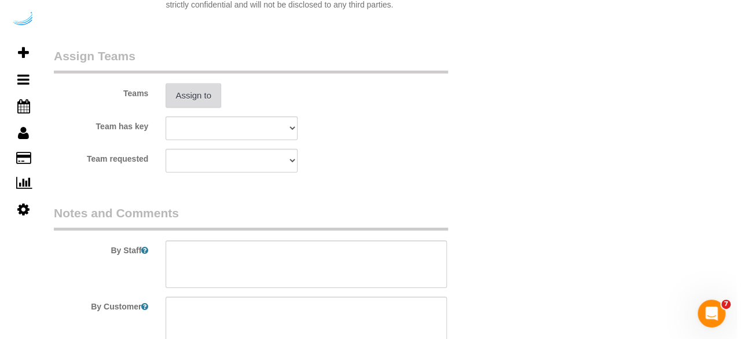
scroll to position [1725, 0]
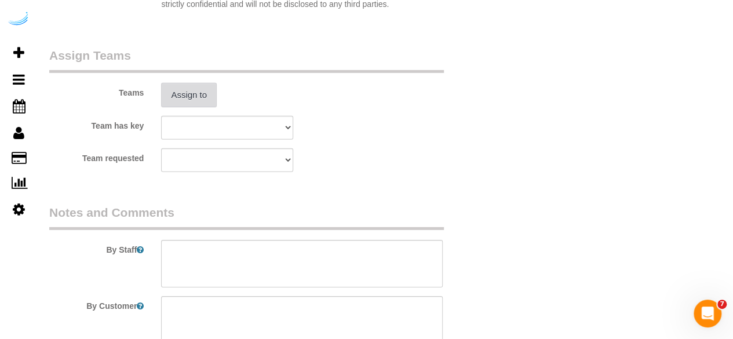
type input "4"
click at [188, 87] on button "Assign to" at bounding box center [189, 95] width 56 height 24
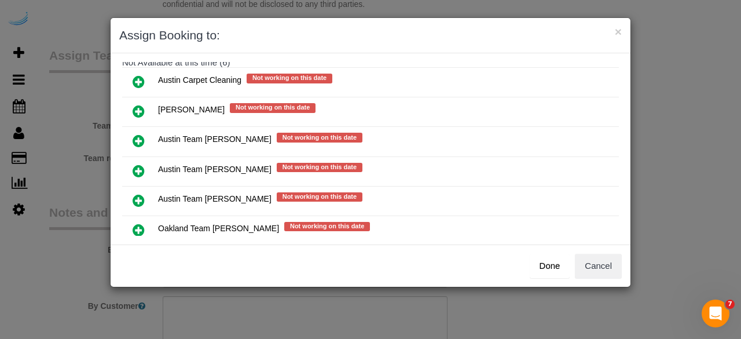
scroll to position [140, 0]
click at [136, 163] on icon at bounding box center [139, 170] width 12 height 14
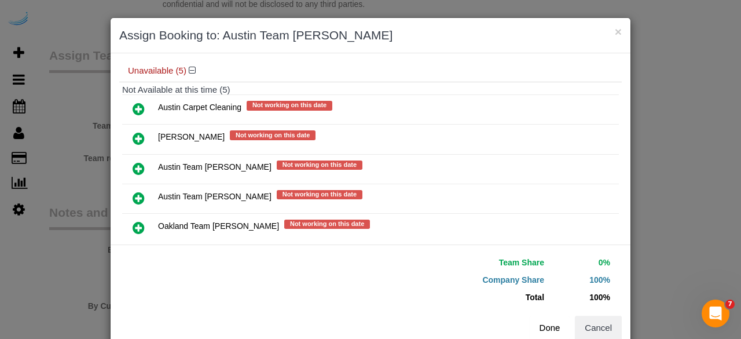
scroll to position [165, 0]
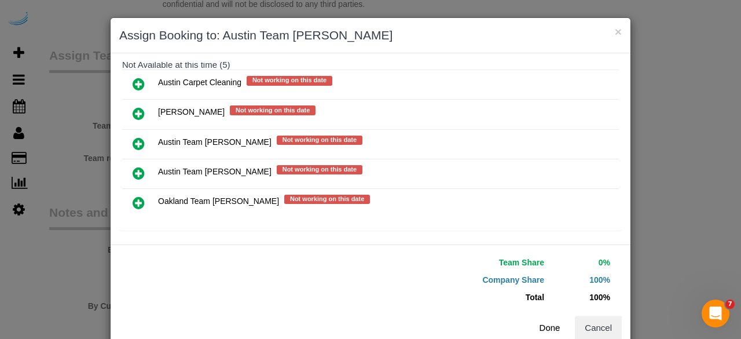
click at [554, 323] on button "Done" at bounding box center [550, 328] width 41 height 24
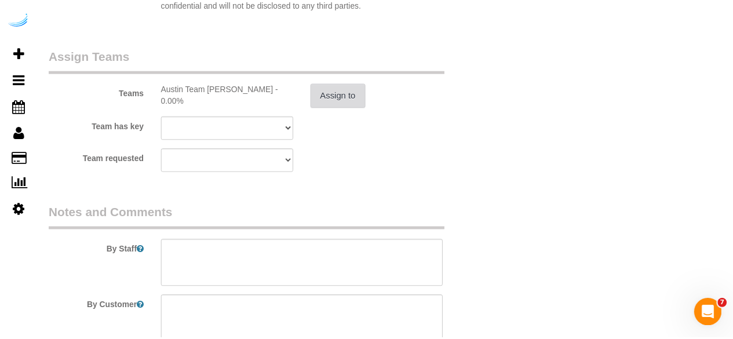
scroll to position [1836, 0]
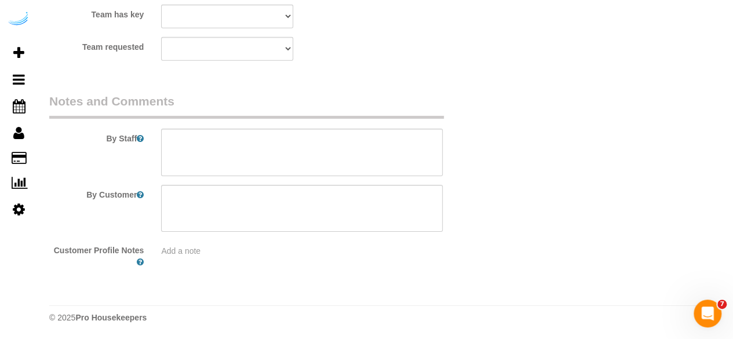
click at [311, 125] on div "By Staff" at bounding box center [265, 134] width 448 height 83
drag, startPoint x: 314, startPoint y: 159, endPoint x: 306, endPoint y: 46, distance: 113.8
click at [312, 138] on textarea at bounding box center [301, 152] width 281 height 47
click at [382, 160] on textarea at bounding box center [301, 152] width 281 height 47
paste textarea "Permanent Notes:No notes from this customer.Today's Notes:No notes from this se…"
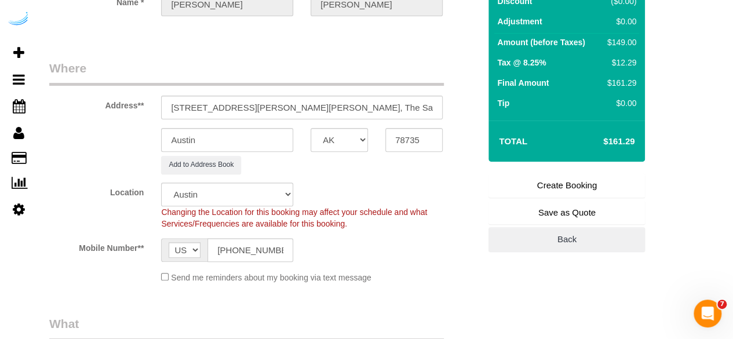
scroll to position [129, 0]
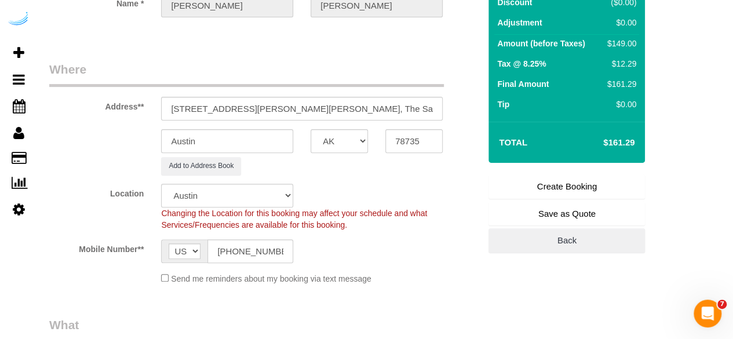
type textarea "Recurrency: Every 3 weeks Permanent Notes:No notes from this customer.Today's N…"
click at [542, 185] on link "Create Booking" at bounding box center [566, 186] width 156 height 24
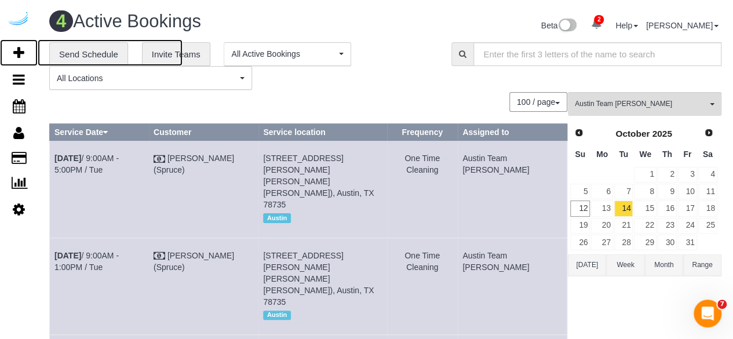
drag, startPoint x: 19, startPoint y: 49, endPoint x: 140, endPoint y: 1, distance: 130.4
click at [19, 49] on icon at bounding box center [18, 53] width 11 height 14
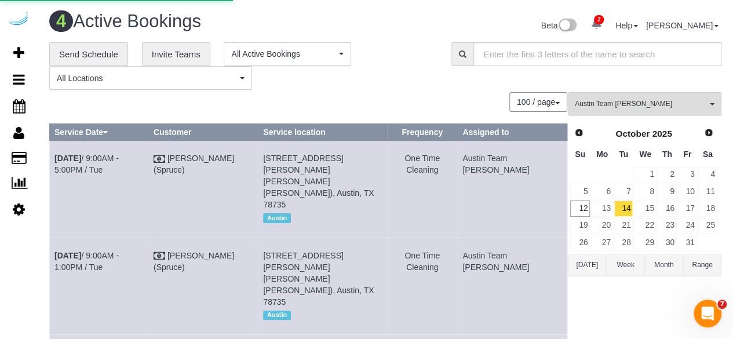
select select "number:9"
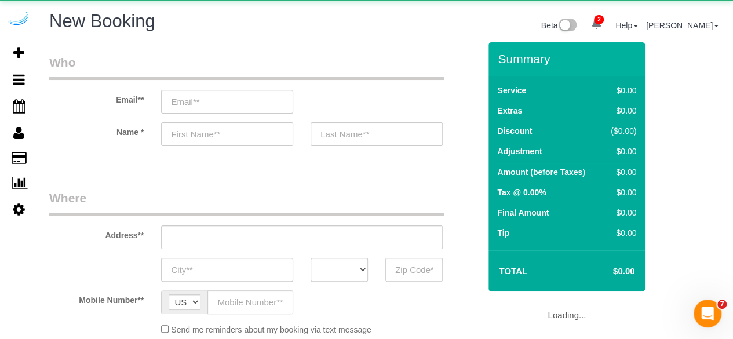
select select "object:3773"
select select "4"
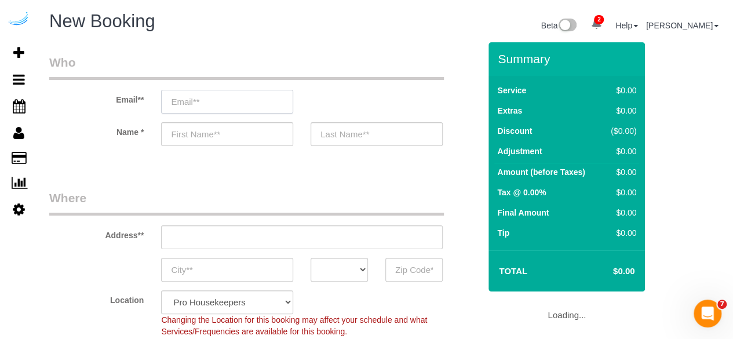
click at [225, 103] on input "email" at bounding box center [227, 102] width 132 height 24
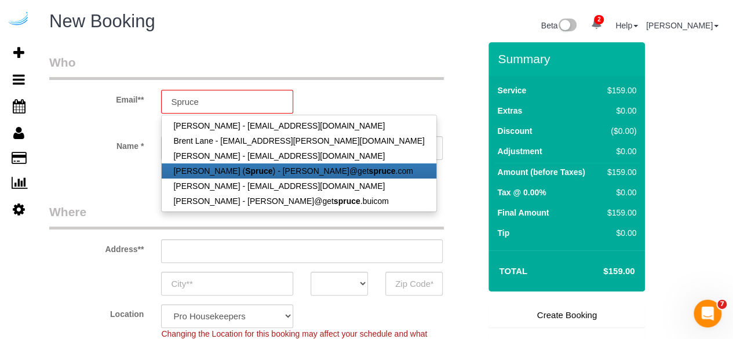
click at [245, 173] on strong "Spruce" at bounding box center [258, 170] width 27 height 9
type input "[PERSON_NAME][EMAIL_ADDRESS][DOMAIN_NAME]"
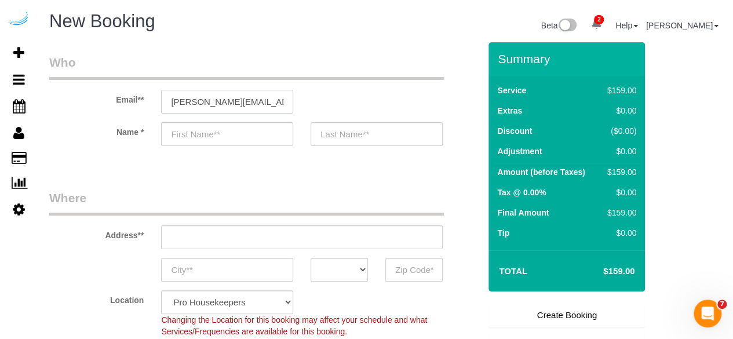
type input "[PERSON_NAME]"
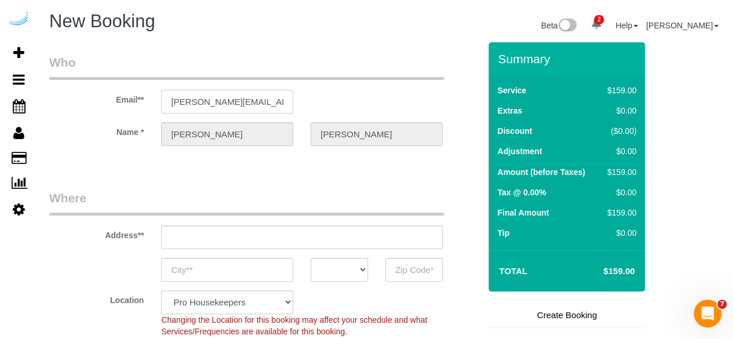
type input "3816 S Lamar Blvd"
type input "Austin"
select select "[GEOGRAPHIC_DATA]"
type input "78704"
click at [292, 237] on input "3816 S Lamar Blvd" at bounding box center [301, 237] width 281 height 24
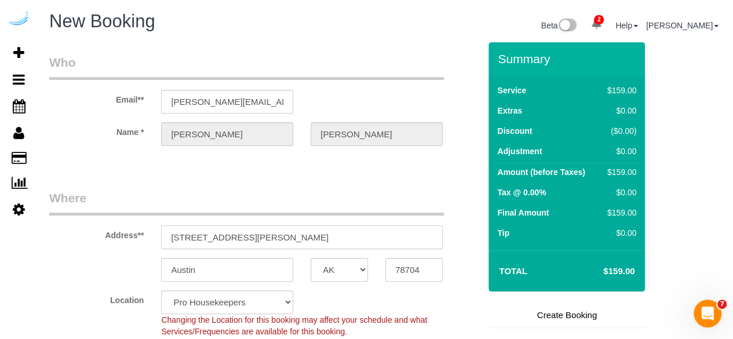
paste input "5604 Southwest Pkwy, Austin, TX 78735"
type input "5604 Southwest Pkwy, Austin, TX 78735"
select select "9"
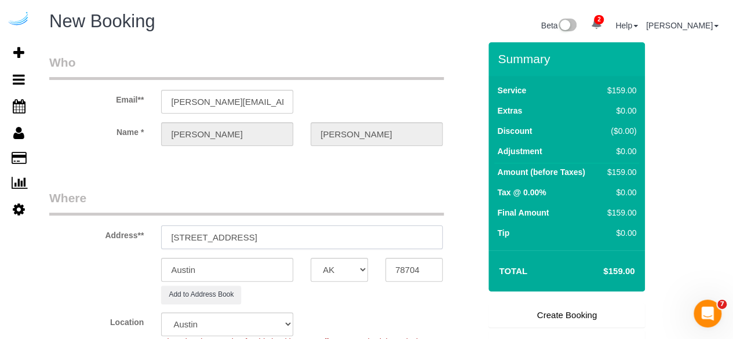
select select "object:3817"
drag, startPoint x: 406, startPoint y: 235, endPoint x: 444, endPoint y: 252, distance: 41.5
click at [442, 235] on div "5604 Southwest Pkwy, Austin, TX 78735" at bounding box center [301, 237] width 299 height 24
type input "5604 Southwest Pkwy, Austin, TX 78735"
click at [407, 262] on input "78704" at bounding box center [413, 270] width 57 height 24
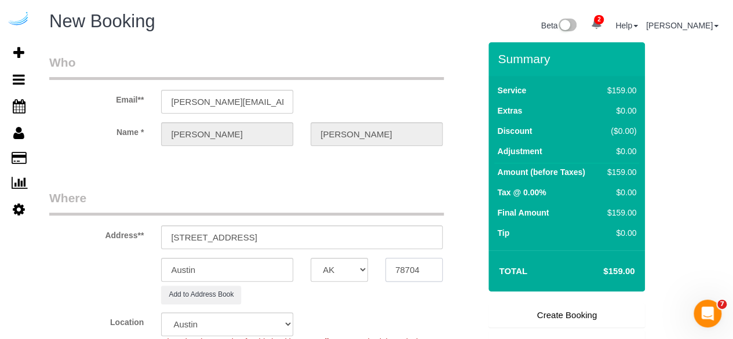
paste input "35"
type input "78735"
drag, startPoint x: 266, startPoint y: 236, endPoint x: 389, endPoint y: 236, distance: 122.8
click at [389, 236] on input "5604 Southwest Pkwy, Austin, TX 78735" at bounding box center [301, 237] width 281 height 24
paste input "Maxim Artamonov"
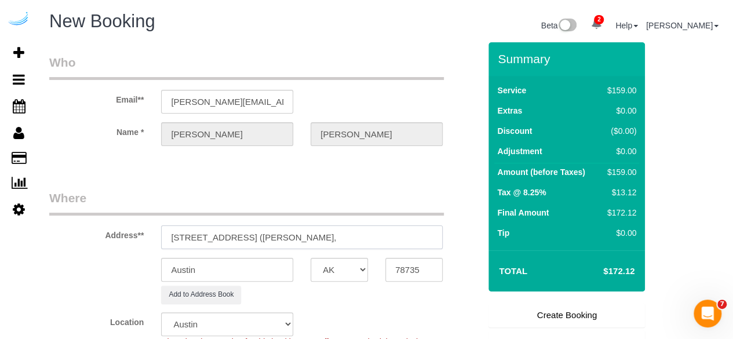
paste input "View Checklists Preserve at Travis Creek"
click at [405, 239] on input "5604 Southwest Pkwy, Building 0834, Unit 0834 (Maxim Artamonov, View Checklists…" at bounding box center [301, 237] width 281 height 24
drag, startPoint x: 331, startPoint y: 236, endPoint x: 271, endPoint y: 239, distance: 59.7
click at [271, 239] on input "5604 Southwest Pkwy, Building 0834, Unit 0834 (Maxim Artamonov, View Checklists…" at bounding box center [301, 237] width 281 height 24
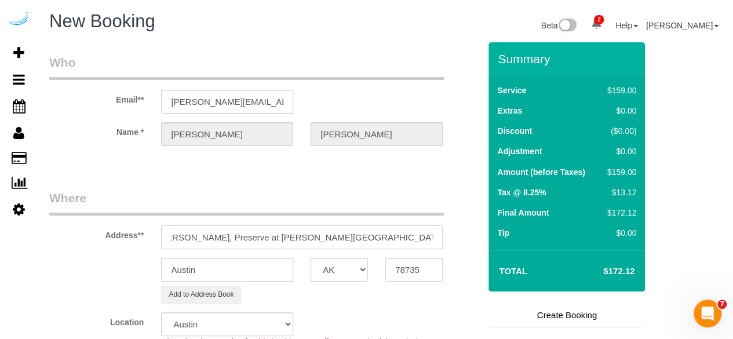
scroll to position [0, 0]
paste input "1506931"
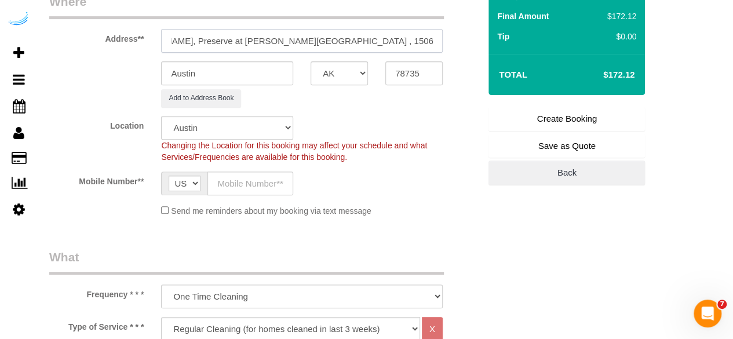
scroll to position [197, 0]
type input "5604 Southwest Pkwy, Building 0834, Unit 0834 (Maxim Artamonov, Preserve at Tra…"
drag, startPoint x: 225, startPoint y: 182, endPoint x: 244, endPoint y: 186, distance: 20.0
click at [225, 182] on input "text" at bounding box center [250, 183] width 86 height 24
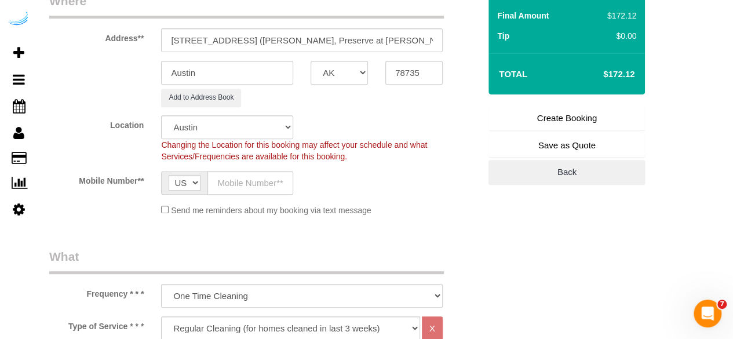
click at [275, 192] on input "text" at bounding box center [250, 183] width 86 height 24
paste input "[PHONE_NUMBER]"
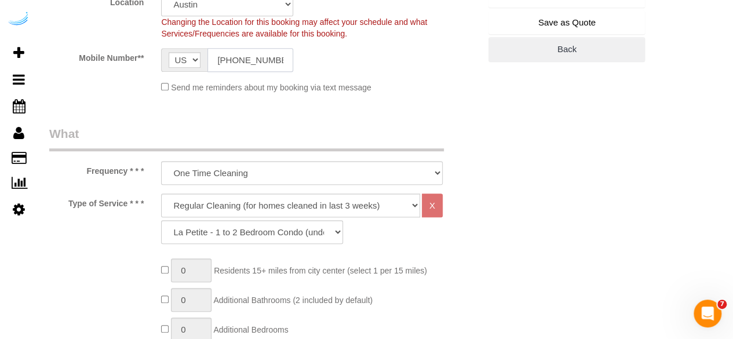
scroll to position [321, 0]
type input "[PHONE_NUMBER]"
drag, startPoint x: 252, startPoint y: 204, endPoint x: 251, endPoint y: 214, distance: 10.5
click at [252, 204] on select "Deep Cleaning (for homes that have not been cleaned in 3+ weeks) Spruce Regular…" at bounding box center [290, 204] width 259 height 24
select select "282"
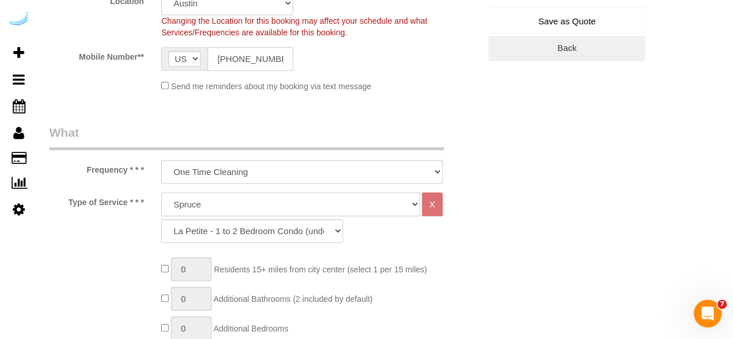
click at [161, 192] on select "Deep Cleaning (for homes that have not been cleaned in 3+ weeks) Spruce Regular…" at bounding box center [290, 204] width 259 height 24
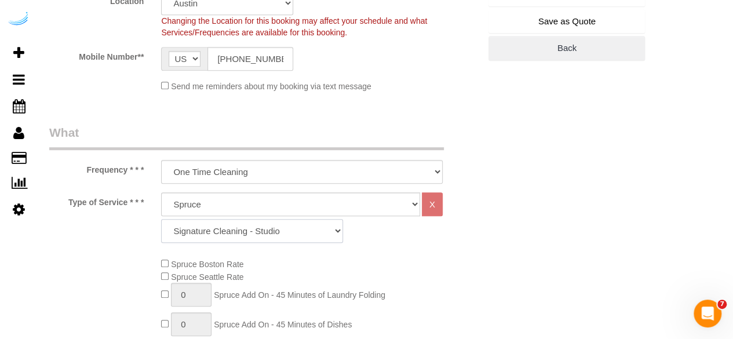
drag, startPoint x: 236, startPoint y: 231, endPoint x: 236, endPoint y: 221, distance: 9.8
click at [236, 231] on select "Signature Cleaning - Studio Signature Cleaning - 1 Bed 1 Bath Signature Cleanin…" at bounding box center [252, 231] width 182 height 24
select select "309"
click at [161, 219] on select "Signature Cleaning - Studio Signature Cleaning - 1 Bed 1 Bath Signature Cleanin…" at bounding box center [252, 231] width 182 height 24
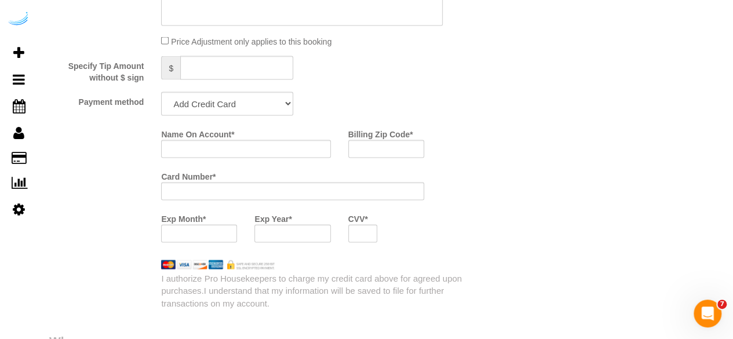
scroll to position [1110, 0]
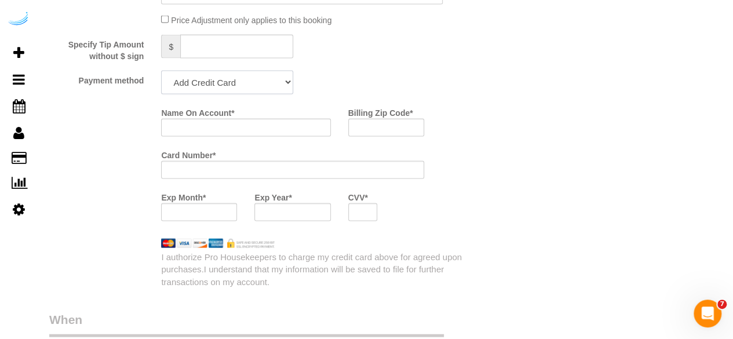
click at [237, 90] on select "Add Credit Card Cash Check Paypal" at bounding box center [227, 83] width 132 height 24
select select "string:check"
click at [161, 72] on select "Add Credit Card Cash Check Paypal" at bounding box center [227, 83] width 132 height 24
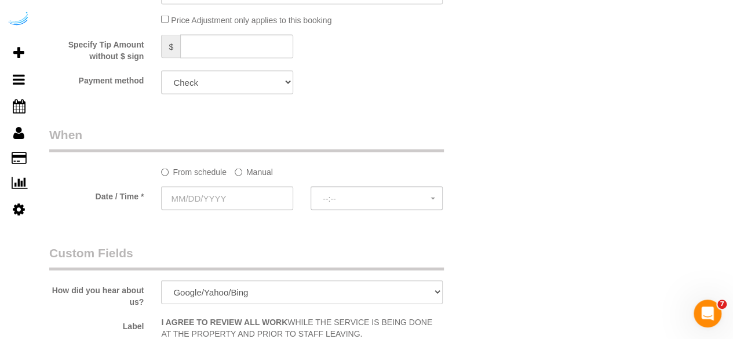
click at [239, 169] on label "Manual" at bounding box center [254, 170] width 38 height 16
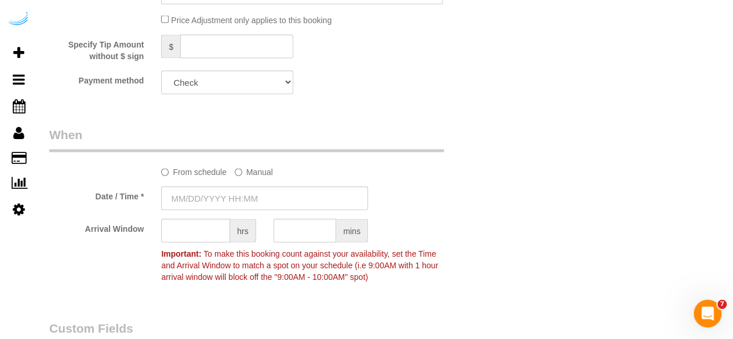
click at [240, 211] on sui-booking-spot "From schedule Manual Date / Time * Arrival Window hrs mins Important: To make t…" at bounding box center [264, 207] width 430 height 162
click at [236, 198] on input "10/12/2025 8:00AM" at bounding box center [264, 198] width 207 height 24
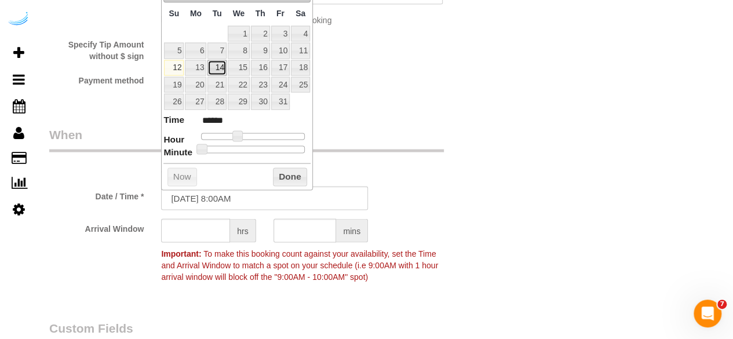
click at [213, 62] on link "14" at bounding box center [216, 68] width 19 height 16
type input "10/14/2025 9:00AM"
type input "******"
drag, startPoint x: 236, startPoint y: 132, endPoint x: 243, endPoint y: 134, distance: 7.2
click at [243, 134] on span at bounding box center [241, 136] width 10 height 10
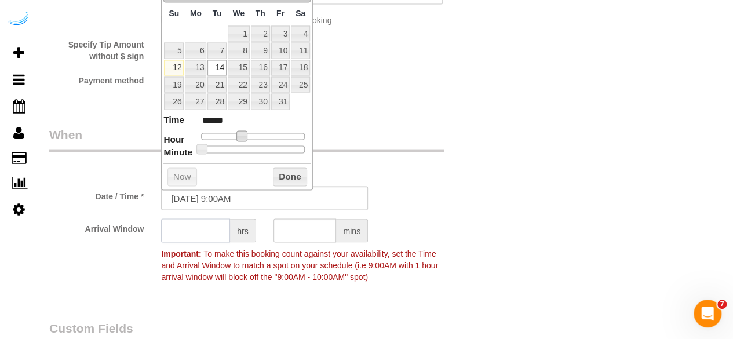
click at [198, 225] on input "text" at bounding box center [195, 231] width 69 height 24
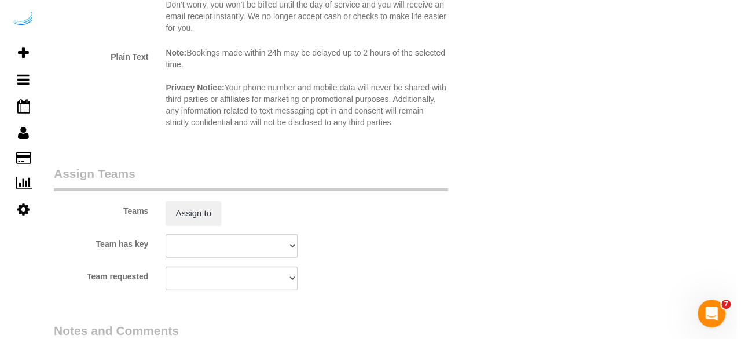
scroll to position [1610, 0]
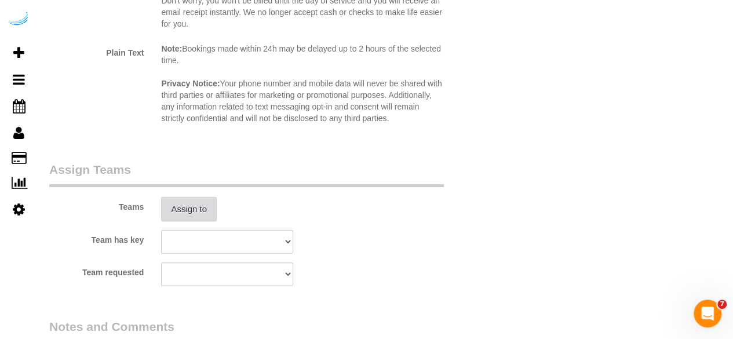
type input "4"
click at [190, 206] on button "Assign to" at bounding box center [189, 209] width 56 height 24
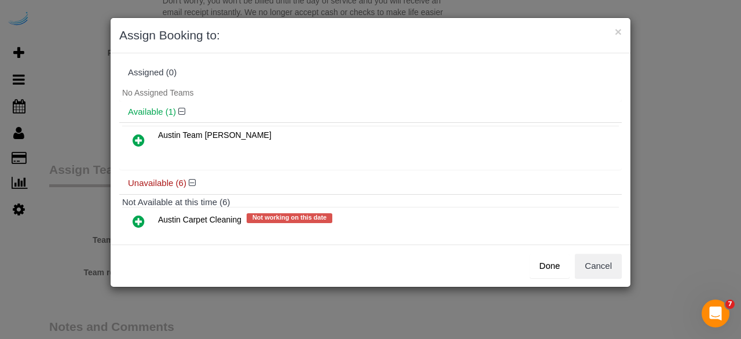
scroll to position [167, 0]
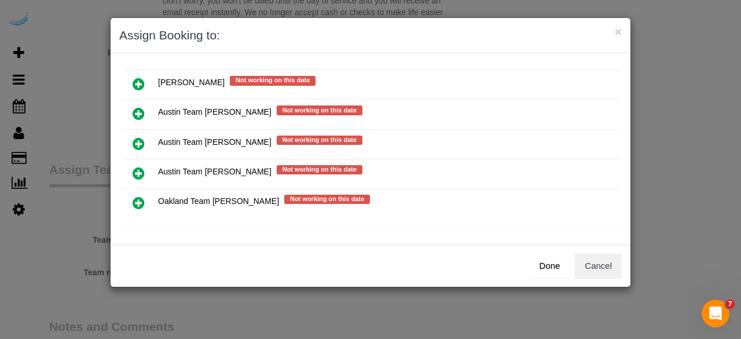
click at [135, 140] on icon at bounding box center [139, 144] width 12 height 14
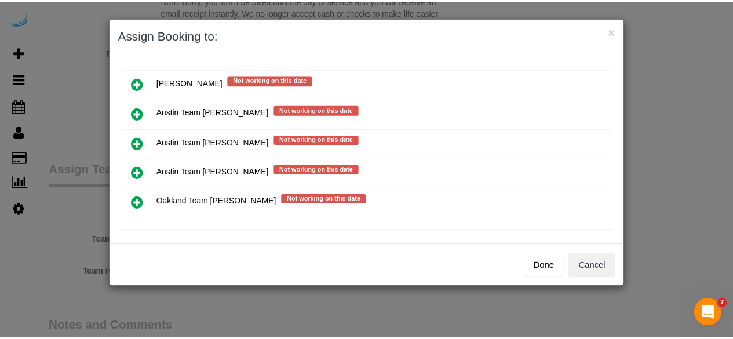
scroll to position [165, 0]
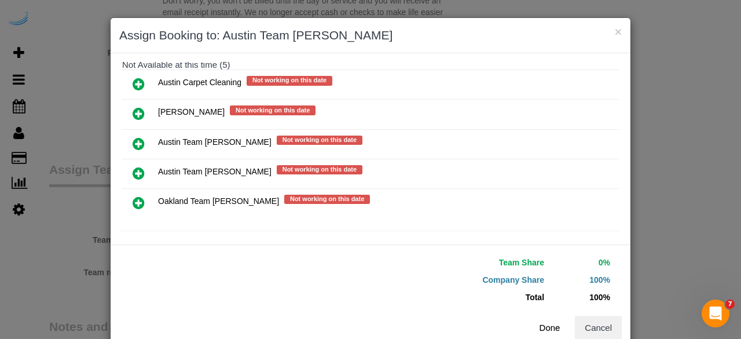
click at [535, 319] on button "Done" at bounding box center [550, 328] width 41 height 24
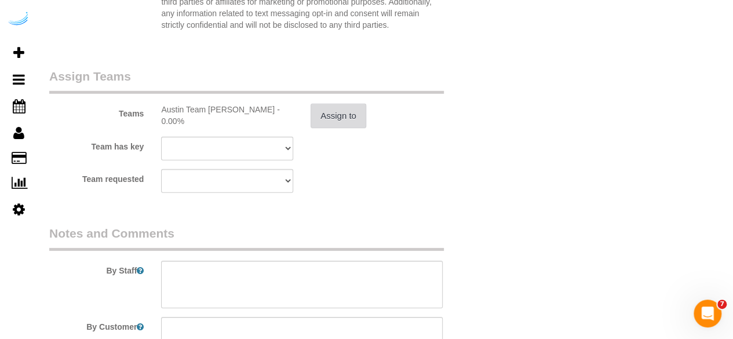
scroll to position [1737, 0]
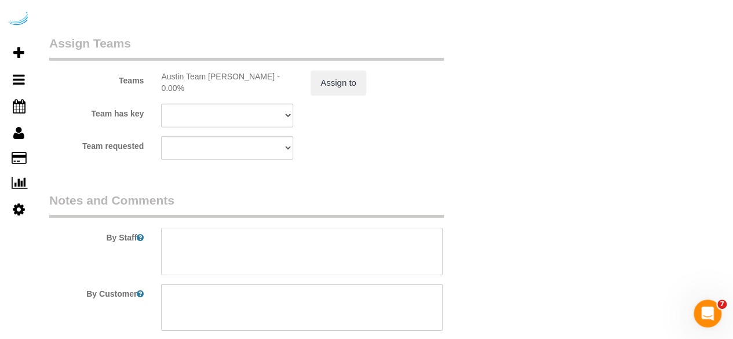
click at [255, 249] on textarea at bounding box center [301, 251] width 281 height 47
click at [277, 244] on textarea at bounding box center [301, 251] width 281 height 47
paste textarea "Permanent Notes:No notes from this customer.Today's Notes:Please have a look at…"
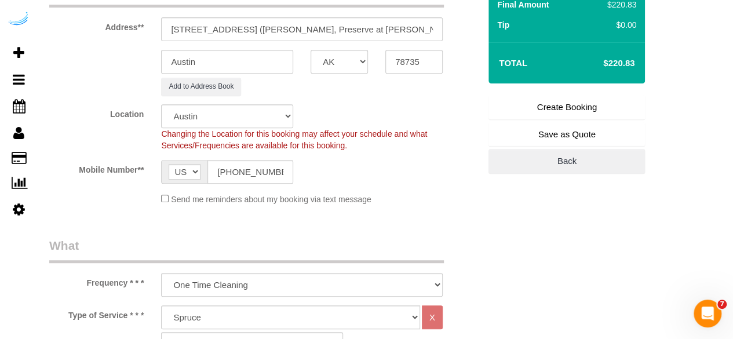
scroll to position [207, 0]
type textarea "Recurrency: One time service Permanent Notes:No notes from this customer.Today'…"
click at [536, 112] on link "Create Booking" at bounding box center [566, 108] width 156 height 24
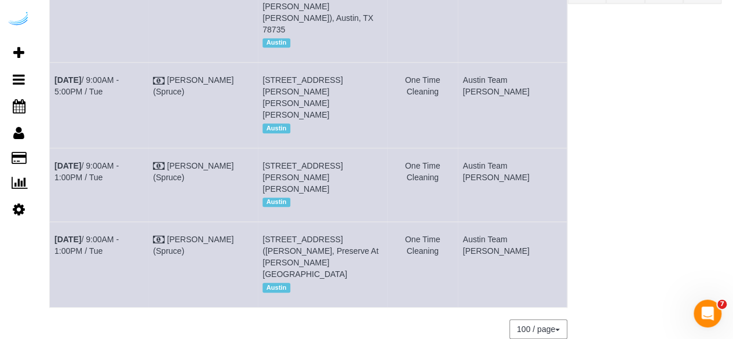
scroll to position [276, 0]
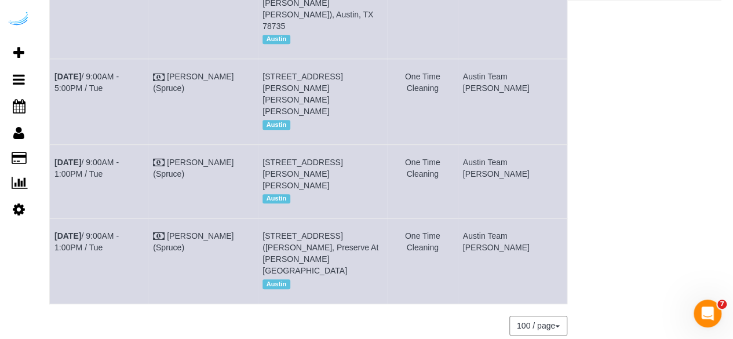
drag, startPoint x: 540, startPoint y: 258, endPoint x: 53, endPoint y: 142, distance: 500.0
click at [53, 142] on tbody "Oct 14th / 9:00AM - 5:00PM / Tue Brandie Louck (Spruce) 4424 Gaines Ranch Loop,…" at bounding box center [308, 84] width 517 height 438
copy tbody "Oct 14th / 9:00AM - 1:00PM / Tue Brandie Louck (Spruce) 5321 Barton Creek Blvd,…"
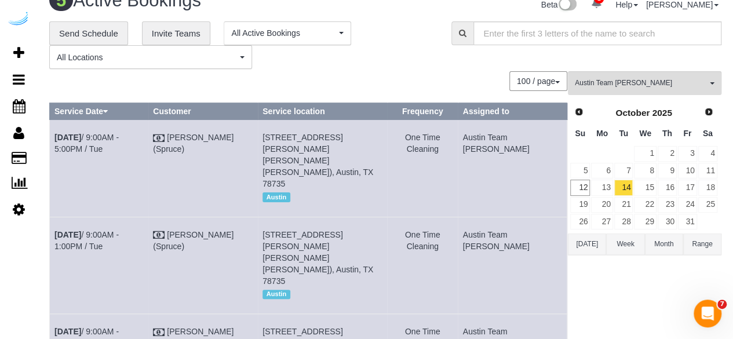
scroll to position [0, 0]
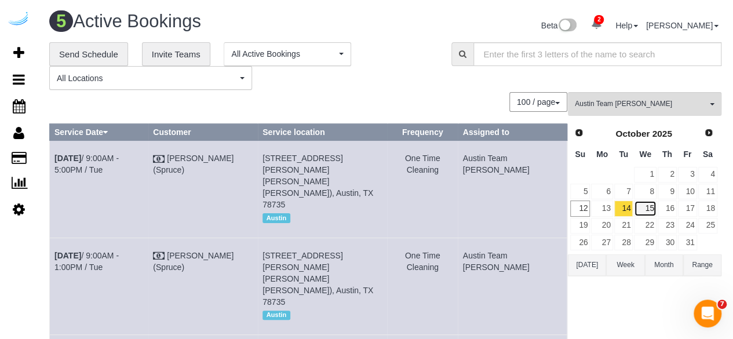
click at [641, 208] on link "15" at bounding box center [645, 208] width 22 height 16
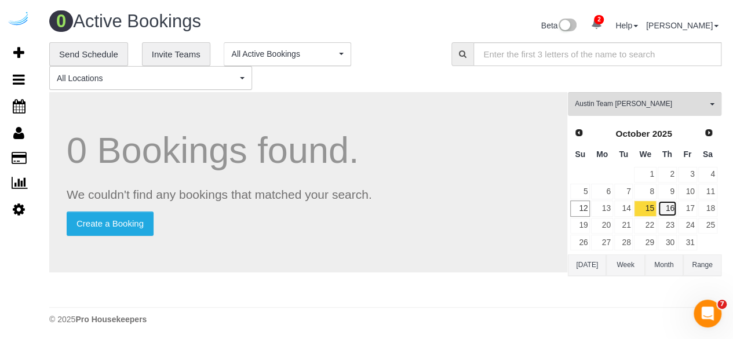
click at [671, 213] on link "16" at bounding box center [666, 208] width 19 height 16
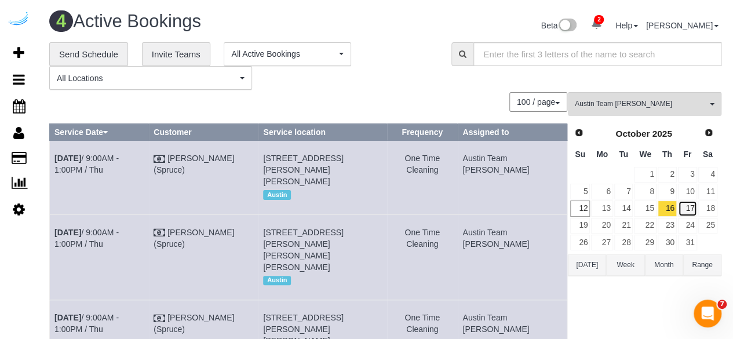
click at [688, 204] on link "17" at bounding box center [687, 208] width 19 height 16
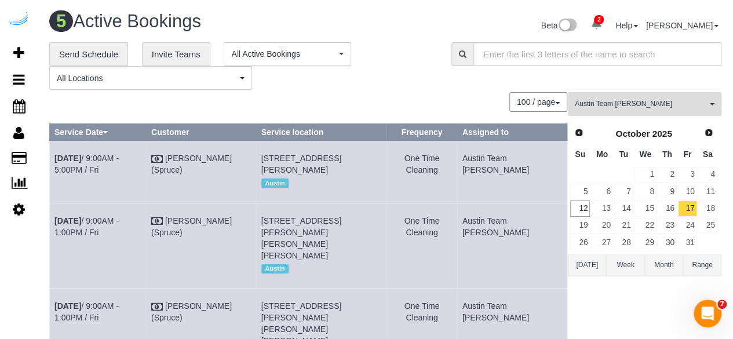
click at [633, 104] on span "Austin Team [PERSON_NAME]" at bounding box center [640, 104] width 132 height 10
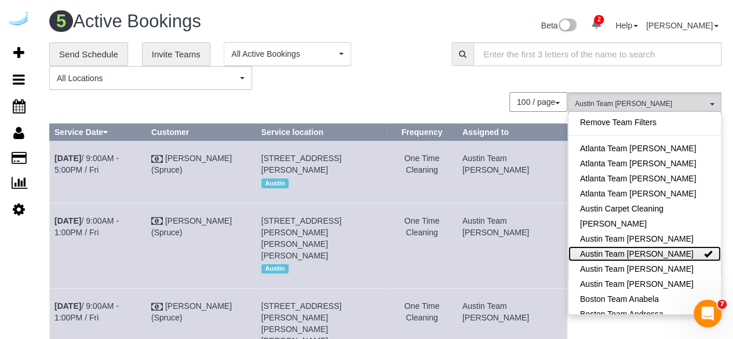
click at [653, 250] on link "Austin Team [PERSON_NAME]" at bounding box center [644, 253] width 152 height 15
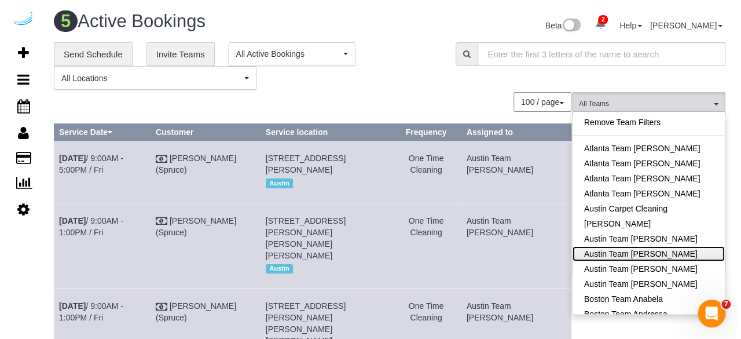
scroll to position [280, 0]
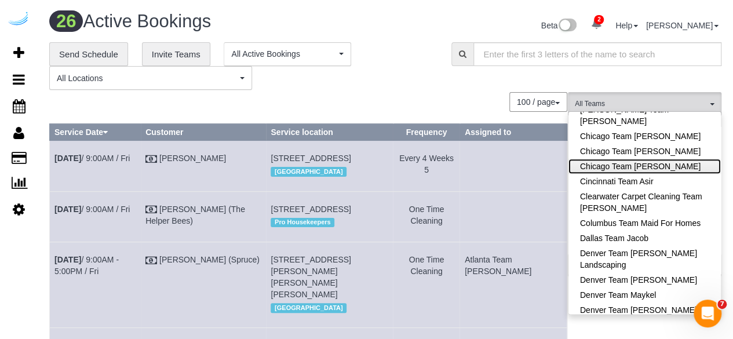
click at [645, 166] on link "Chicago Team [PERSON_NAME]" at bounding box center [644, 166] width 152 height 15
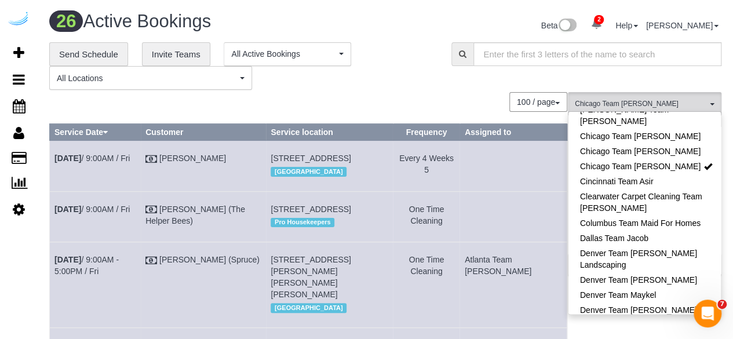
click at [479, 104] on div "100 / page 10 / page 20 / page 30 / page 40 / page 50 / page 100 / page" at bounding box center [308, 102] width 518 height 20
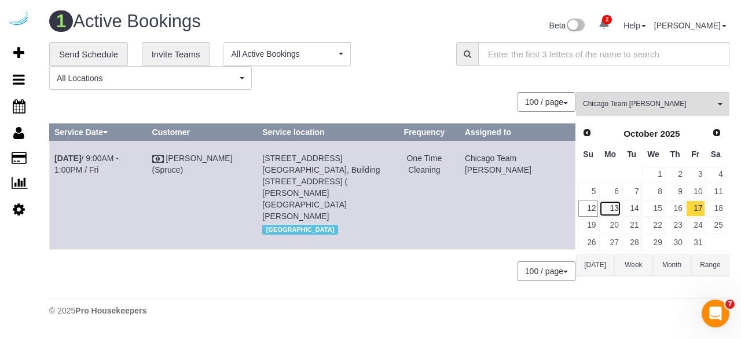
click at [610, 206] on link "13" at bounding box center [609, 208] width 21 height 16
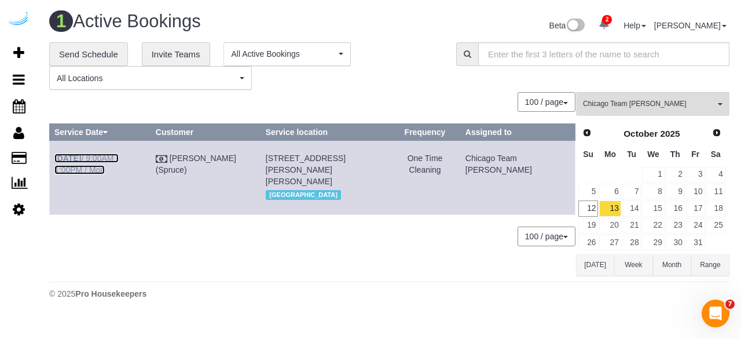
click at [78, 159] on b "[DATE]" at bounding box center [67, 157] width 27 height 9
drag, startPoint x: 493, startPoint y: 191, endPoint x: 533, endPoint y: 170, distance: 44.6
click at [496, 191] on td "Chicago Team [PERSON_NAME]" at bounding box center [517, 178] width 115 height 74
drag, startPoint x: 418, startPoint y: 148, endPoint x: 50, endPoint y: 151, distance: 367.7
click at [50, 151] on tr "Oct 13th / 9:00AM - 1:00PM / Mon Brandie Louck (Spruce) 71 W Hubbard St, Unit 4…" at bounding box center [313, 178] width 526 height 74
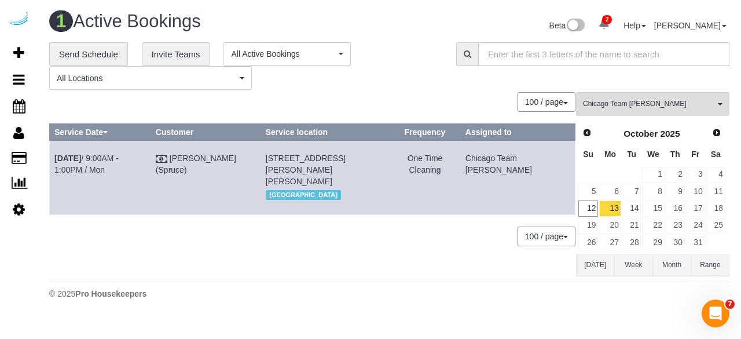
copy tr "Oct 13th / 9:00AM - 1:00PM / Mon Brandie Louck (Spruce) 71 W Hubbard St, Unit 4…"
click at [627, 207] on link "14" at bounding box center [632, 208] width 19 height 16
click at [645, 201] on link "15" at bounding box center [653, 208] width 22 height 16
drag, startPoint x: 71, startPoint y: 156, endPoint x: 97, endPoint y: 155, distance: 26.1
click at [71, 156] on b "Oct 15th" at bounding box center [67, 157] width 27 height 9
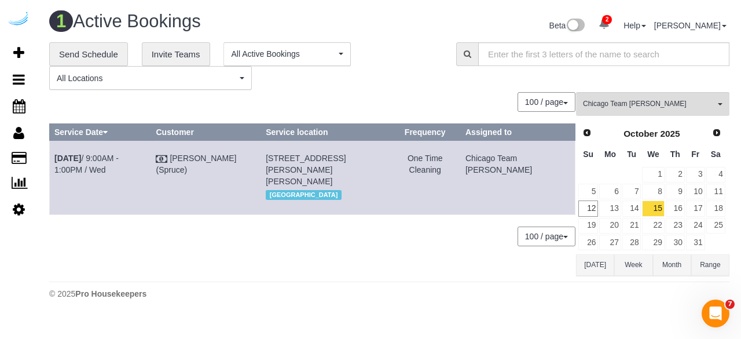
drag, startPoint x: 542, startPoint y: 180, endPoint x: 53, endPoint y: 159, distance: 489.2
click at [53, 159] on tr "Oct 15th / 9:00AM - 1:00PM / Wed Brandie Louck (Spruce) 71 W Hubbard St, Unit 4…" at bounding box center [313, 178] width 526 height 74
copy tr "Oct 15th / 9:00AM - 1:00PM / Wed Brandie Louck (Spruce) 71 W Hubbard St, Unit 4…"
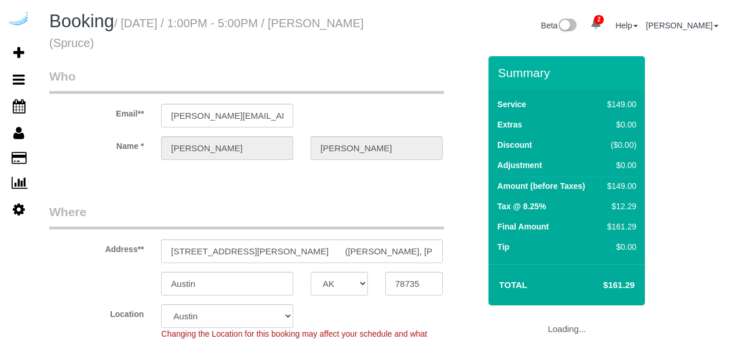
select select "[GEOGRAPHIC_DATA]"
select select "282"
select select "number:9"
select select "IL"
select select "282"
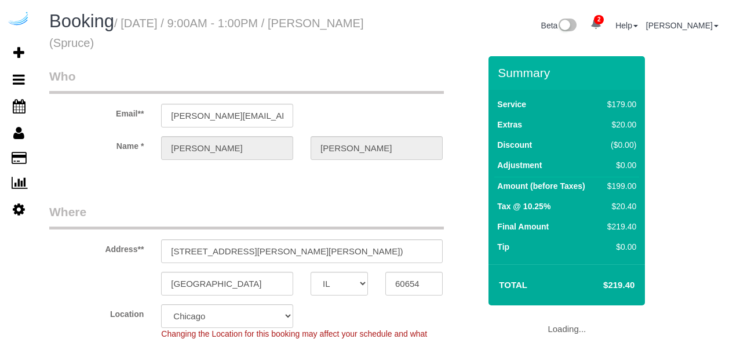
select select "number:9"
select select "object:792"
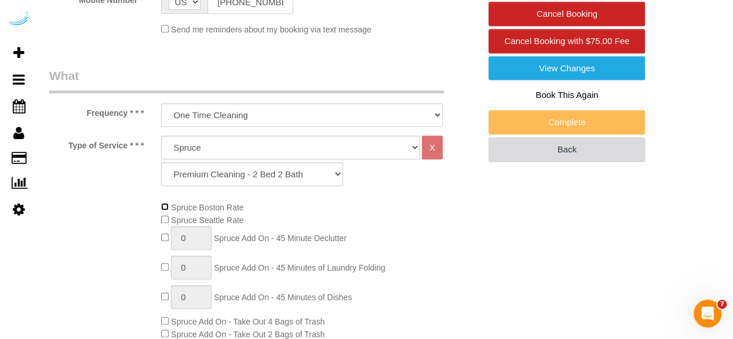
scroll to position [246, 0]
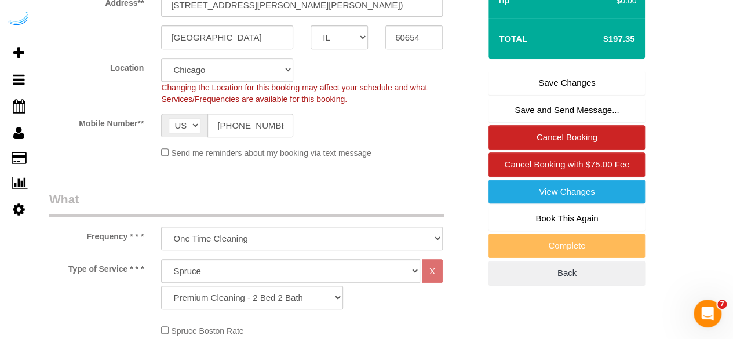
click at [533, 83] on link "Save Changes" at bounding box center [566, 83] width 156 height 24
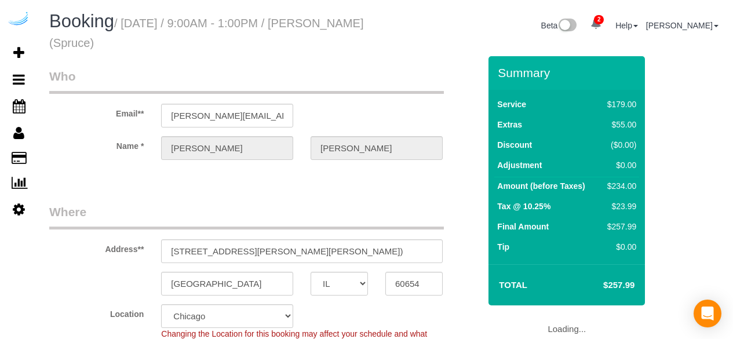
select select "IL"
select select "282"
select select "number:9"
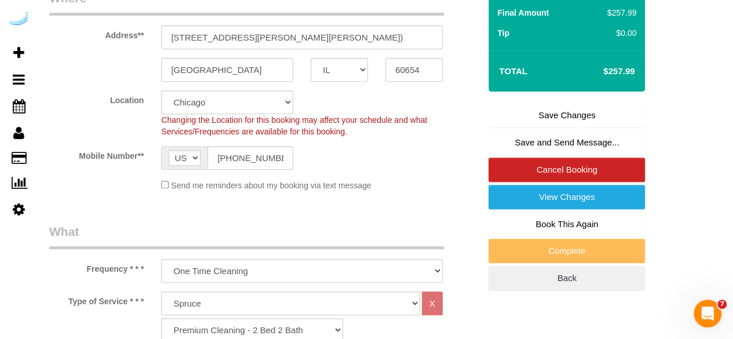
scroll to position [241, 0]
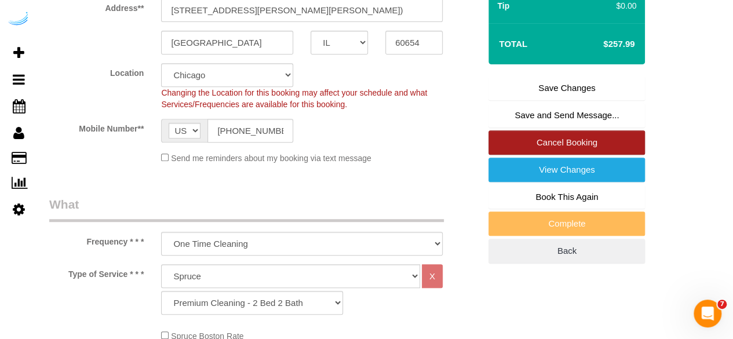
click at [557, 147] on link "Cancel Booking" at bounding box center [566, 142] width 156 height 24
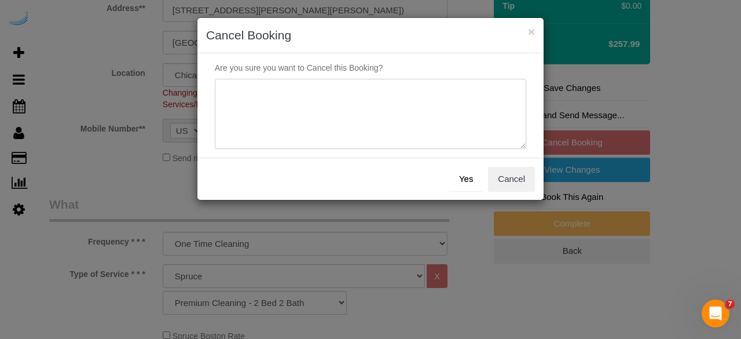
drag, startPoint x: 375, startPoint y: 114, endPoint x: 363, endPoint y: 106, distance: 14.8
click at [365, 106] on textarea at bounding box center [371, 114] width 312 height 71
type textarea "Not on spruce."
click at [477, 182] on button "Yes" at bounding box center [466, 179] width 34 height 24
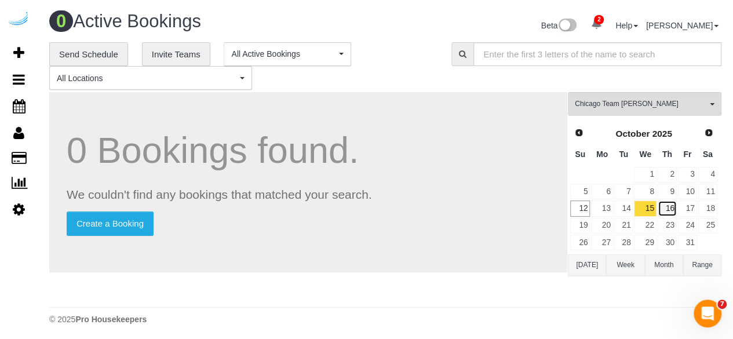
click at [661, 210] on link "16" at bounding box center [666, 208] width 19 height 16
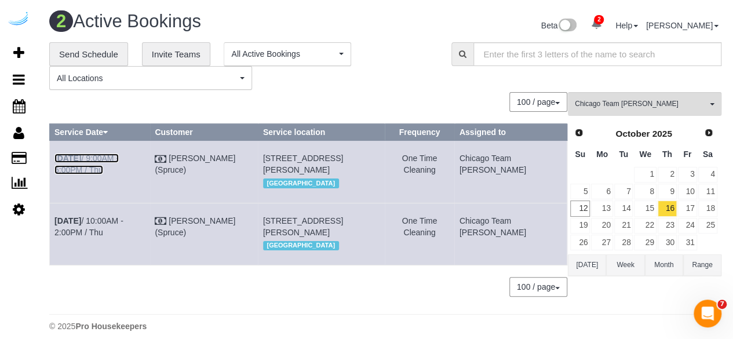
click at [119, 155] on link "[DATE] 9:00AM - 5:00PM / Thu" at bounding box center [86, 163] width 64 height 21
drag, startPoint x: 430, startPoint y: 173, endPoint x: 53, endPoint y: 154, distance: 378.0
click at [53, 154] on tr "[DATE] 9:00AM - 5:00PM / Thu [PERSON_NAME] (Spruce) [STREET_ADDRESS][PERSON_NAM…" at bounding box center [308, 172] width 517 height 62
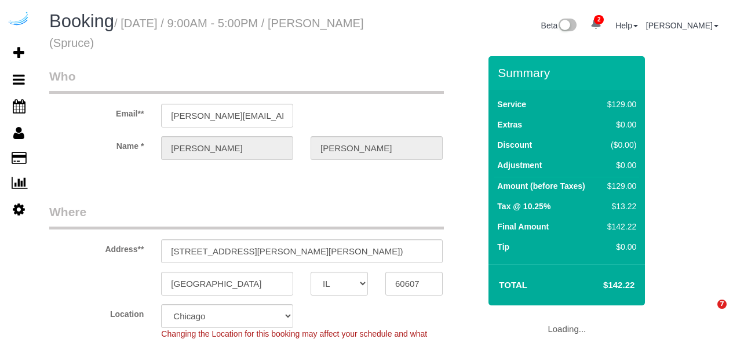
select select "IL"
select select "282"
select select "number:9"
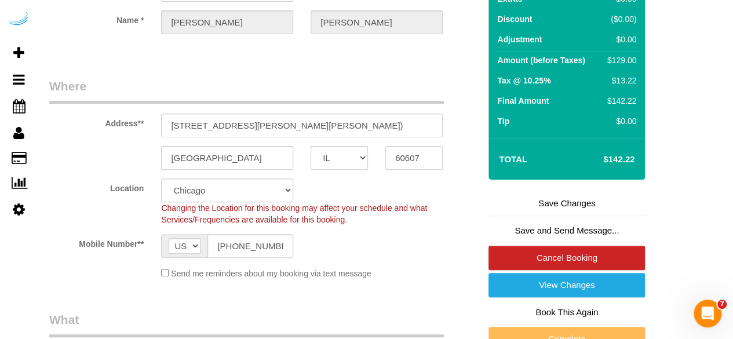
scroll to position [127, 0]
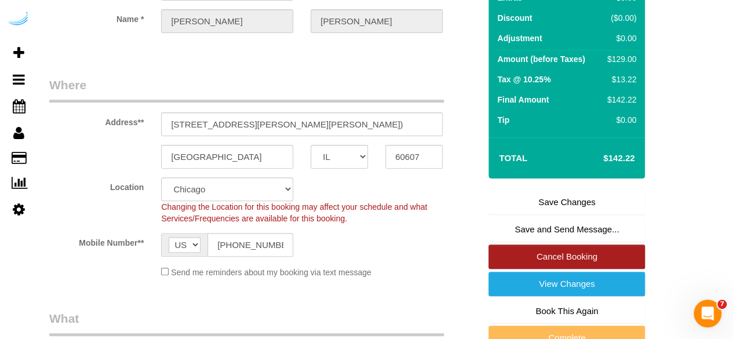
click at [572, 251] on link "Cancel Booking" at bounding box center [566, 256] width 156 height 24
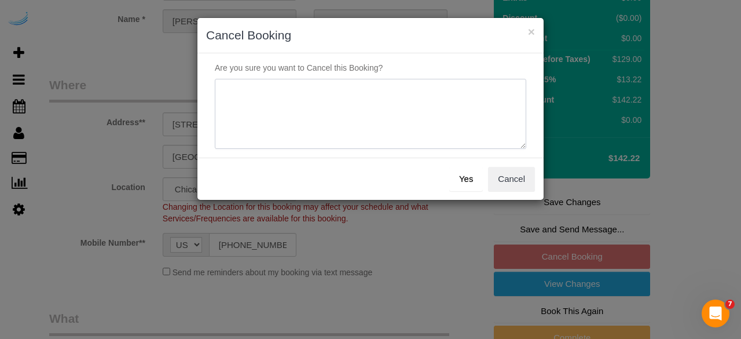
click at [416, 121] on textarea at bounding box center [371, 114] width 312 height 71
type textarea "Not on spruce."
click at [464, 179] on button "Yes" at bounding box center [466, 179] width 34 height 24
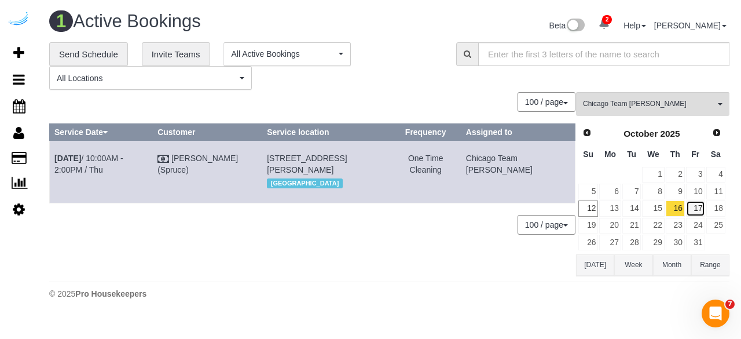
click at [701, 206] on link "17" at bounding box center [695, 208] width 19 height 16
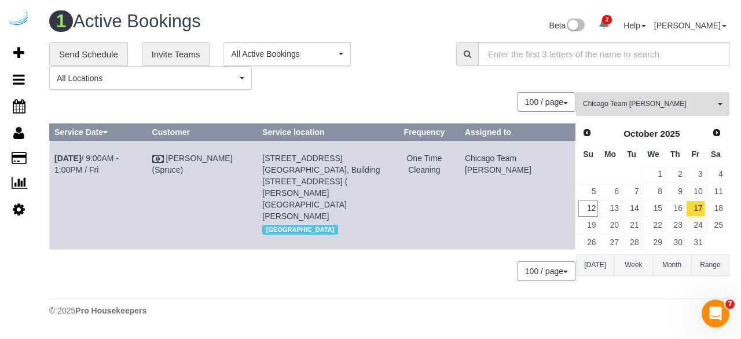
click at [613, 103] on span "Chicago Team [PERSON_NAME]" at bounding box center [649, 104] width 132 height 10
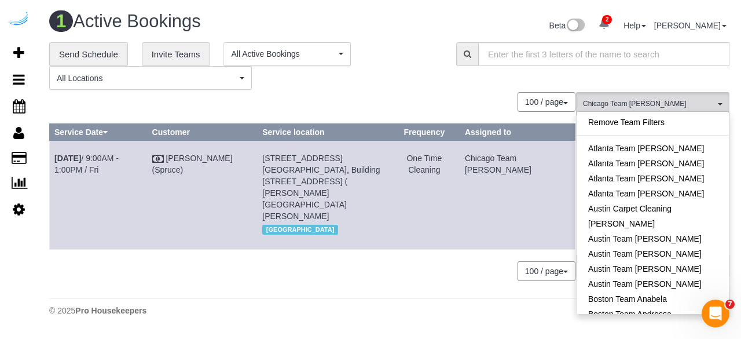
scroll to position [233, 0]
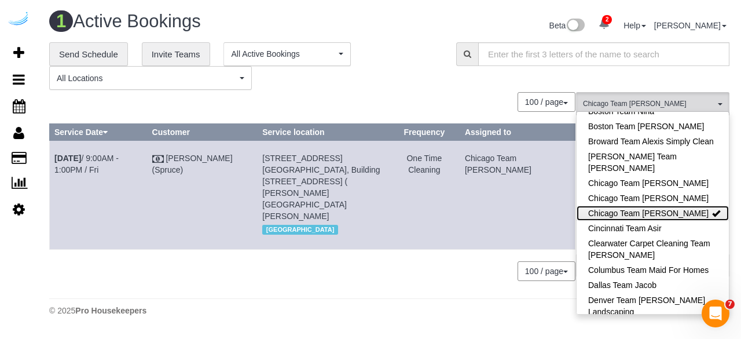
click at [686, 217] on link "Chicago Team [PERSON_NAME]" at bounding box center [653, 213] width 152 height 15
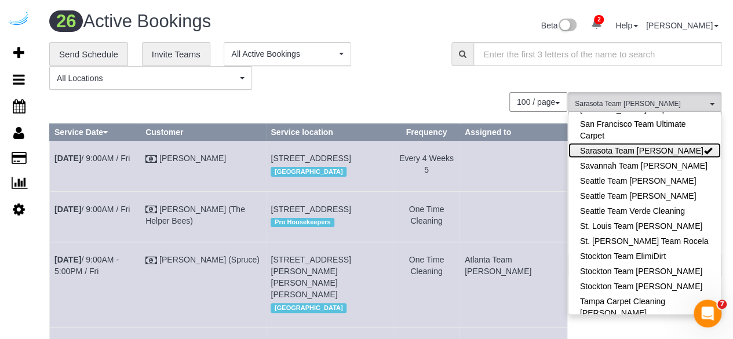
scroll to position [1277, 0]
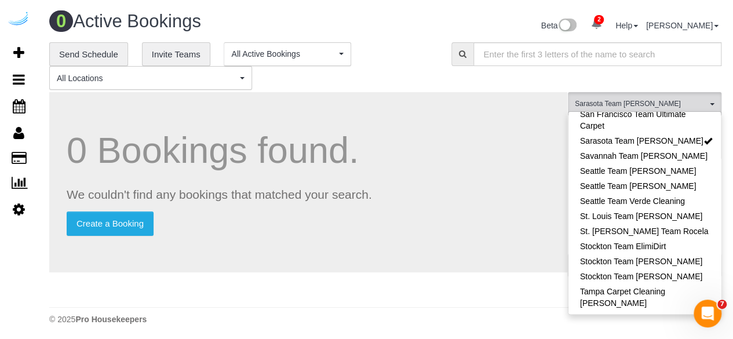
click at [519, 217] on p "Create a Booking" at bounding box center [308, 223] width 483 height 24
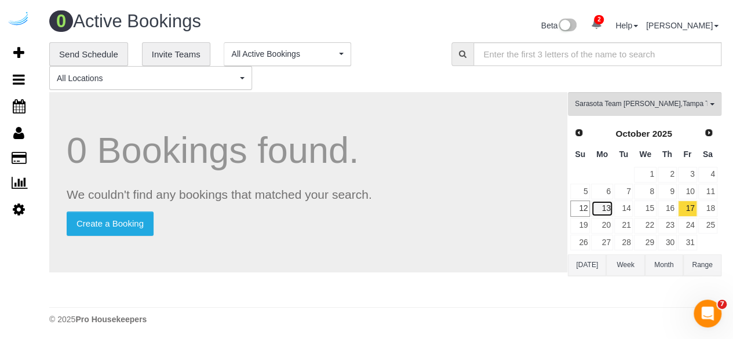
click at [607, 207] on link "13" at bounding box center [601, 208] width 21 height 16
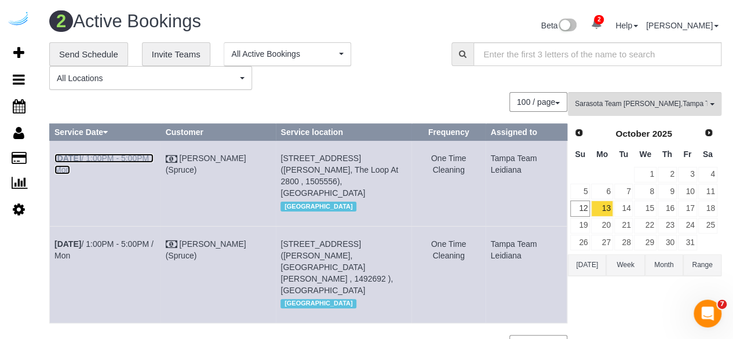
click at [126, 158] on link "[DATE] 1:00PM - 5:00PM / Mon" at bounding box center [103, 163] width 99 height 21
drag, startPoint x: 530, startPoint y: 175, endPoint x: 59, endPoint y: 160, distance: 471.6
click at [59, 160] on tr "Oct 13th / 1:00PM - 5:00PM / Mon Brandie Louck (Spruce) 2800 Telluride Lp, Buil…" at bounding box center [308, 183] width 517 height 85
click at [59, 160] on b "[DATE]" at bounding box center [67, 157] width 27 height 9
click at [105, 181] on td "[DATE] 1:00PM - 5:00PM / Mon" at bounding box center [105, 183] width 111 height 85
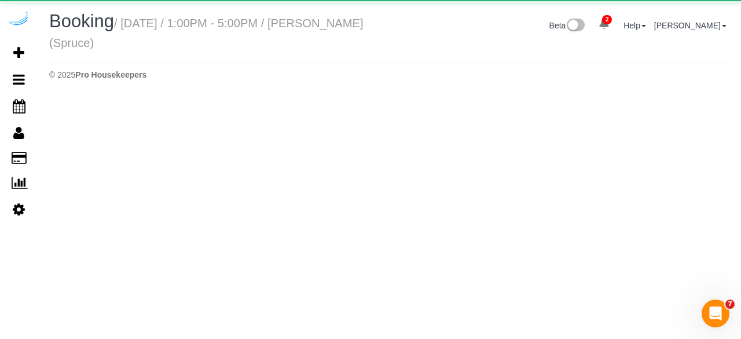
select select "FL"
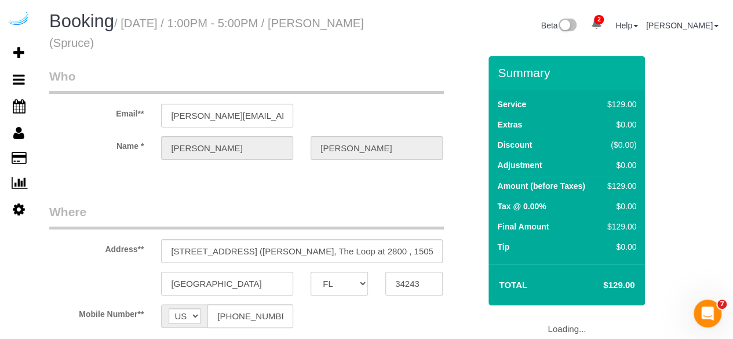
select select "object:1747"
select select "282"
select select "number:9"
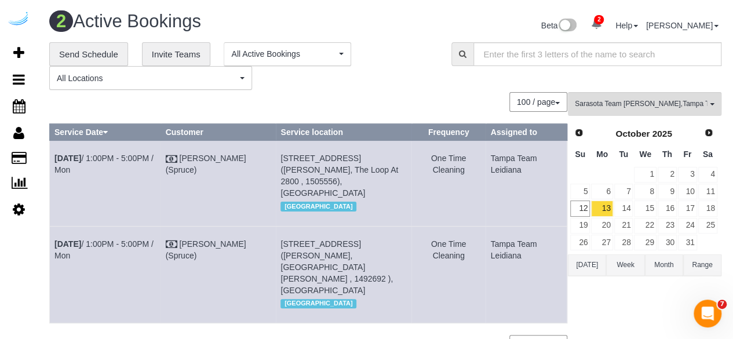
drag, startPoint x: 524, startPoint y: 175, endPoint x: 53, endPoint y: 162, distance: 471.0
click at [53, 162] on tr "Oct 13th / 1:00PM - 5:00PM / Mon Brandie Louck (Spruce) 2800 Telluride Lp, Buil…" at bounding box center [308, 183] width 517 height 85
copy tr "Oct 13th / 1:00PM - 5:00PM / Mon Brandie Louck (Spruce) 2800 Telluride Lp, Buil…"
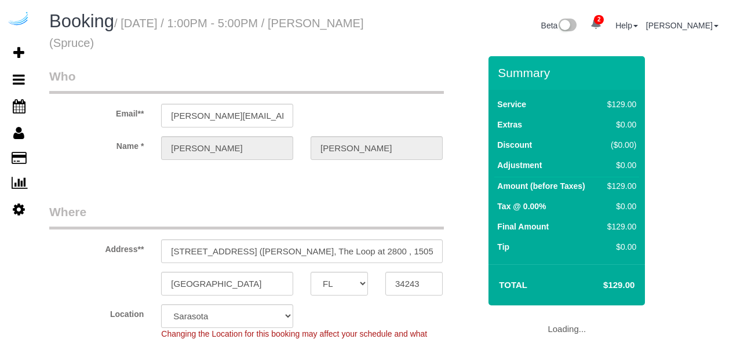
select select "FL"
select select "282"
select select "number:9"
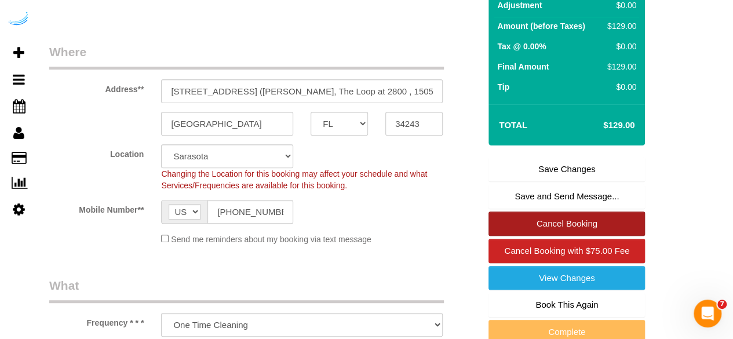
scroll to position [160, 0]
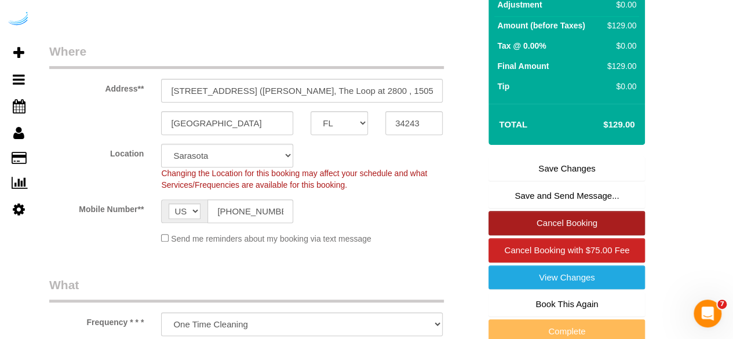
click at [572, 221] on link "Cancel Booking" at bounding box center [566, 223] width 156 height 24
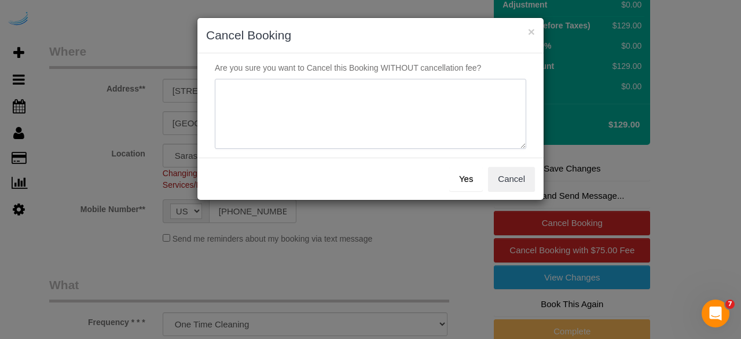
click at [395, 100] on textarea at bounding box center [371, 114] width 312 height 71
type textarea "Not on spruce."
click at [460, 181] on button "Yes" at bounding box center [466, 179] width 34 height 24
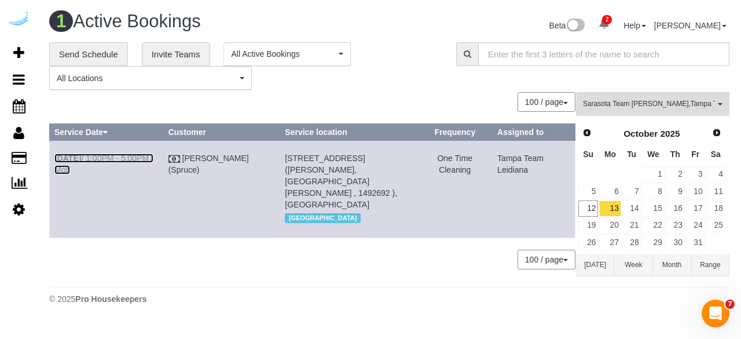
drag, startPoint x: 112, startPoint y: 160, endPoint x: 96, endPoint y: 90, distance: 72.1
click at [112, 160] on link "[DATE] 1:00PM - 5:00PM / Mon" at bounding box center [103, 163] width 99 height 21
drag, startPoint x: 518, startPoint y: 193, endPoint x: 377, endPoint y: 147, distance: 148.0
click at [350, 151] on tr "[DATE] 1:00PM - 5:00PM / Mon [PERSON_NAME] (Spruce) [STREET_ADDRESS][PERSON_NAM…" at bounding box center [313, 189] width 526 height 97
drag, startPoint x: 554, startPoint y: 174, endPoint x: 49, endPoint y: 149, distance: 505.6
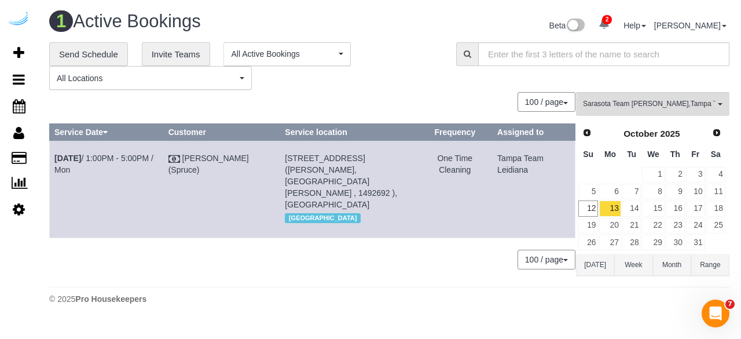
click at [49, 149] on div "**********" at bounding box center [390, 161] width 698 height 239
copy div "Service Date Customer Service location Frequency Assigned to [DATE] 1:00PM - 5:…"
click at [638, 204] on link "14" at bounding box center [632, 208] width 19 height 16
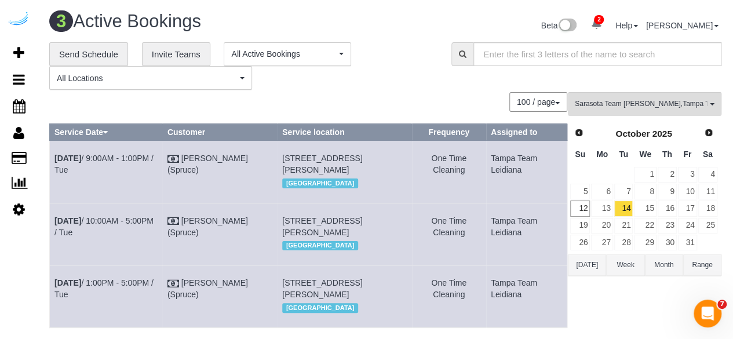
scroll to position [141, 0]
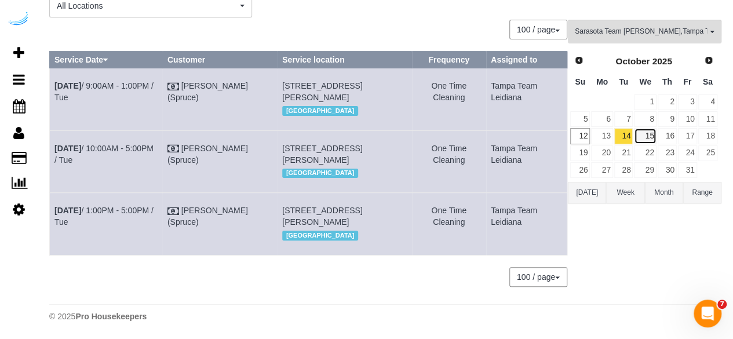
click at [651, 128] on link "15" at bounding box center [645, 136] width 22 height 16
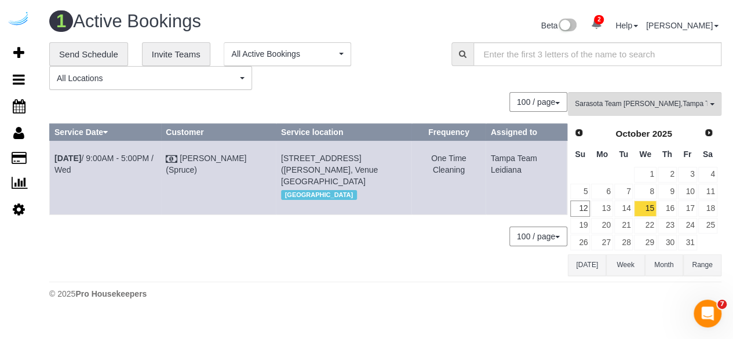
scroll to position [0, 0]
click at [675, 207] on link "16" at bounding box center [675, 208] width 19 height 16
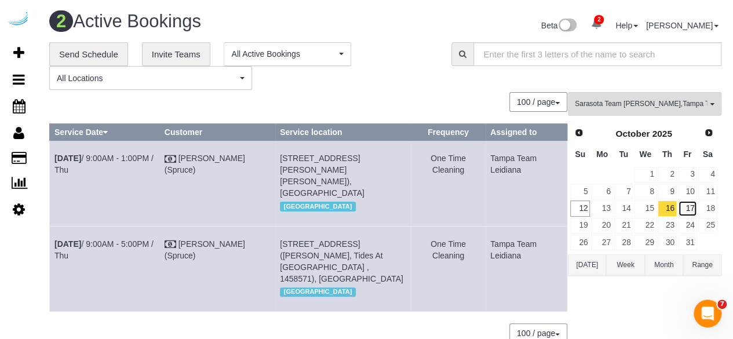
click at [683, 206] on link "17" at bounding box center [687, 208] width 19 height 16
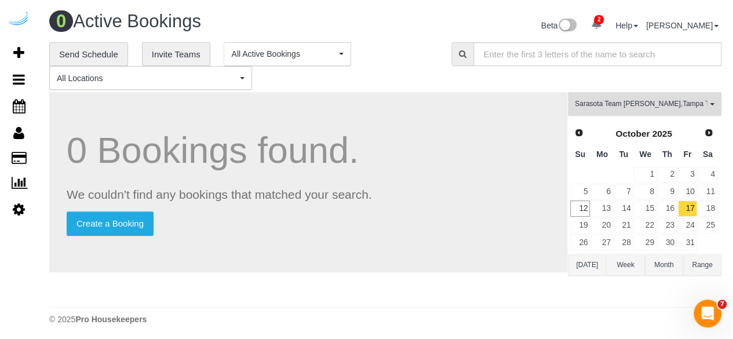
click at [615, 99] on span "Sarasota Team [PERSON_NAME] , Tampa Team Leidiana" at bounding box center [640, 104] width 132 height 10
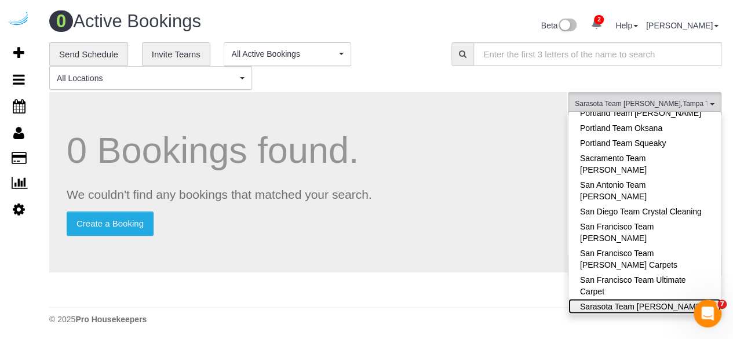
click at [667, 298] on link "Sarasota Team [PERSON_NAME]" at bounding box center [644, 305] width 152 height 15
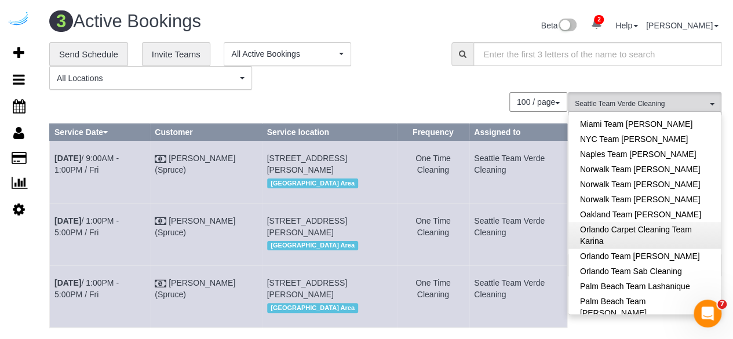
scroll to position [783, 0]
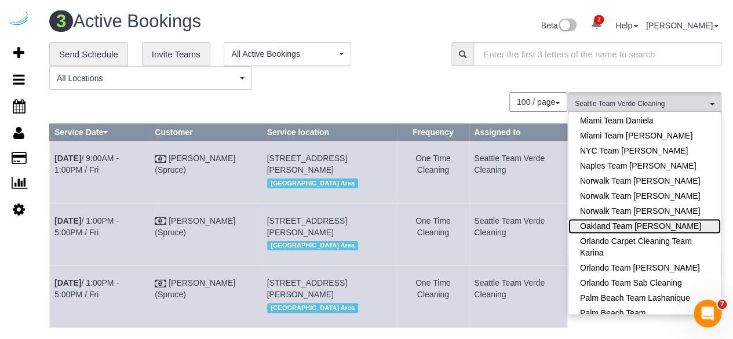
click at [666, 218] on link "Oakland Team Cristina" at bounding box center [644, 225] width 152 height 15
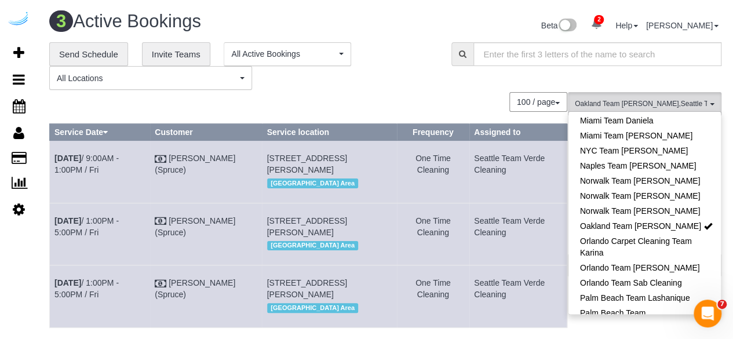
click at [438, 91] on div "**********" at bounding box center [385, 206] width 672 height 328
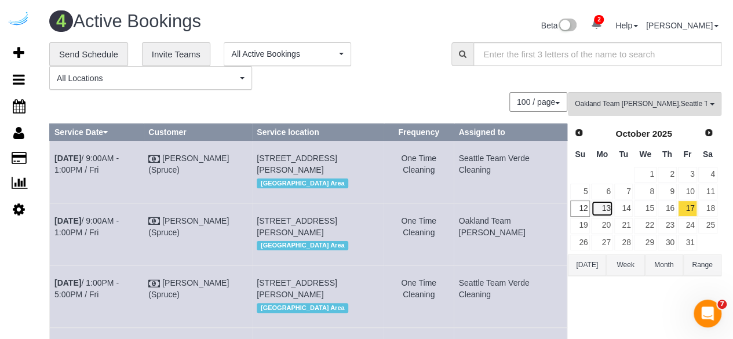
click at [601, 204] on link "13" at bounding box center [601, 208] width 21 height 16
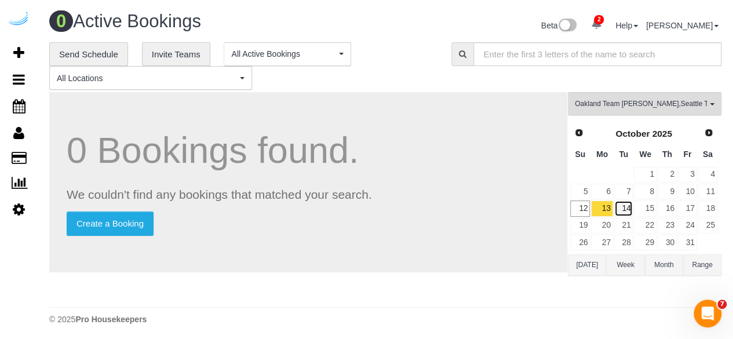
click at [627, 211] on link "14" at bounding box center [623, 208] width 19 height 16
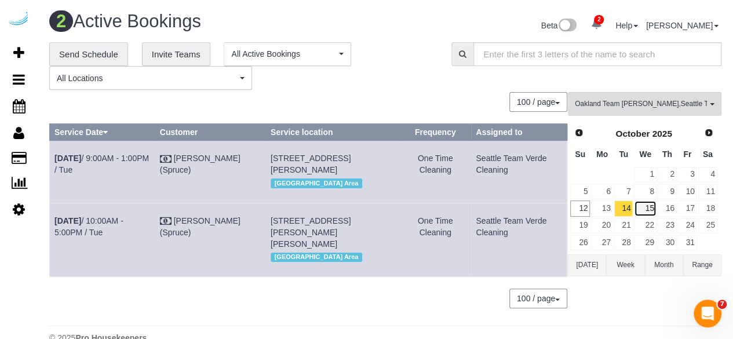
click at [646, 205] on link "15" at bounding box center [645, 208] width 22 height 16
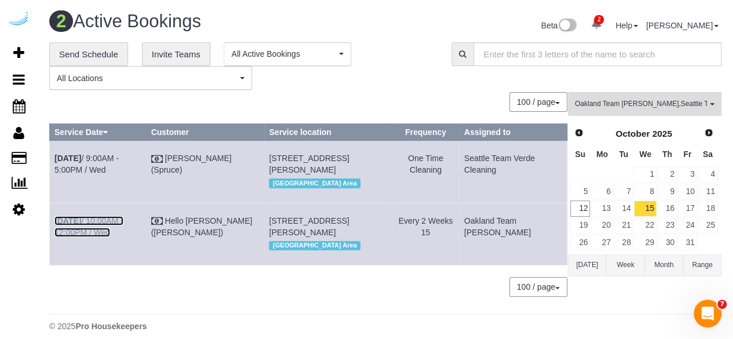
click at [123, 233] on link "Oct 15th / 10:00AM - 12:00PM / Wed" at bounding box center [88, 226] width 69 height 21
click at [669, 210] on link "16" at bounding box center [666, 208] width 19 height 16
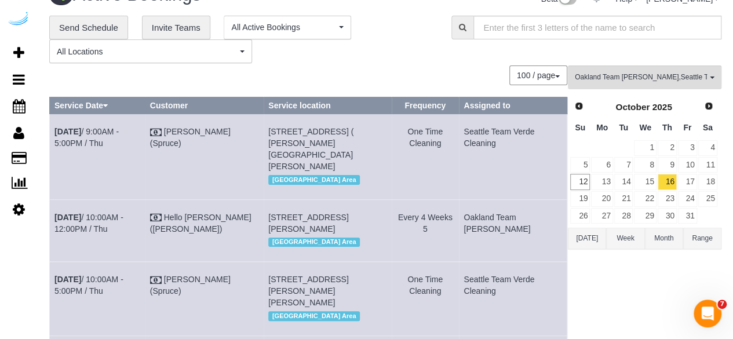
scroll to position [0, 0]
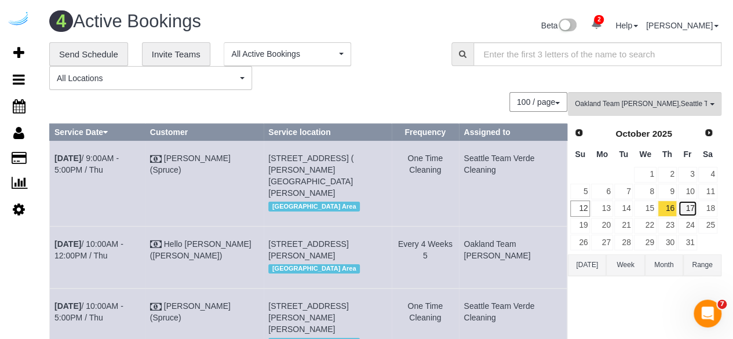
click at [688, 207] on link "17" at bounding box center [687, 208] width 19 height 16
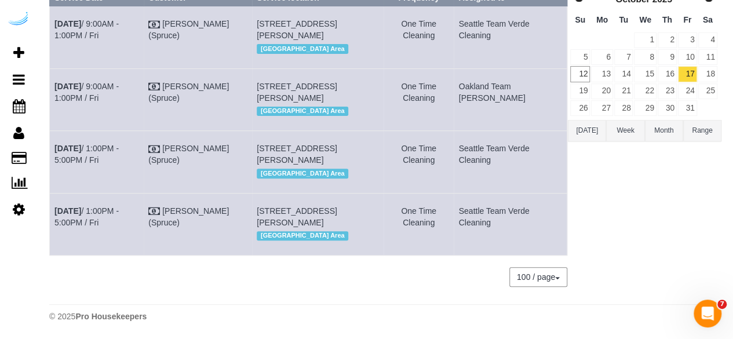
scroll to position [145, 0]
click at [109, 227] on link "Oct 17th / 1:00PM - 5:00PM / Fri" at bounding box center [86, 216] width 64 height 21
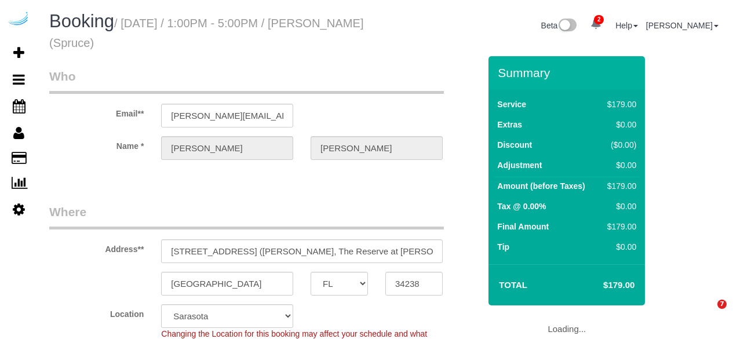
select select "FL"
select select "282"
select select "number:9"
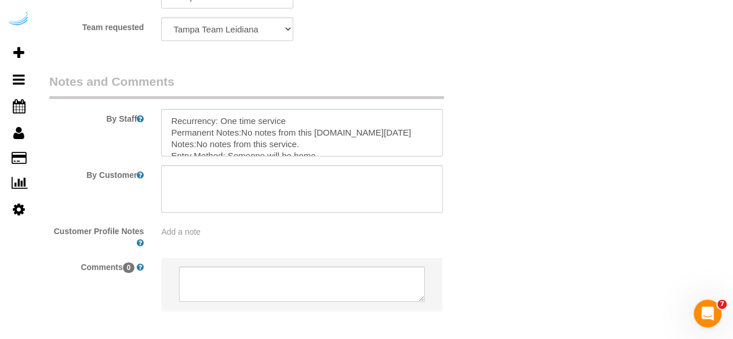
scroll to position [1839, 0]
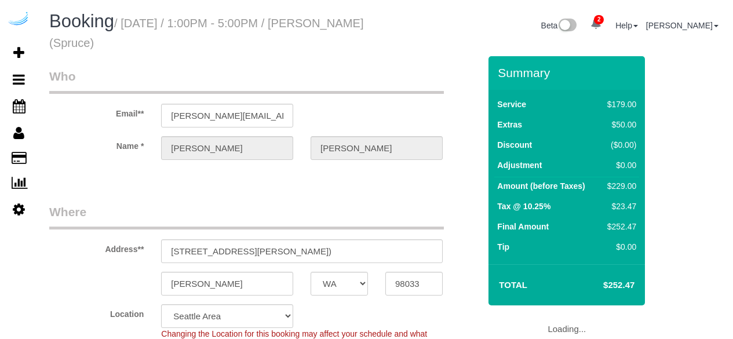
select select "WA"
select select "282"
select select "number:9"
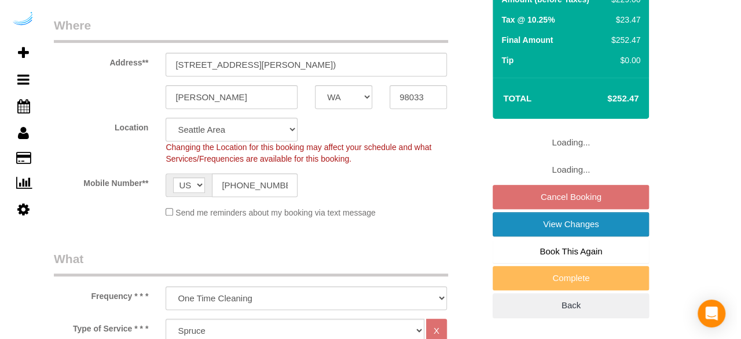
scroll to position [198, 0]
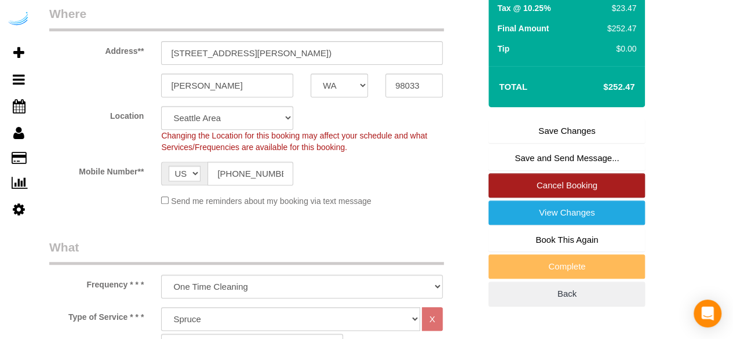
click at [555, 186] on link "Cancel Booking" at bounding box center [566, 185] width 156 height 24
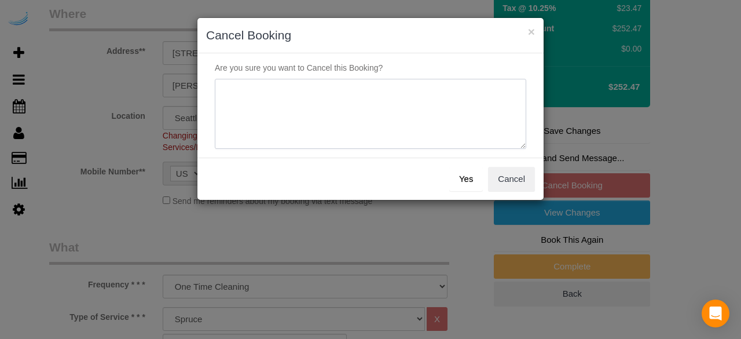
click at [399, 90] on textarea at bounding box center [371, 114] width 312 height 71
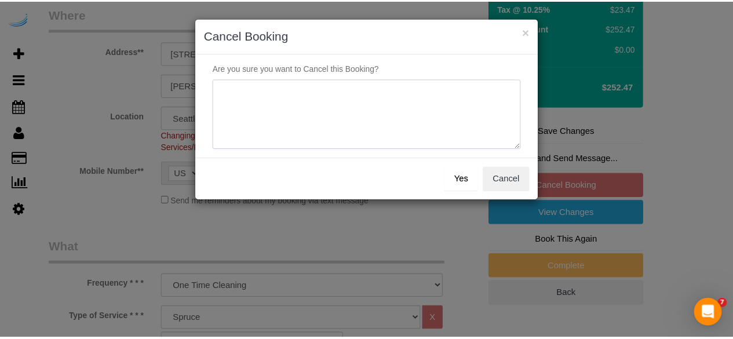
scroll to position [0, 0]
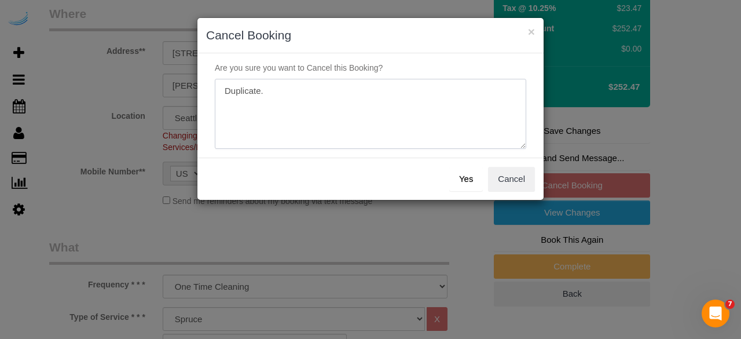
type textarea "Duplicate."
click at [462, 179] on button "Yes" at bounding box center [466, 179] width 34 height 24
